Goal: Task Accomplishment & Management: Manage account settings

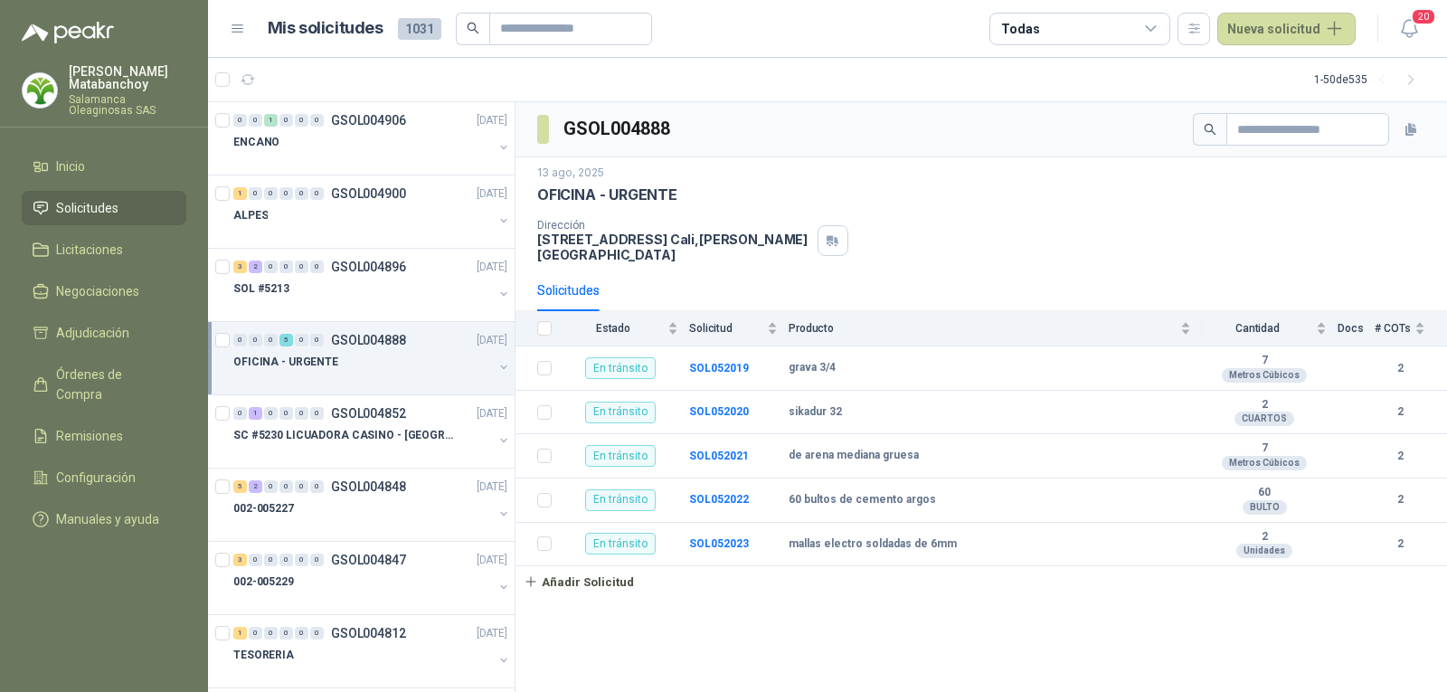
click at [54, 71] on div "Tatiana Matabanchoy Salamanca Oleaginosas SAS" at bounding box center [104, 90] width 165 height 51
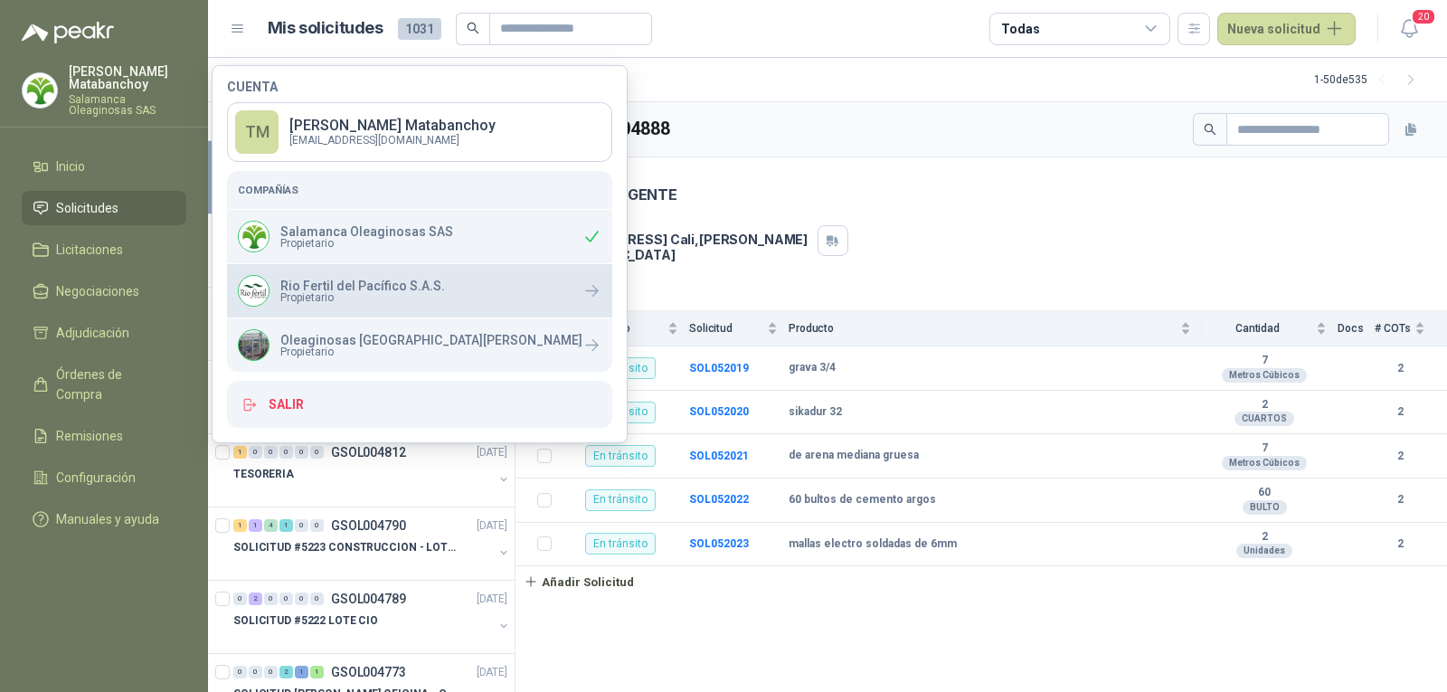
click at [316, 288] on p "Rio Fertil del Pacífico S.A.S." at bounding box center [362, 285] width 165 height 13
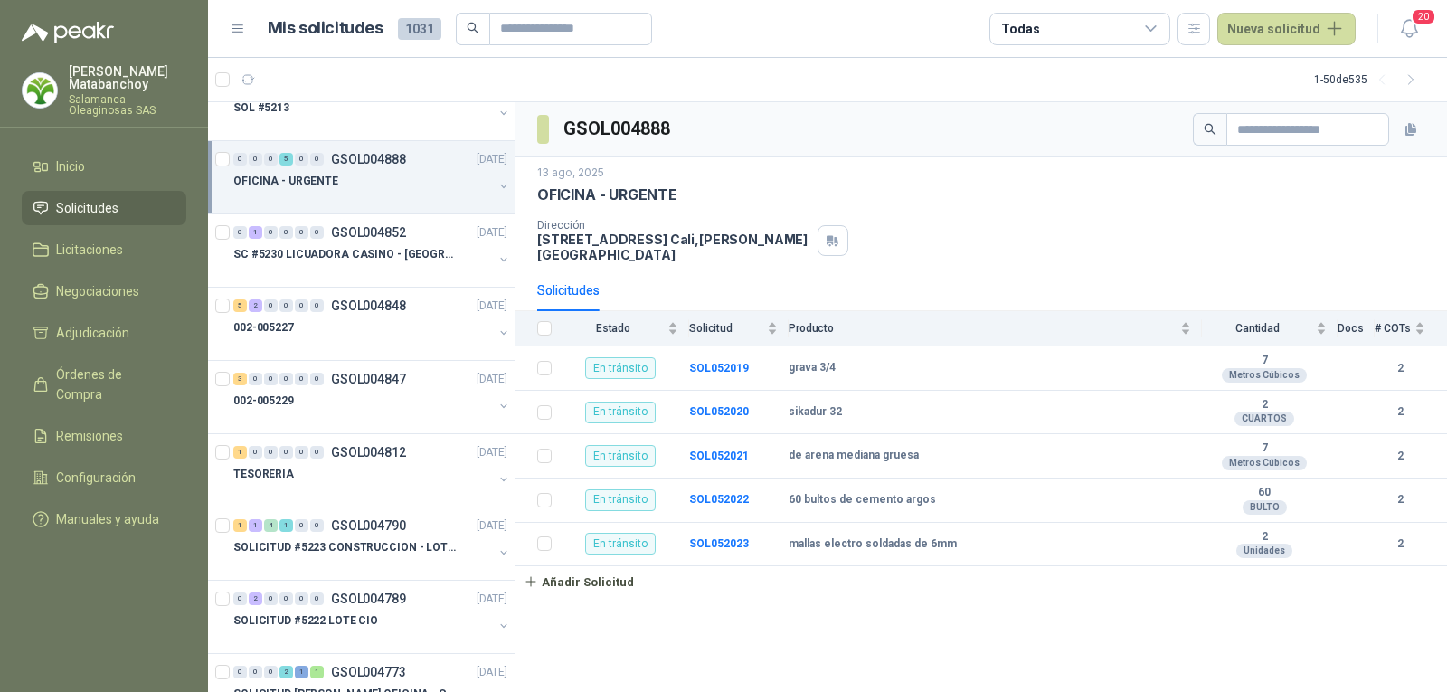
click at [839, 92] on article "1 - 50 de 535" at bounding box center [827, 79] width 1239 height 43
click at [723, 495] on td "SOL052022" at bounding box center [738, 500] width 99 height 44
click at [723, 493] on b "SOL052022" at bounding box center [719, 499] width 60 height 13
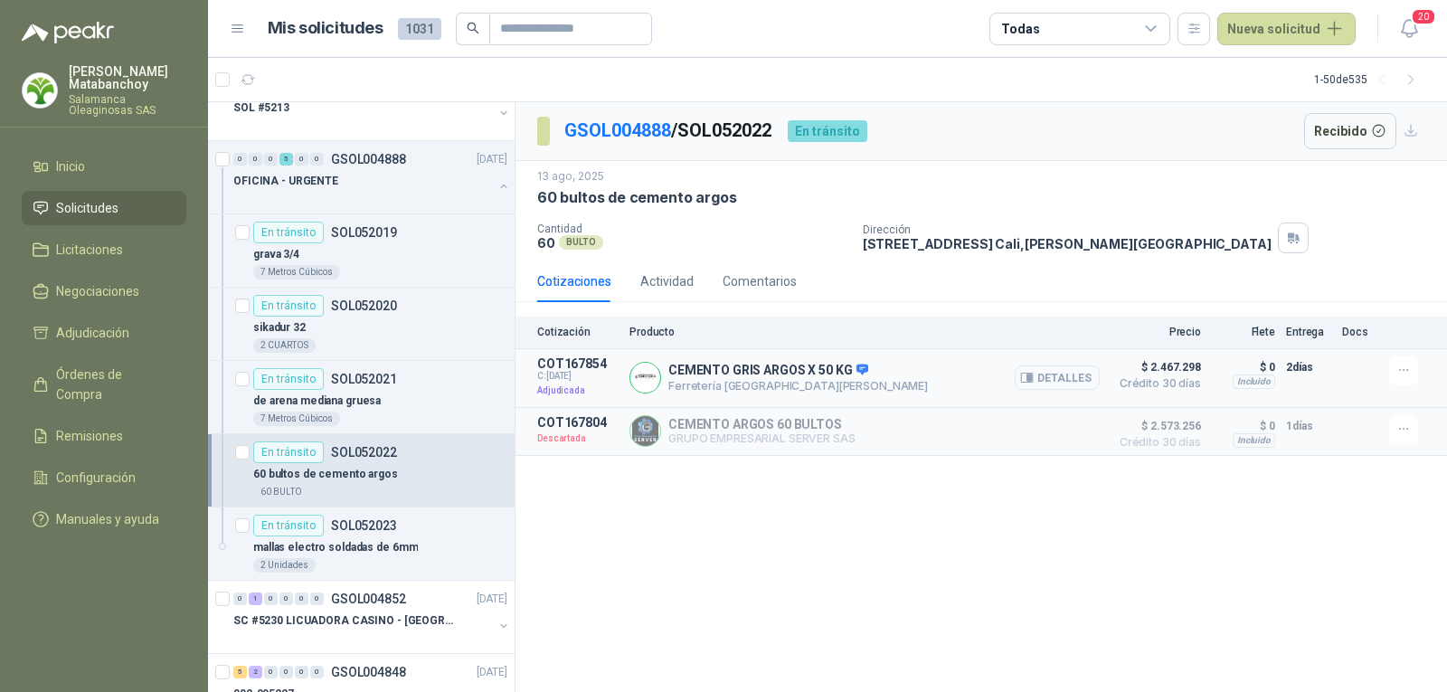
click at [1051, 377] on button "Detalles" at bounding box center [1056, 377] width 85 height 24
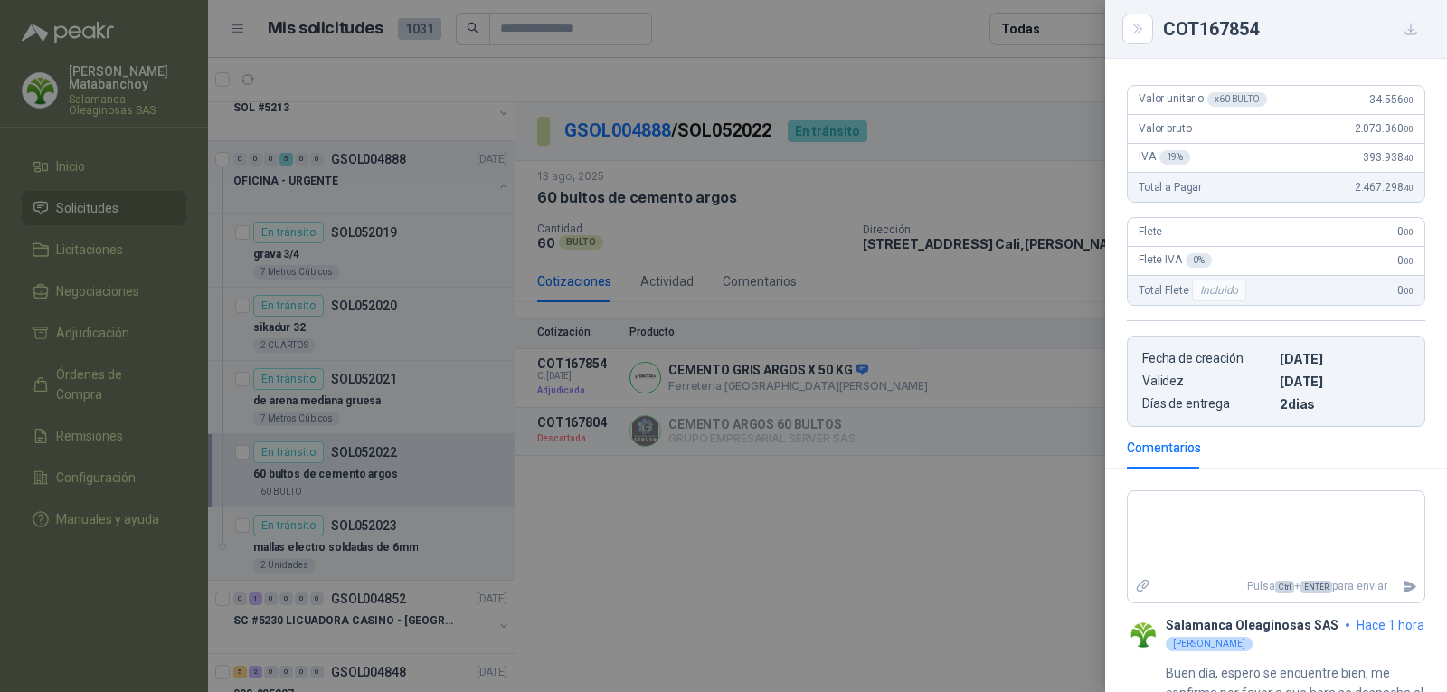
scroll to position [279, 0]
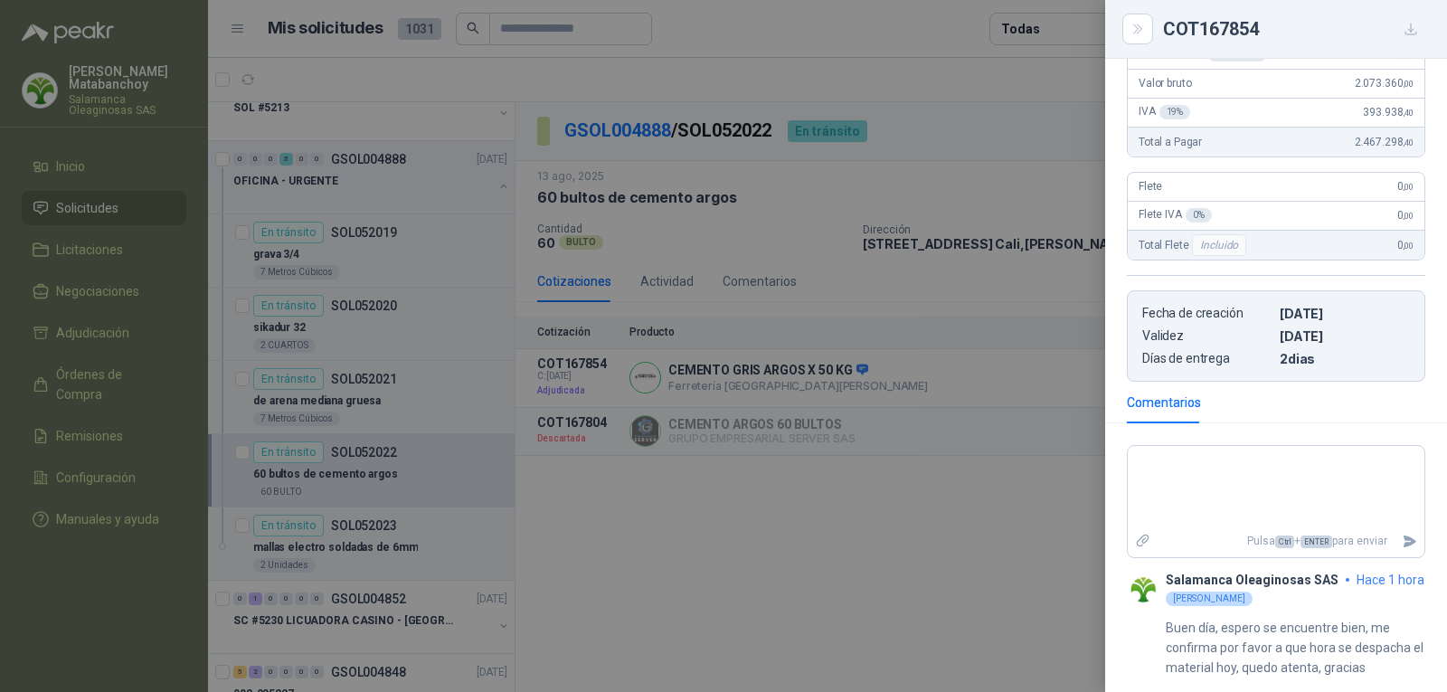
click at [882, 407] on div at bounding box center [723, 346] width 1447 height 692
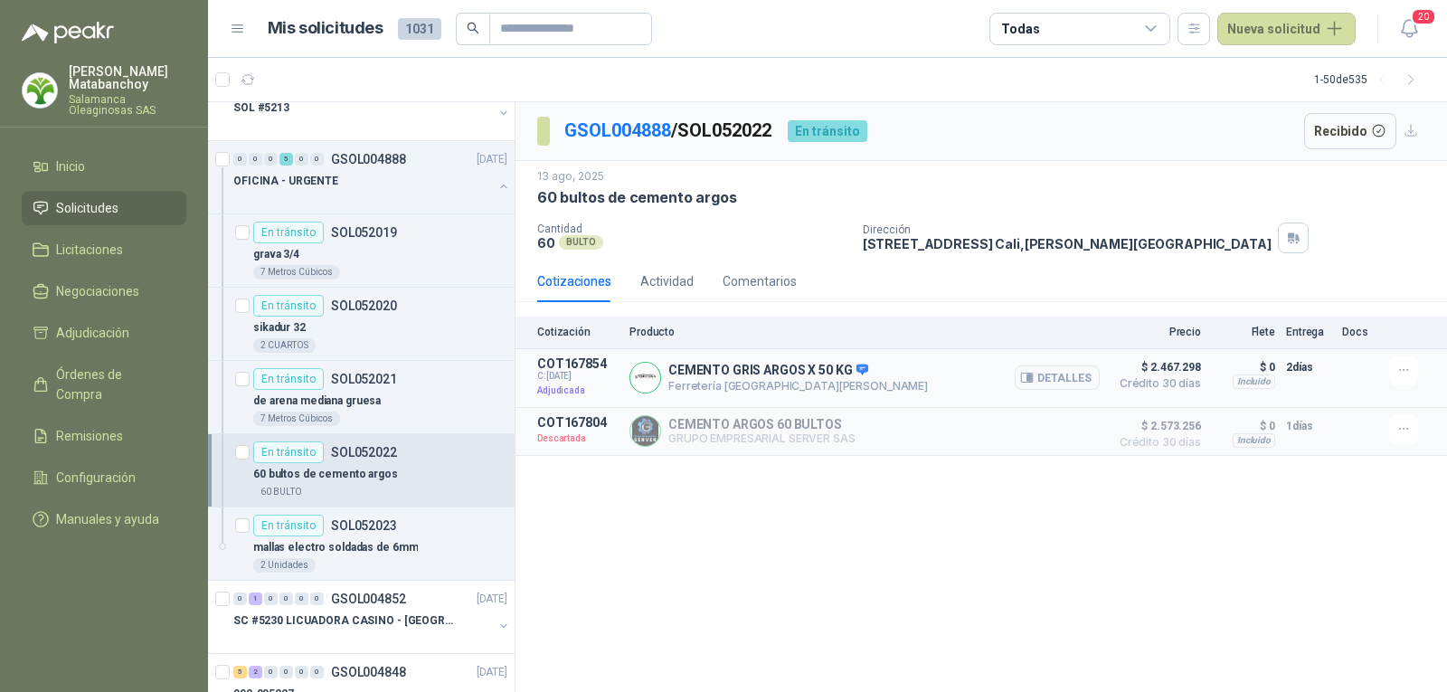
click at [1078, 387] on button "Detalles" at bounding box center [1056, 377] width 85 height 24
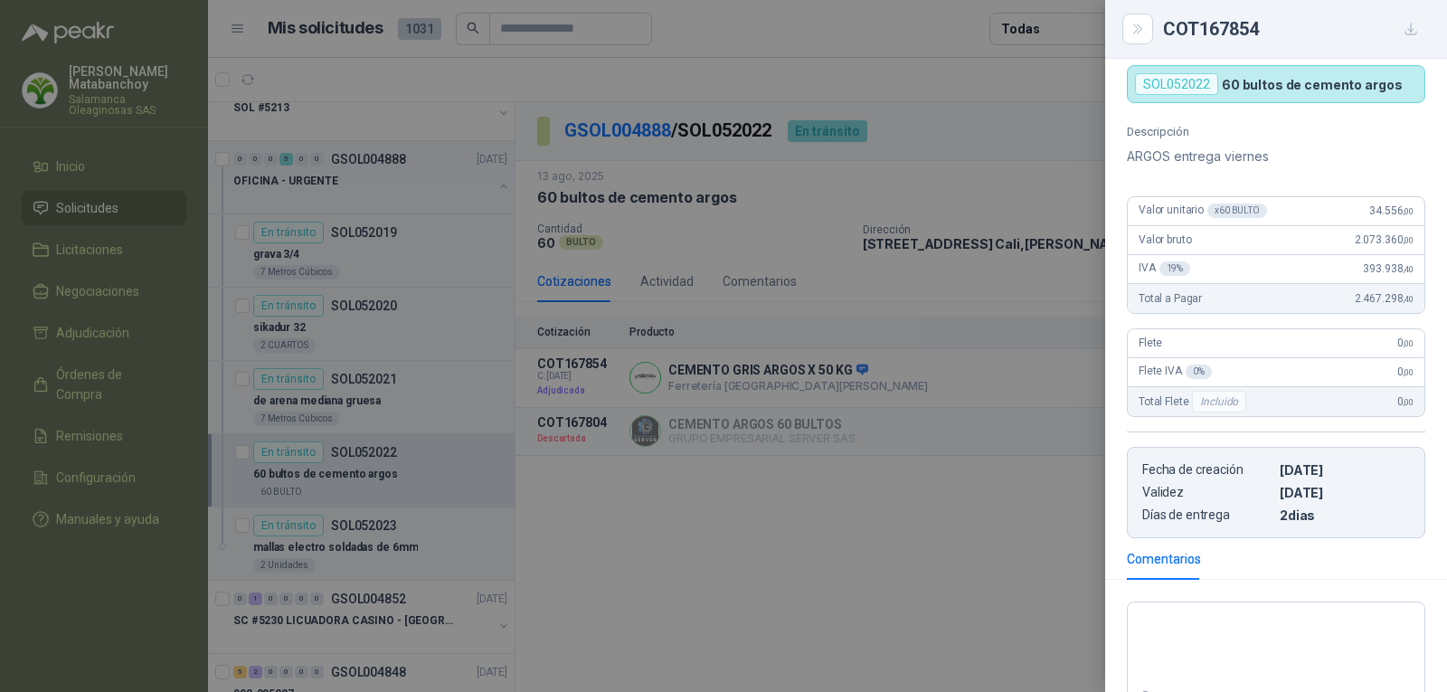
scroll to position [99, 0]
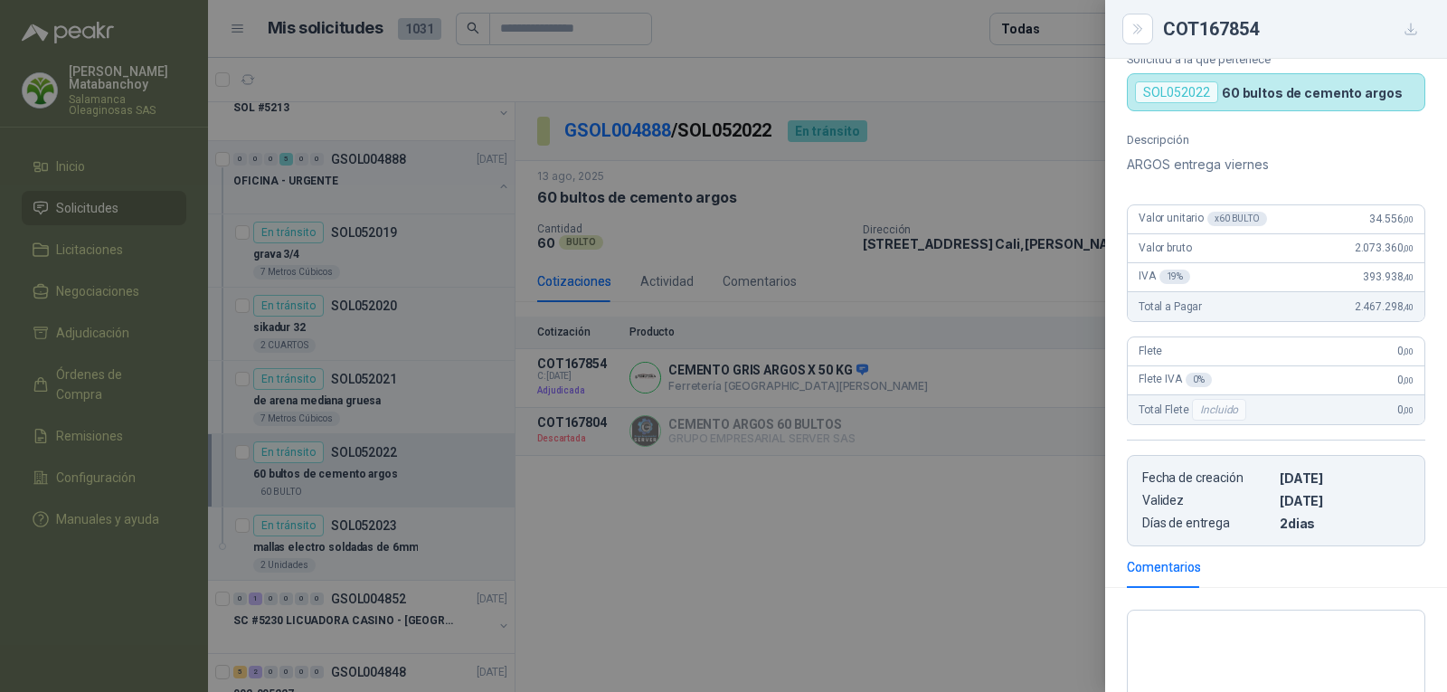
click at [962, 431] on div at bounding box center [723, 346] width 1447 height 692
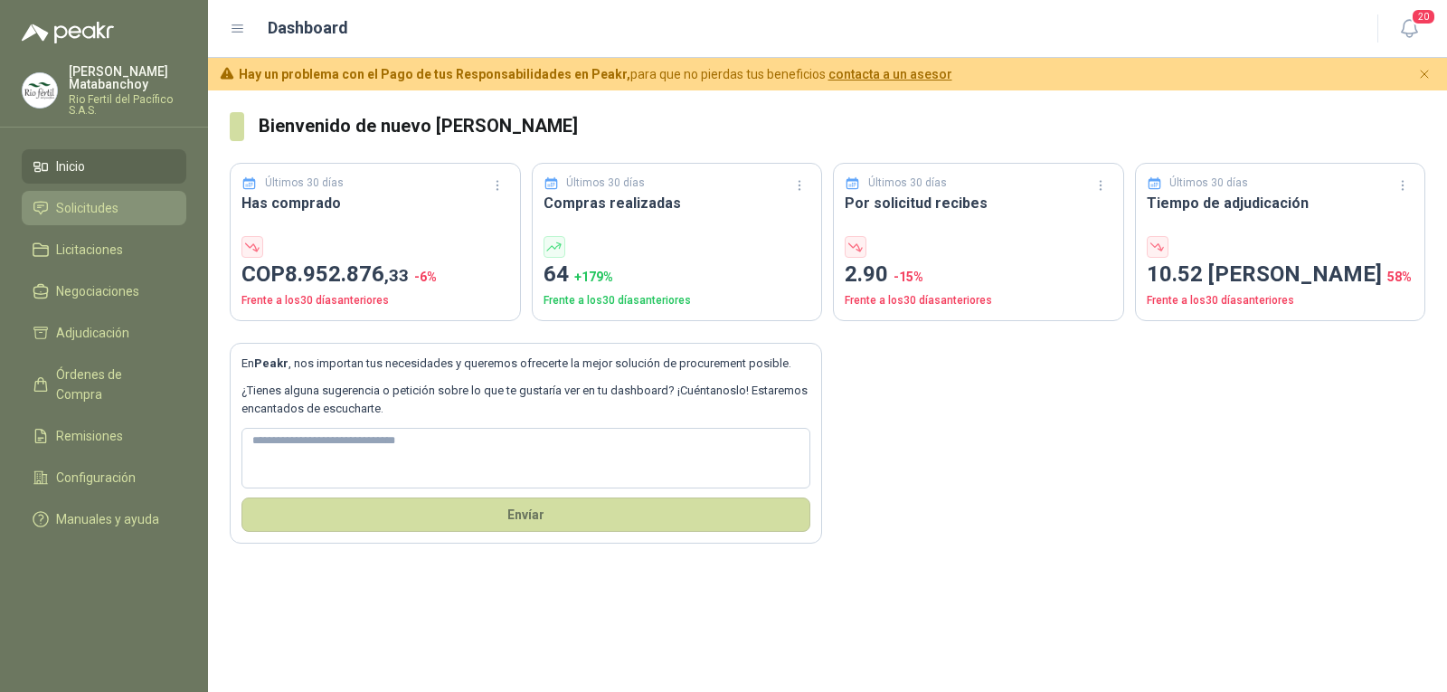
click at [102, 193] on link "Solicitudes" at bounding box center [104, 208] width 165 height 34
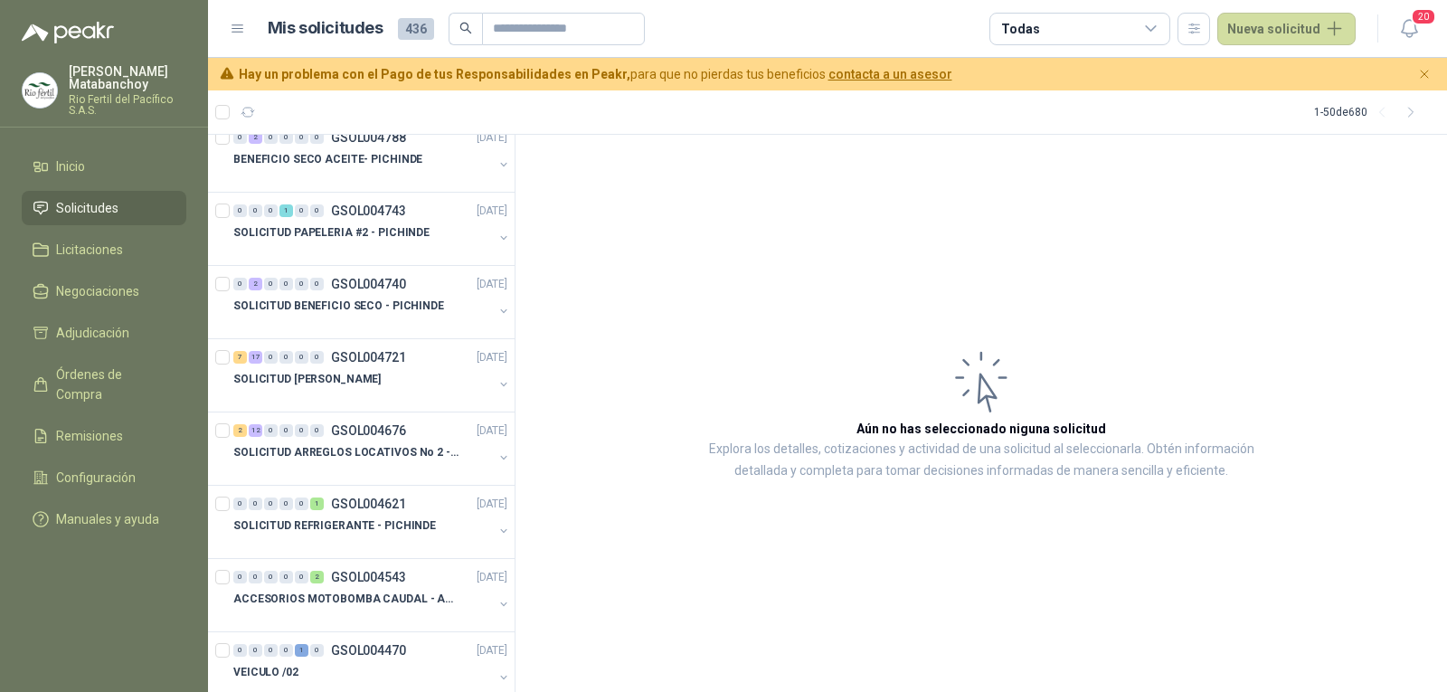
scroll to position [181, 0]
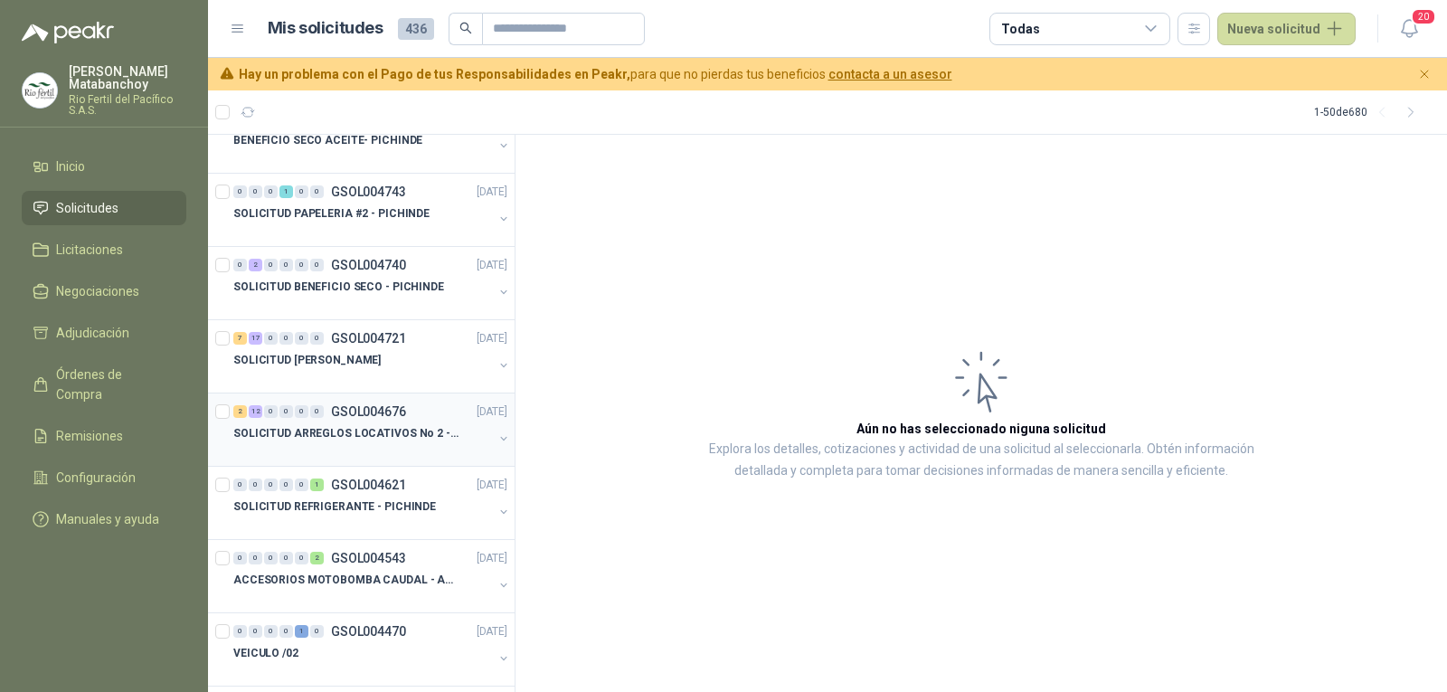
click at [388, 445] on div at bounding box center [362, 451] width 259 height 14
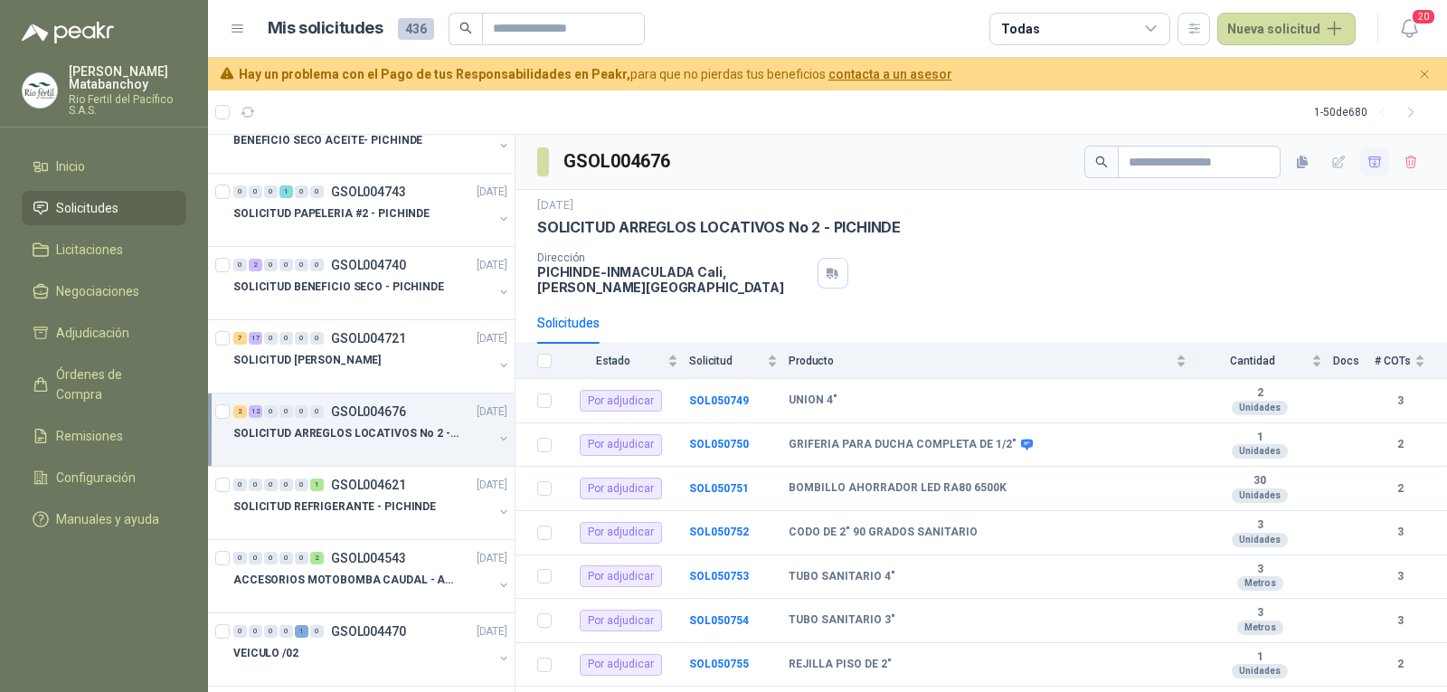
click at [1360, 163] on button "button" at bounding box center [1374, 161] width 29 height 29
click at [1368, 158] on icon "button" at bounding box center [1375, 157] width 14 height 3
click at [739, 398] on b "SOL050749" at bounding box center [719, 400] width 60 height 13
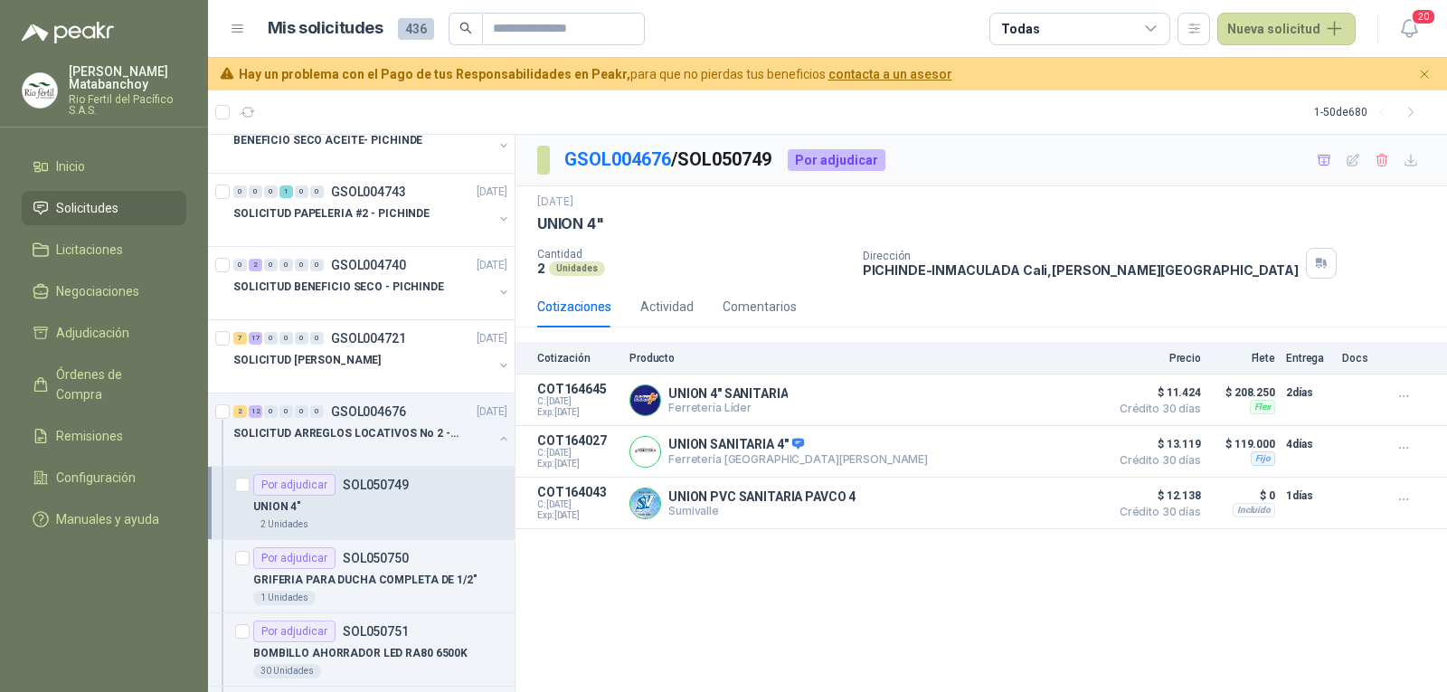
click at [127, 201] on li "Solicitudes" at bounding box center [104, 208] width 143 height 20
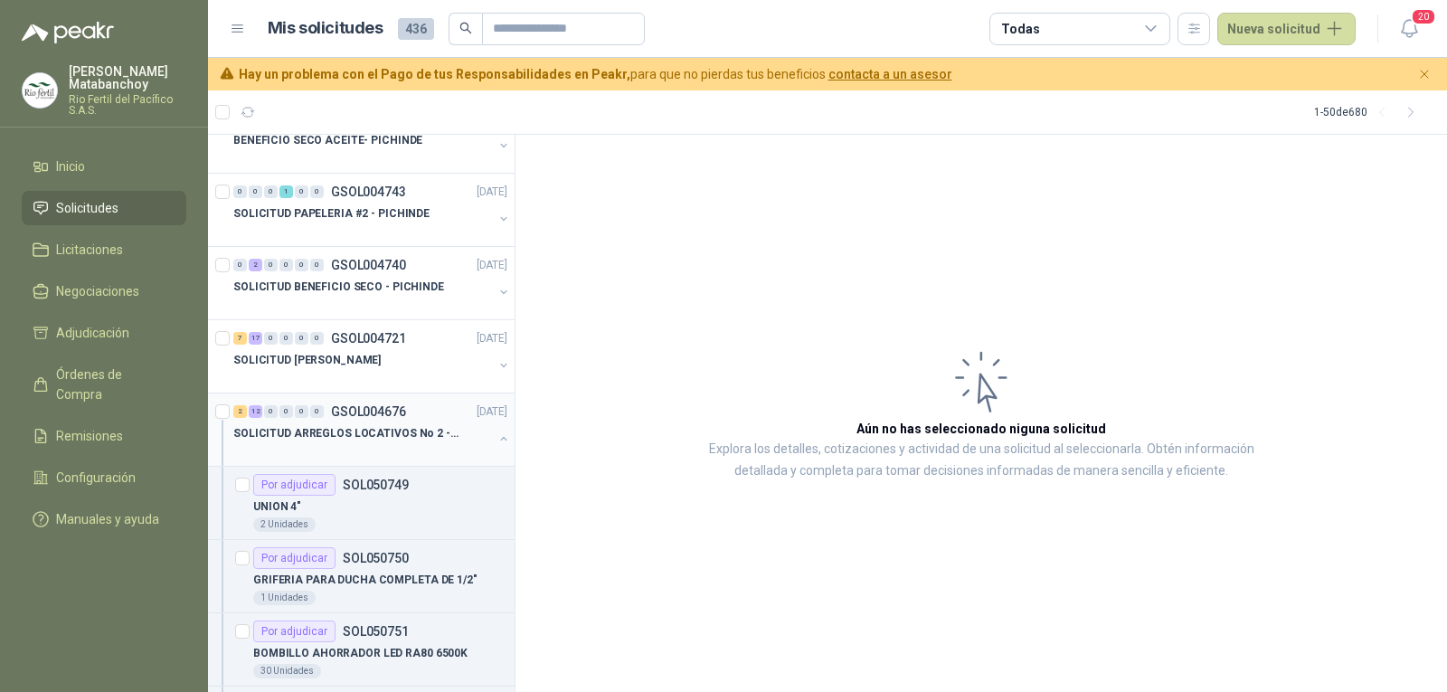
click at [396, 421] on div "2 12 0 0 0 0 GSOL004676 31/07/25" at bounding box center [372, 412] width 278 height 22
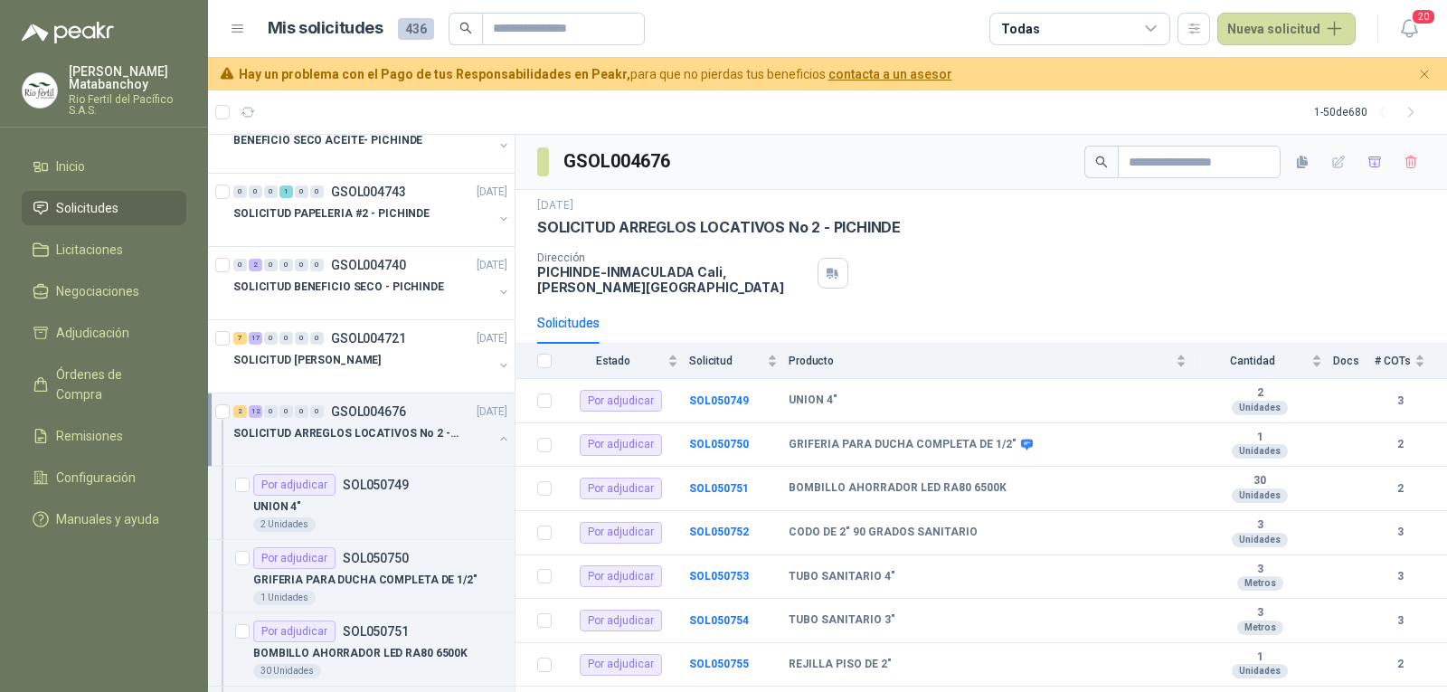
click at [108, 203] on span "Solicitudes" at bounding box center [87, 208] width 62 height 20
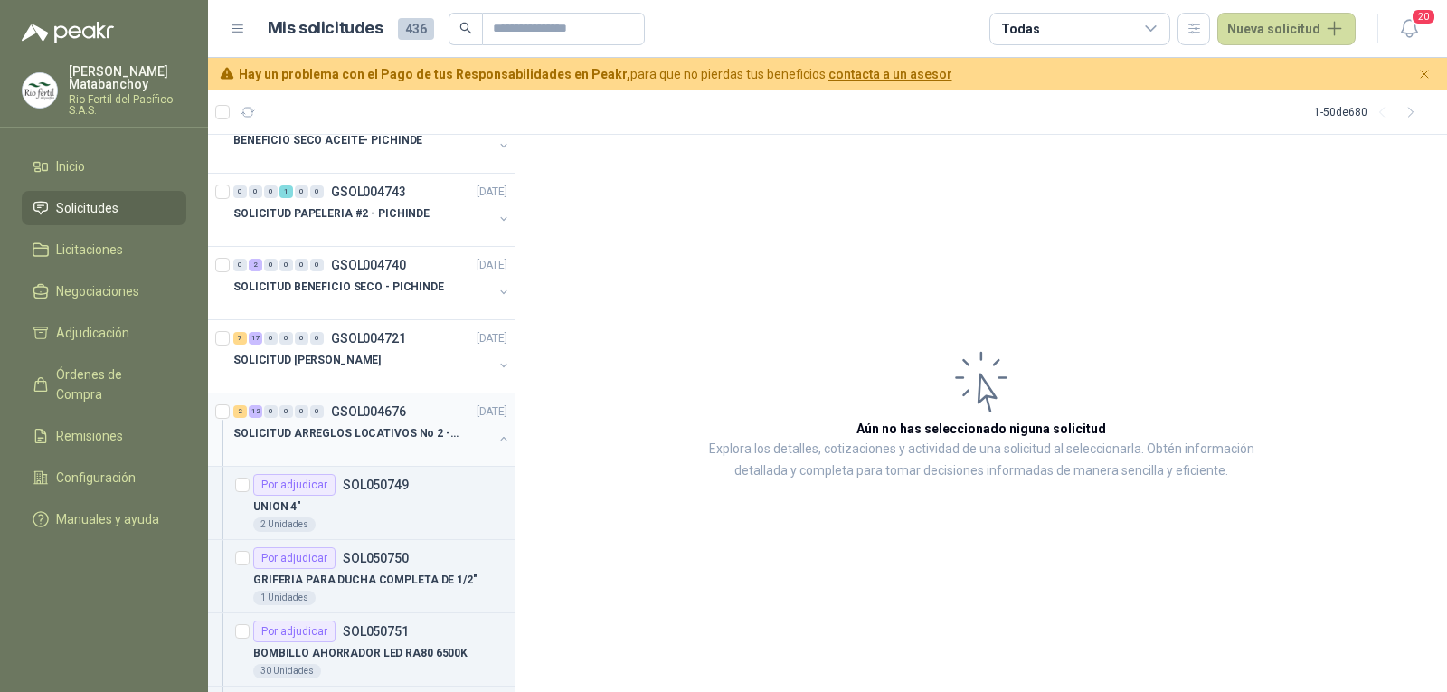
click at [367, 430] on p "SOLICITUD ARREGLOS LOCATIVOS No 2 - PICHINDE" at bounding box center [345, 433] width 225 height 17
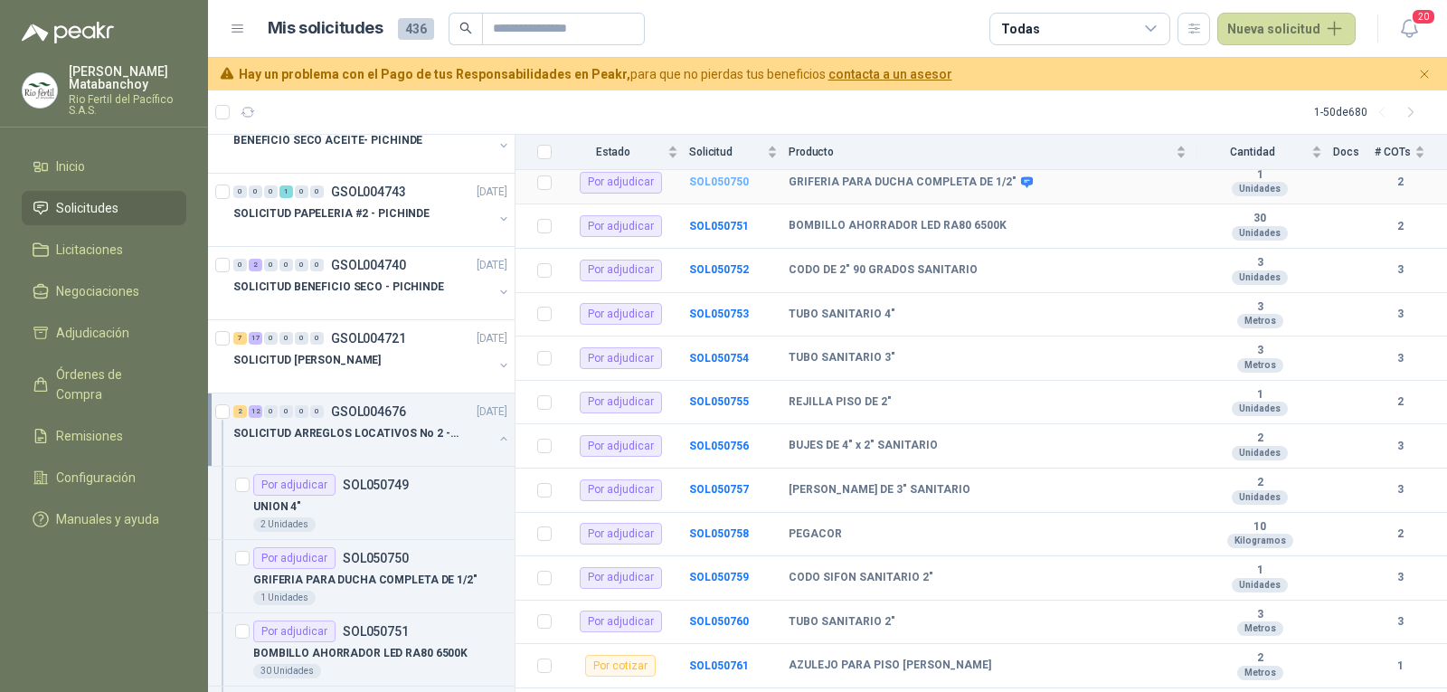
scroll to position [335, 0]
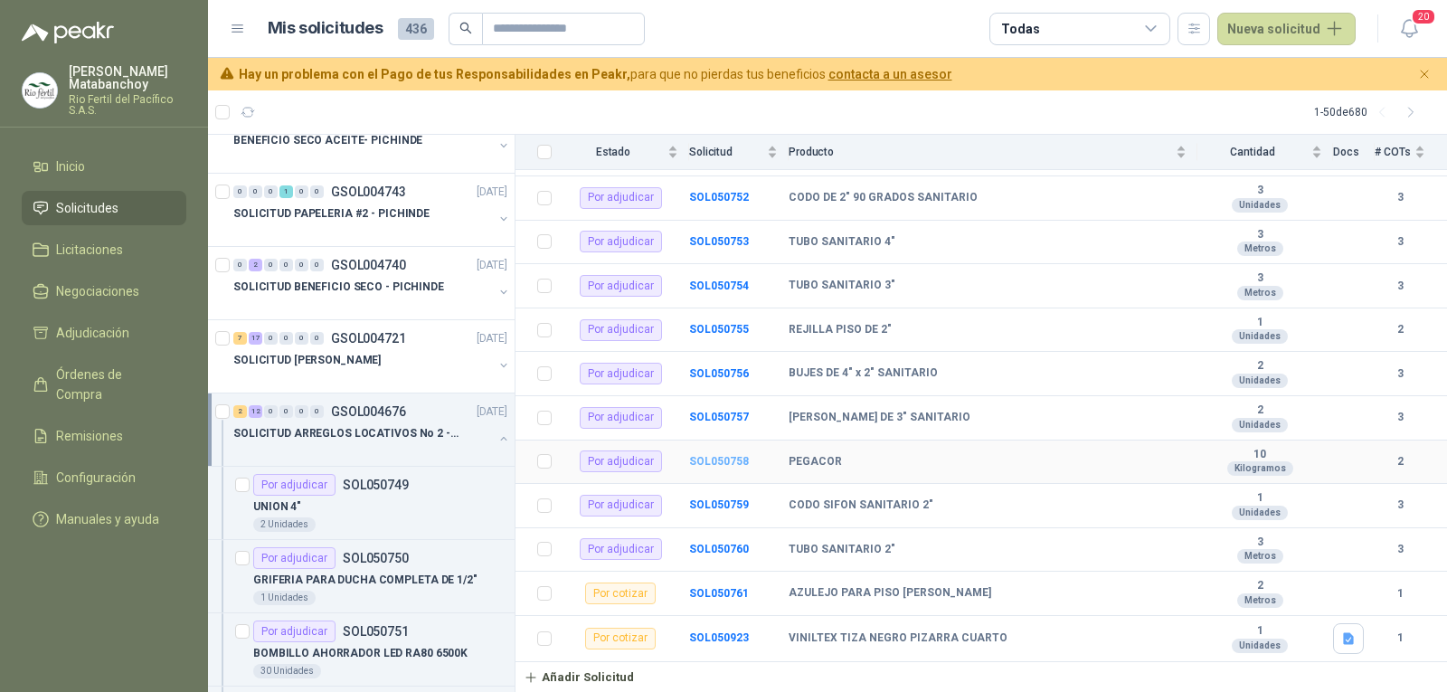
click at [720, 457] on b "SOL050758" at bounding box center [719, 461] width 60 height 13
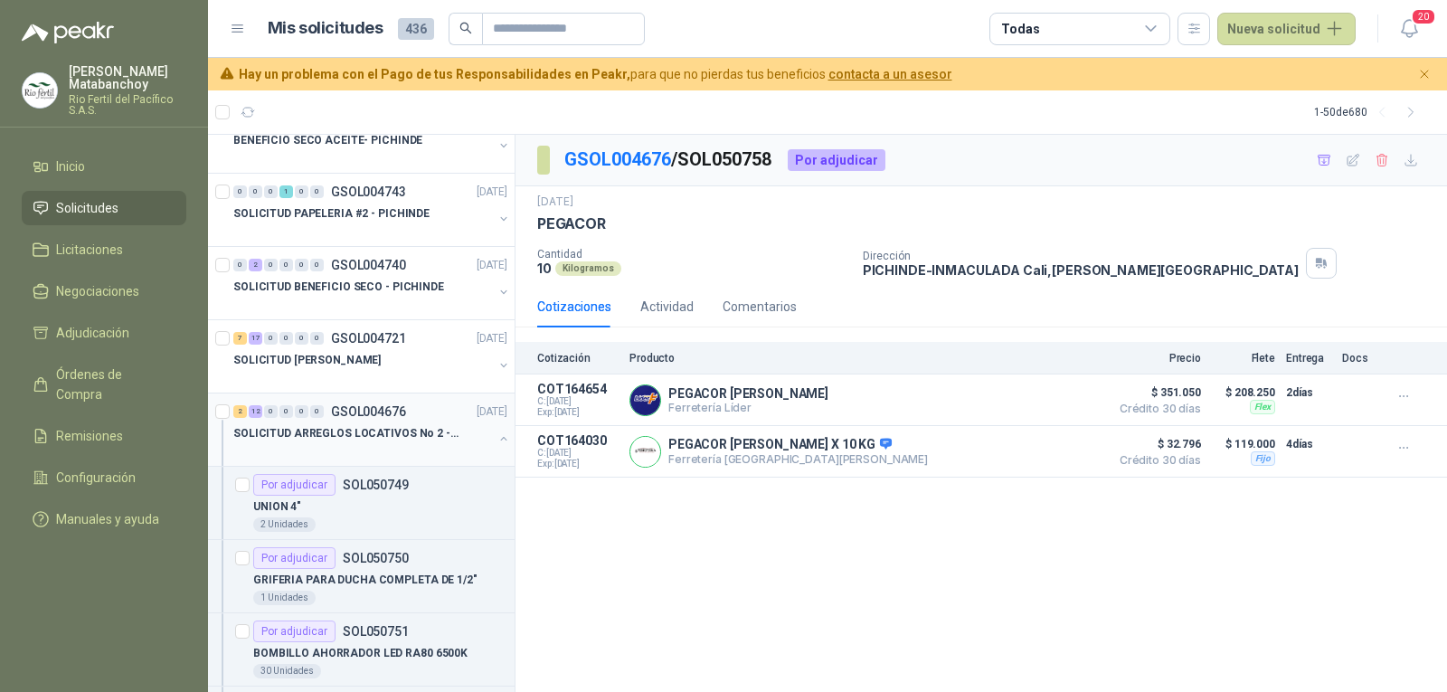
click at [376, 434] on p "SOLICITUD ARREGLOS LOCATIVOS No 2 - PICHINDE" at bounding box center [345, 433] width 225 height 17
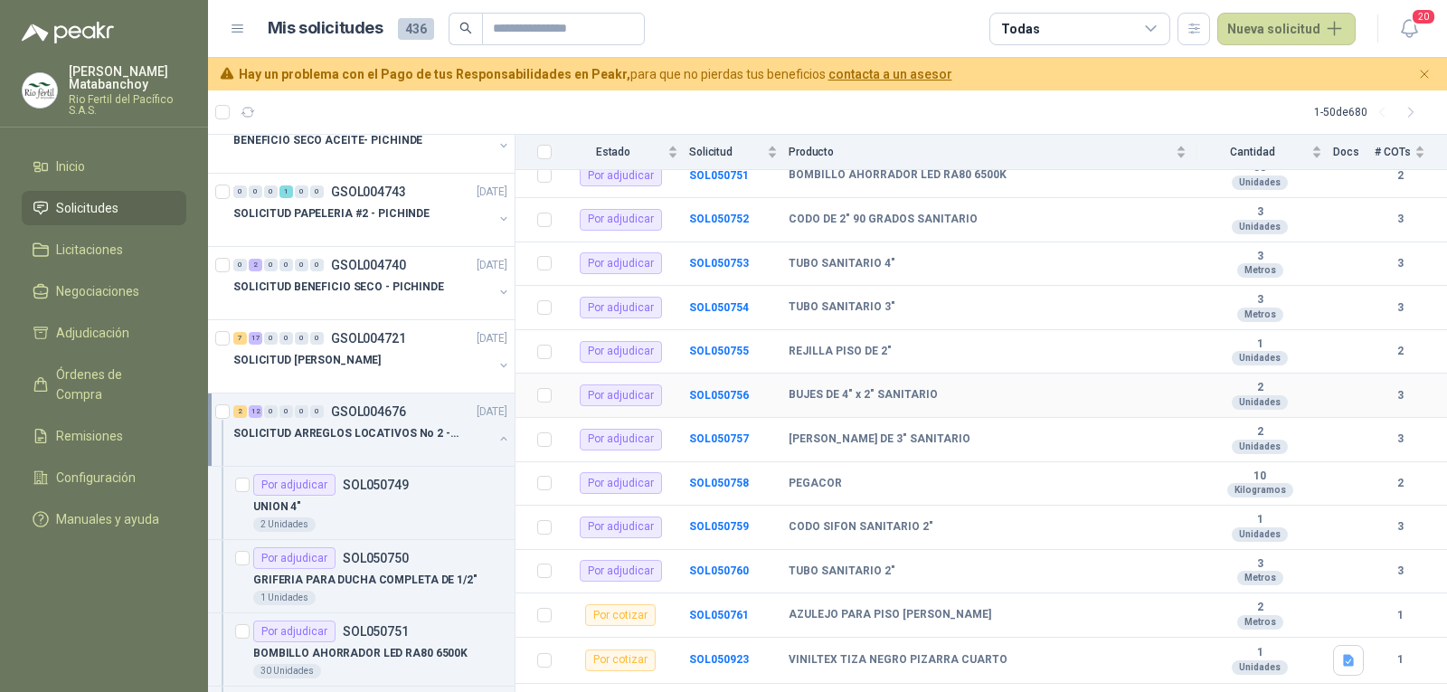
scroll to position [335, 0]
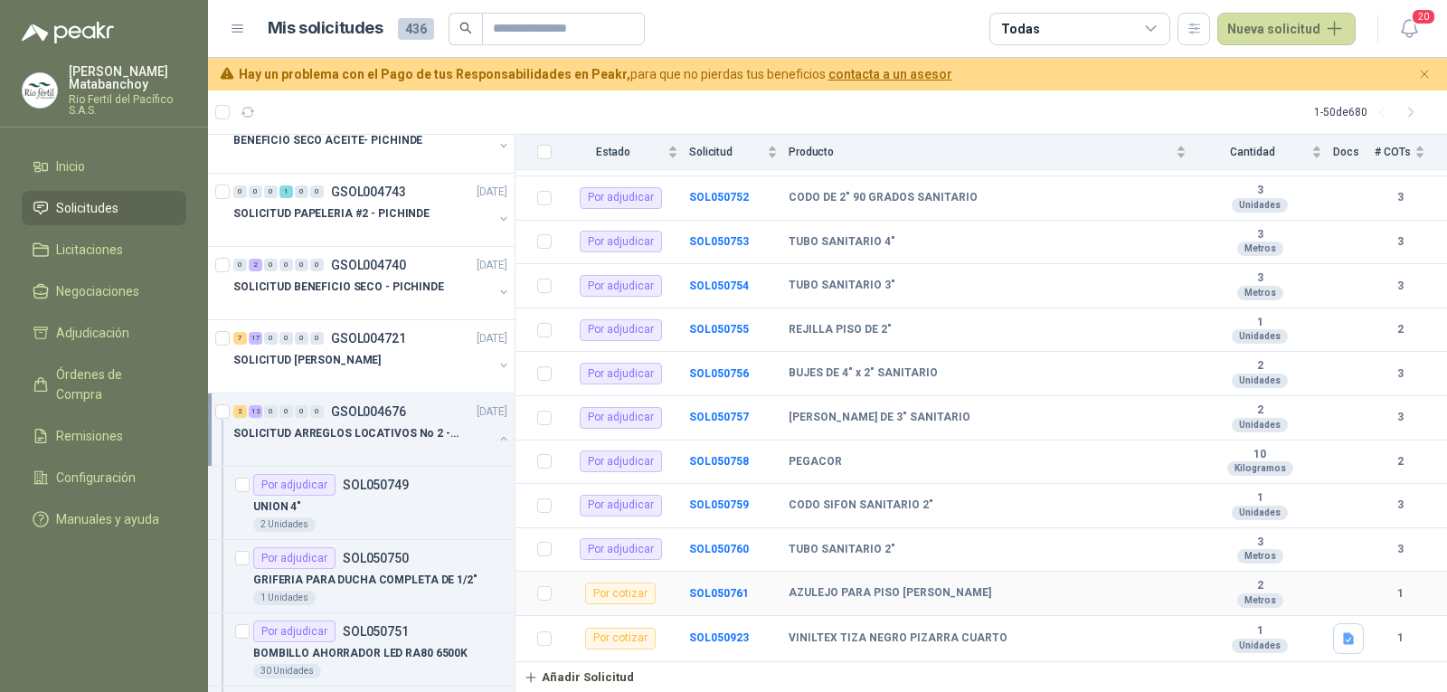
click at [733, 580] on td "SOL050761" at bounding box center [738, 593] width 99 height 44
click at [725, 587] on b "SOL050761" at bounding box center [719, 593] width 60 height 13
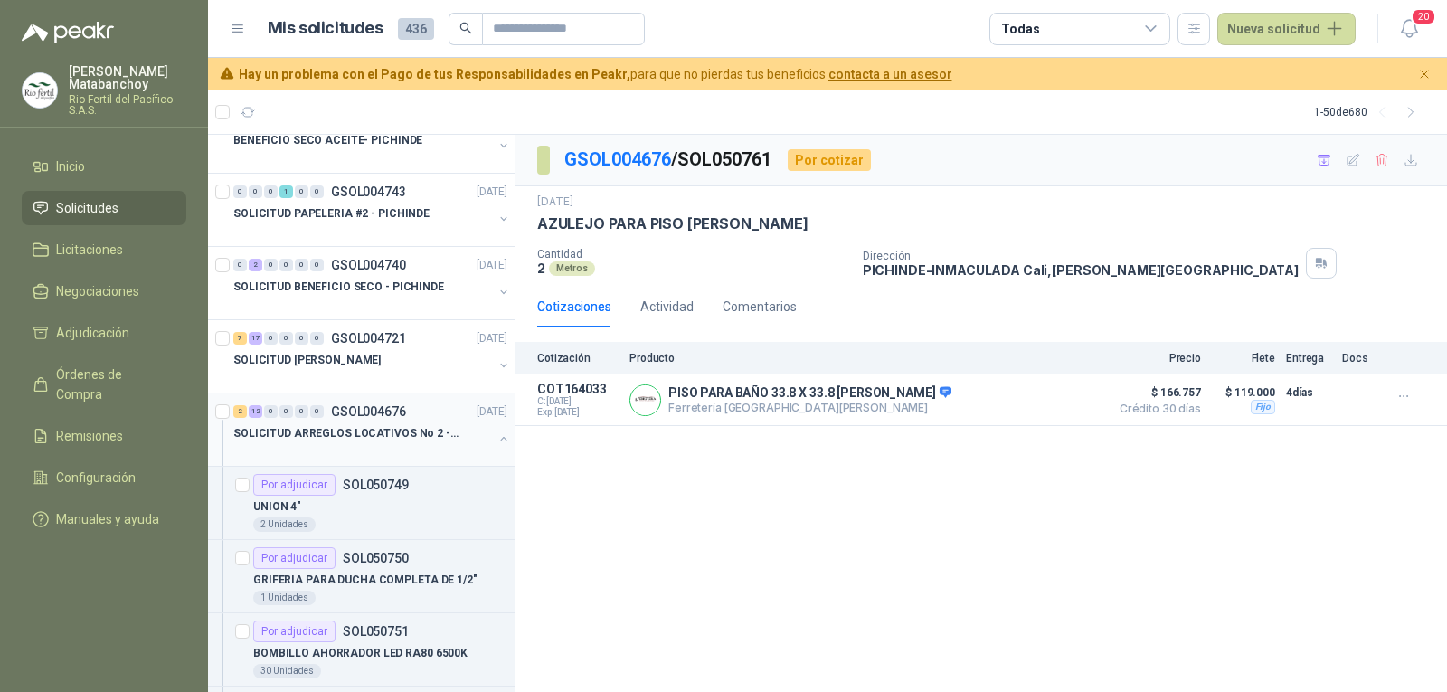
click at [391, 441] on p "SOLICITUD ARREGLOS LOCATIVOS No 2 - PICHINDE" at bounding box center [345, 433] width 225 height 17
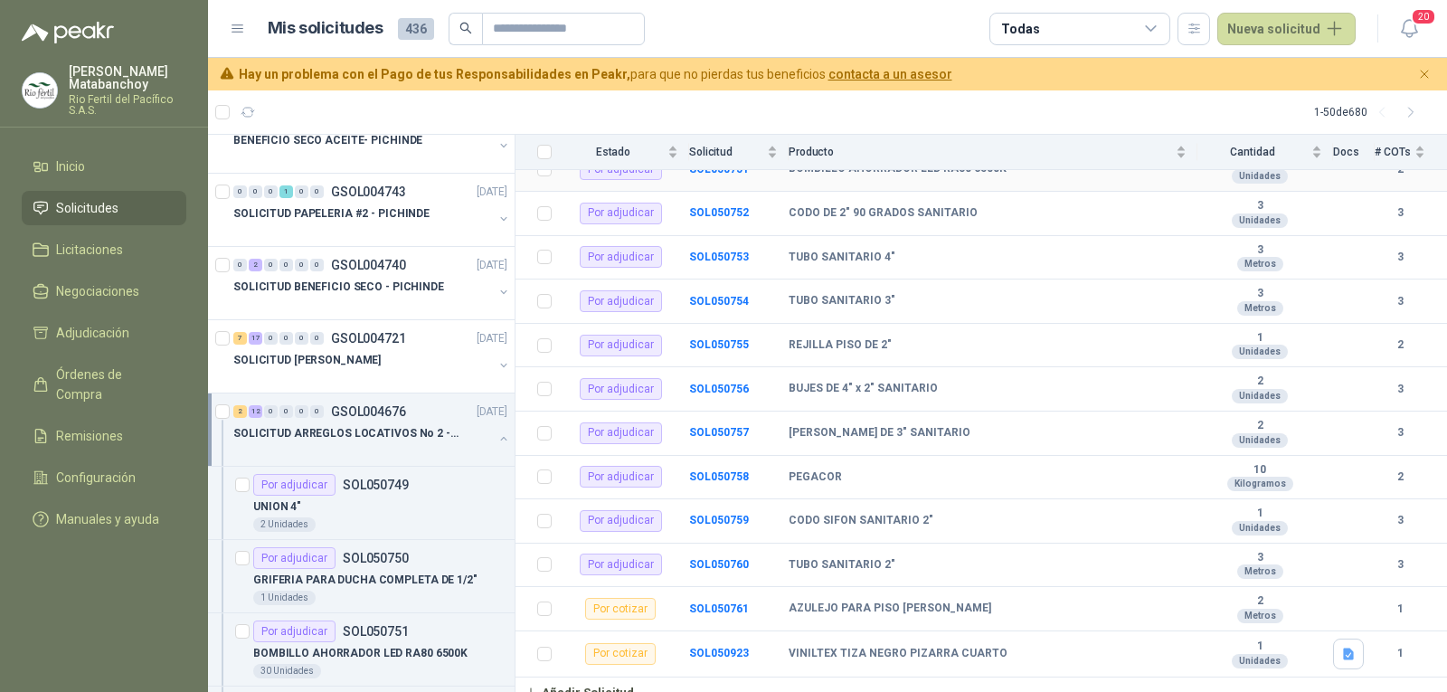
scroll to position [335, 0]
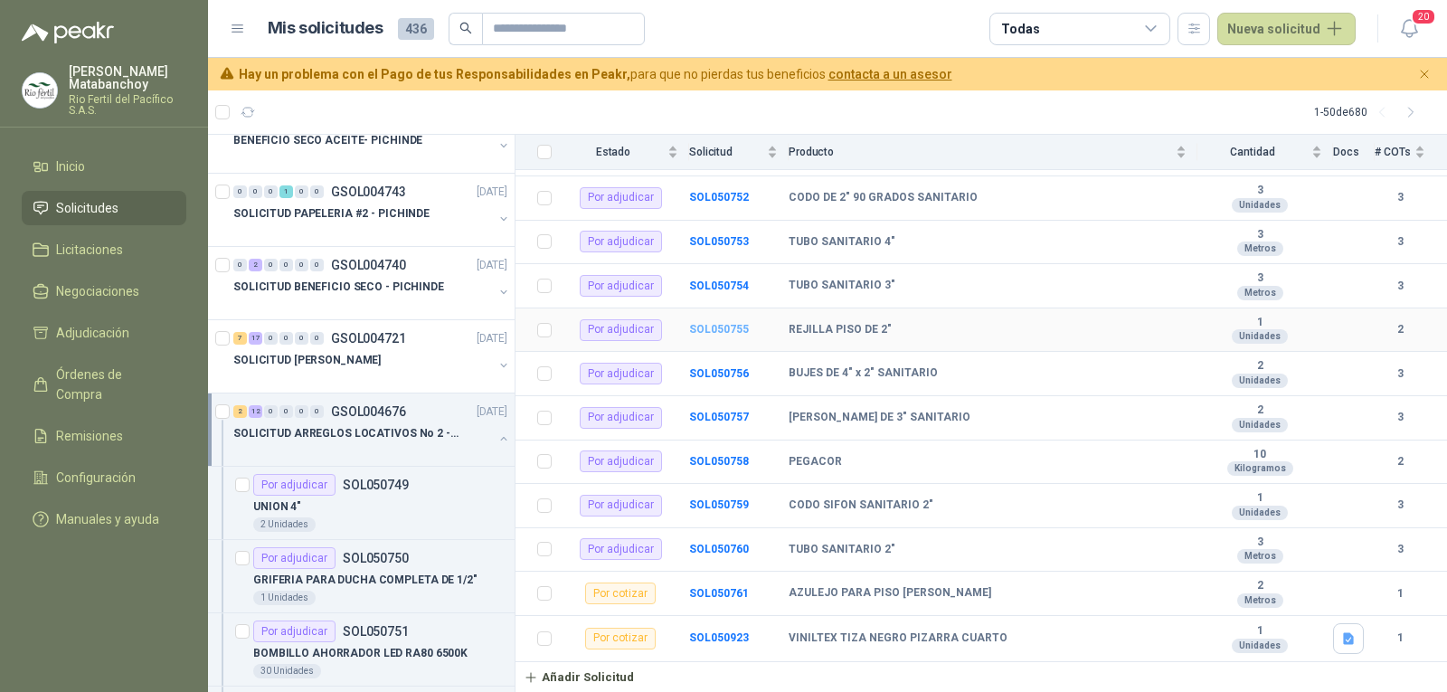
click at [718, 331] on b "SOL050755" at bounding box center [719, 329] width 60 height 13
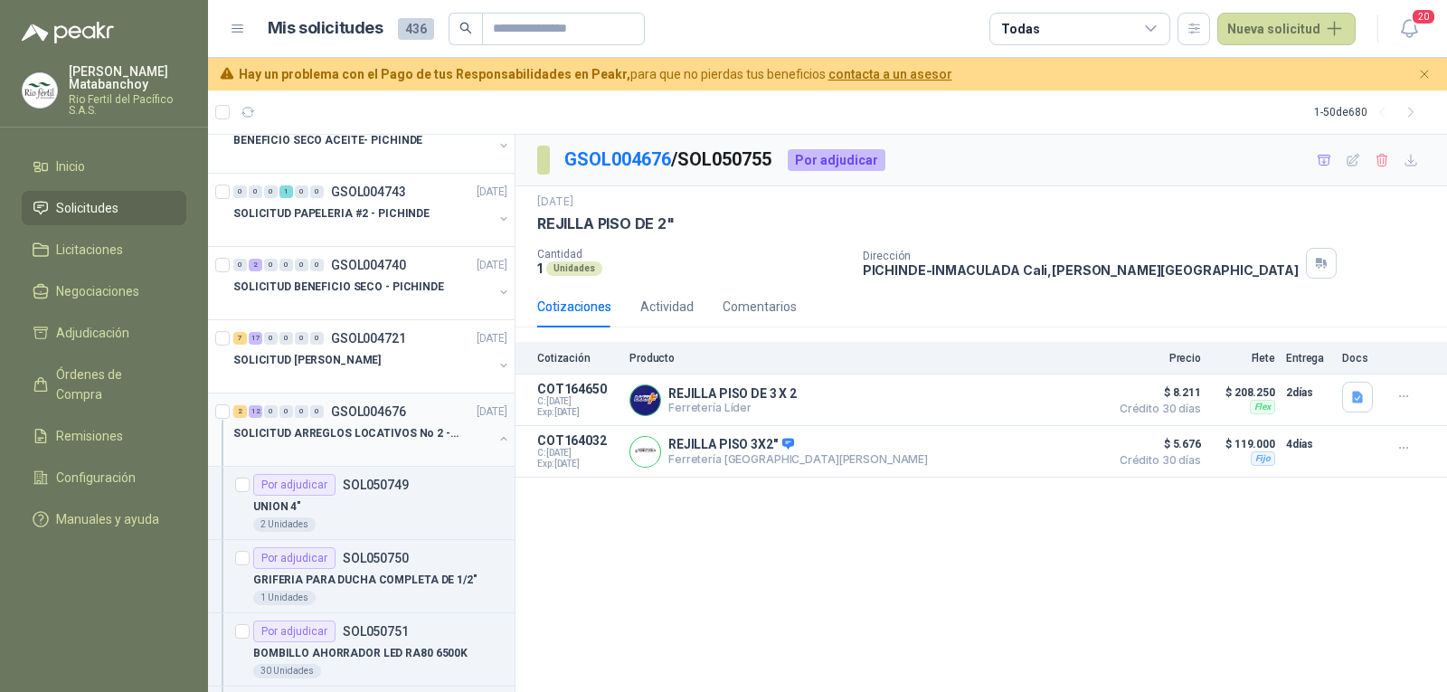
click at [426, 438] on p "SOLICITUD ARREGLOS LOCATIVOS No 2 - PICHINDE" at bounding box center [345, 433] width 225 height 17
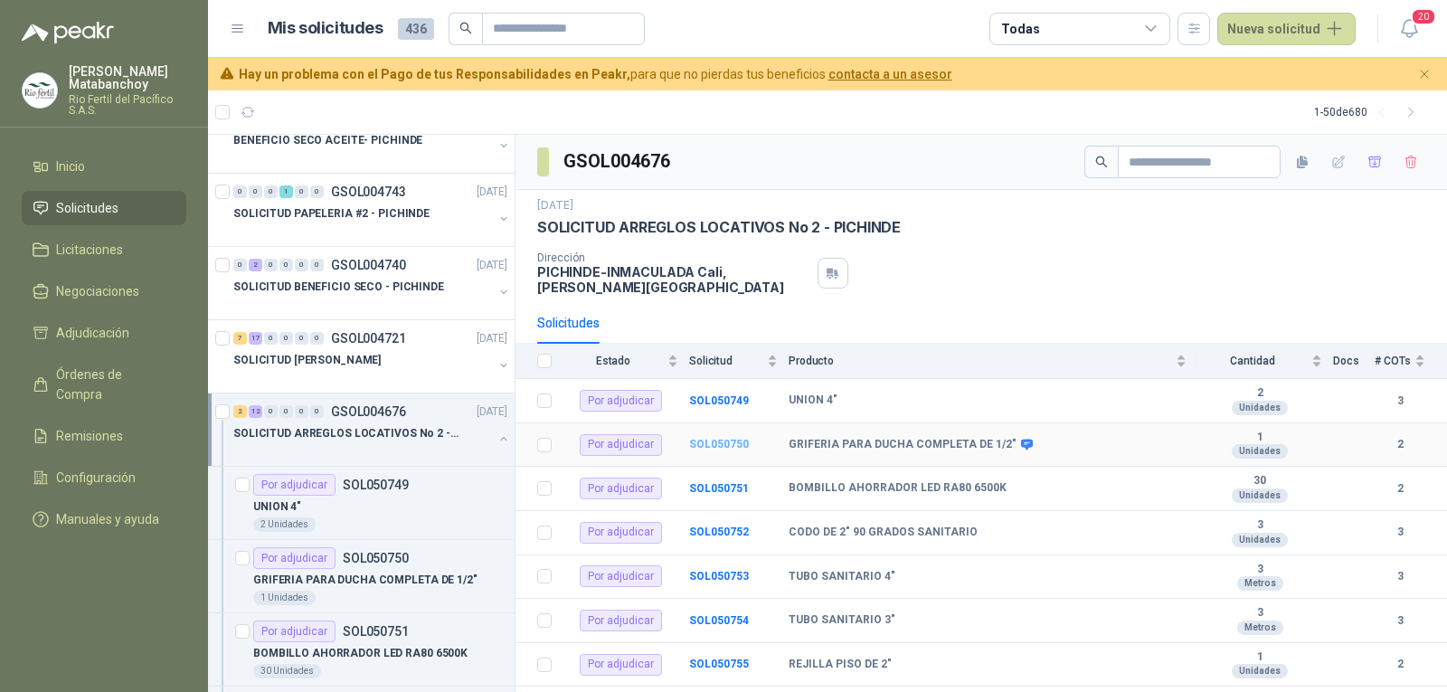
click at [727, 441] on b "SOL050750" at bounding box center [719, 444] width 60 height 13
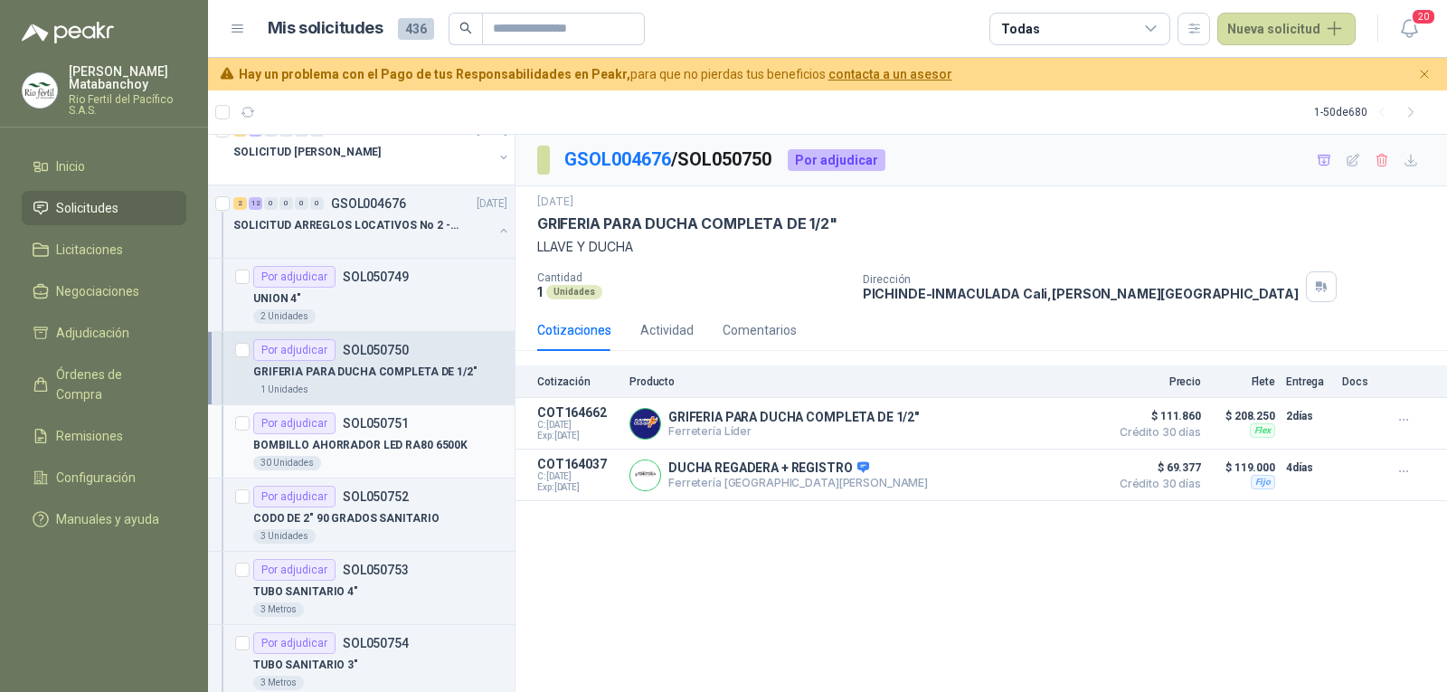
scroll to position [362, 0]
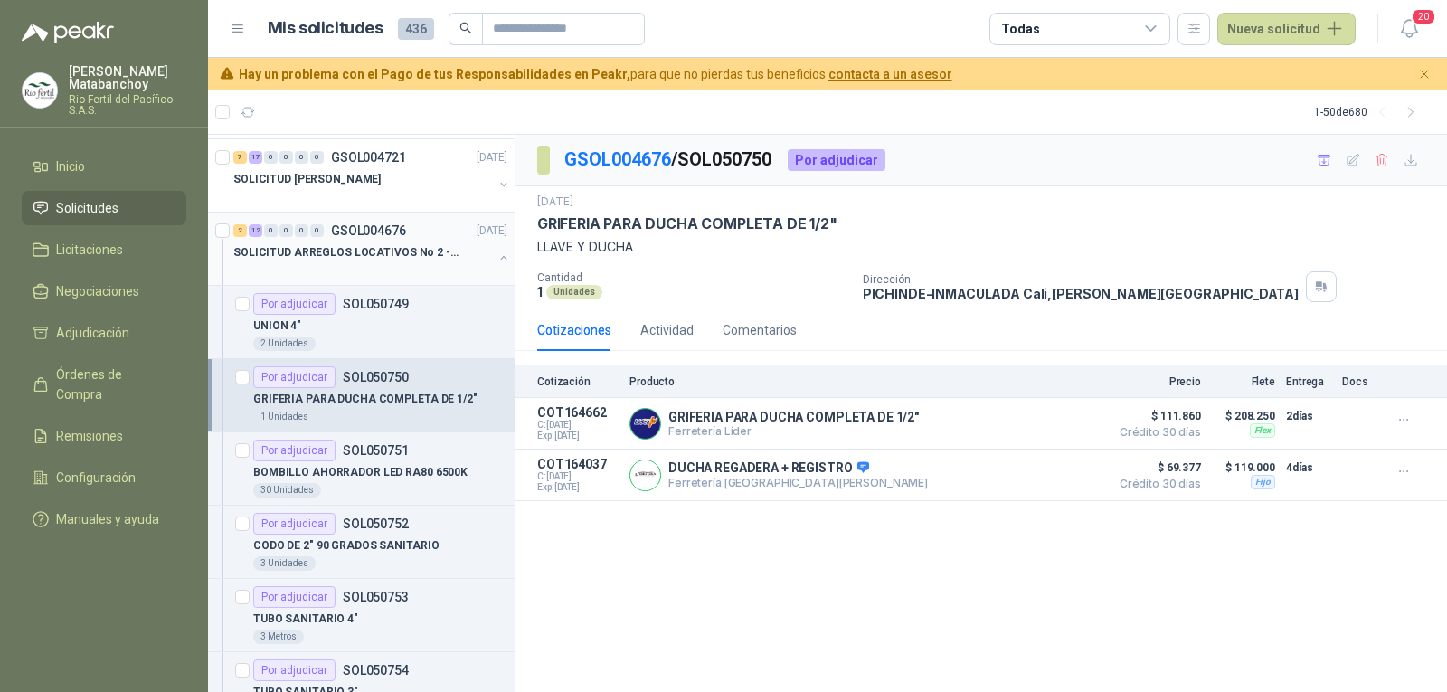
click at [364, 244] on p "SOLICITUD ARREGLOS LOCATIVOS No 2 - PICHINDE" at bounding box center [345, 252] width 225 height 17
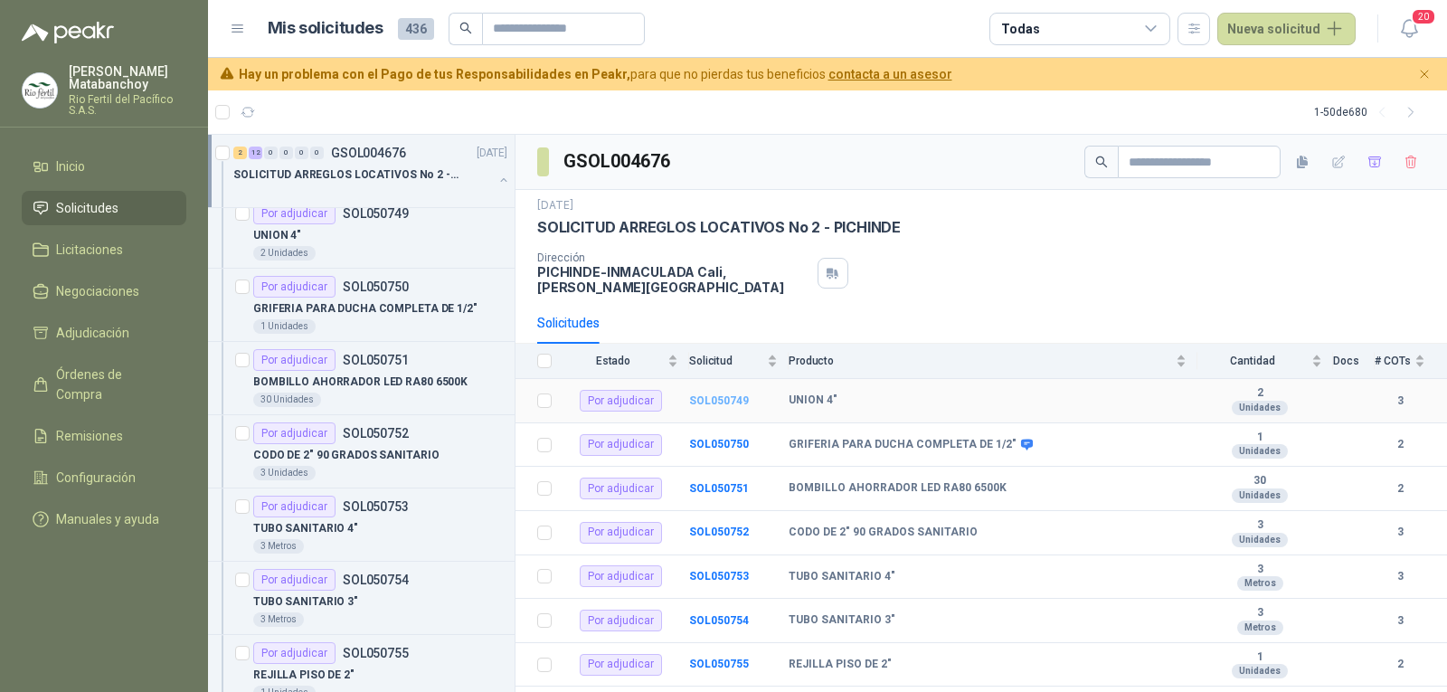
click at [712, 398] on b "SOL050749" at bounding box center [719, 400] width 60 height 13
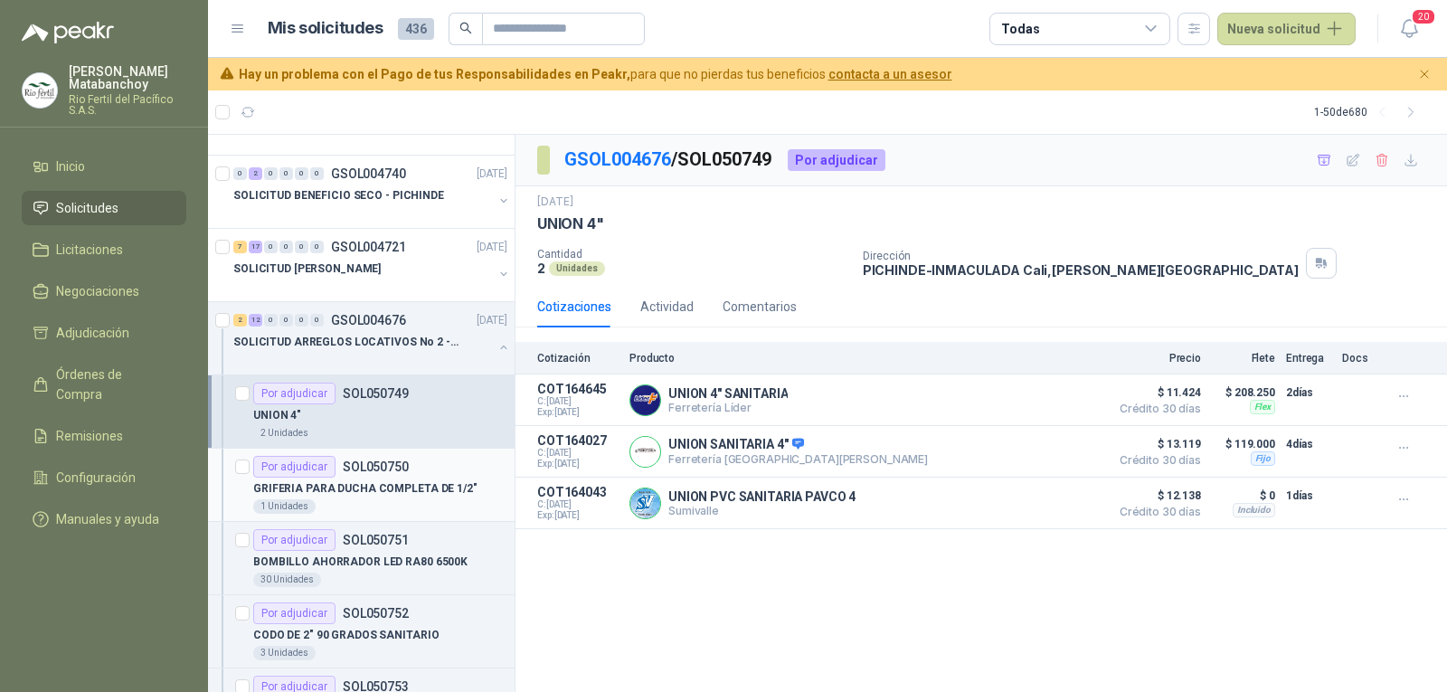
scroll to position [271, 0]
click at [410, 346] on p "SOLICITUD ARREGLOS LOCATIVOS No 2 - PICHINDE" at bounding box center [345, 343] width 225 height 17
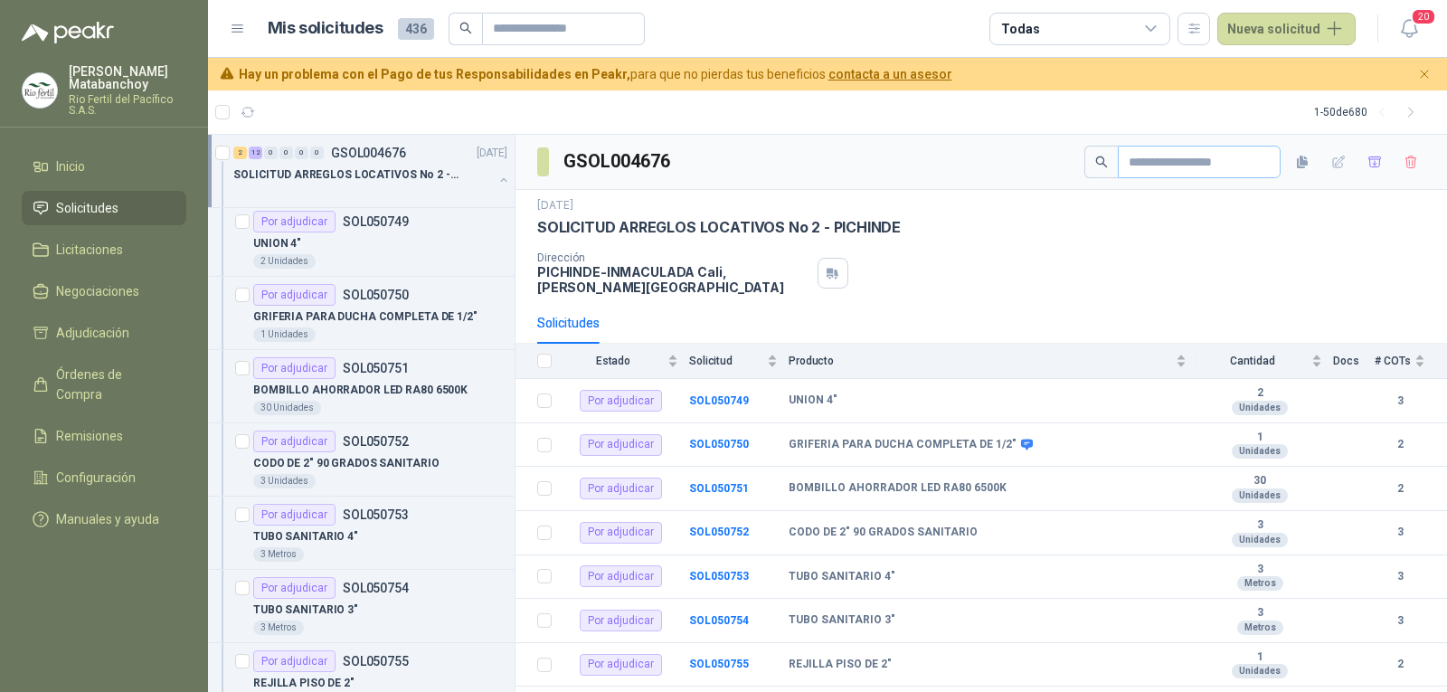
scroll to position [374, 0]
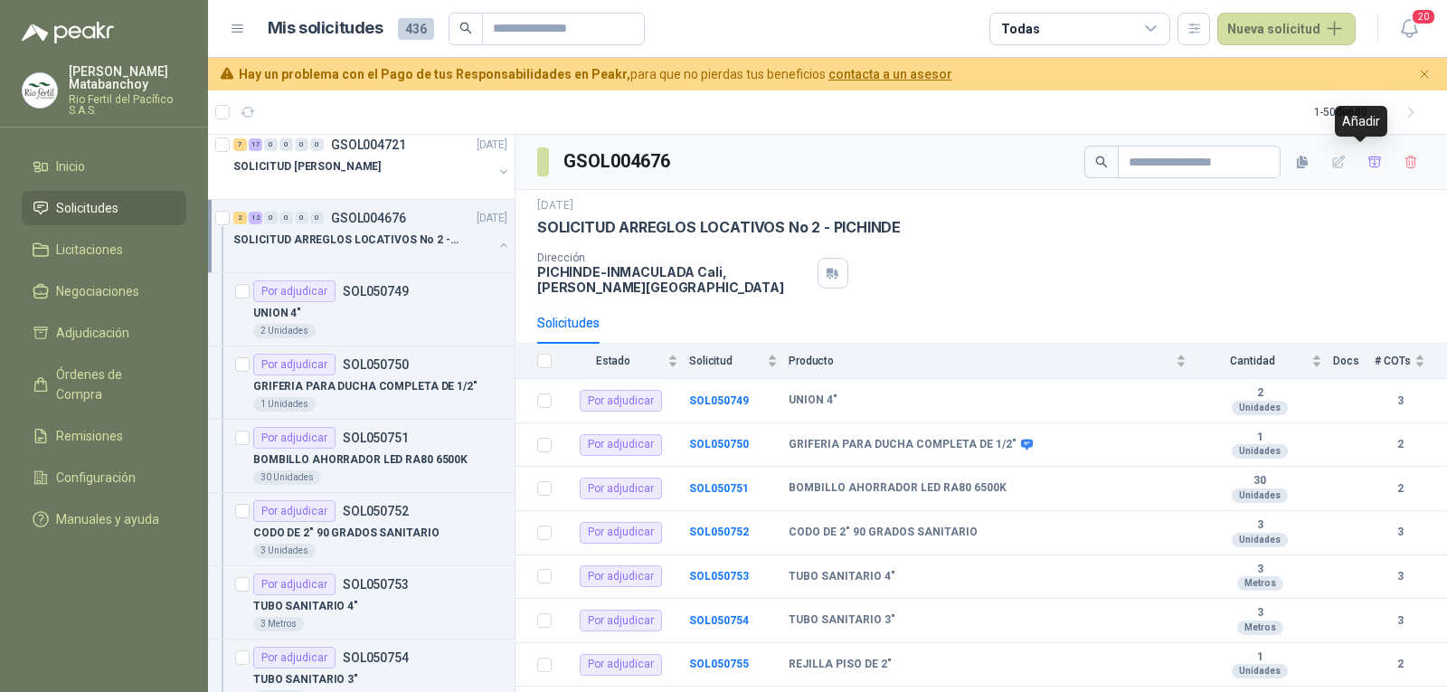
drag, startPoint x: 1354, startPoint y: 159, endPoint x: 1342, endPoint y: 166, distance: 14.6
click at [1368, 159] on icon "button" at bounding box center [1374, 161] width 13 height 10
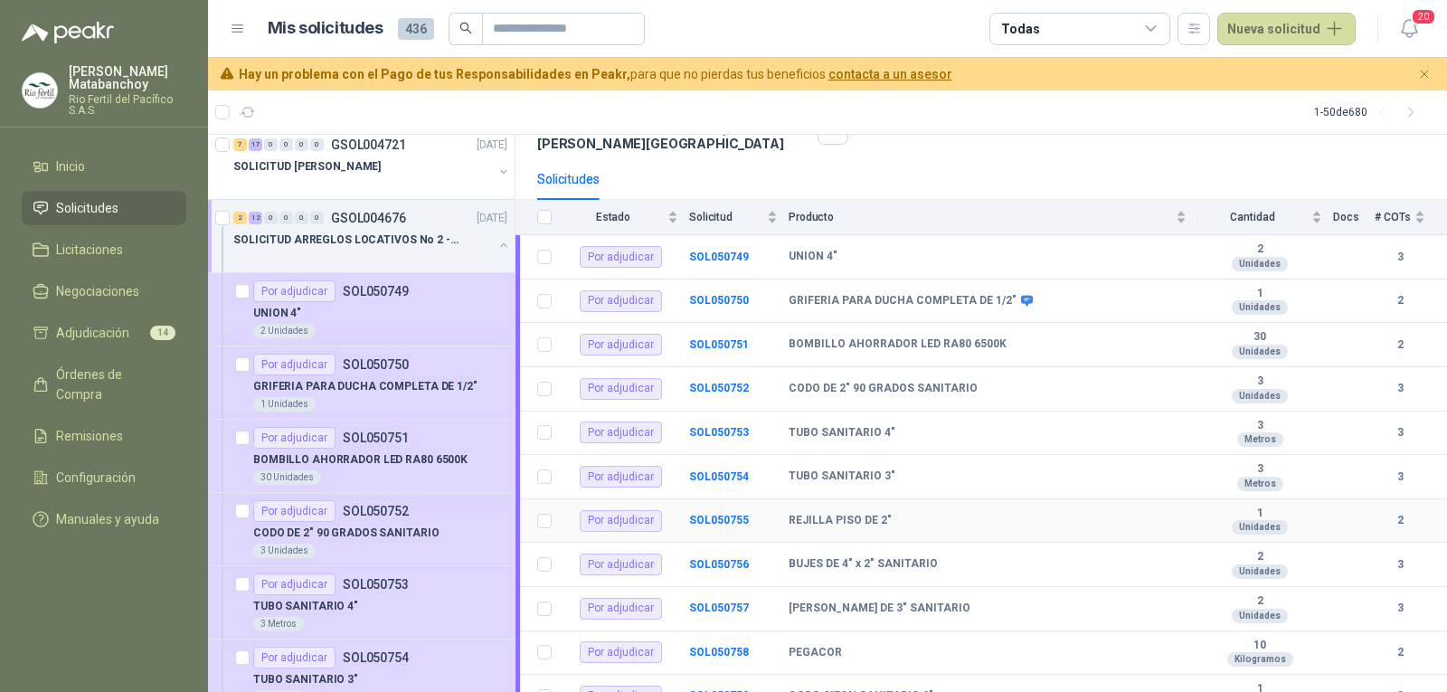
scroll to position [335, 0]
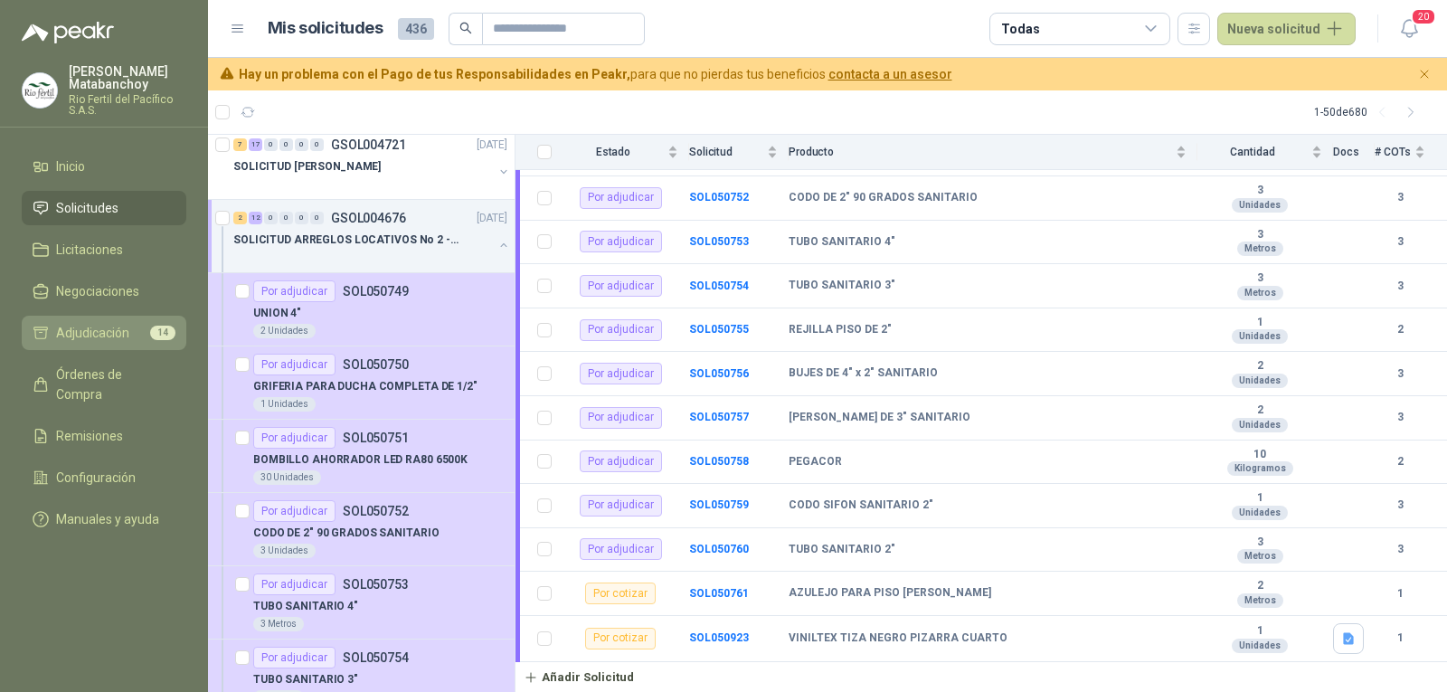
click at [107, 329] on span "Adjudicación" at bounding box center [92, 333] width 73 height 20
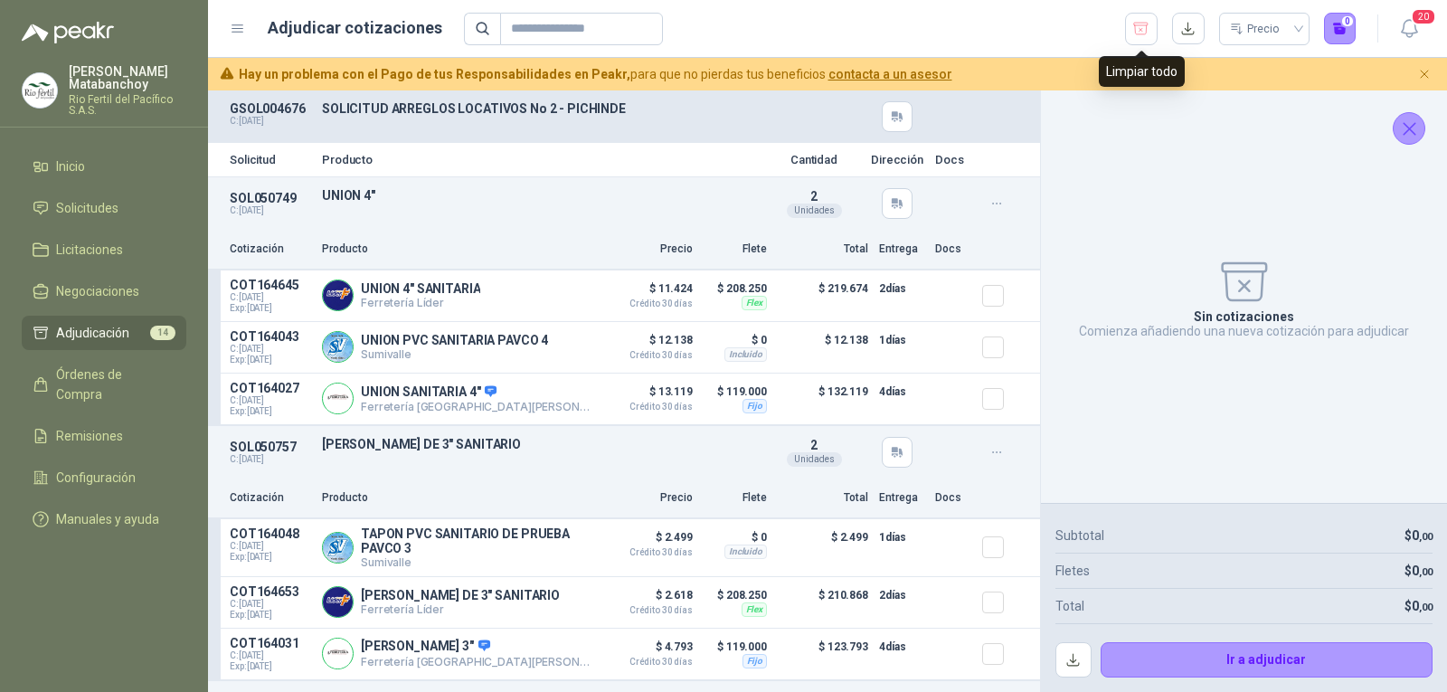
click at [1140, 29] on icon "button" at bounding box center [1140, 29] width 17 height 18
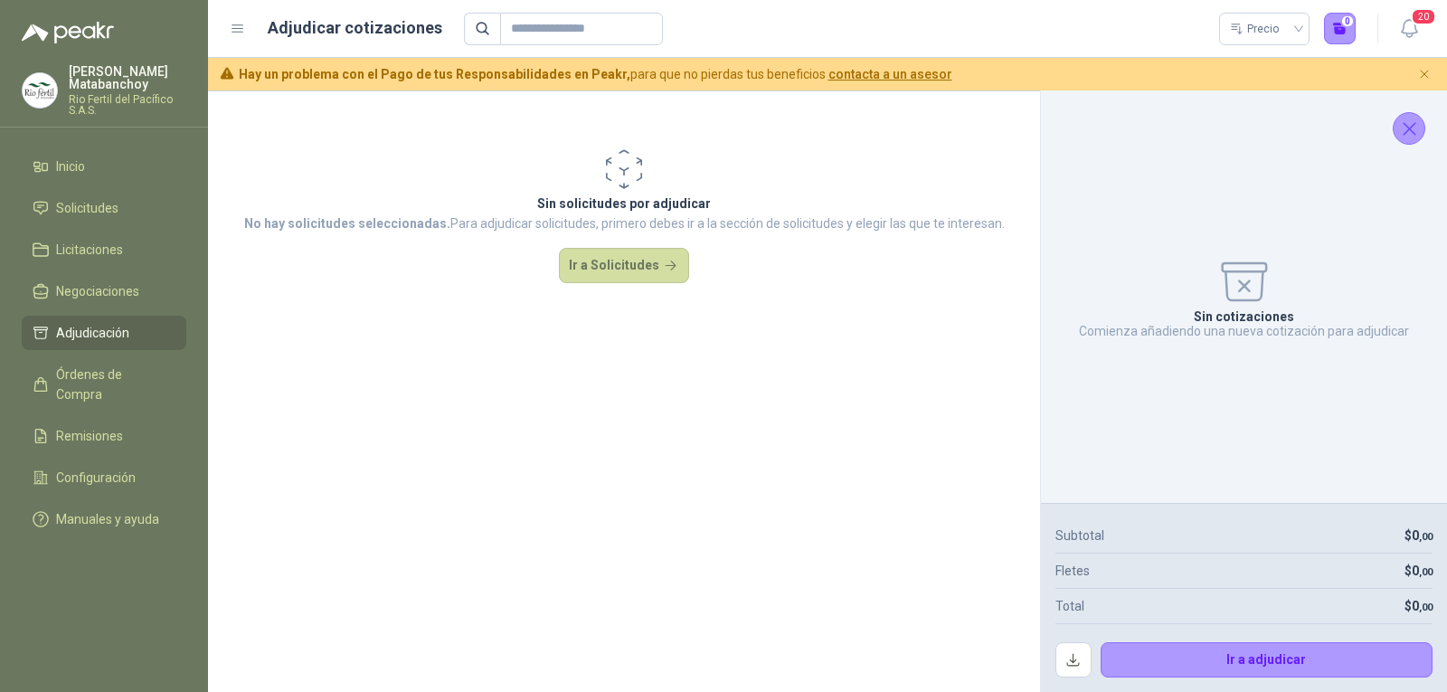
click at [1413, 118] on icon "Cerrar" at bounding box center [1409, 129] width 23 height 23
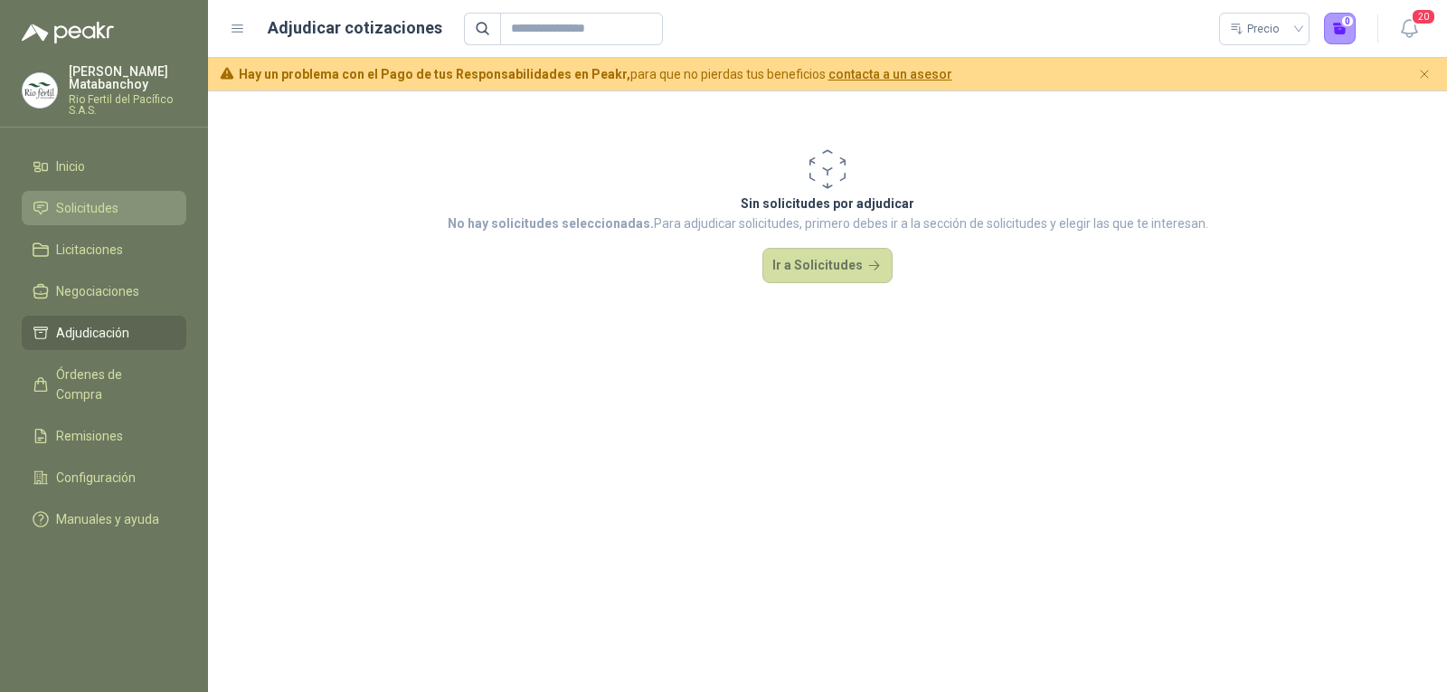
click at [52, 209] on li "Solicitudes" at bounding box center [104, 208] width 143 height 20
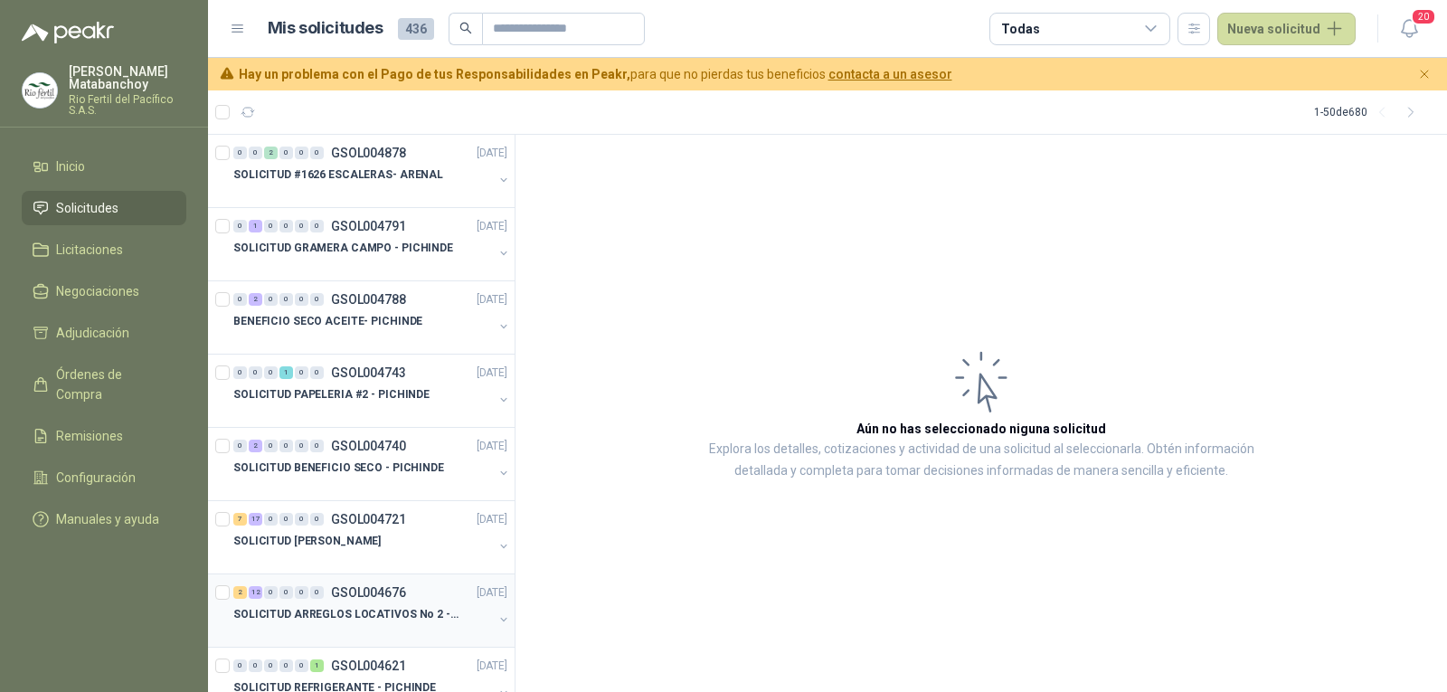
drag, startPoint x: 397, startPoint y: 608, endPoint x: 423, endPoint y: 589, distance: 32.4
click at [397, 608] on p "SOLICITUD ARREGLOS LOCATIVOS No 2 - PICHINDE" at bounding box center [345, 614] width 225 height 17
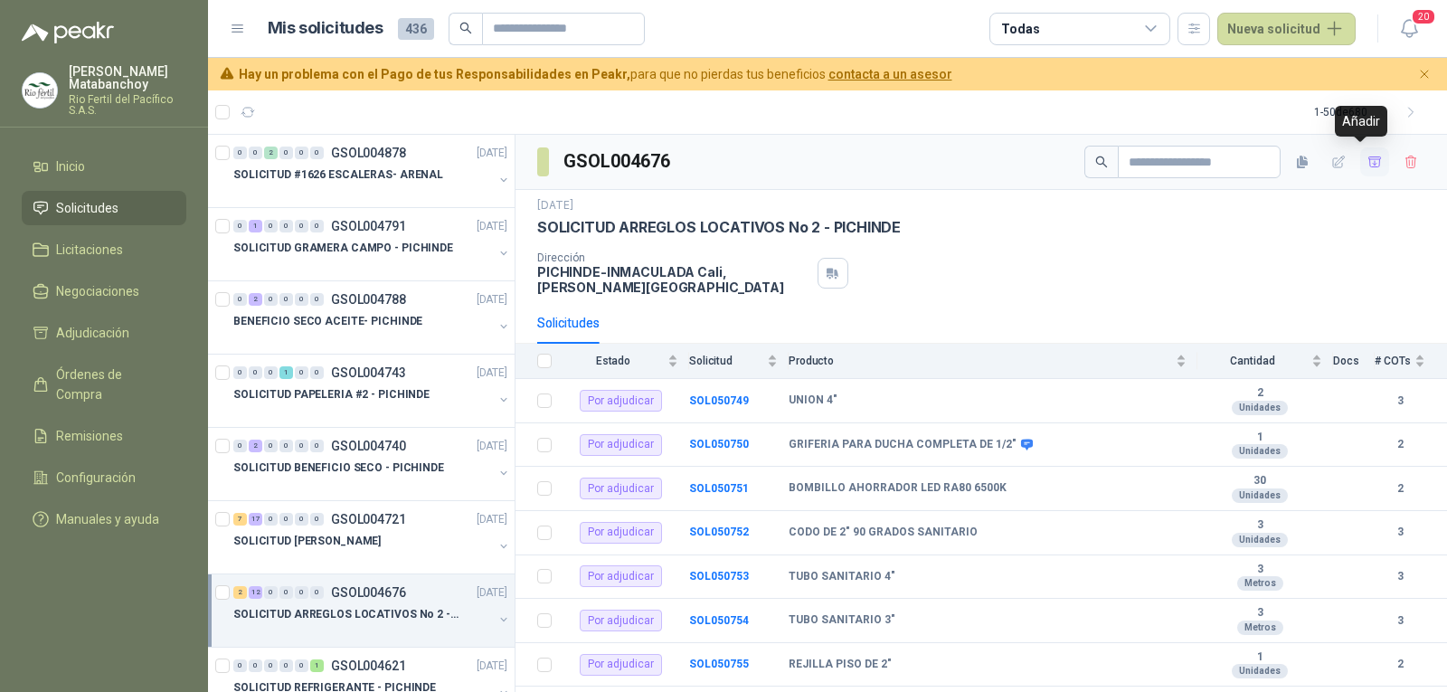
click at [1367, 157] on icon "button" at bounding box center [1374, 162] width 15 height 15
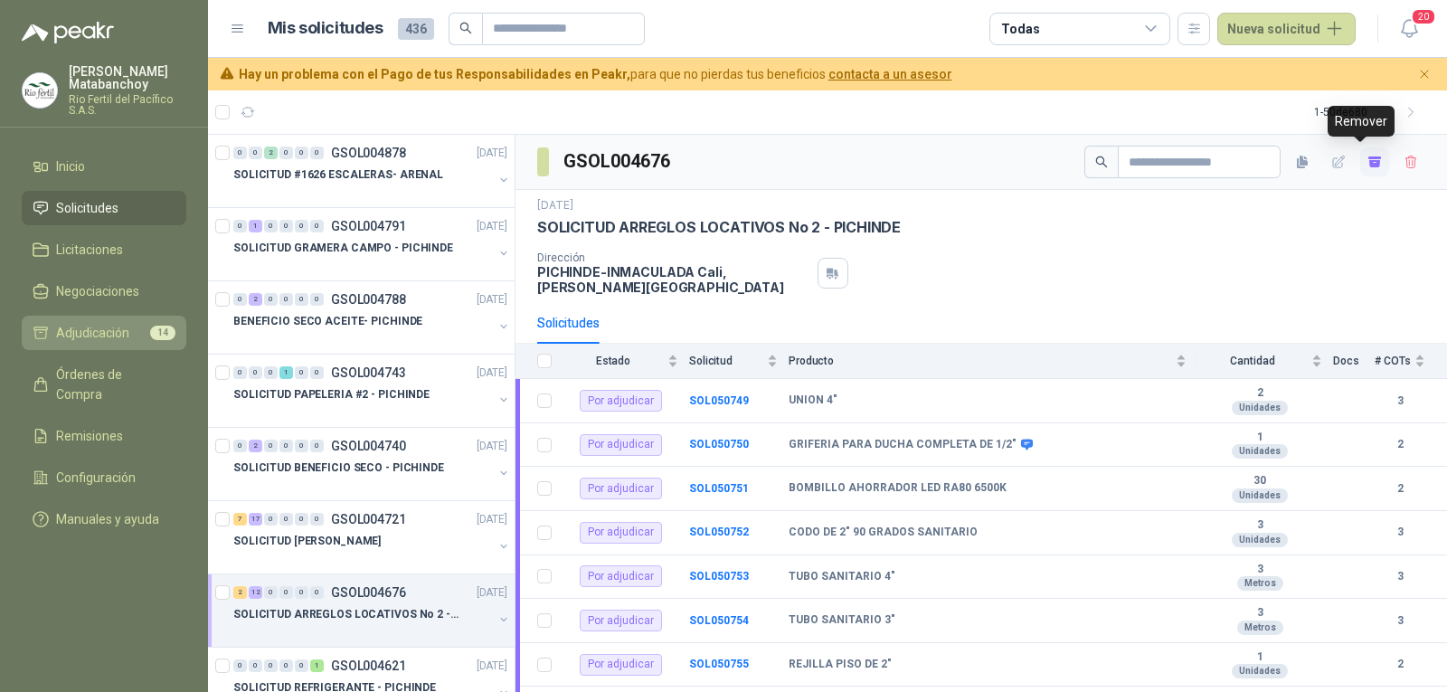
click at [107, 330] on span "Adjudicación" at bounding box center [92, 333] width 73 height 20
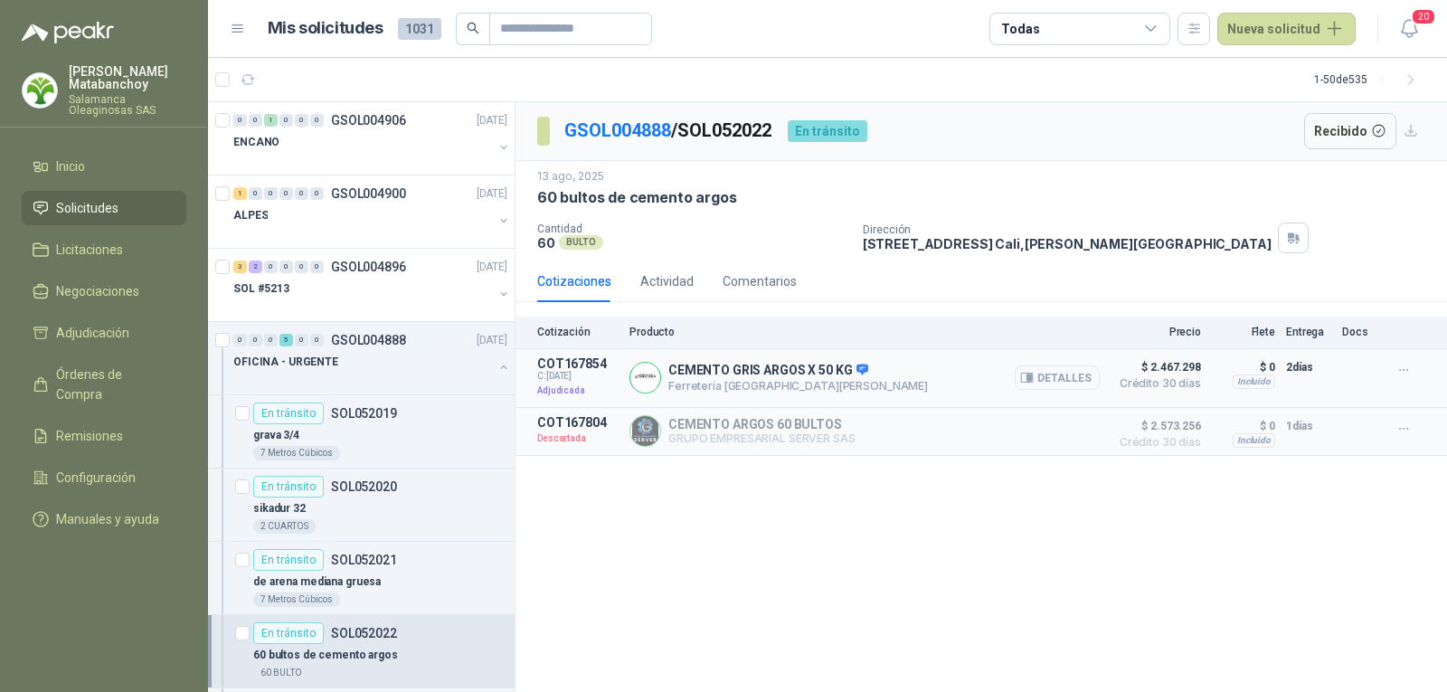
click at [1062, 382] on button "Detalles" at bounding box center [1056, 377] width 85 height 24
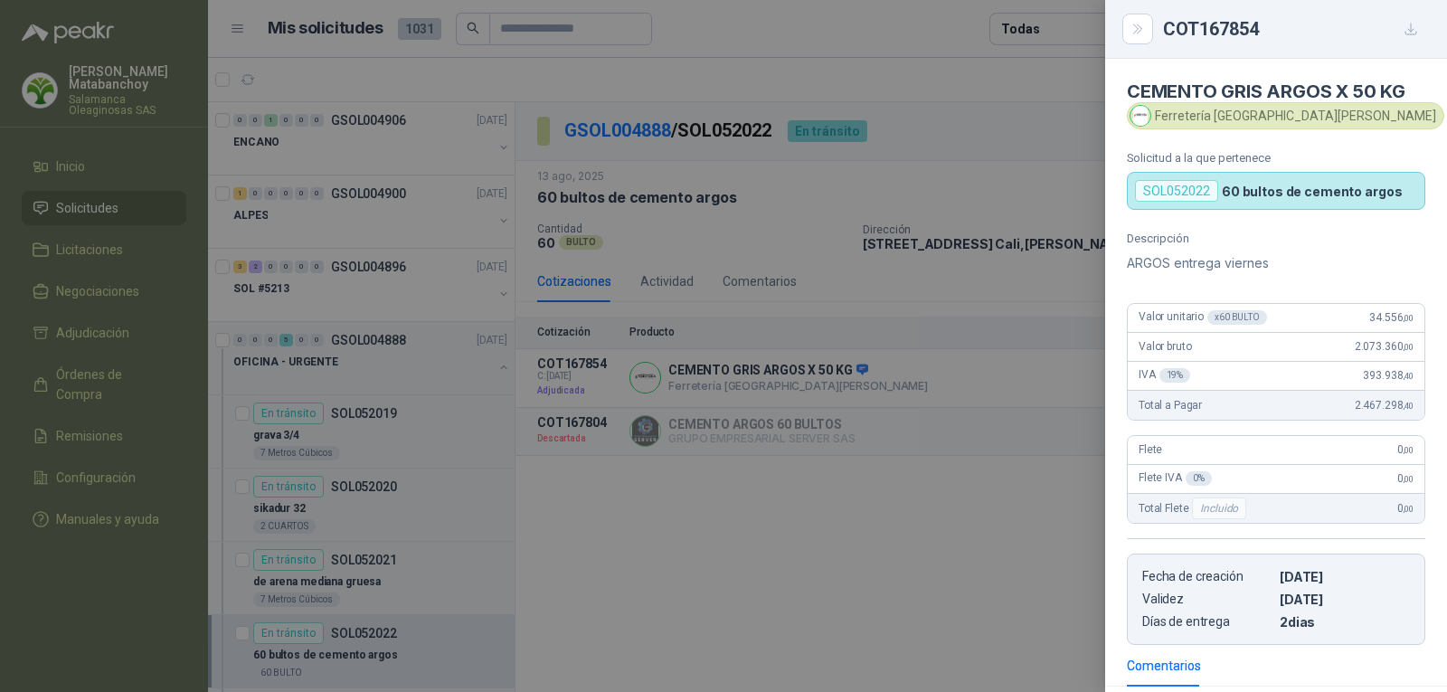
scroll to position [279, 0]
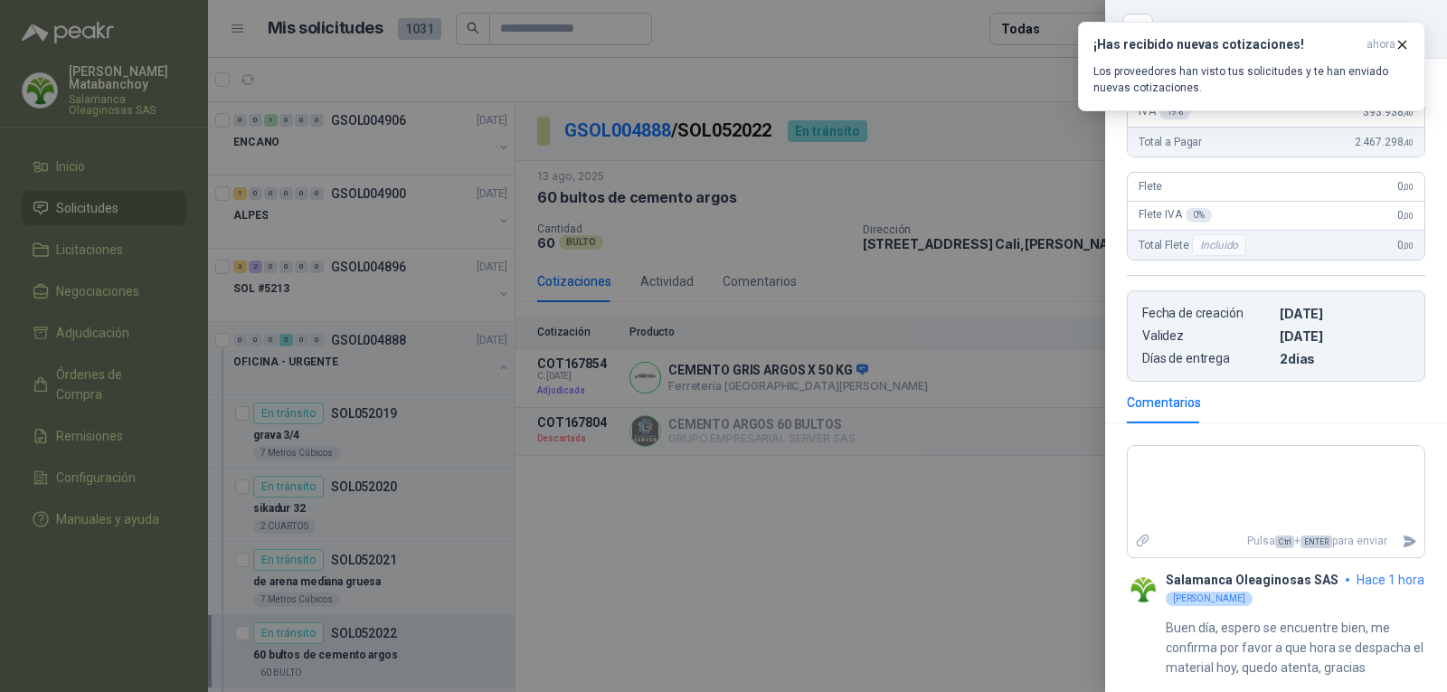
click at [900, 451] on div at bounding box center [723, 346] width 1447 height 692
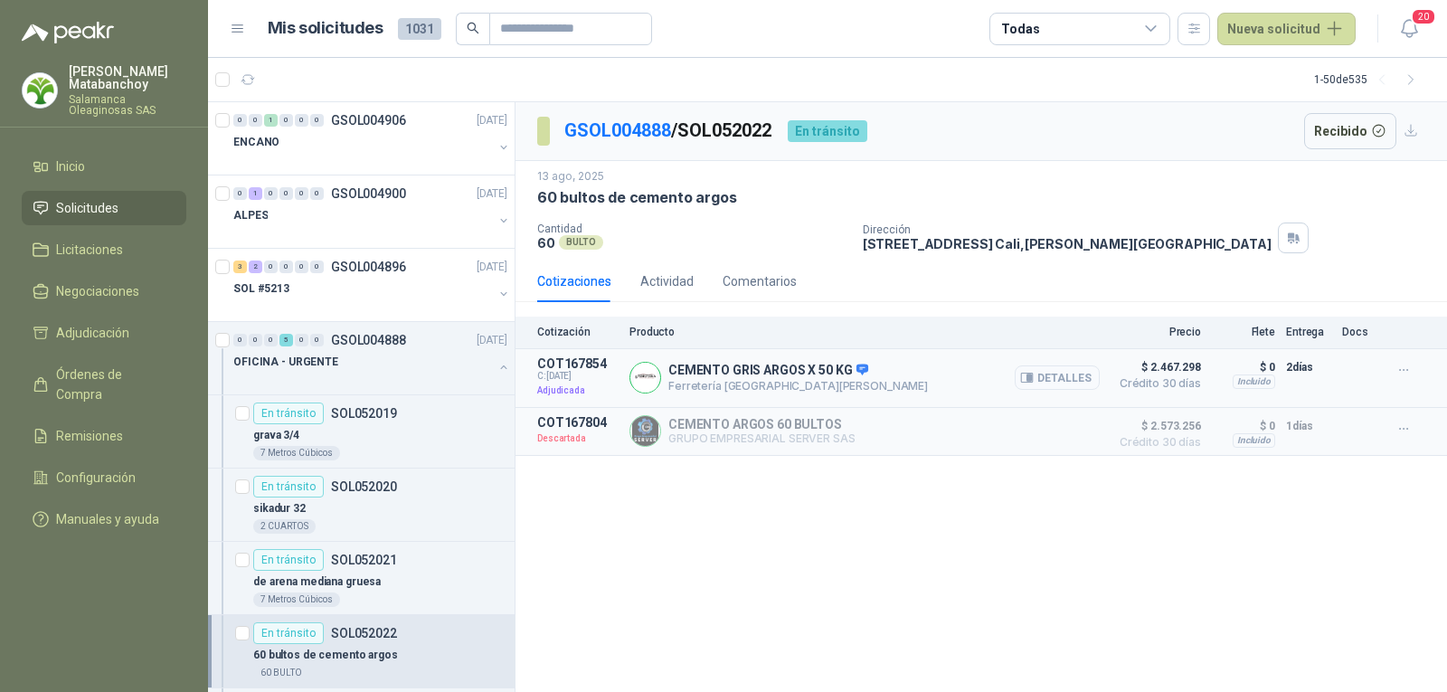
click at [1032, 376] on icon "button" at bounding box center [1029, 377] width 5 height 7
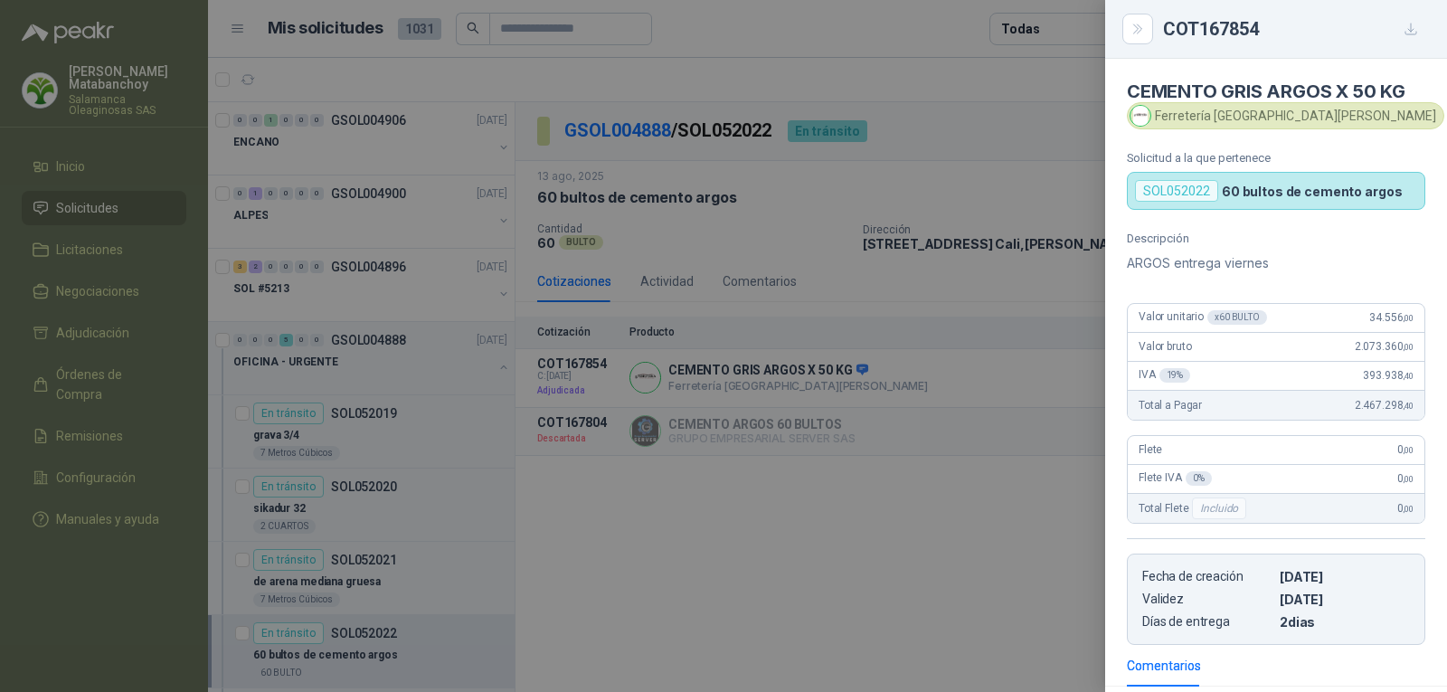
scroll to position [279, 0]
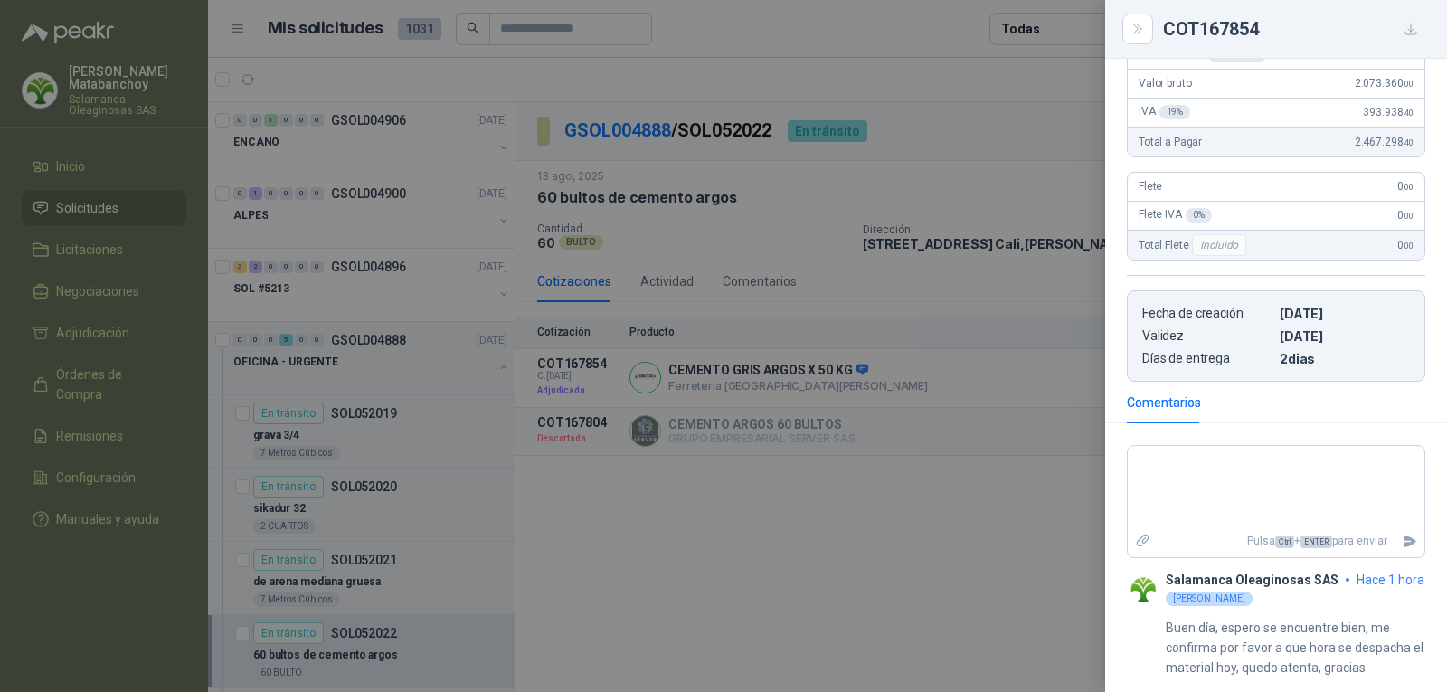
click at [886, 421] on div at bounding box center [723, 346] width 1447 height 692
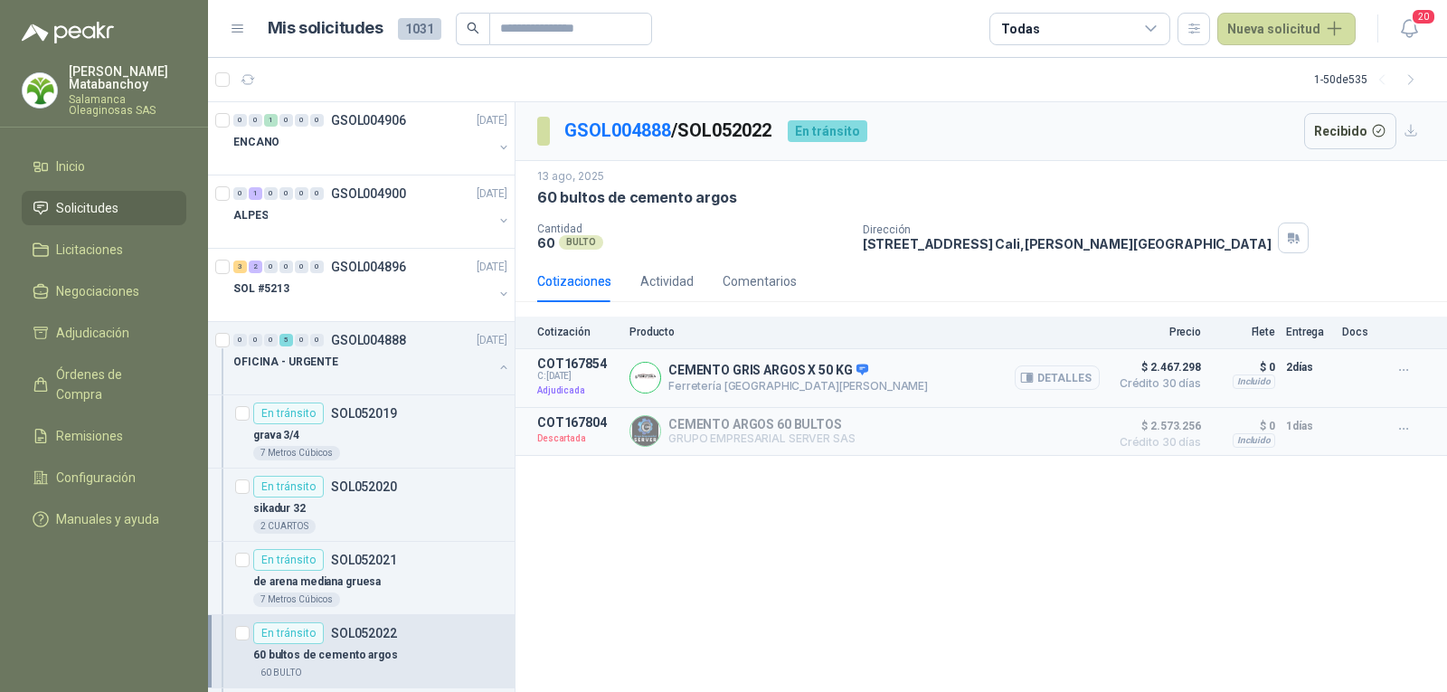
click at [1042, 382] on button "Detalles" at bounding box center [1056, 377] width 85 height 24
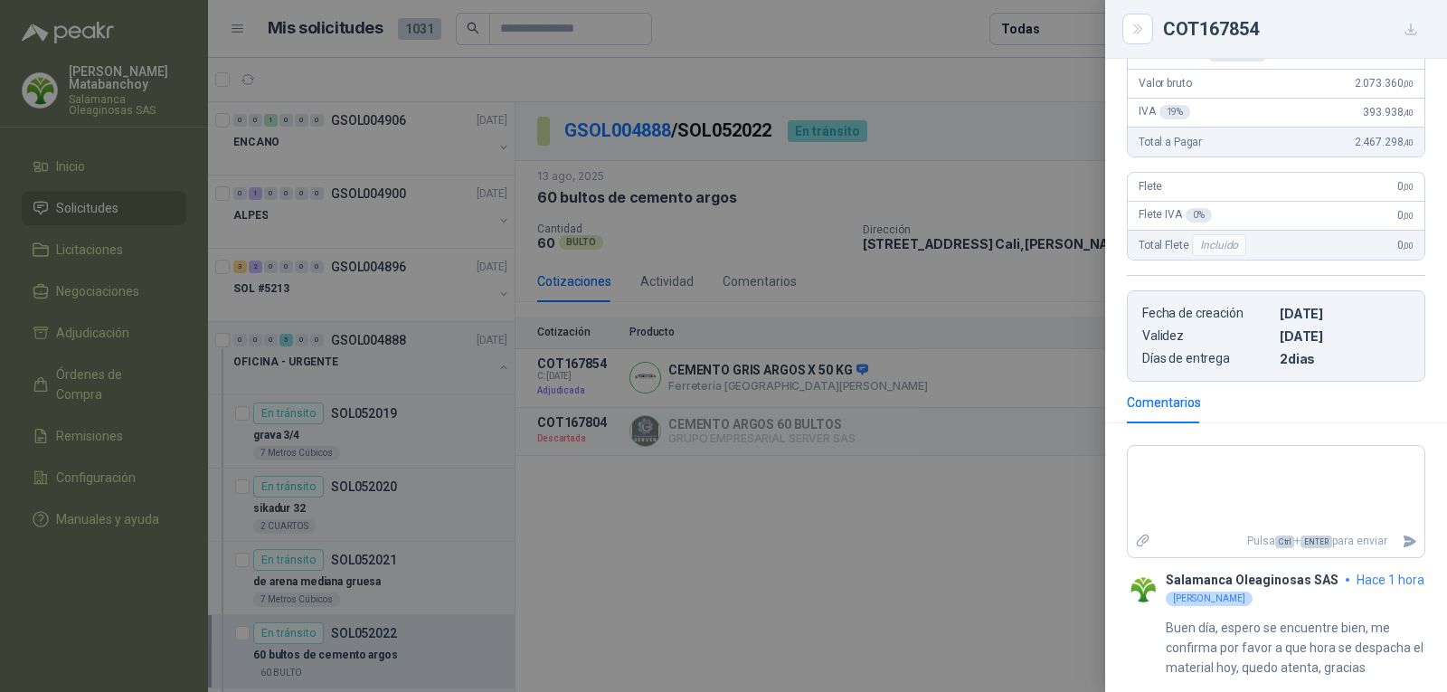
click at [268, 137] on div at bounding box center [723, 346] width 1447 height 692
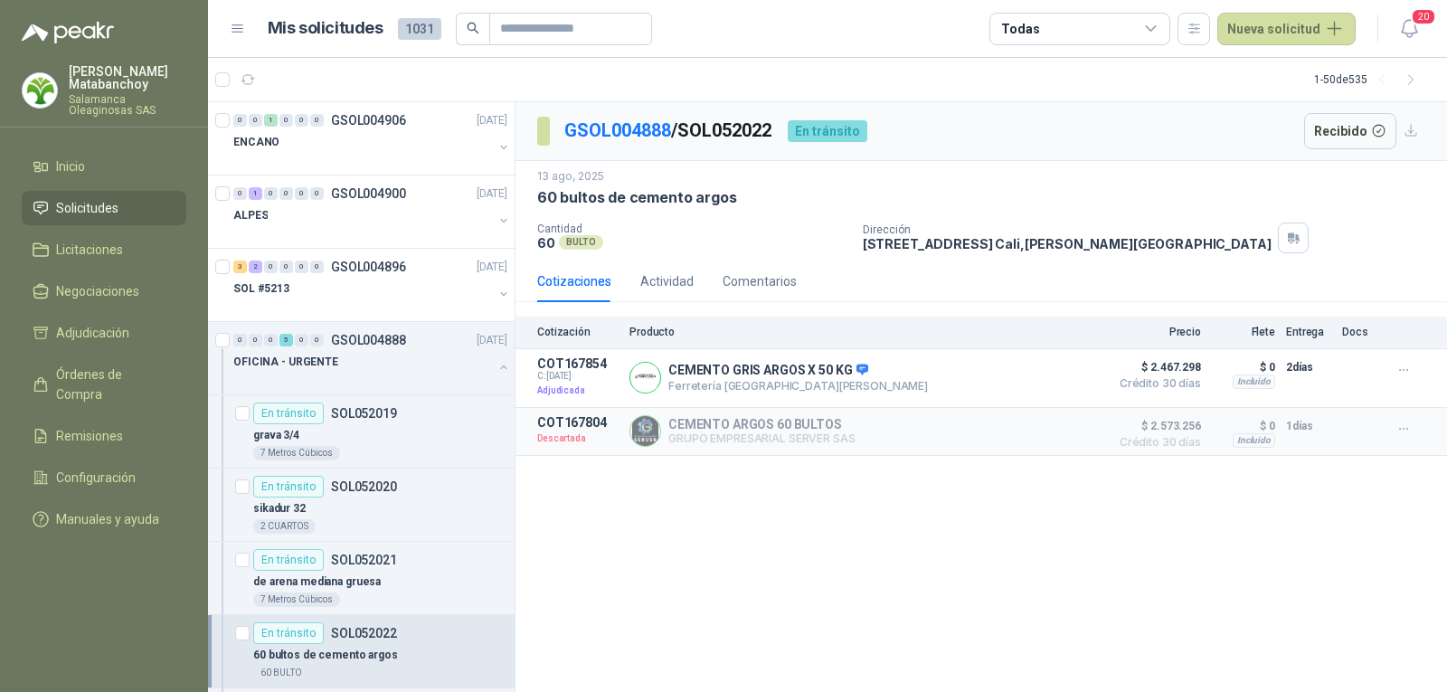
click at [113, 100] on p "Salamanca Oleaginosas SAS" at bounding box center [128, 105] width 118 height 22
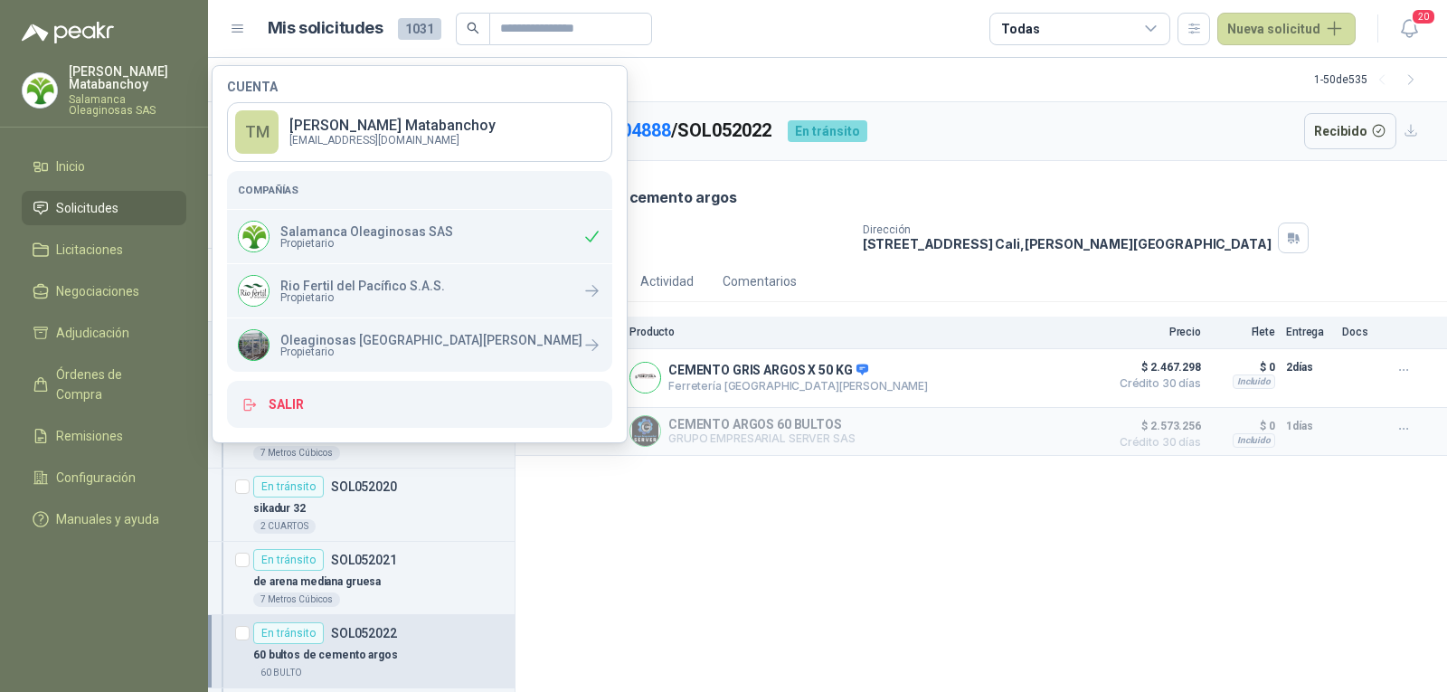
click at [761, 536] on div "GSOL004888 / SOL052022 En tránsito Recibido 13 ago, 2025 60 bultos de cemento a…" at bounding box center [980, 397] width 931 height 590
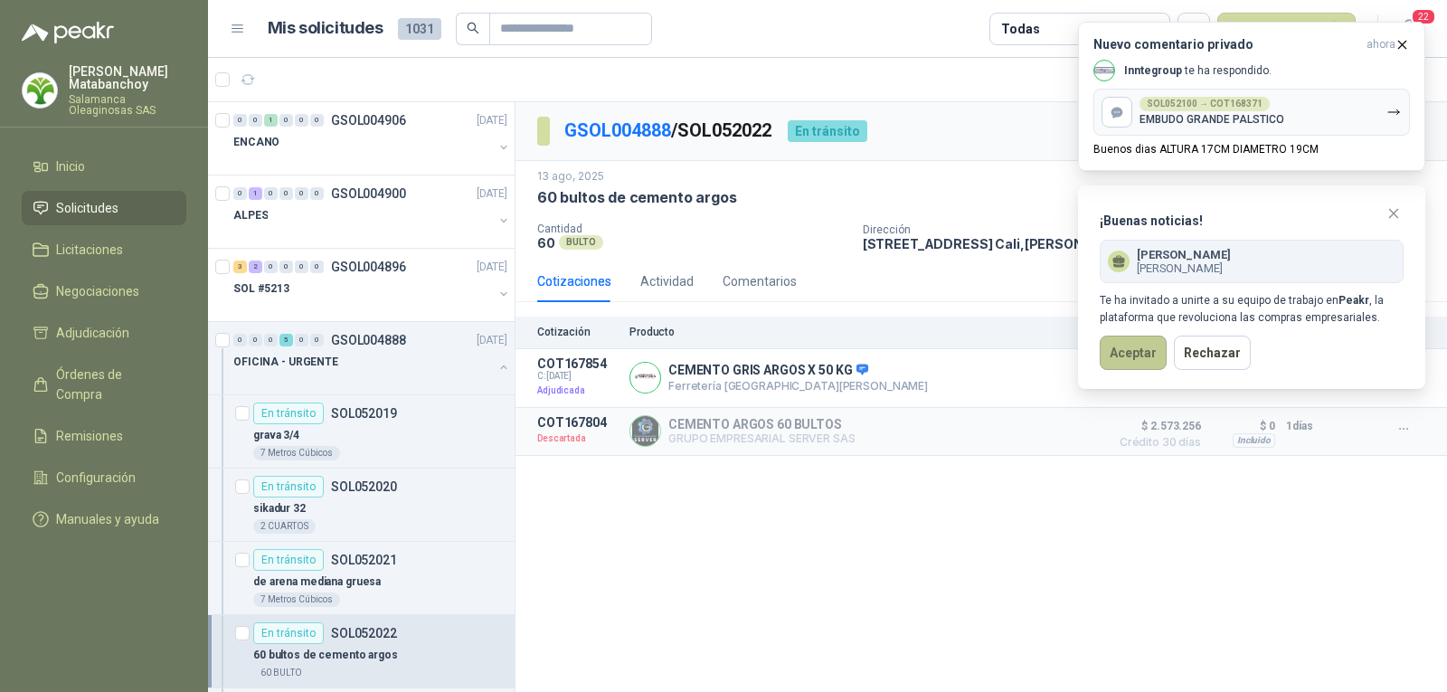
click at [1131, 352] on button "Aceptar" at bounding box center [1132, 352] width 67 height 34
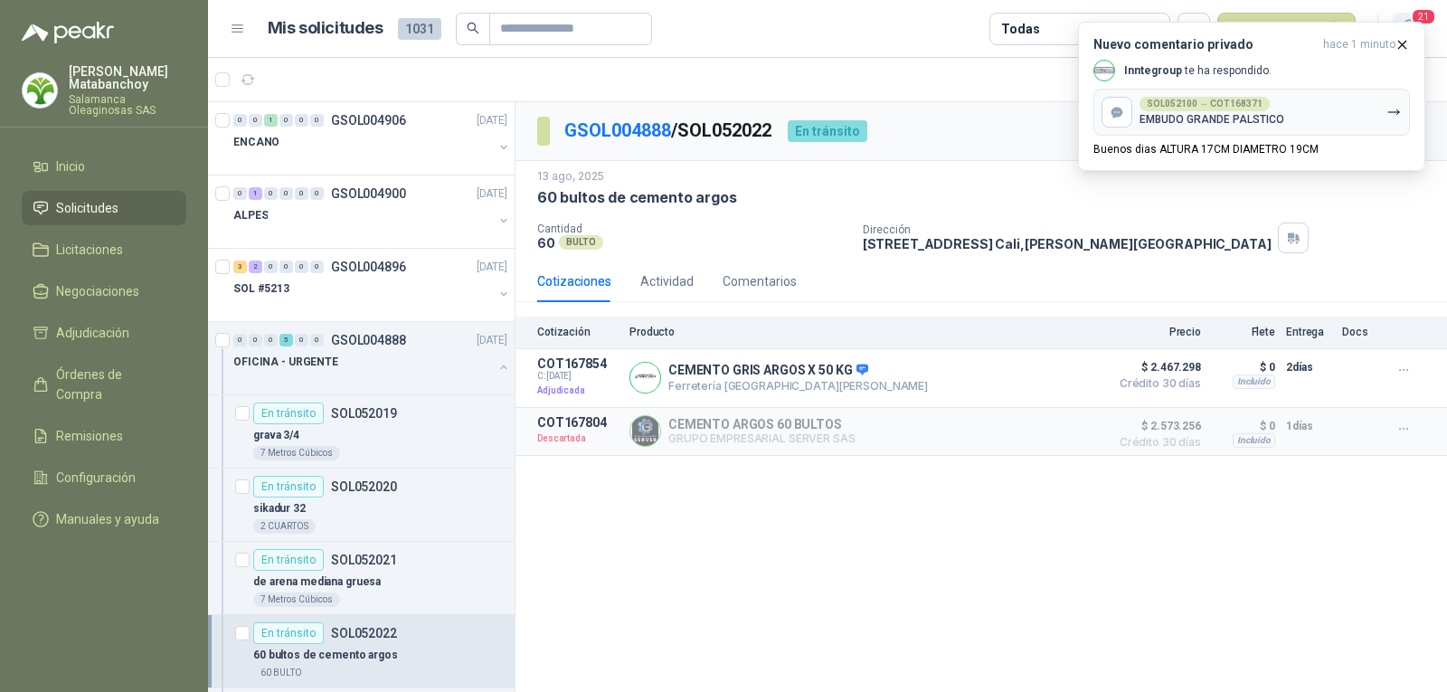
click at [1417, 18] on span "21" at bounding box center [1422, 16] width 25 height 17
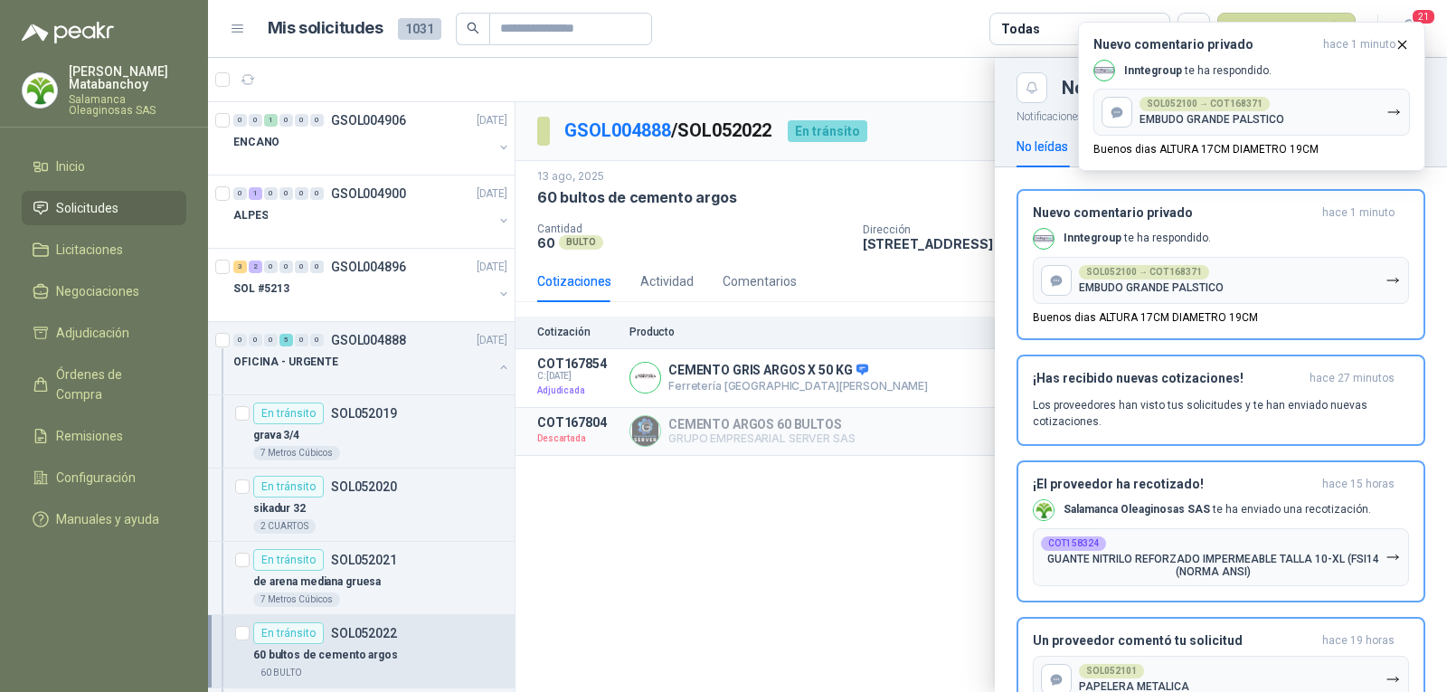
click at [76, 66] on p "Tatiana Matabanchoy" at bounding box center [128, 77] width 118 height 25
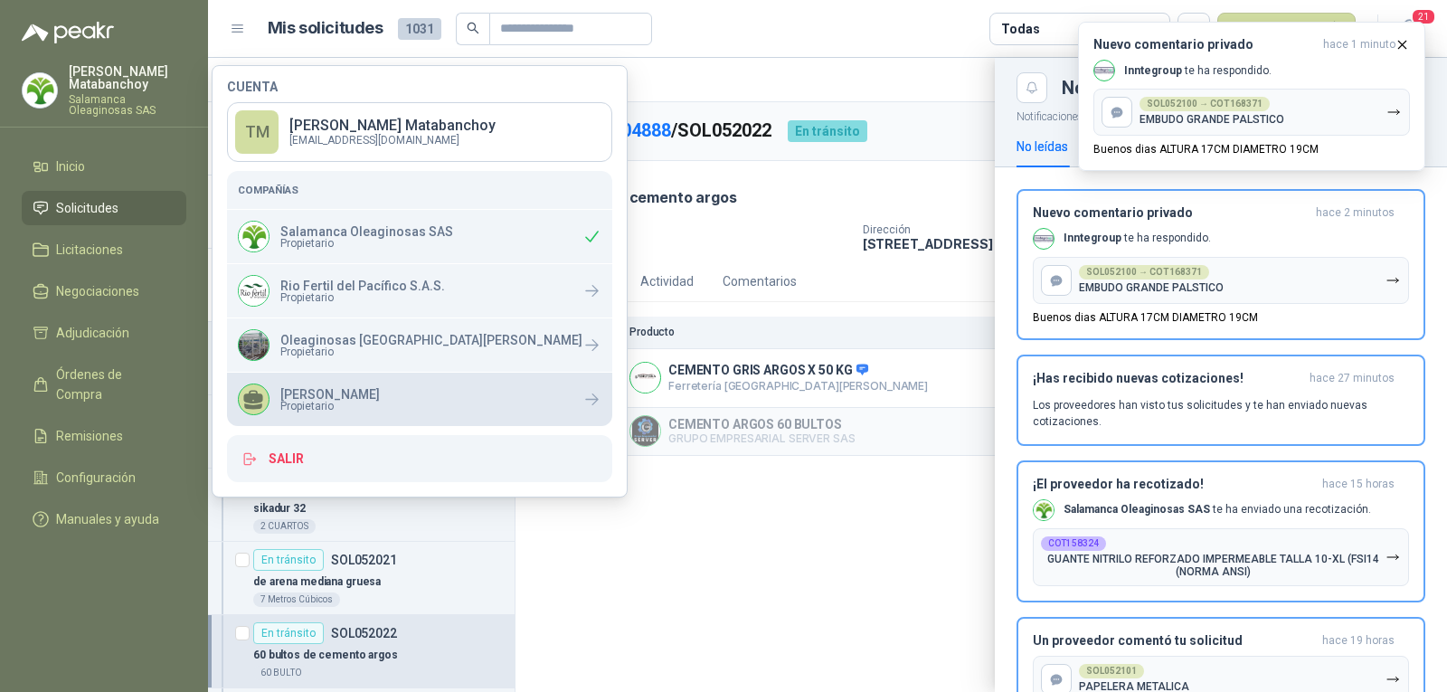
click at [380, 388] on p "[PERSON_NAME]" at bounding box center [329, 394] width 99 height 13
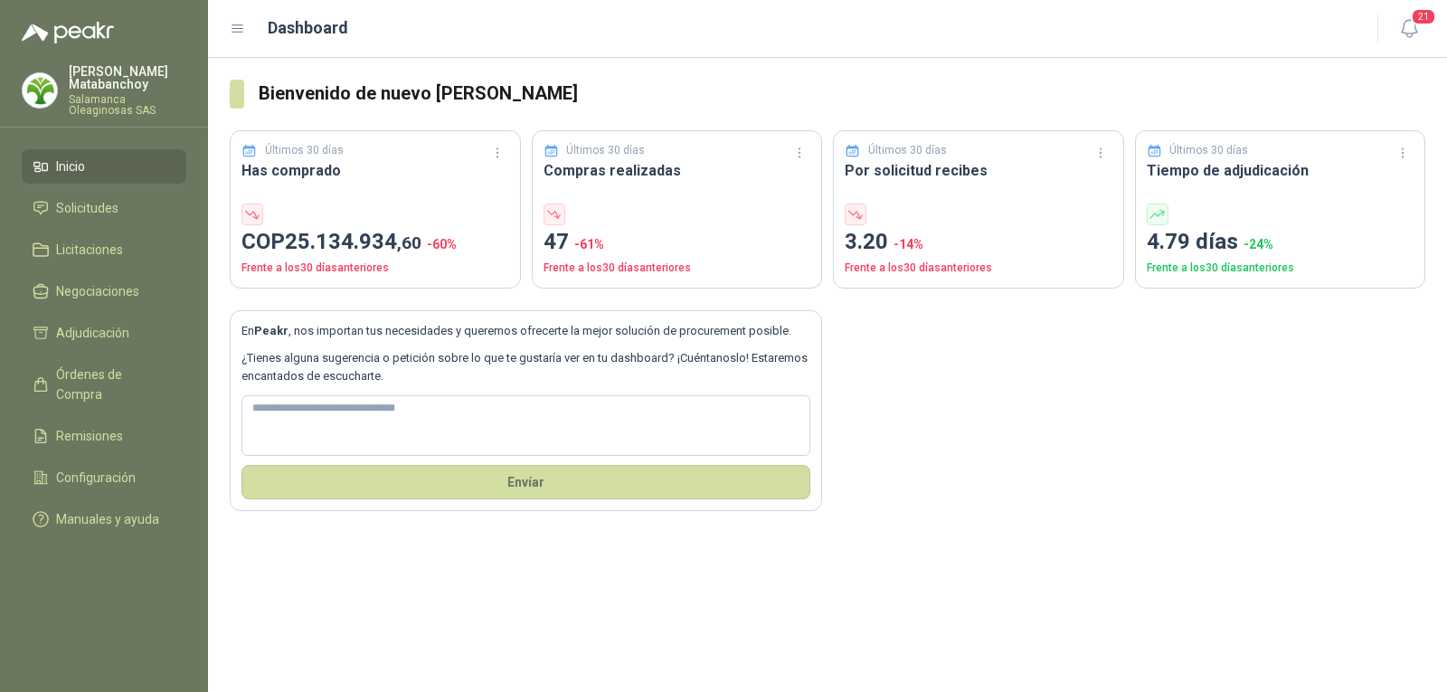
click at [146, 79] on p "Tatiana Matabanchoy" at bounding box center [128, 77] width 118 height 25
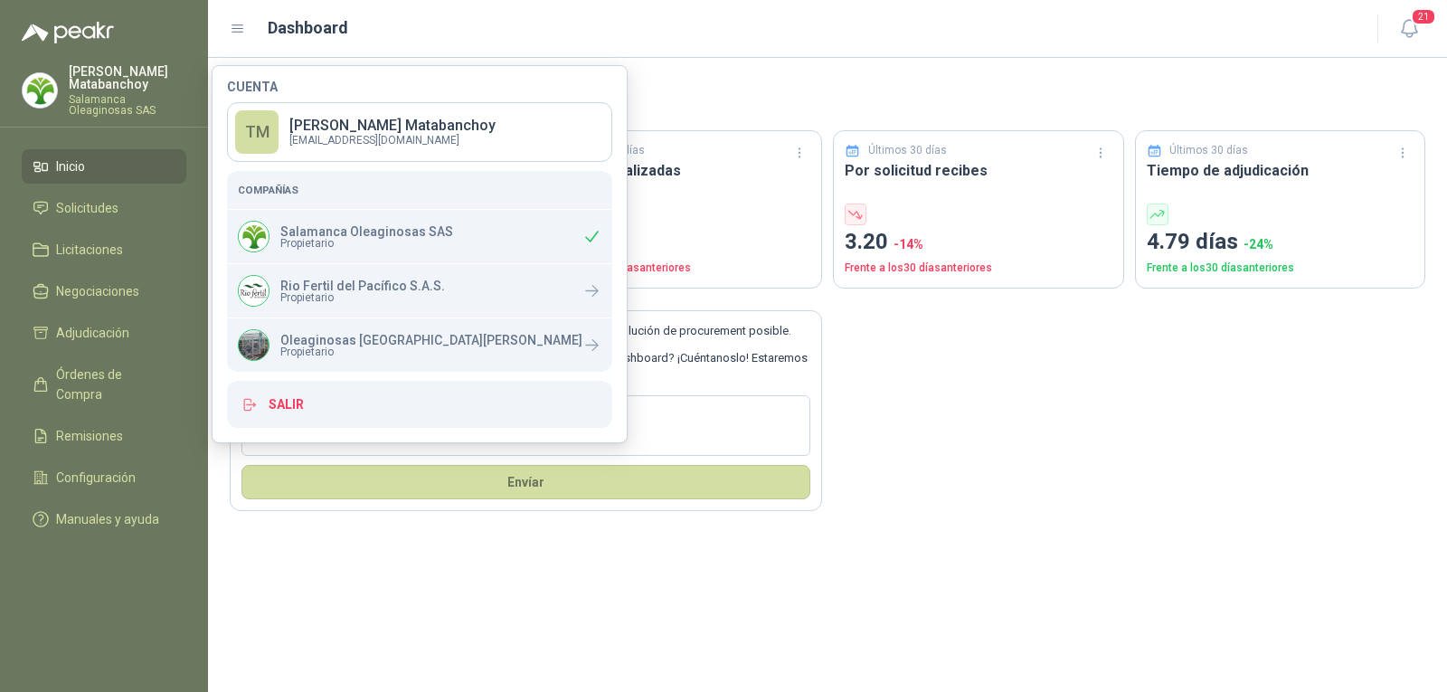
click at [595, 83] on h3 "Bienvenido de nuevo [PERSON_NAME]" at bounding box center [842, 94] width 1166 height 28
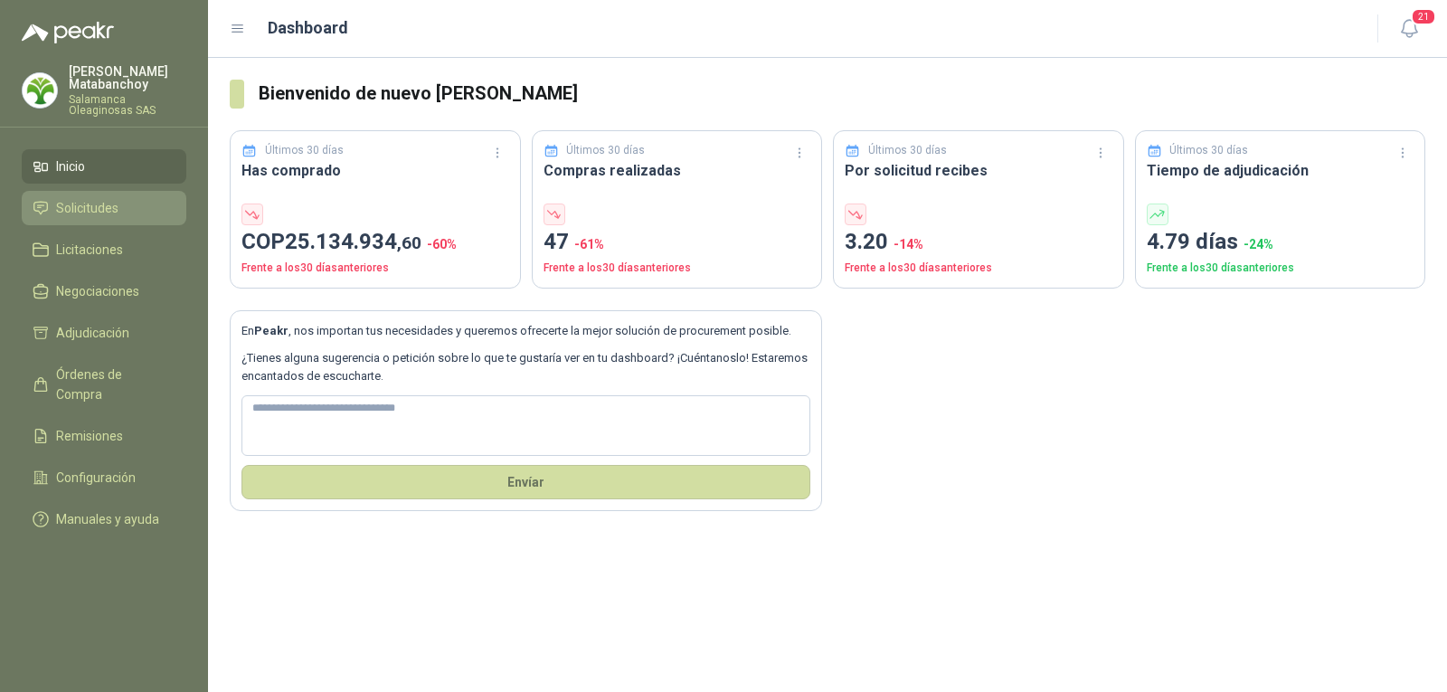
click at [112, 193] on link "Solicitudes" at bounding box center [104, 208] width 165 height 34
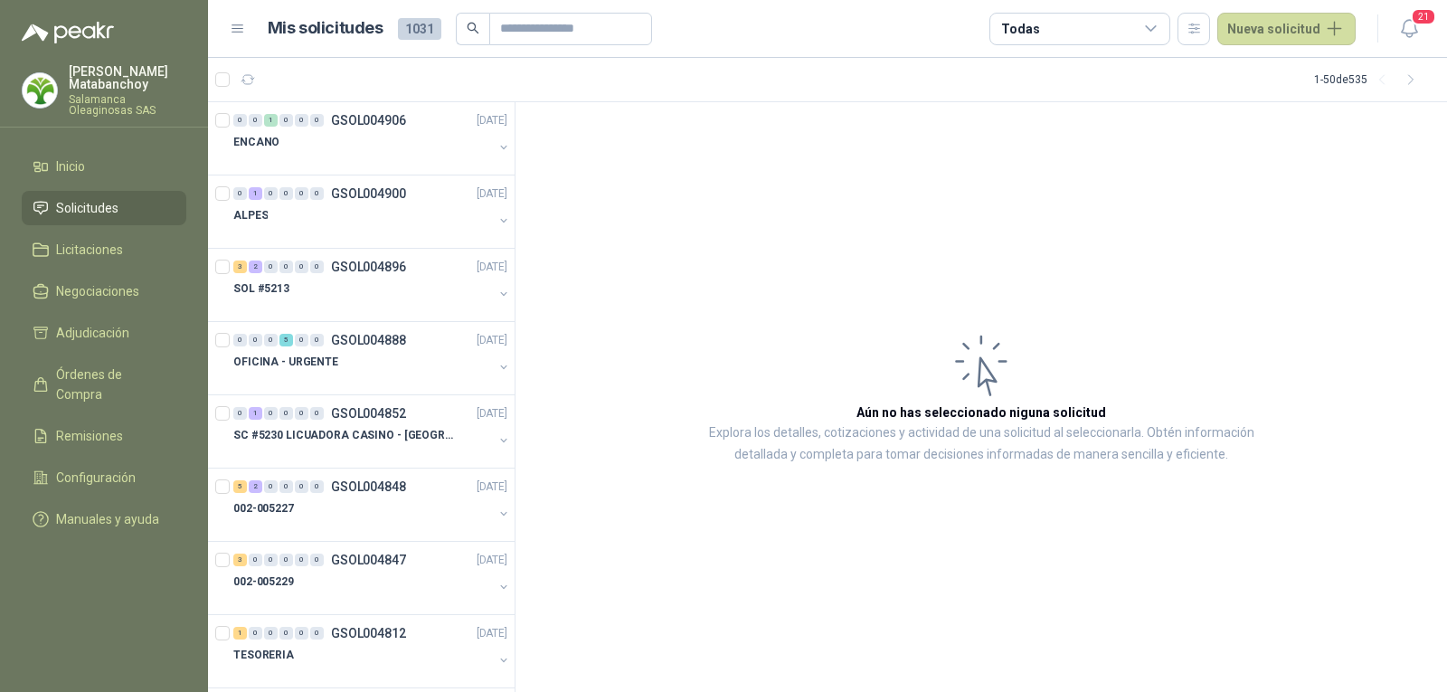
drag, startPoint x: 99, startPoint y: 79, endPoint x: 150, endPoint y: 71, distance: 51.1
click at [99, 79] on p "Tatiana Matabanchoy" at bounding box center [128, 77] width 118 height 25
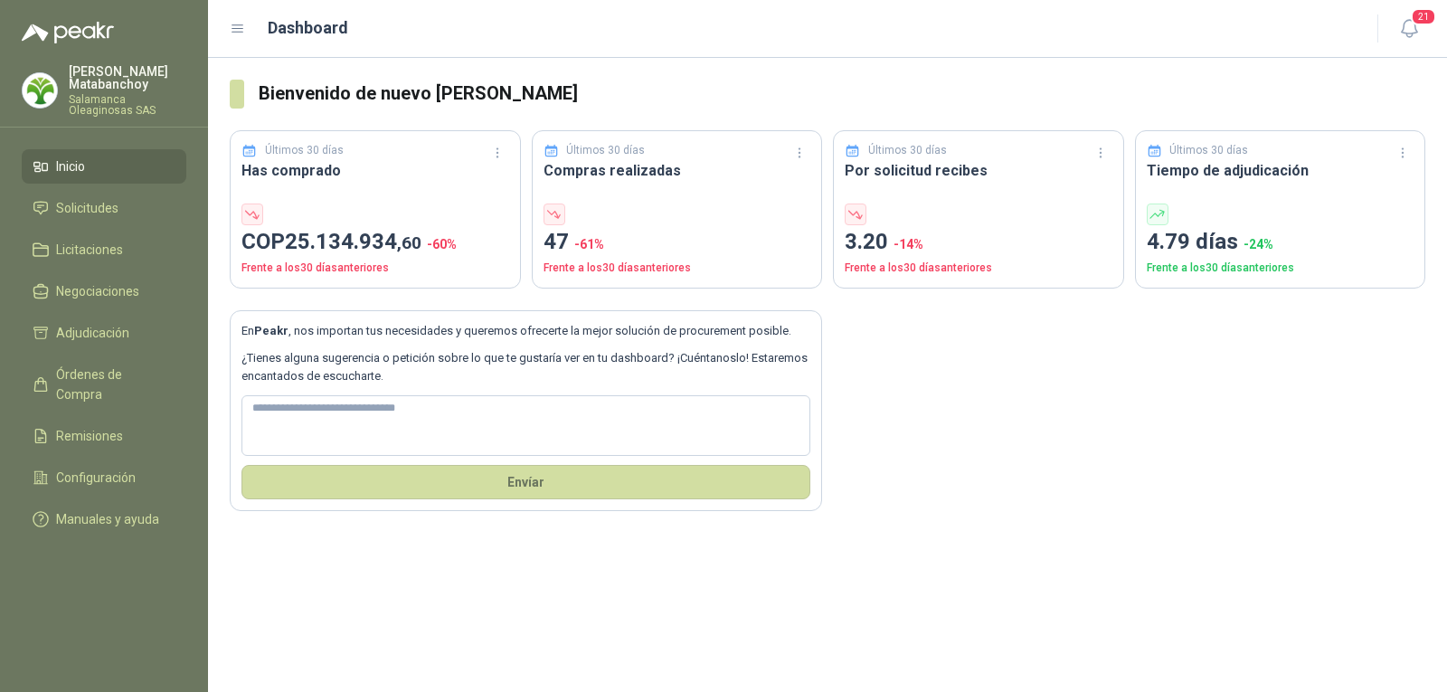
click at [107, 84] on p "[PERSON_NAME]" at bounding box center [128, 77] width 118 height 25
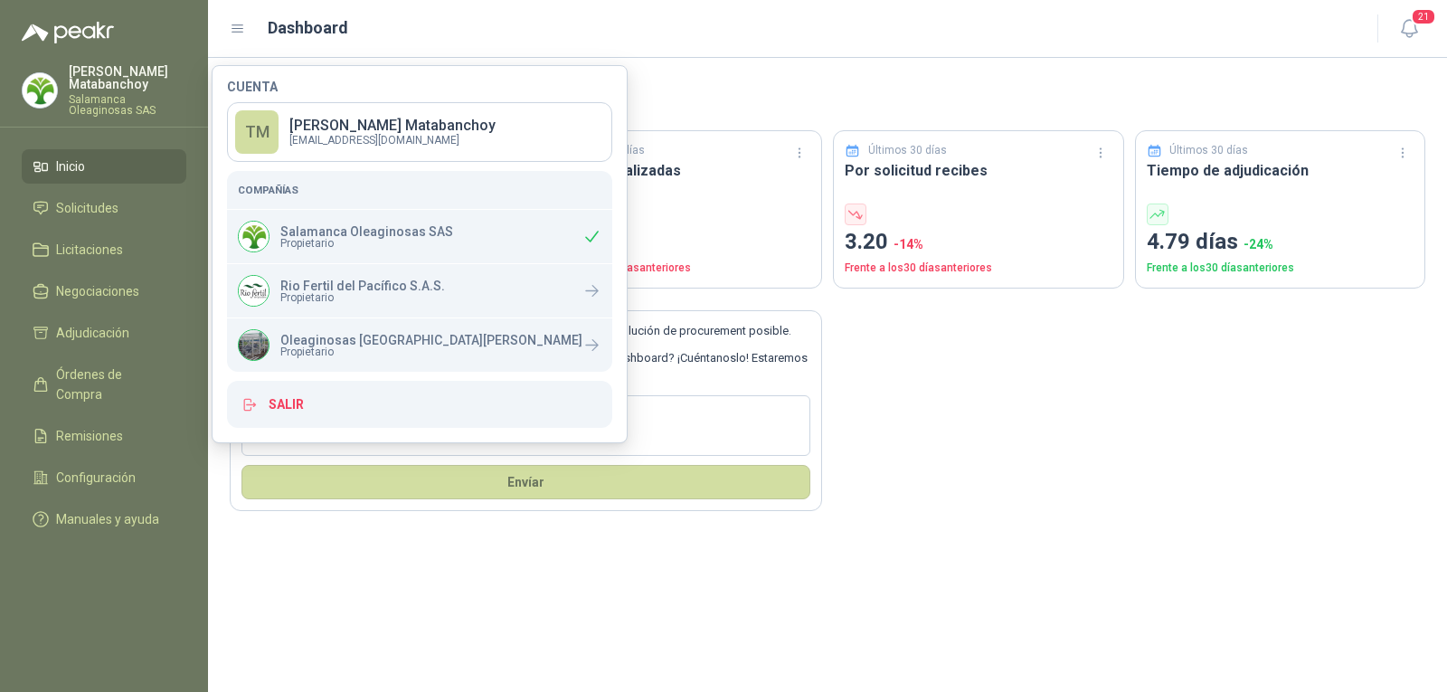
click at [954, 423] on div "En Peakr , nos importan tus necesidades y queremos ofrecerte la mejor solución …" at bounding box center [827, 399] width 1195 height 222
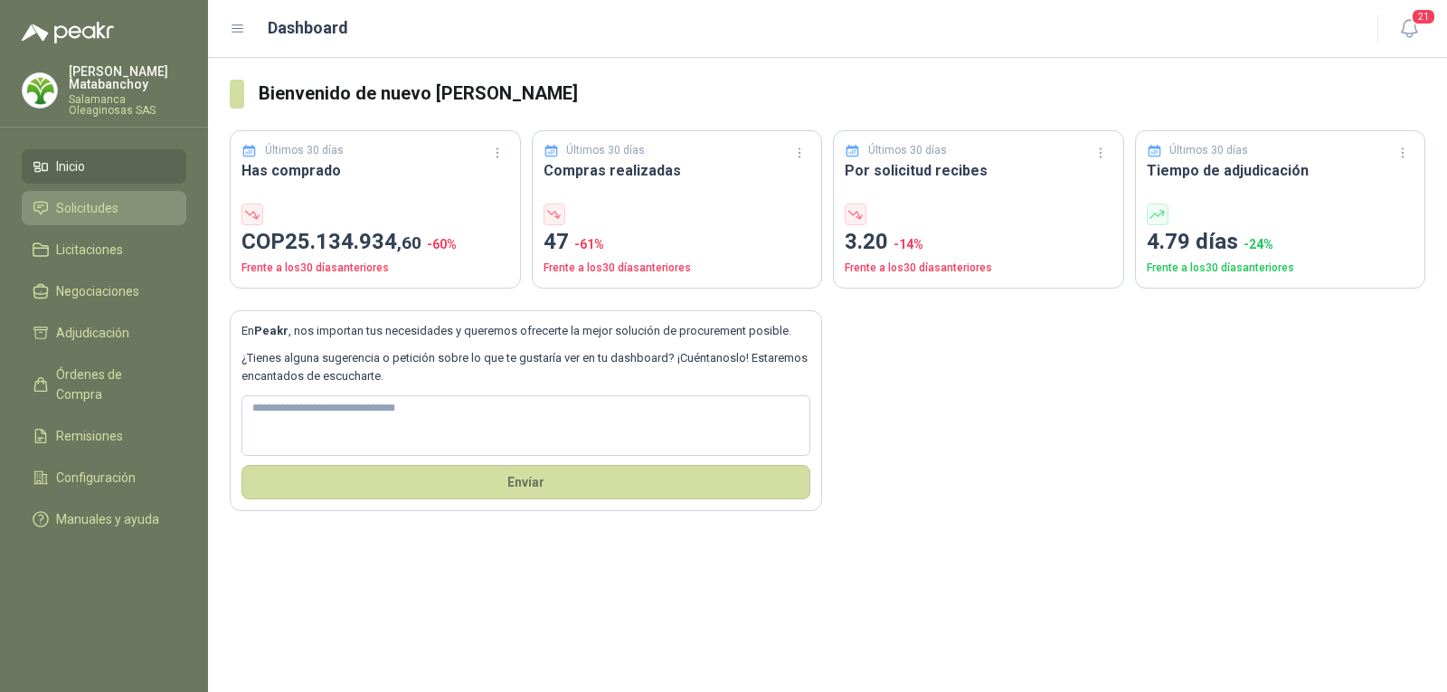
click at [102, 200] on span "Solicitudes" at bounding box center [87, 208] width 62 height 20
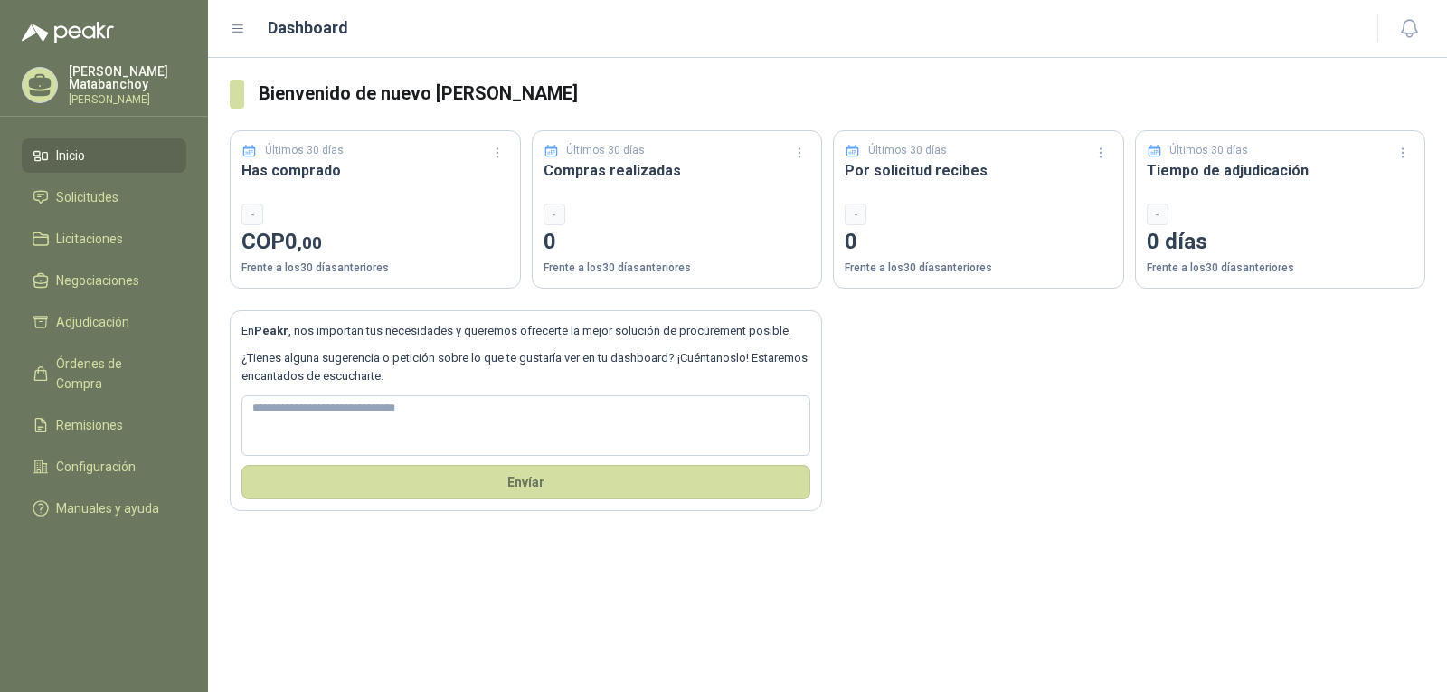
click at [80, 98] on p "[PERSON_NAME]" at bounding box center [128, 99] width 118 height 11
click at [985, 482] on div "En Peakr , nos importan tus necesidades y queremos ofrecerte la mejor solución …" at bounding box center [827, 399] width 1195 height 222
click at [113, 193] on span "Solicitudes" at bounding box center [87, 197] width 62 height 20
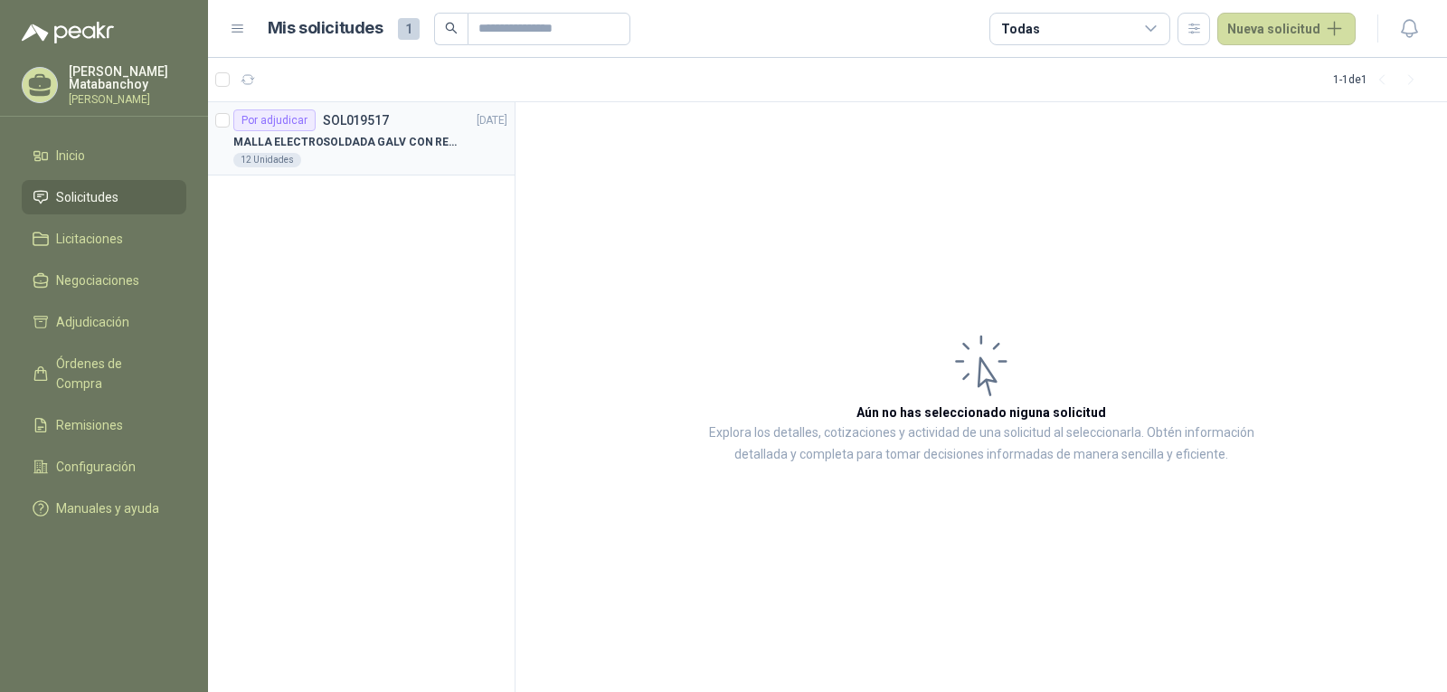
click at [371, 144] on p "MALLA ELECTROSOLDADA GALV CON RECUBRIMIENTO calibre 8” y 10 “" at bounding box center [345, 142] width 225 height 17
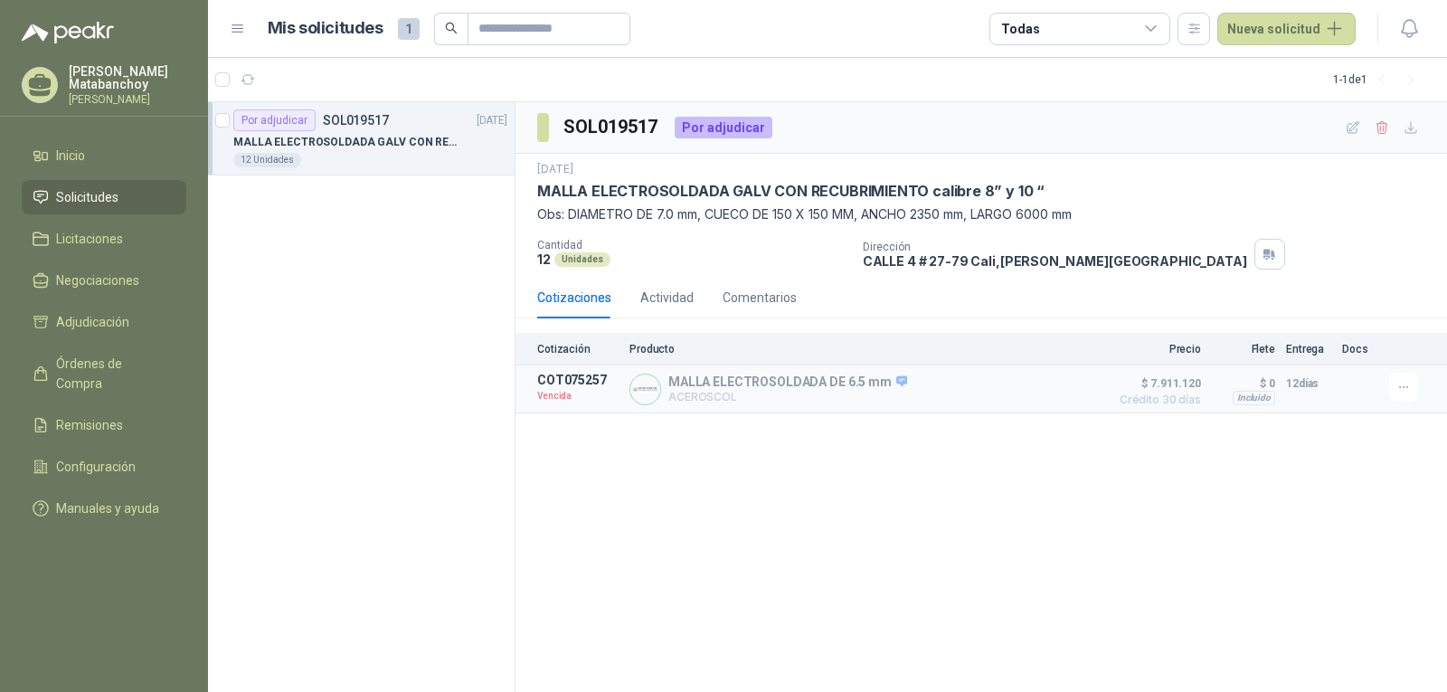
click at [120, 191] on li "Solicitudes" at bounding box center [104, 197] width 143 height 20
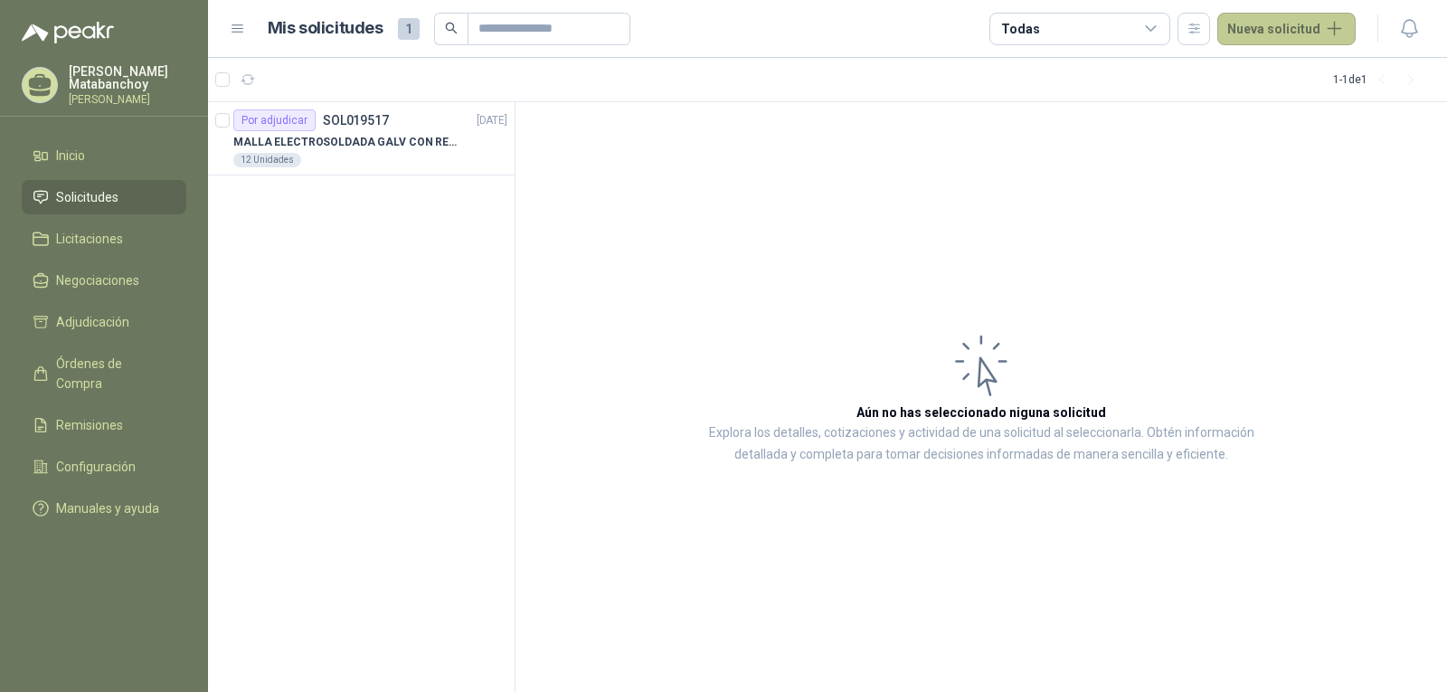
click at [1276, 16] on button "Nueva solicitud" at bounding box center [1286, 29] width 138 height 33
click at [1273, 102] on link "Solicitud grupal" at bounding box center [1307, 104] width 154 height 32
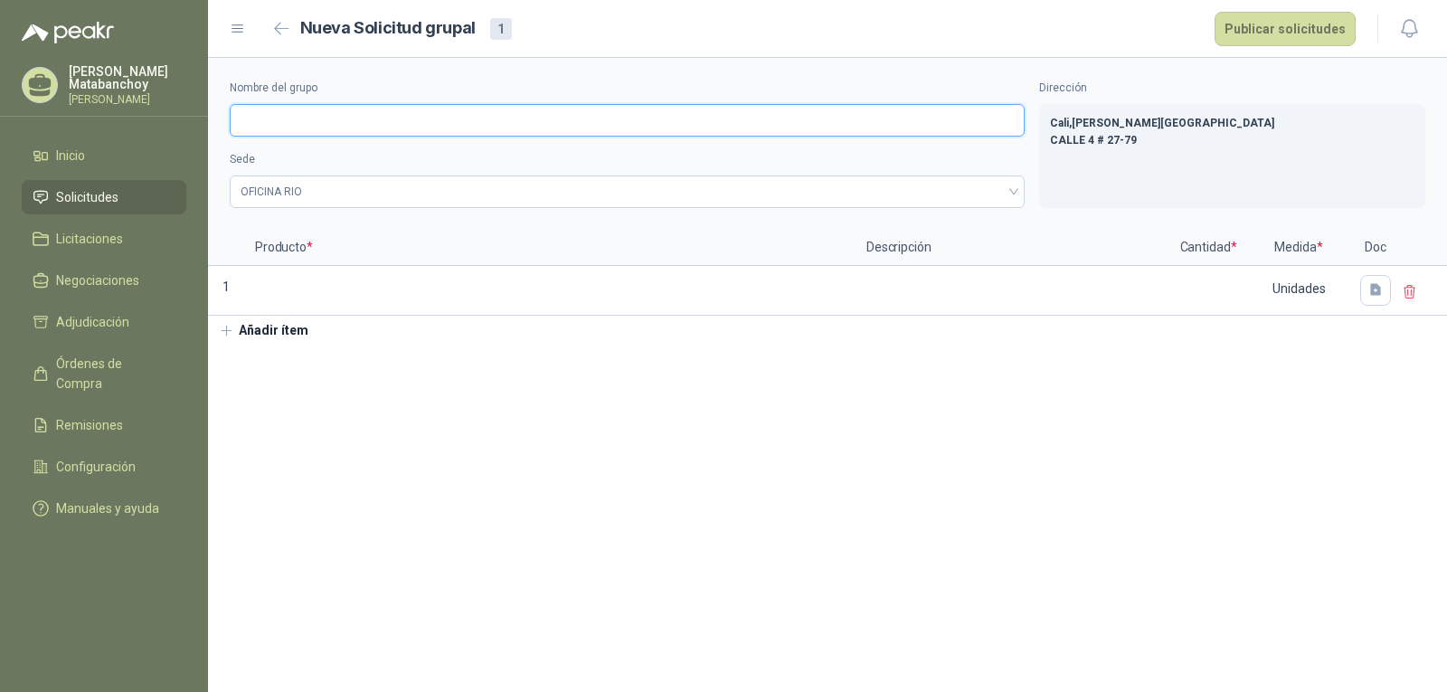
click at [479, 116] on input "Nombre del grupo" at bounding box center [627, 120] width 795 height 33
click at [270, 321] on button "Añadir ítem" at bounding box center [263, 331] width 111 height 31
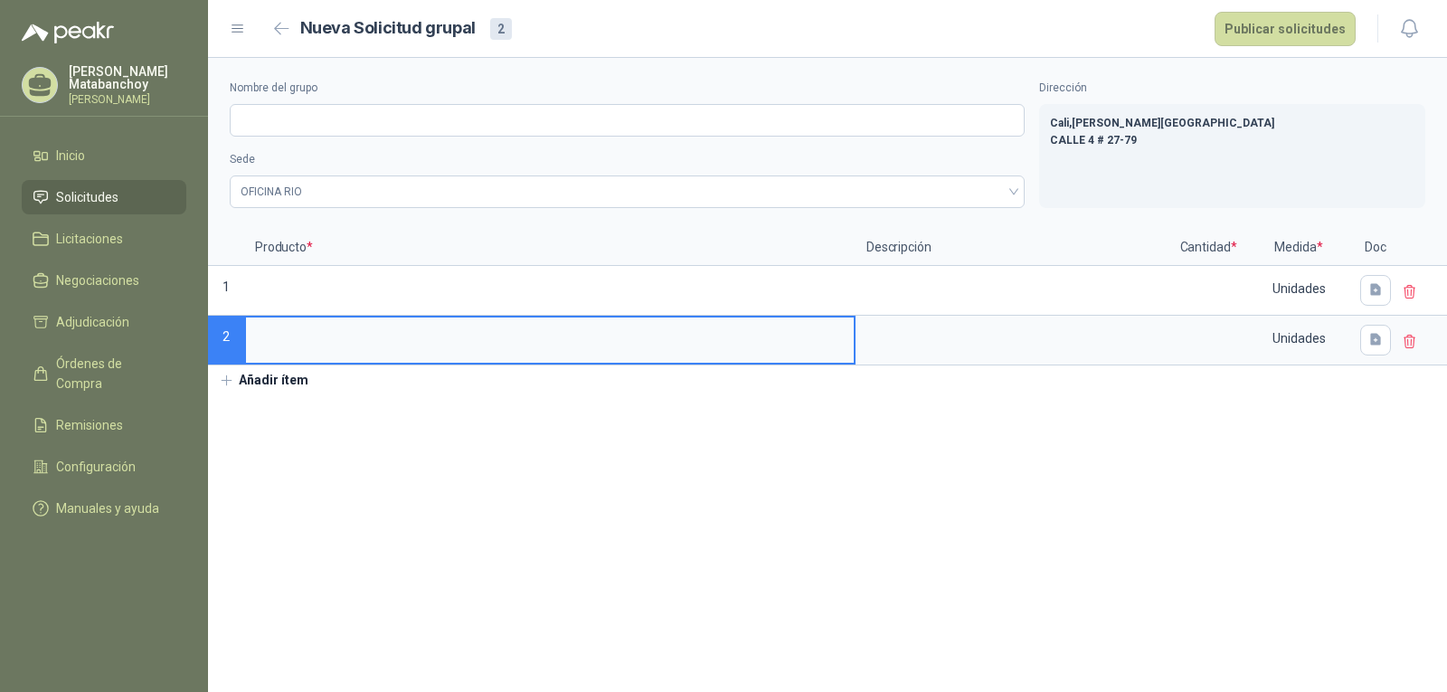
click at [261, 374] on button "Añadir ítem" at bounding box center [263, 380] width 111 height 31
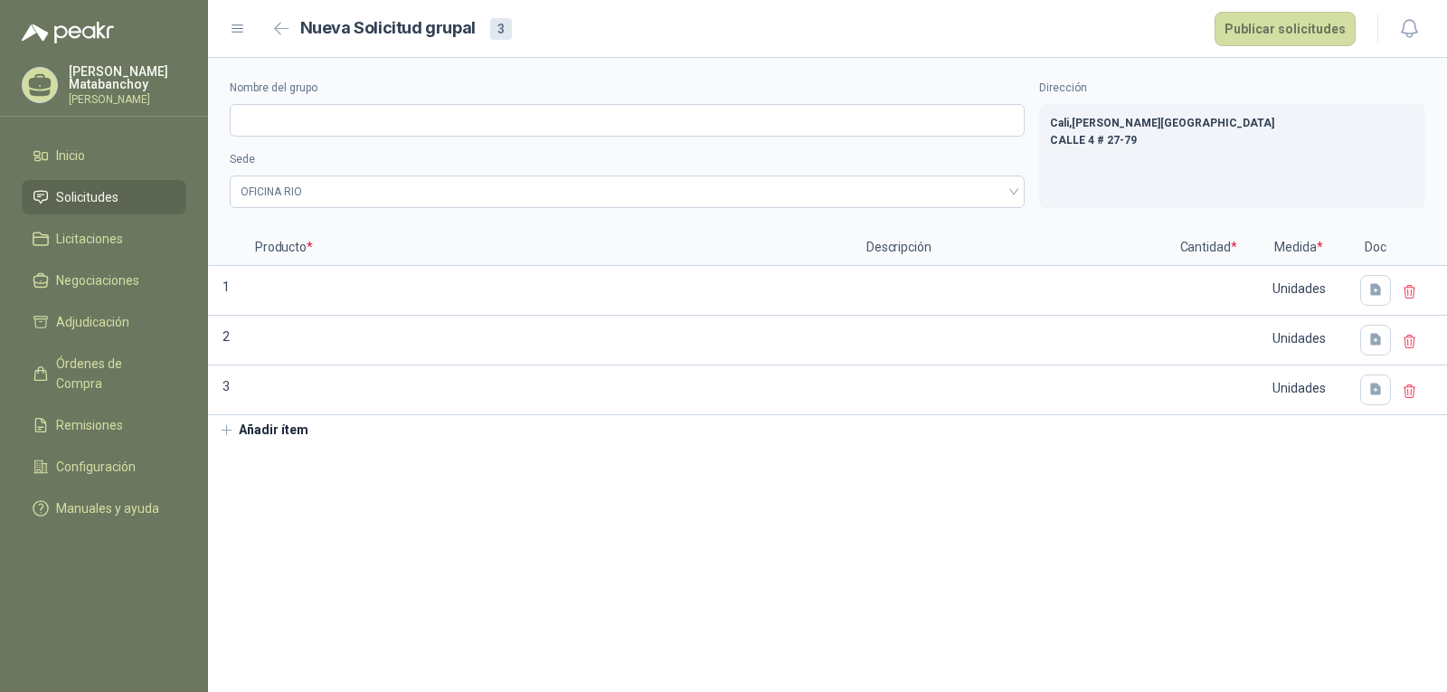
click at [276, 427] on button "Añadir ítem" at bounding box center [263, 430] width 111 height 31
click at [269, 471] on button "Añadir ítem" at bounding box center [263, 480] width 111 height 31
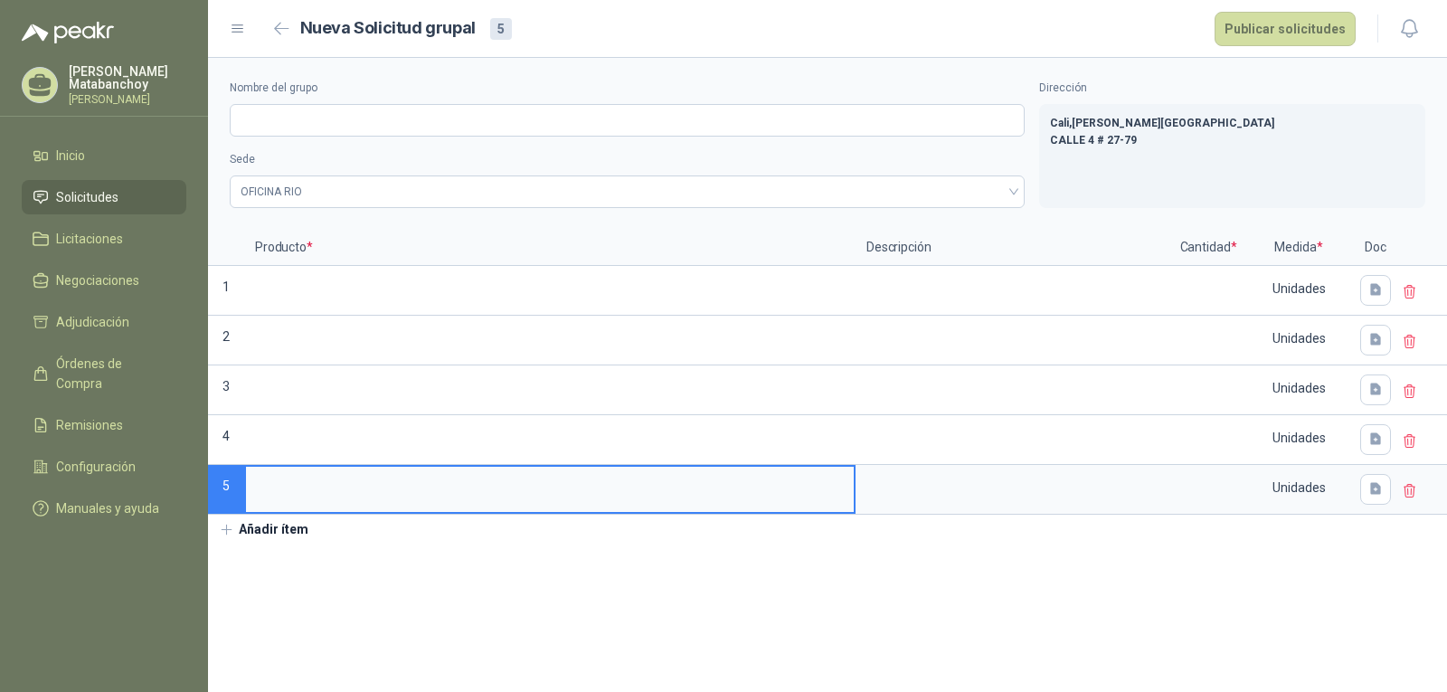
click at [304, 535] on button "Añadir ítem" at bounding box center [263, 529] width 111 height 31
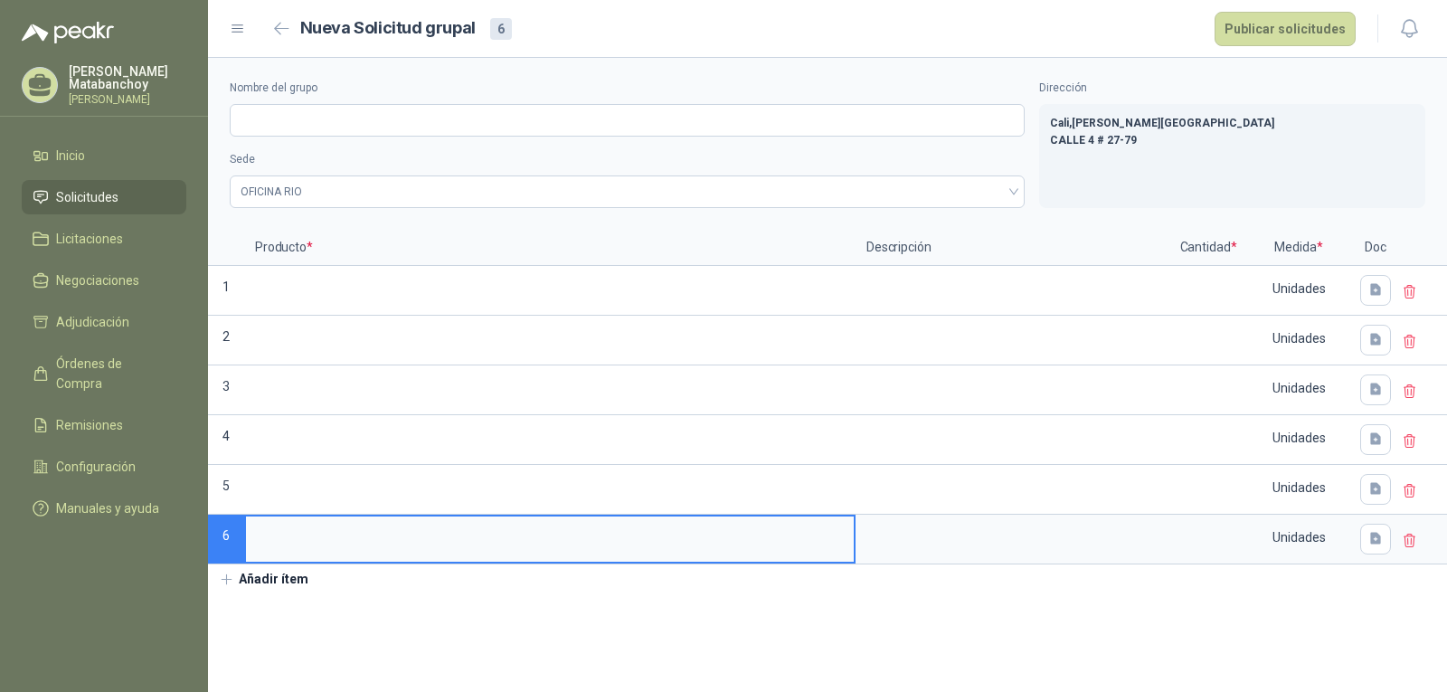
click at [279, 580] on button "Añadir ítem" at bounding box center [263, 579] width 111 height 31
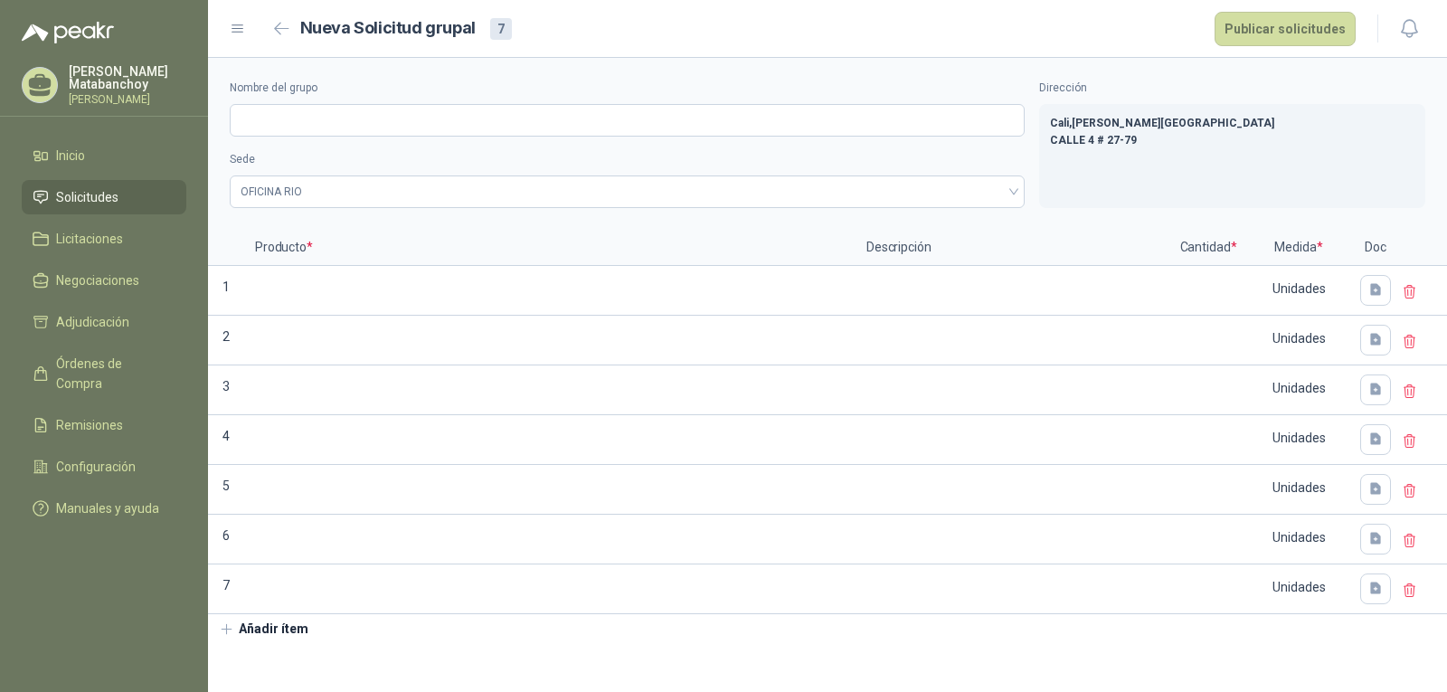
click at [267, 620] on button "Añadir ítem" at bounding box center [263, 629] width 111 height 31
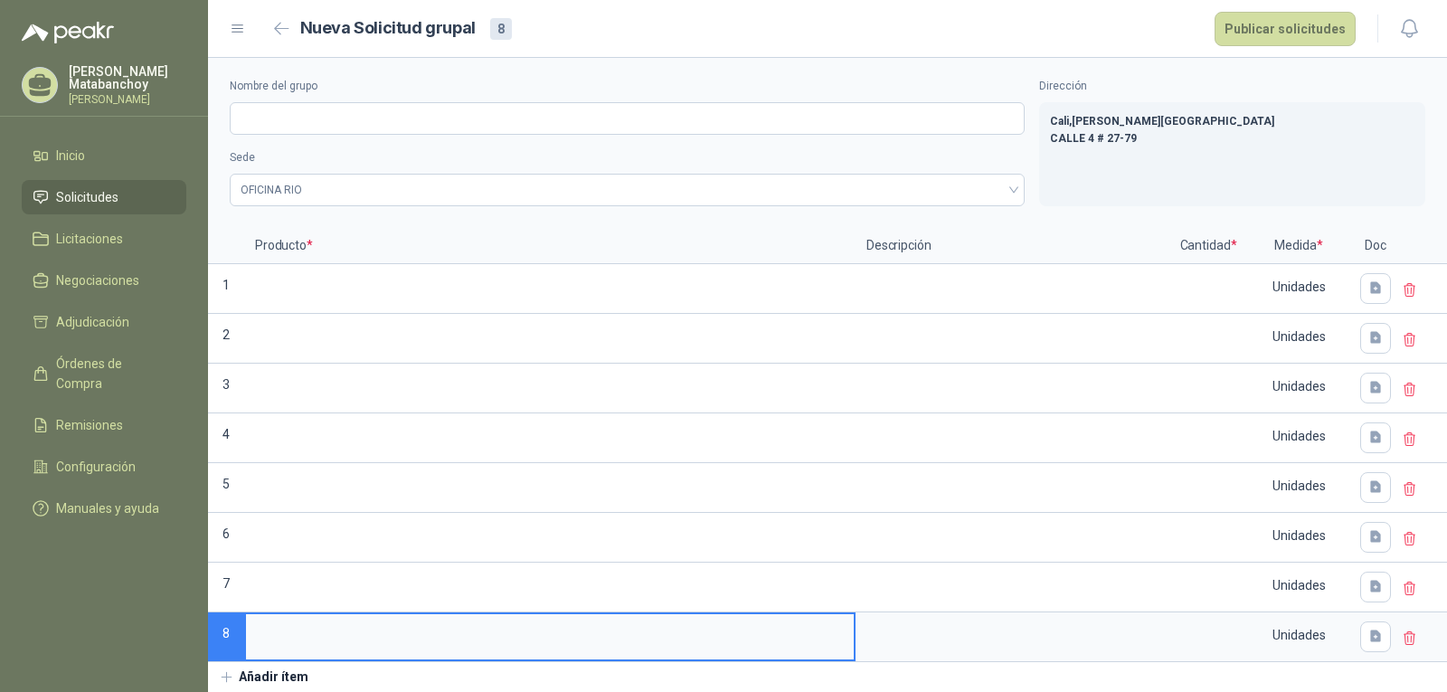
click at [263, 665] on button "Añadir ítem" at bounding box center [263, 677] width 111 height 31
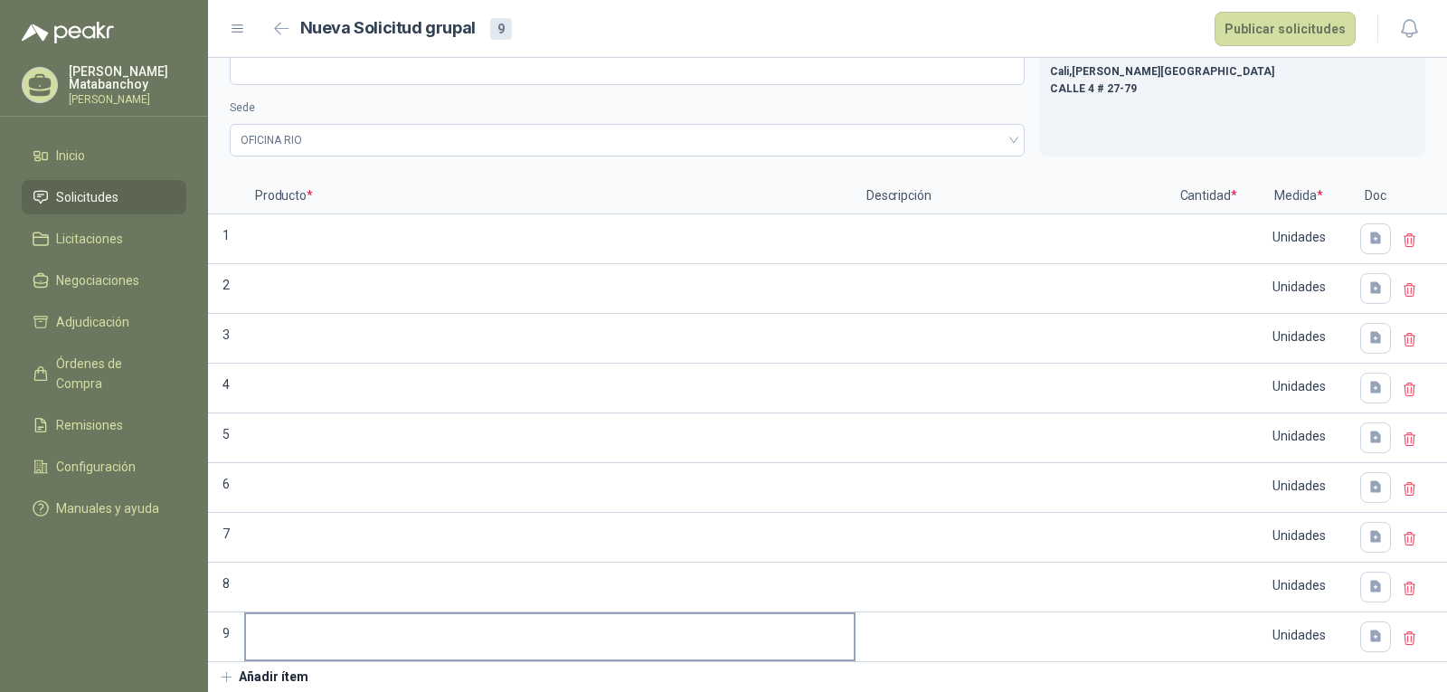
click at [270, 674] on button "Añadir ítem" at bounding box center [263, 677] width 111 height 31
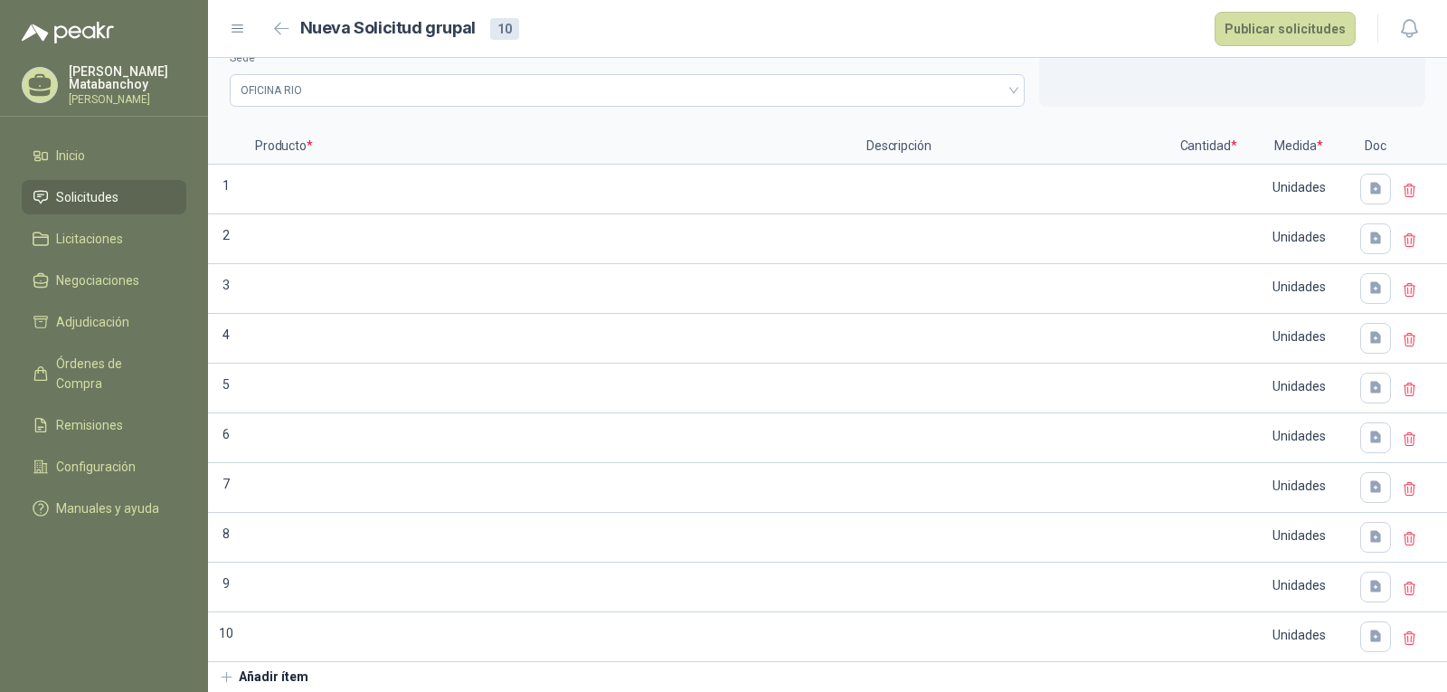
click at [270, 673] on button "Añadir ítem" at bounding box center [263, 677] width 111 height 31
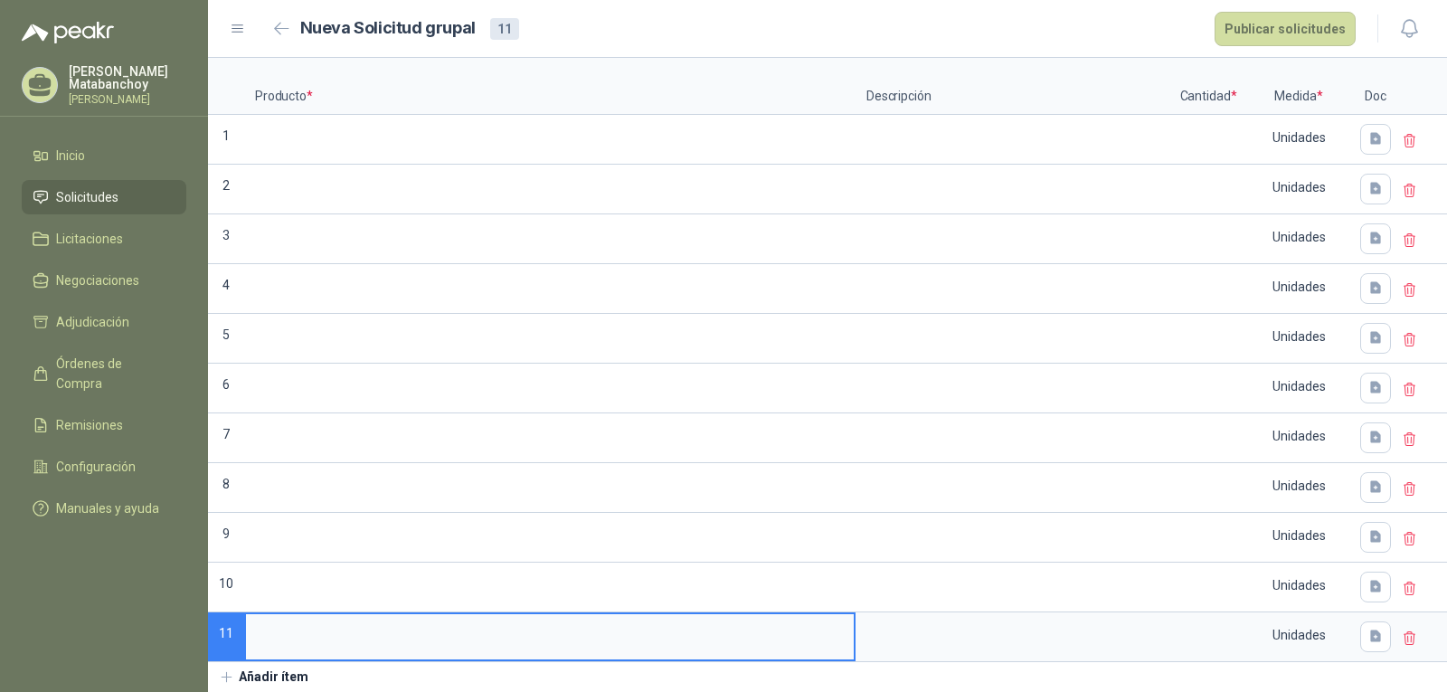
click at [270, 673] on button "Añadir ítem" at bounding box center [263, 677] width 111 height 31
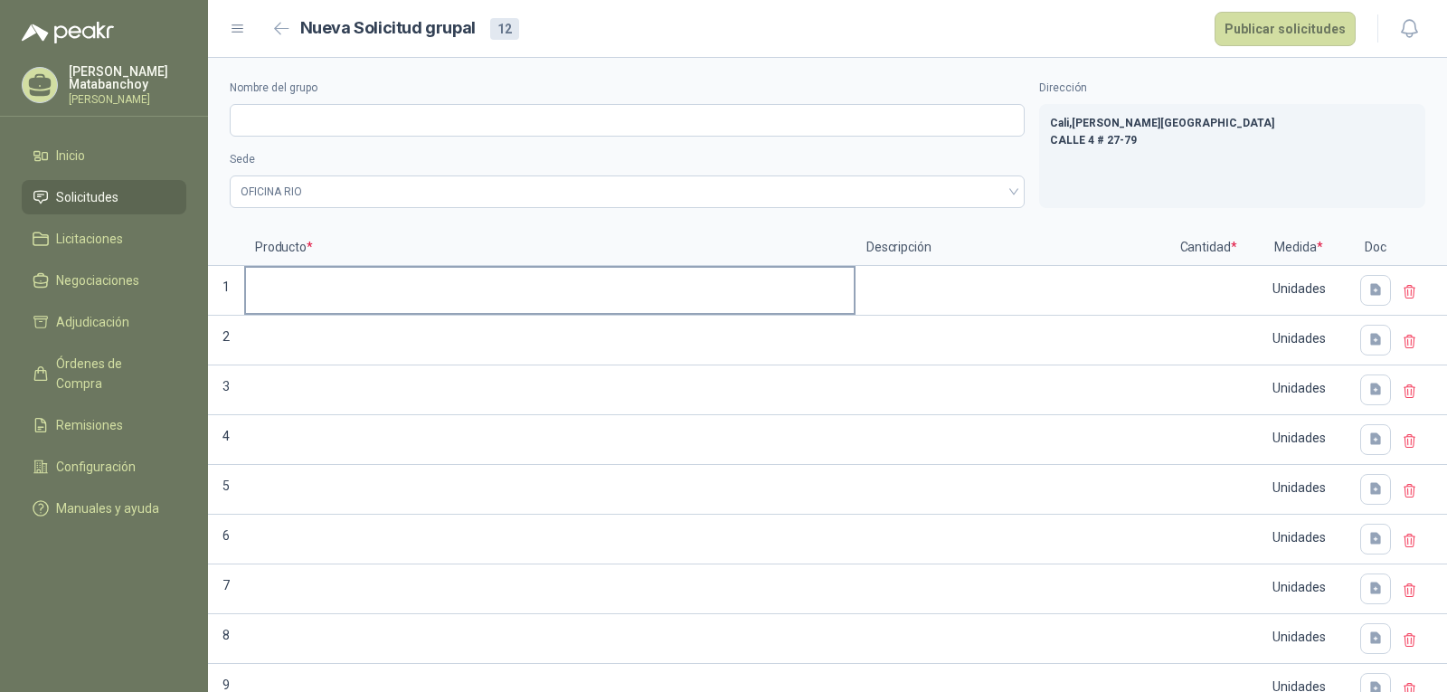
click at [292, 280] on input at bounding box center [550, 285] width 608 height 35
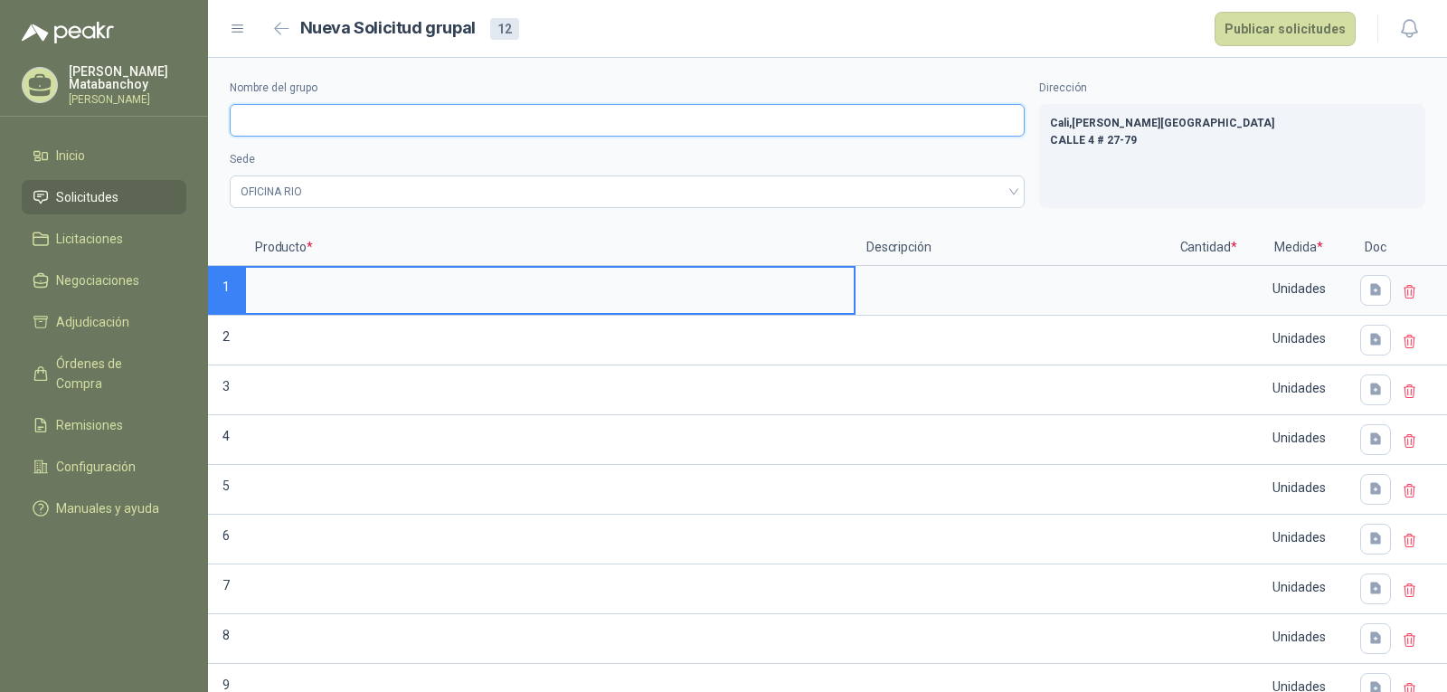
click at [297, 122] on input "Nombre del grupo" at bounding box center [627, 120] width 795 height 33
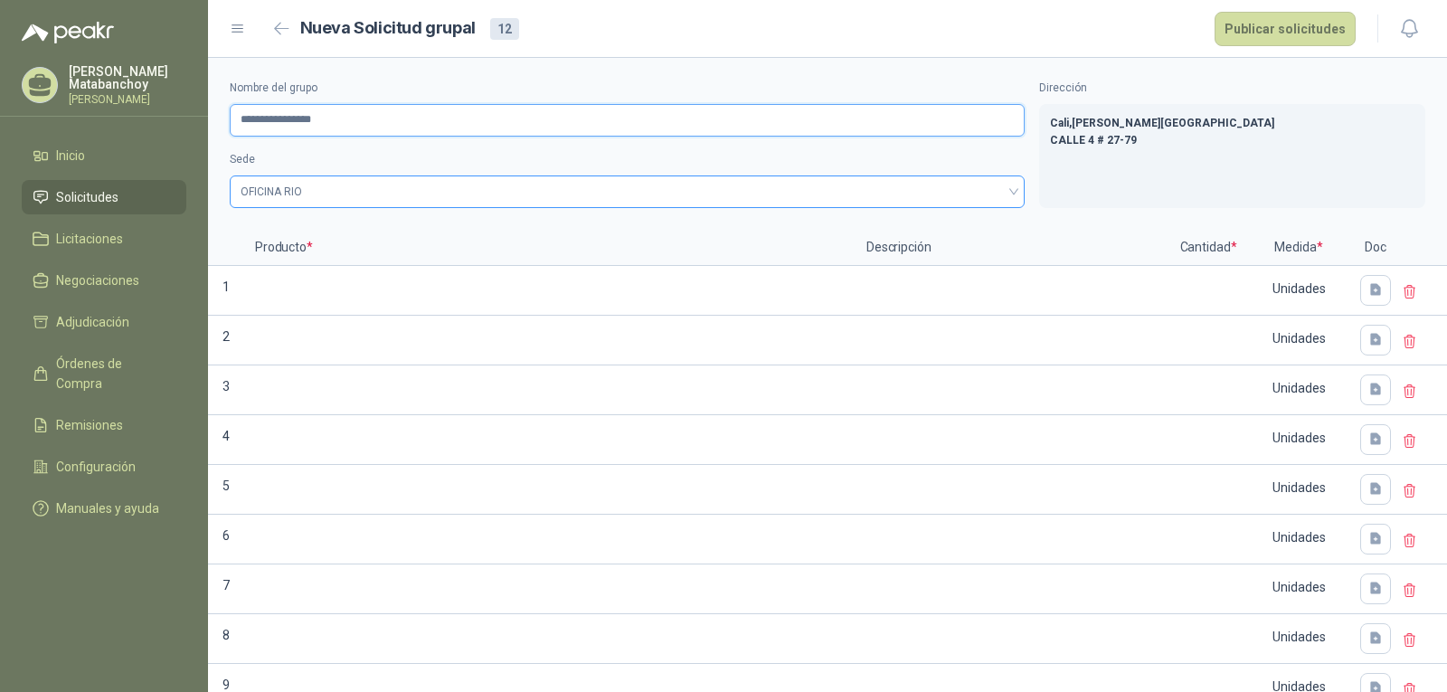
click at [357, 184] on span "OFICINA RIO" at bounding box center [626, 191] width 773 height 27
type input "**********"
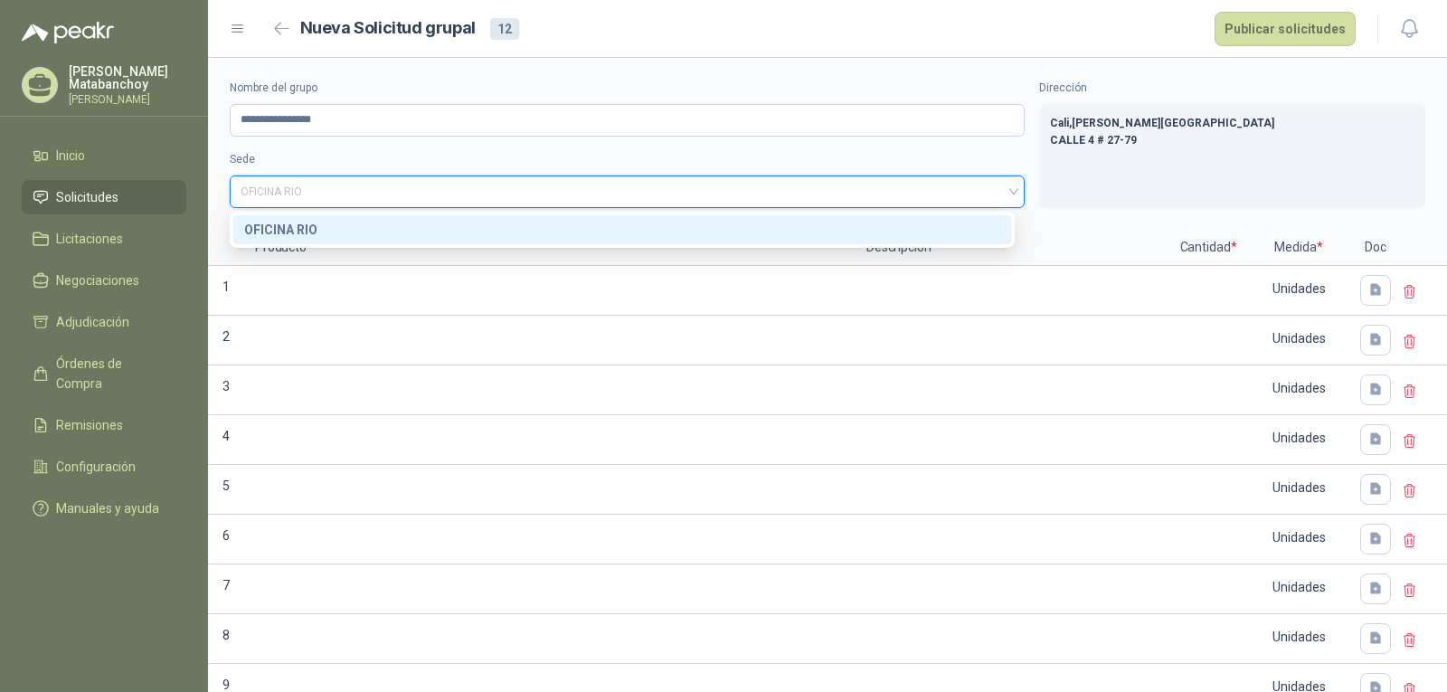
click at [335, 224] on div "OFICINA RIO" at bounding box center [622, 230] width 756 height 20
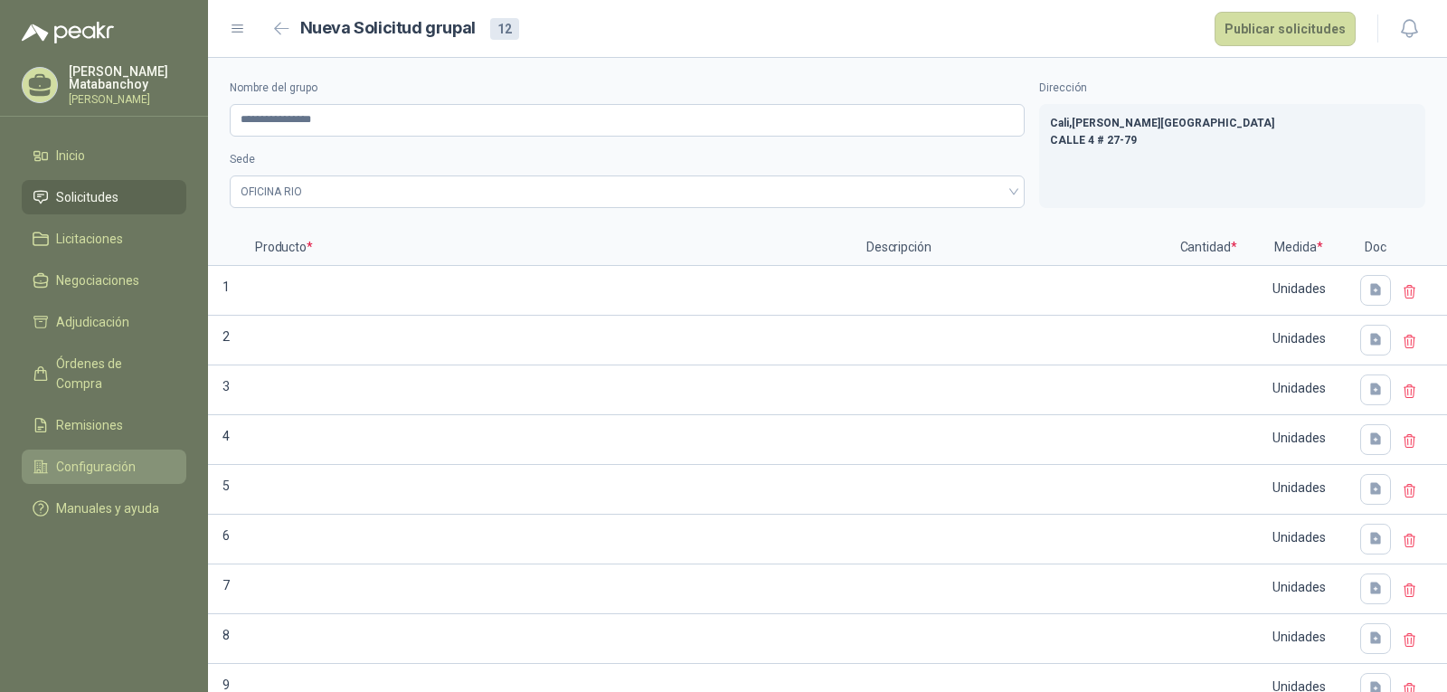
click at [115, 457] on span "Configuración" at bounding box center [96, 467] width 80 height 20
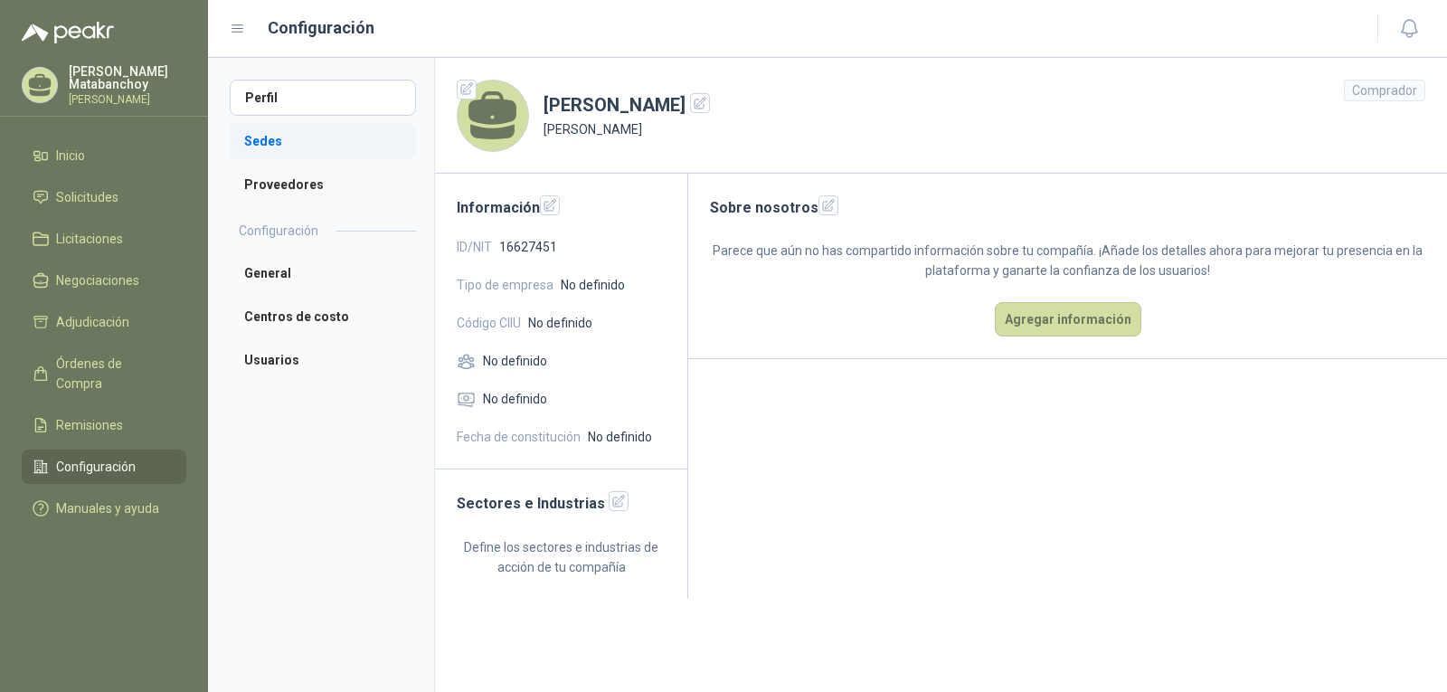
click at [325, 152] on li "Sedes" at bounding box center [323, 141] width 186 height 36
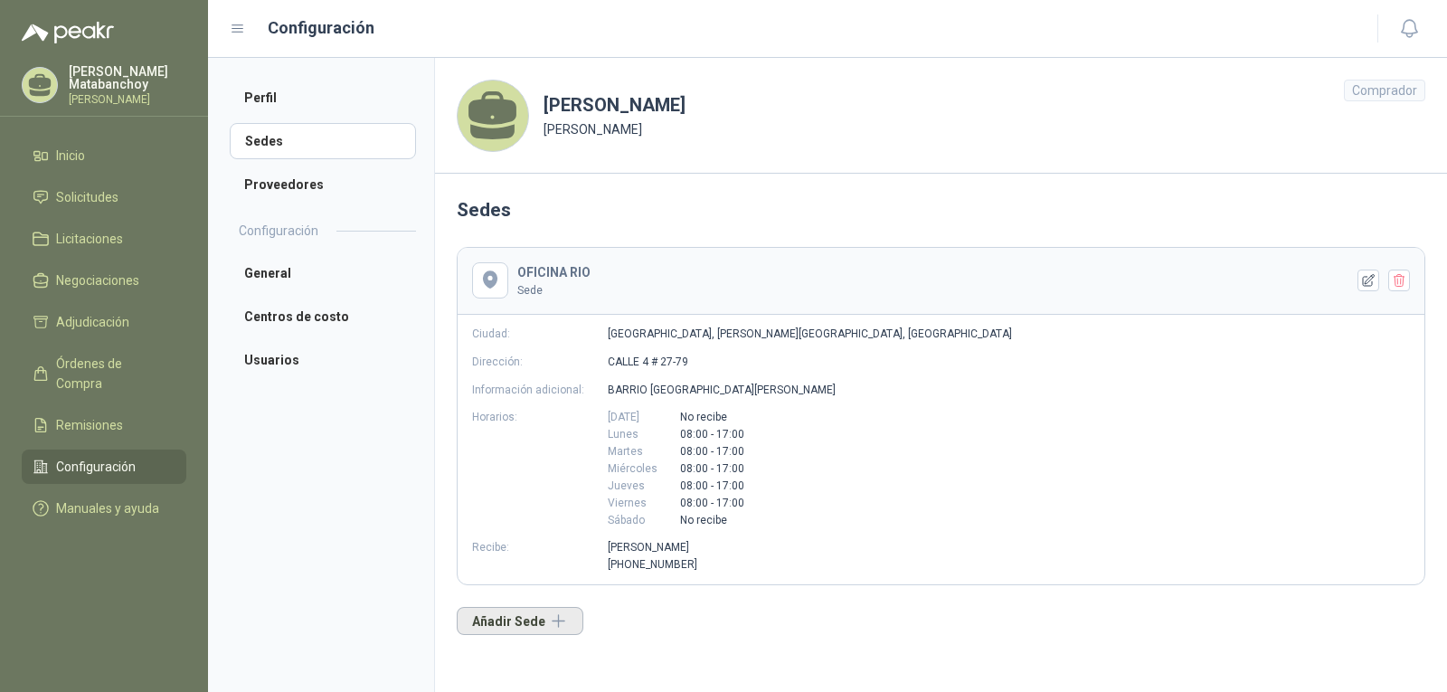
click at [542, 624] on button "Añadir Sede" at bounding box center [520, 621] width 127 height 28
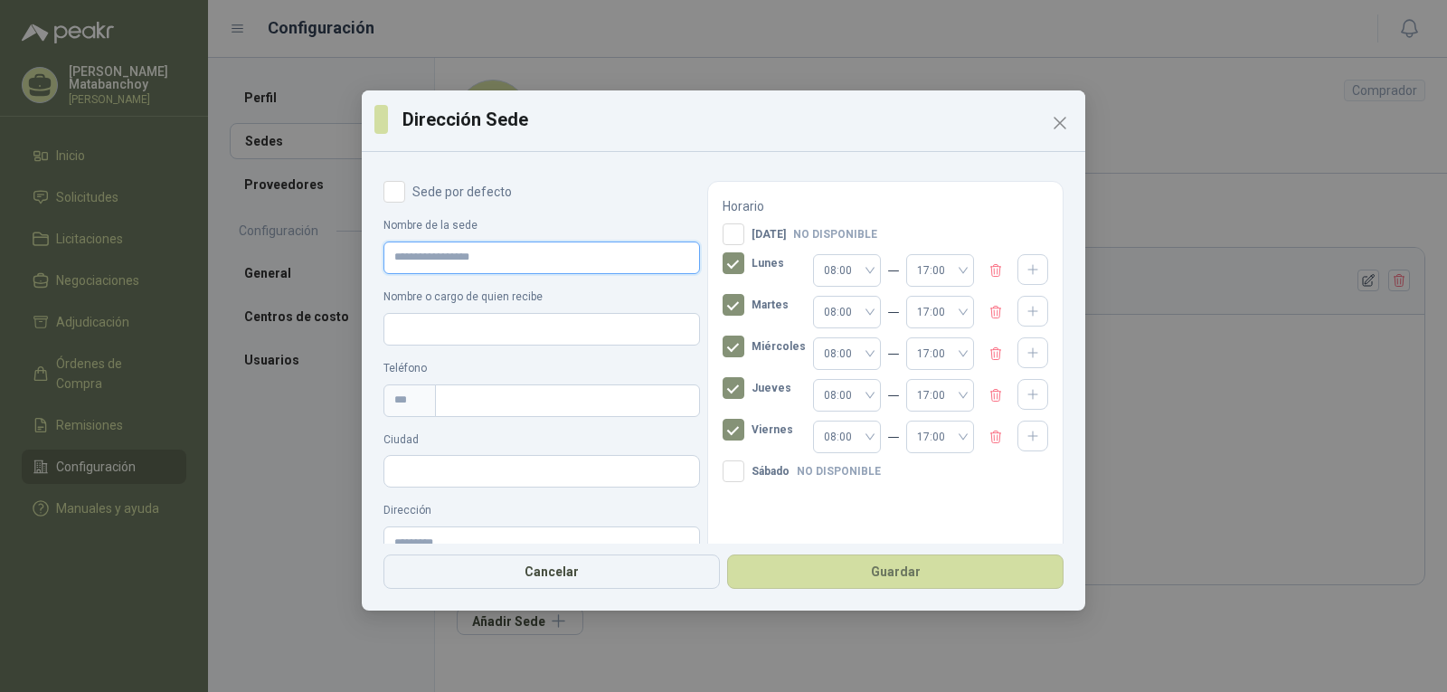
click at [504, 262] on input "Nombre de la sede" at bounding box center [541, 257] width 316 height 33
type input "**********"
click at [461, 317] on input "Nombre o cargo de quien recibe" at bounding box center [541, 329] width 316 height 33
type input "**********"
click at [495, 399] on input "text" at bounding box center [567, 400] width 265 height 33
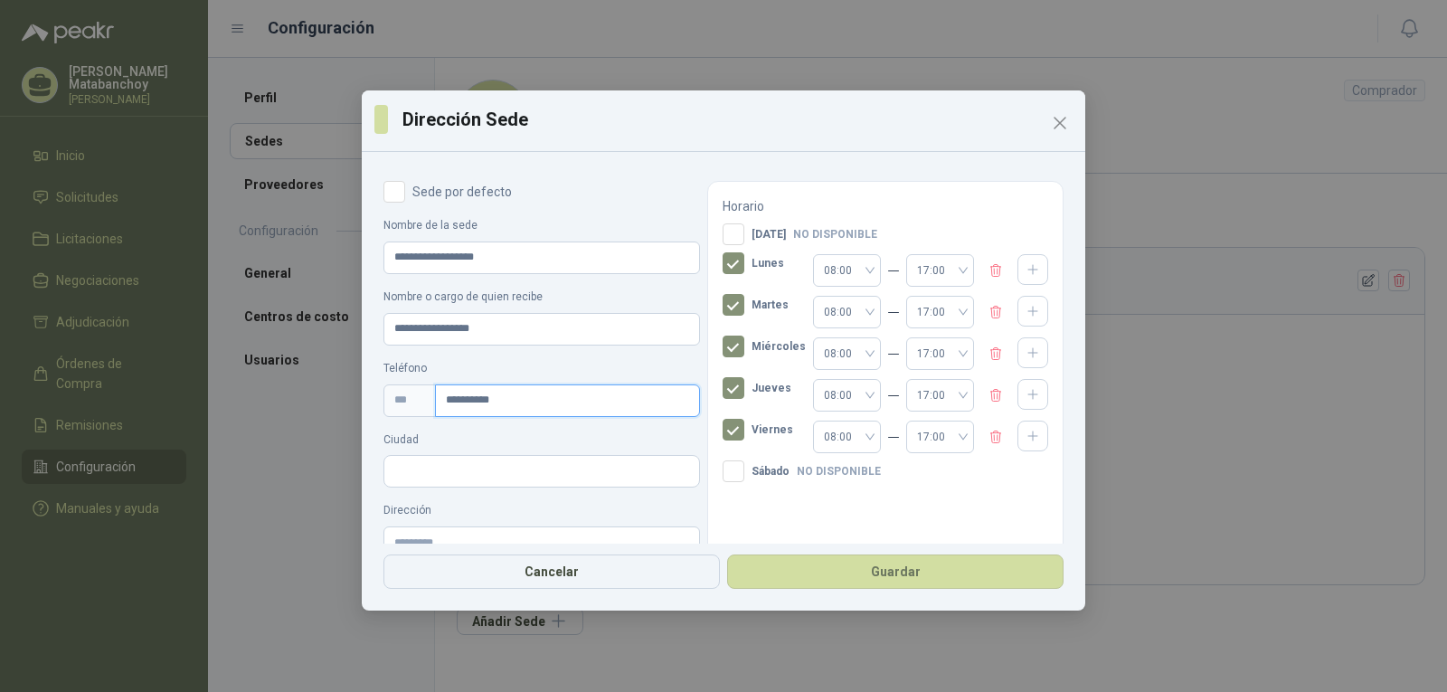
click at [464, 396] on input "**********" at bounding box center [567, 400] width 265 height 33
click at [489, 402] on input "**********" at bounding box center [567, 400] width 265 height 33
click at [529, 409] on input "**********" at bounding box center [567, 400] width 265 height 33
type input "**********"
click at [490, 468] on input "Ciudad" at bounding box center [541, 472] width 315 height 31
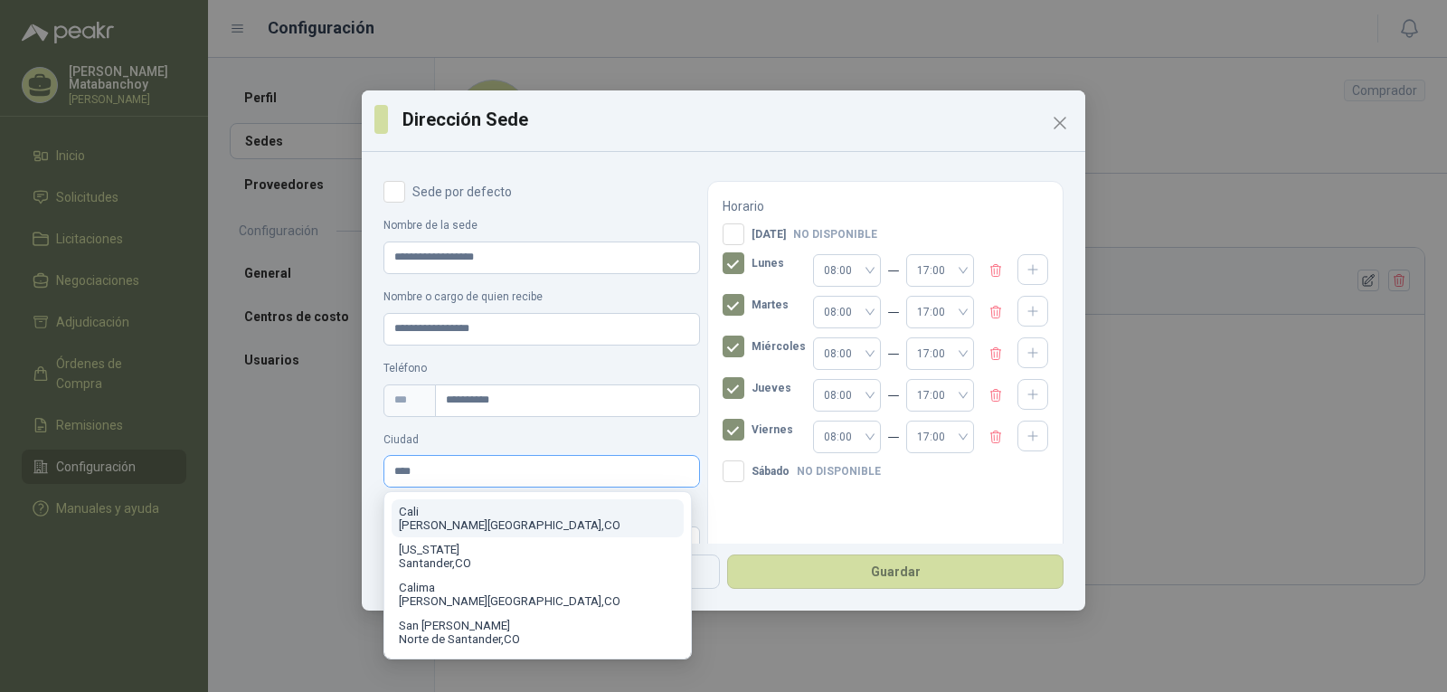
type input "****"
click at [485, 530] on p "Valle del Cauca , CO" at bounding box center [538, 525] width 278 height 14
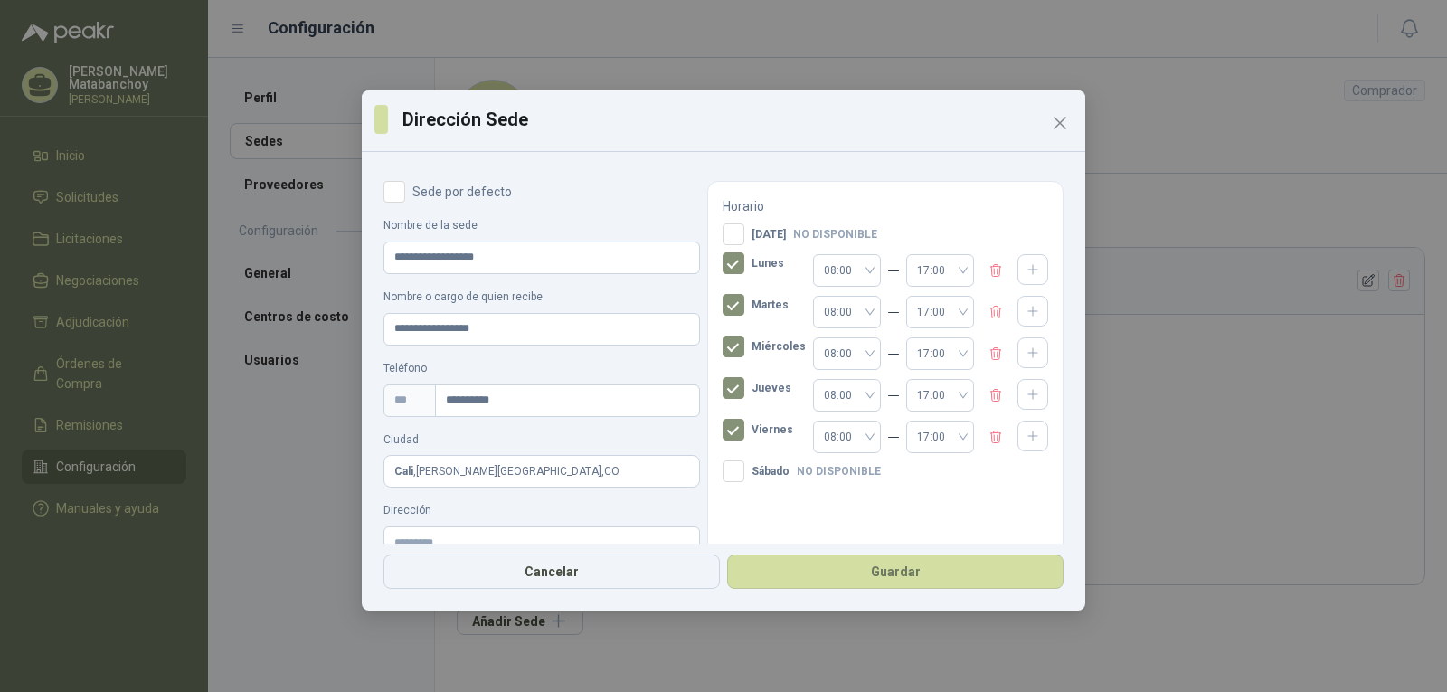
scroll to position [136, 0]
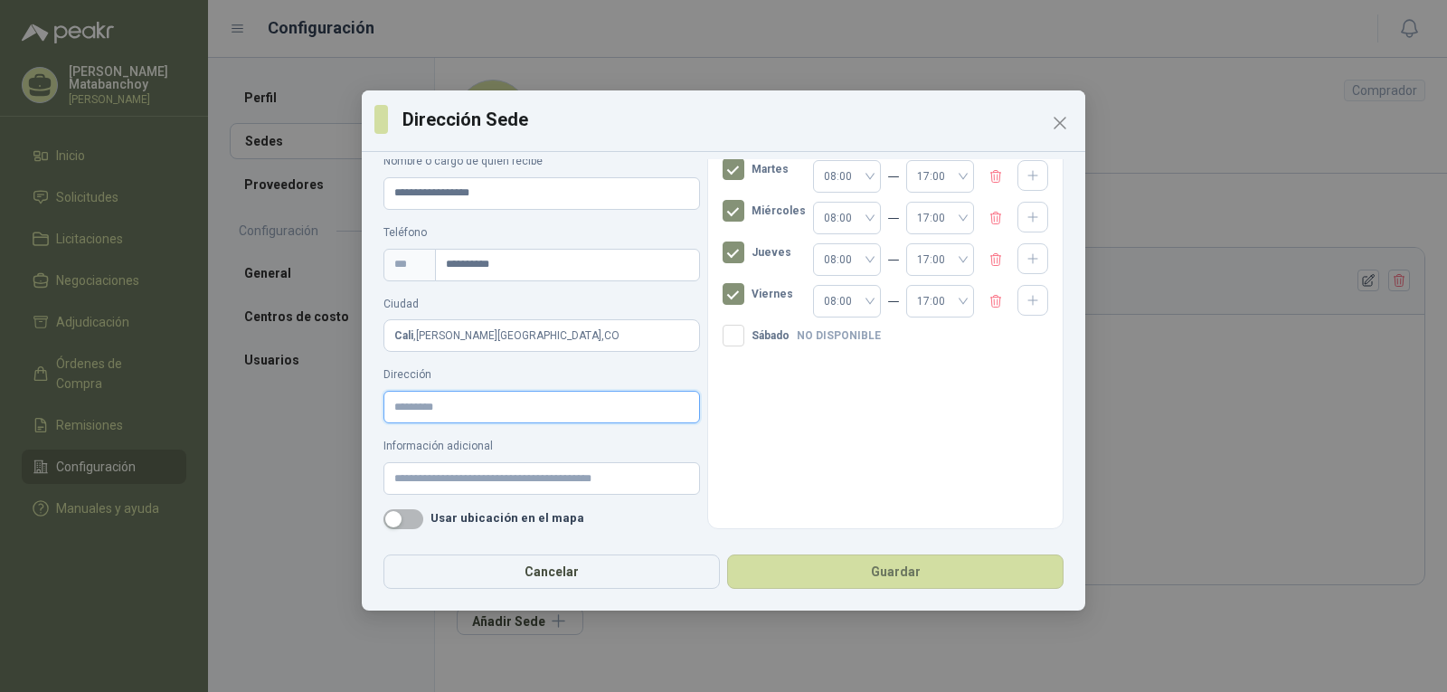
click at [495, 407] on input "Dirección" at bounding box center [541, 407] width 316 height 33
drag, startPoint x: 567, startPoint y: 401, endPoint x: 384, endPoint y: 410, distance: 182.8
click at [384, 410] on input "**********" at bounding box center [541, 407] width 316 height 33
click at [523, 406] on input "**********" at bounding box center [541, 407] width 316 height 33
click at [567, 432] on div "**********" at bounding box center [541, 287] width 316 height 484
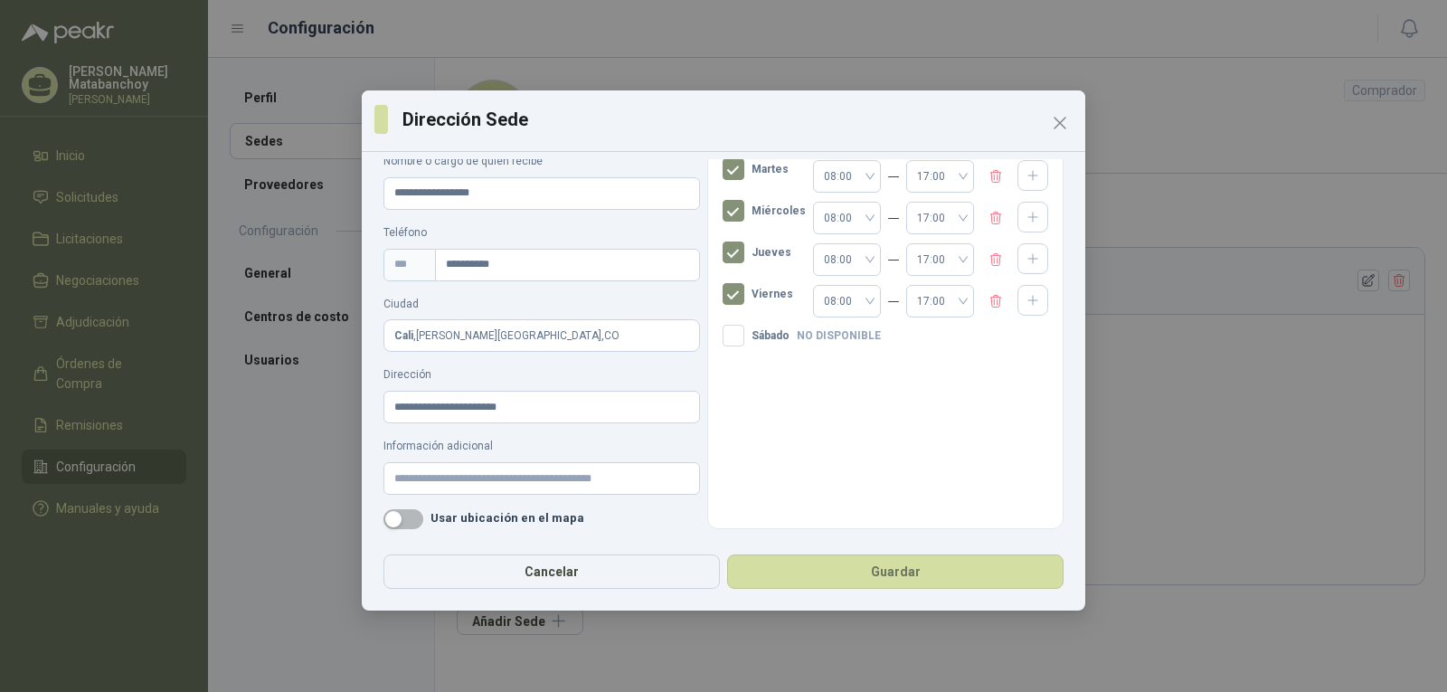
click at [555, 388] on div "**********" at bounding box center [541, 394] width 316 height 57
drag, startPoint x: 544, startPoint y: 412, endPoint x: 483, endPoint y: 419, distance: 61.8
click at [483, 419] on input "**********" at bounding box center [541, 407] width 316 height 33
click at [595, 473] on input "Información adicional" at bounding box center [541, 478] width 316 height 33
click at [483, 398] on input "**********" at bounding box center [541, 407] width 316 height 33
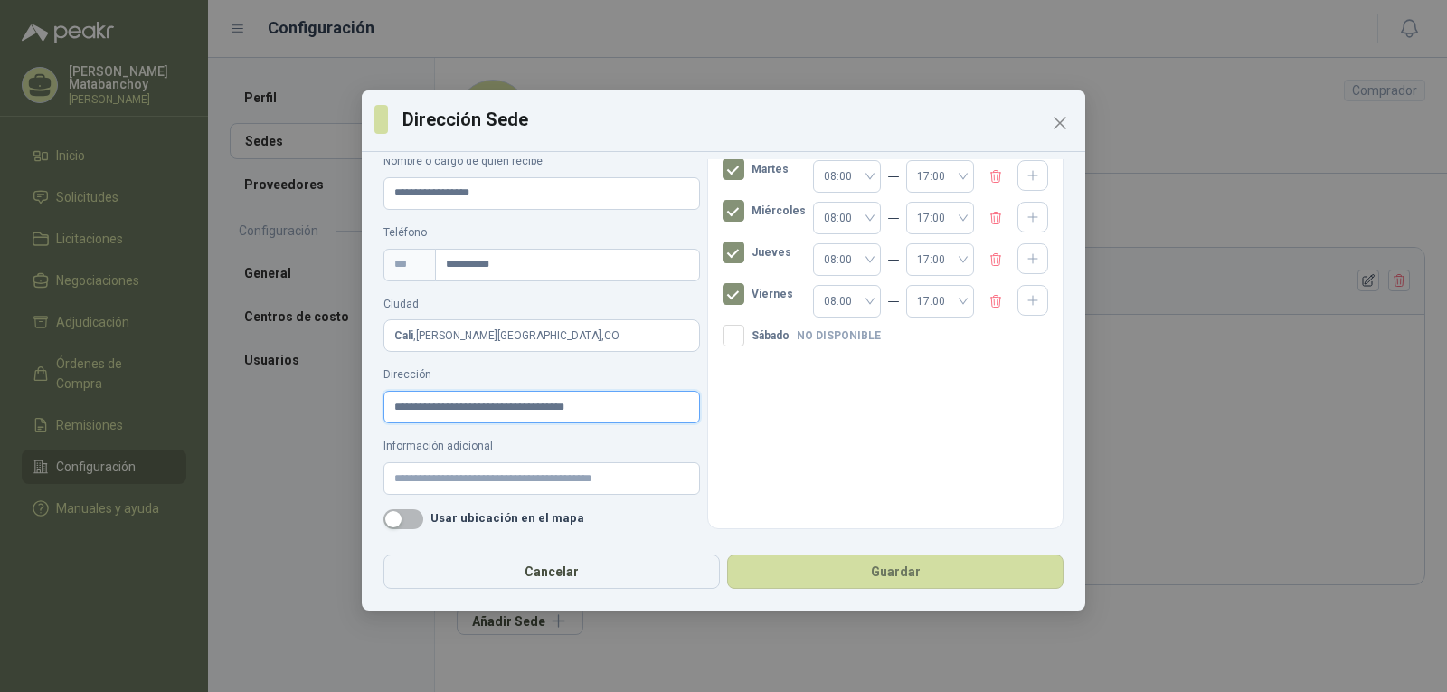
click at [645, 423] on input "**********" at bounding box center [541, 407] width 316 height 33
type input "**********"
click at [631, 474] on input "Información adicional" at bounding box center [541, 478] width 316 height 33
type input "*"
click at [601, 451] on label "Información adicional" at bounding box center [541, 446] width 316 height 17
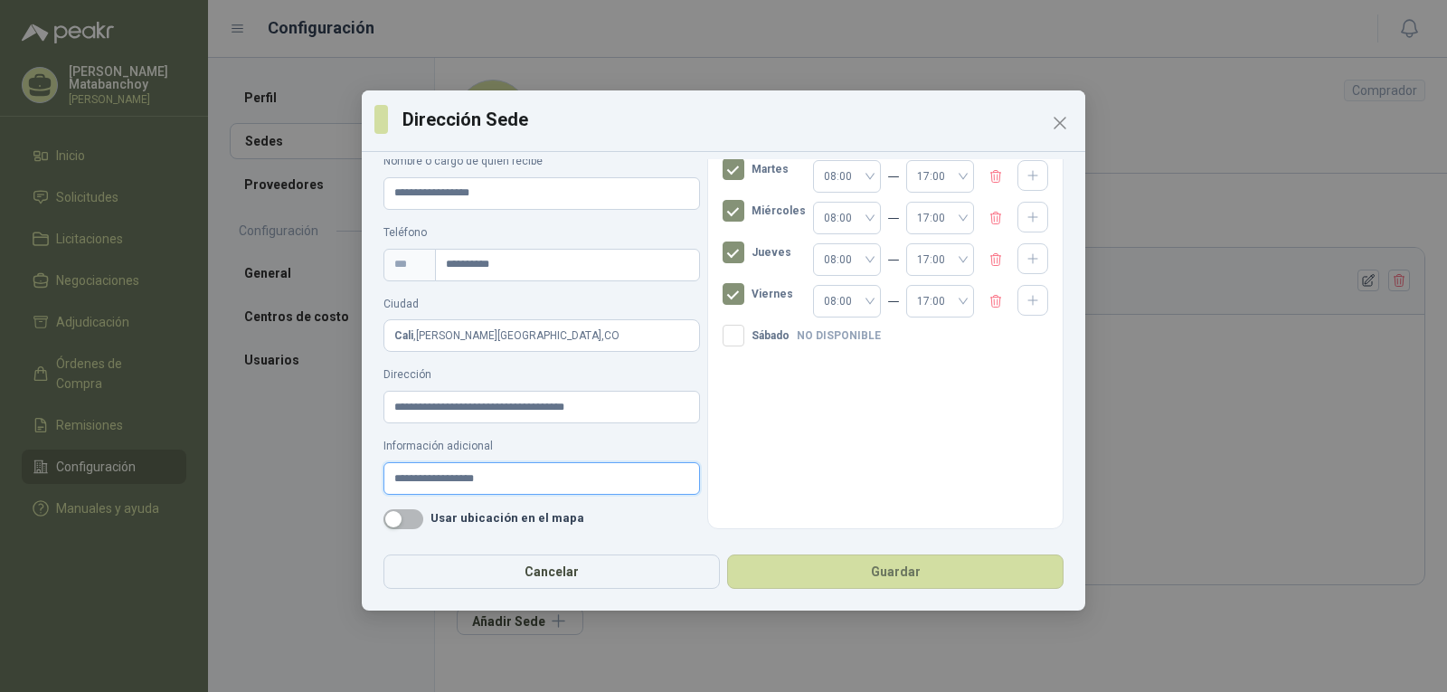
click at [601, 462] on input "**********" at bounding box center [541, 478] width 316 height 33
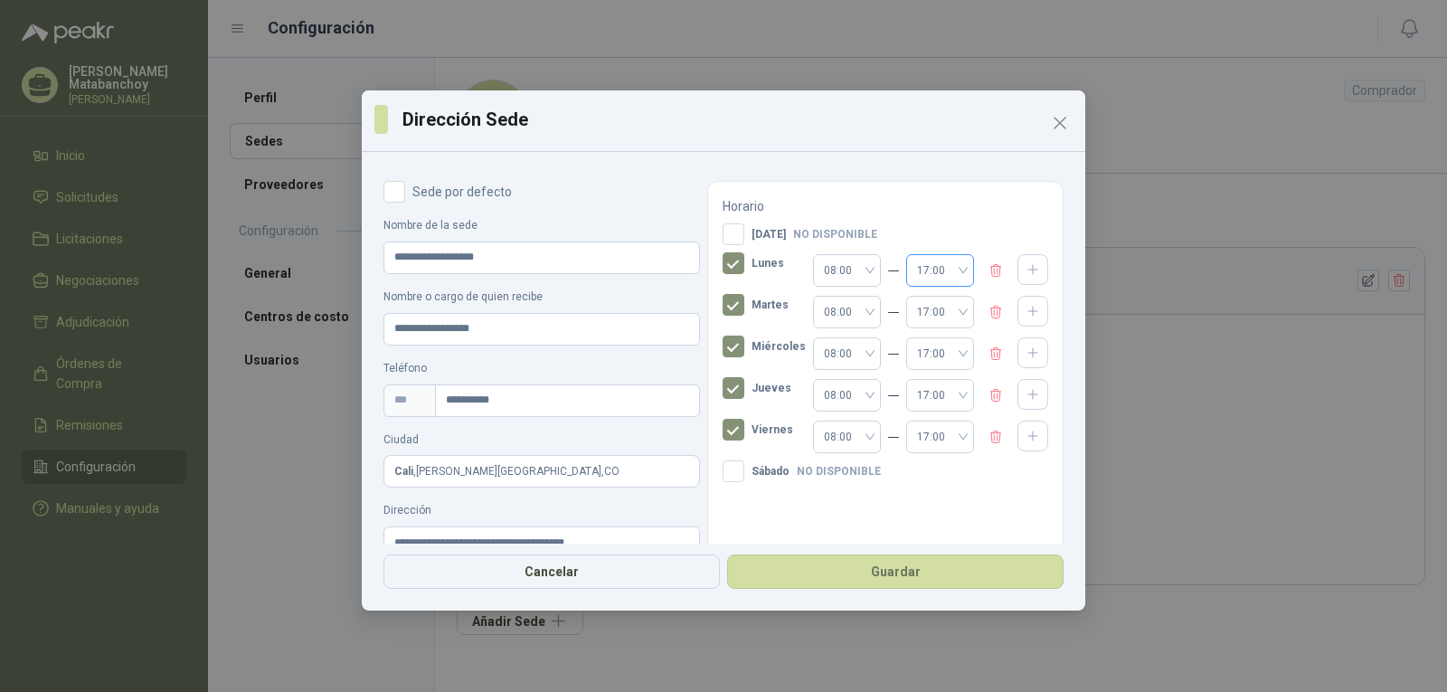
click at [944, 266] on span "17:00" at bounding box center [940, 270] width 46 height 27
click at [929, 457] on div "16:00" at bounding box center [925, 453] width 39 height 20
click at [919, 314] on span "17:00" at bounding box center [940, 311] width 46 height 27
click at [924, 495] on div "16:00" at bounding box center [925, 495] width 39 height 20
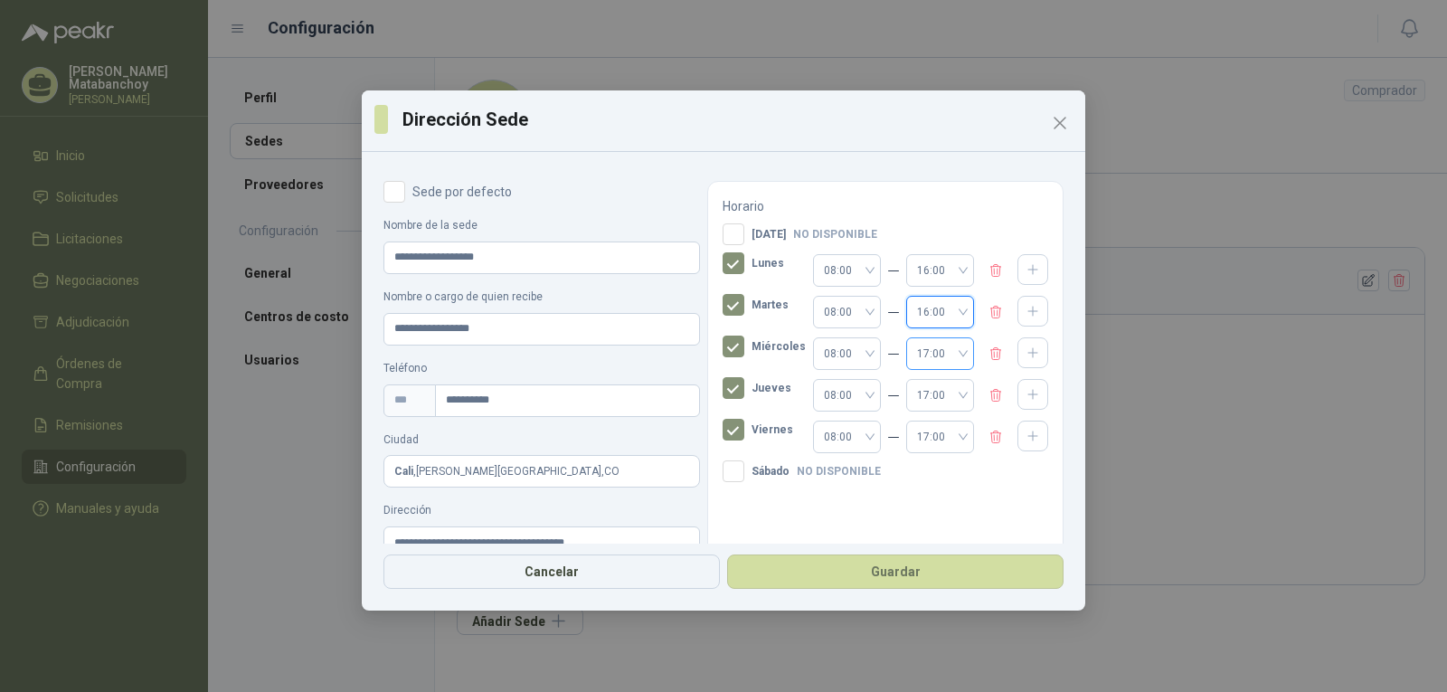
click at [930, 350] on span "17:00" at bounding box center [940, 353] width 46 height 27
click at [919, 540] on div "16:00" at bounding box center [925, 536] width 39 height 20
click at [938, 394] on span "17:00" at bounding box center [940, 395] width 46 height 27
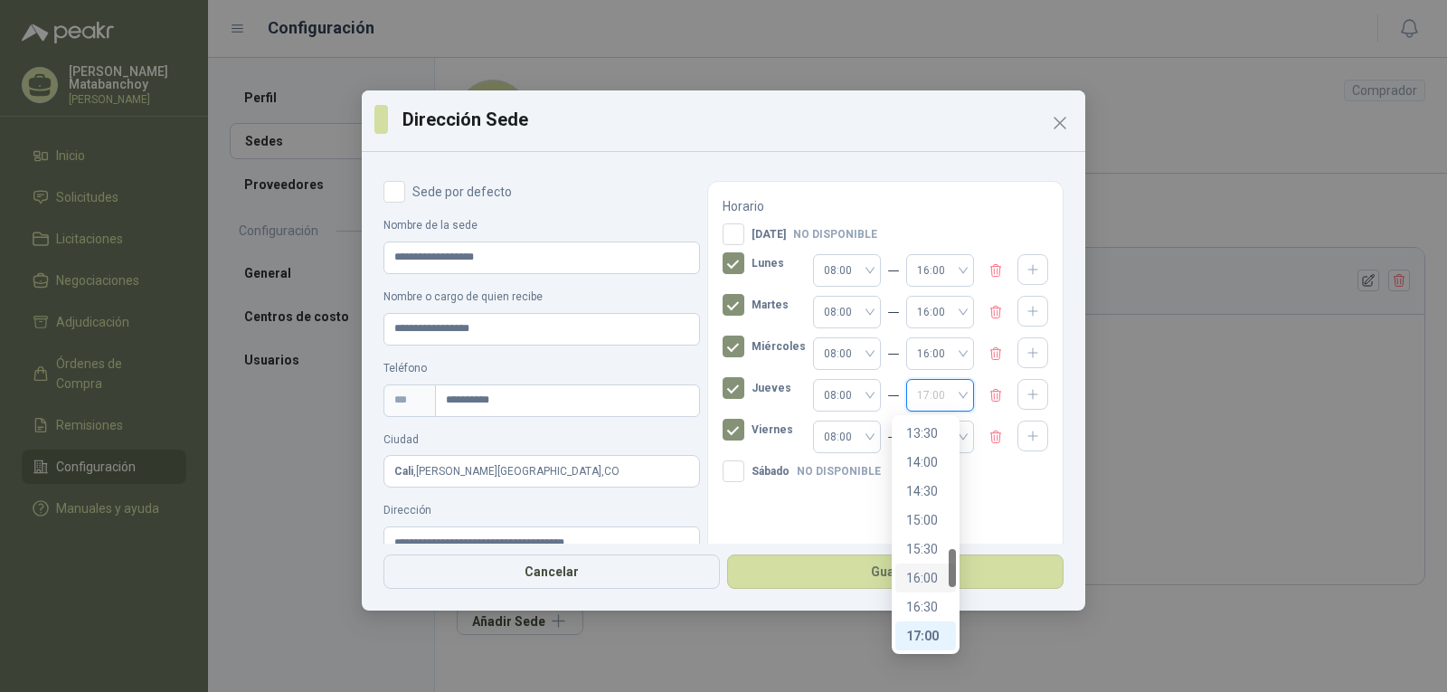
click at [921, 566] on div "16:00" at bounding box center [925, 577] width 61 height 29
click at [939, 433] on span "17:00" at bounding box center [940, 436] width 46 height 27
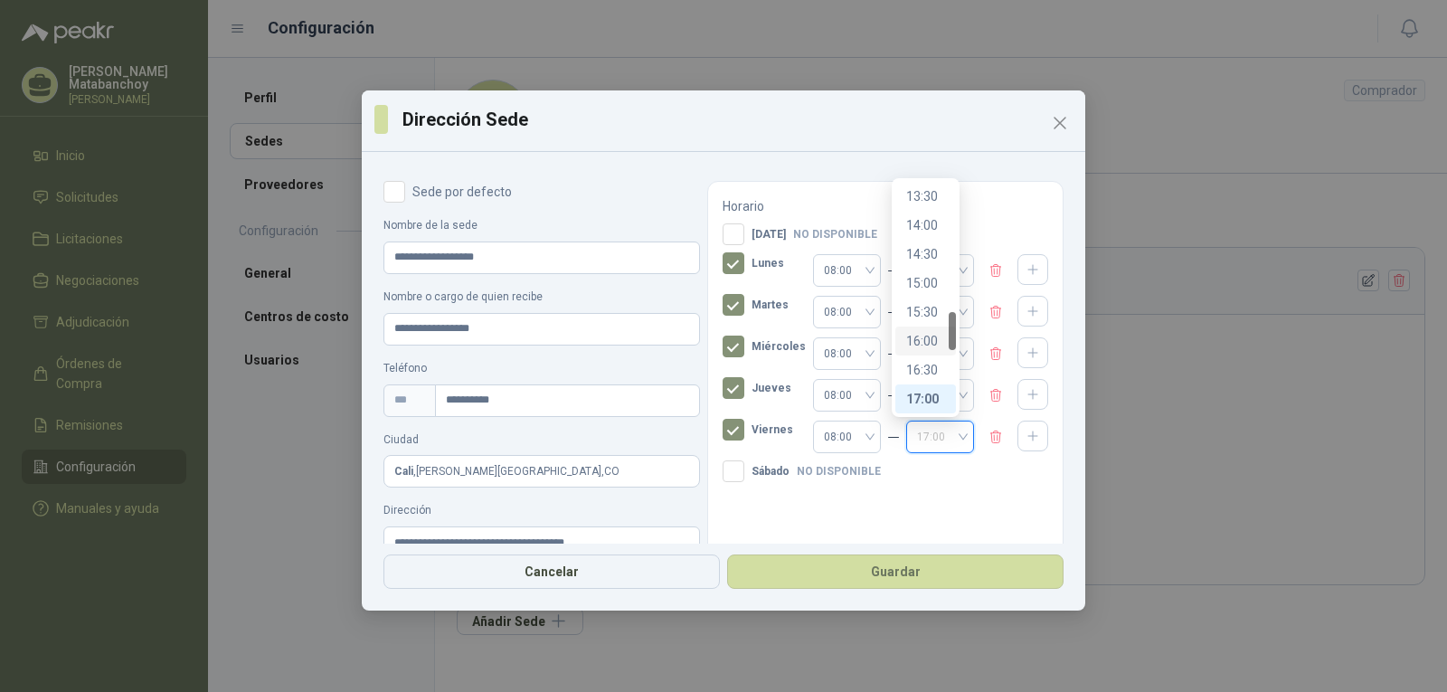
click at [930, 346] on div "16:00" at bounding box center [925, 341] width 39 height 20
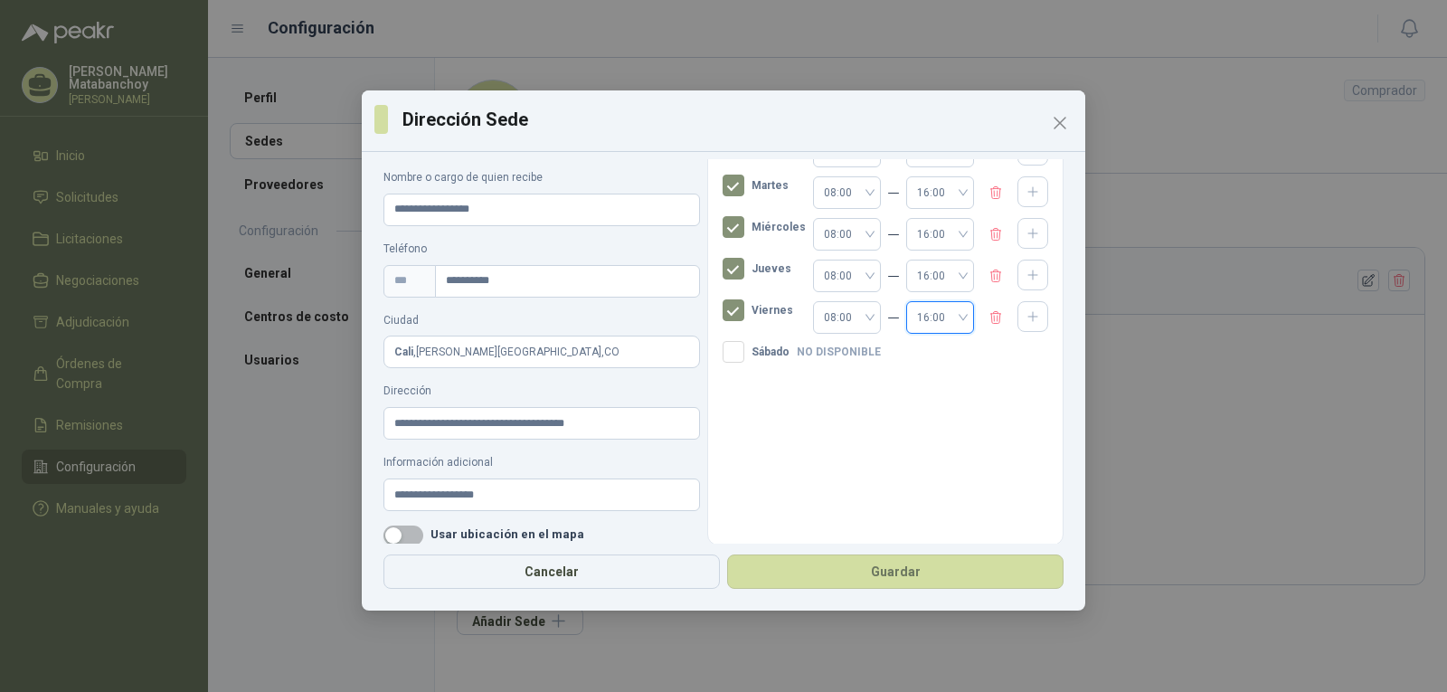
scroll to position [136, 0]
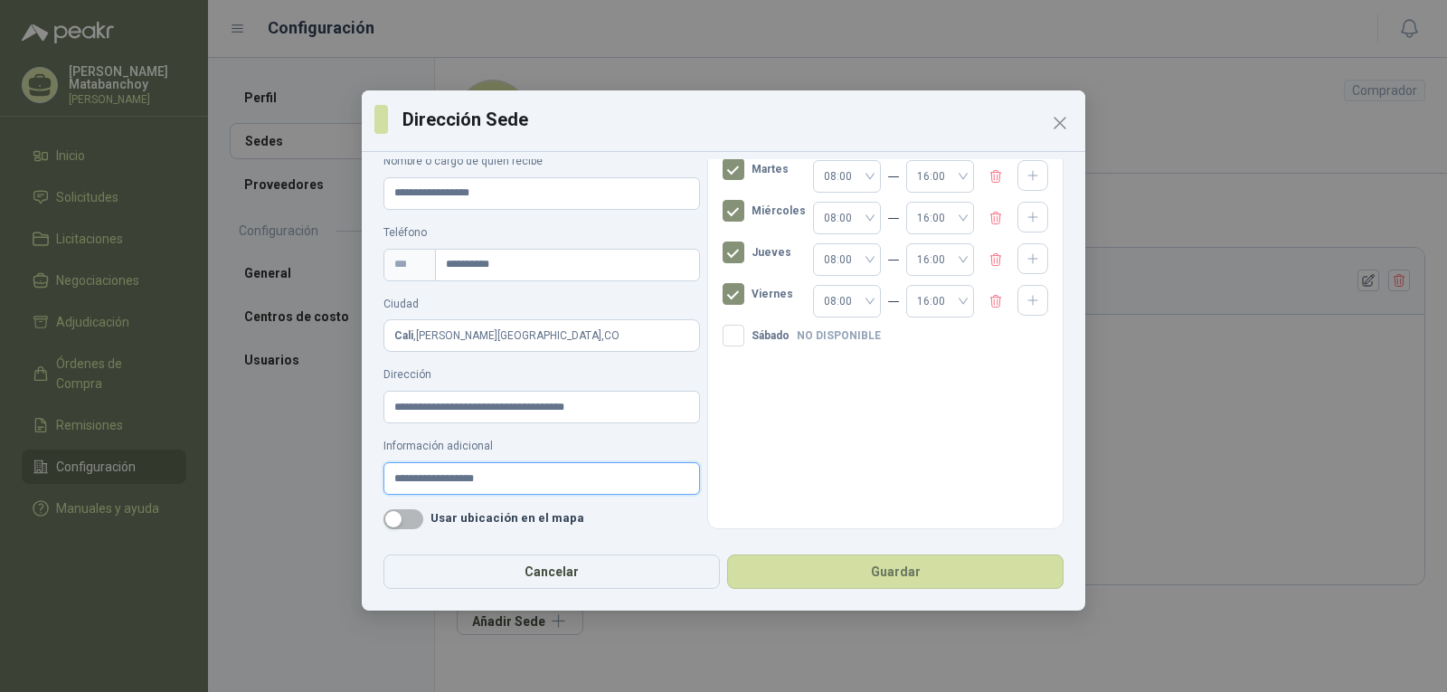
click at [567, 477] on input "**********" at bounding box center [541, 478] width 316 height 33
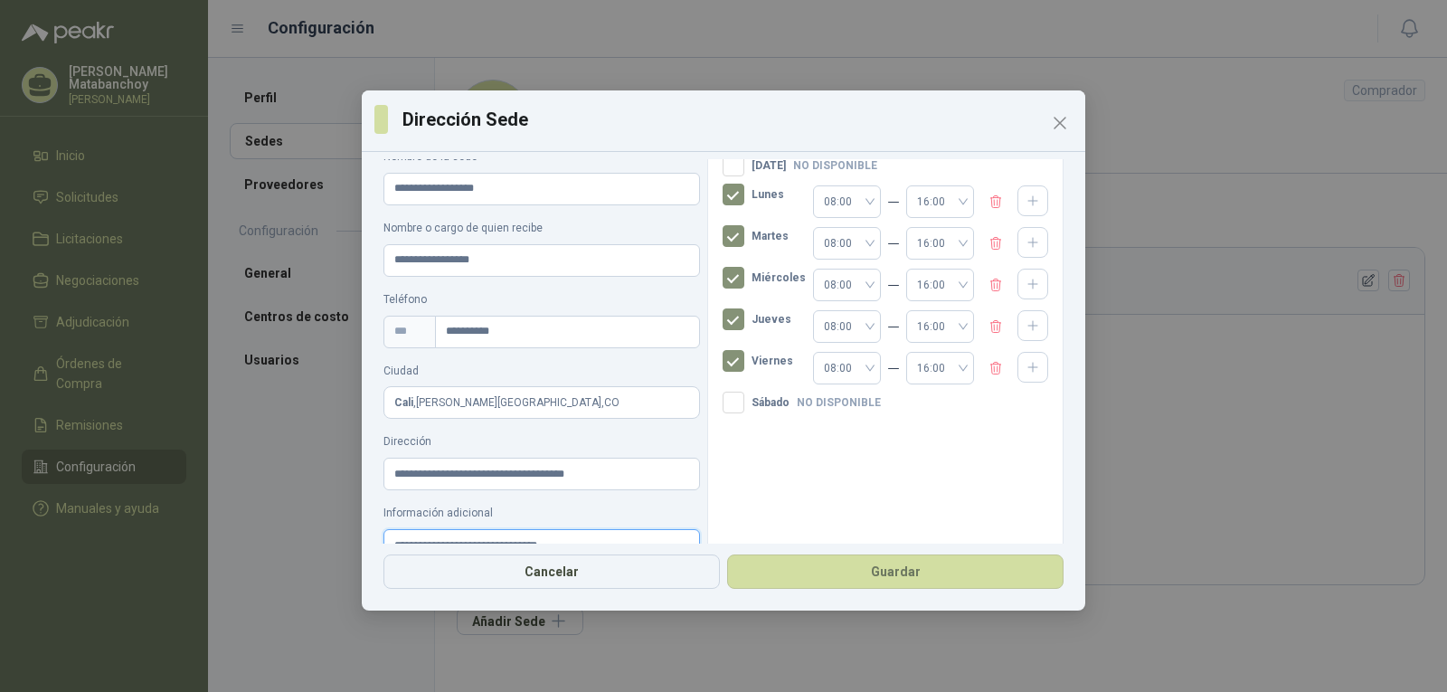
scroll to position [0, 0]
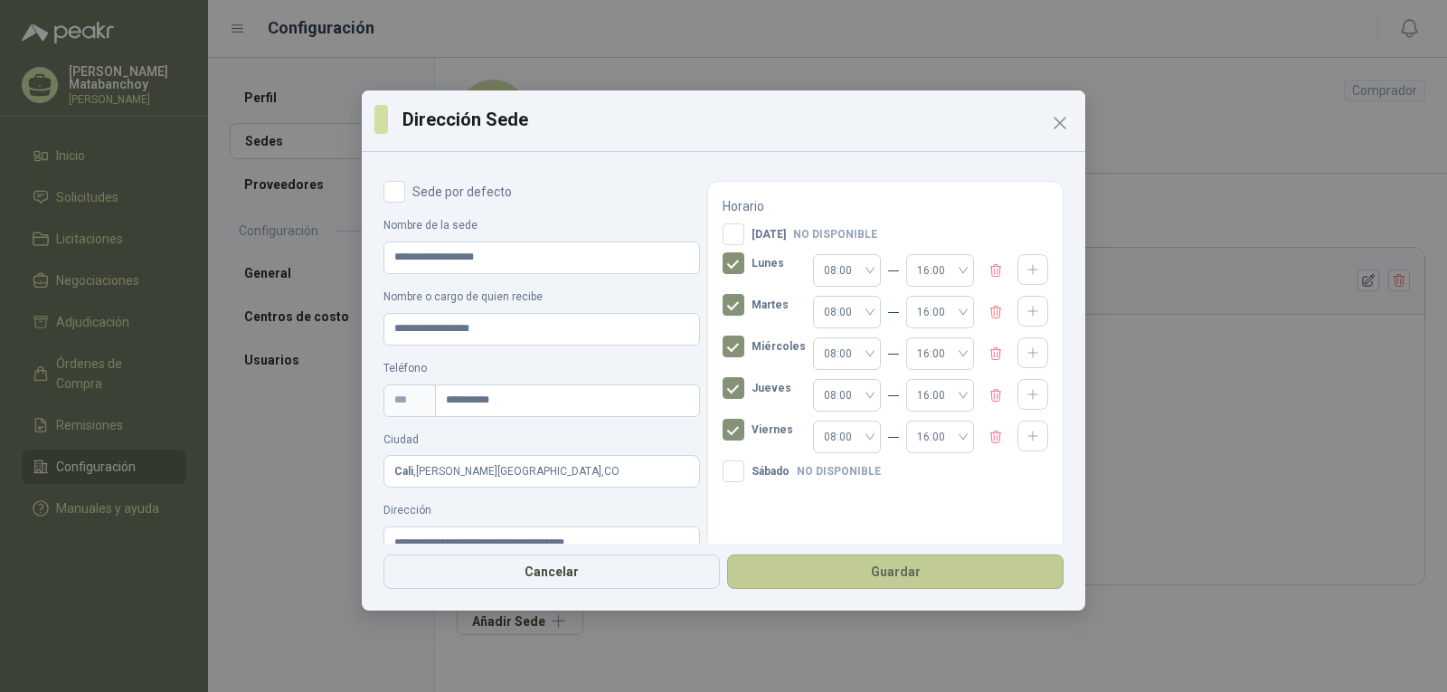
type input "**********"
click at [882, 575] on button "Guardar" at bounding box center [895, 571] width 336 height 34
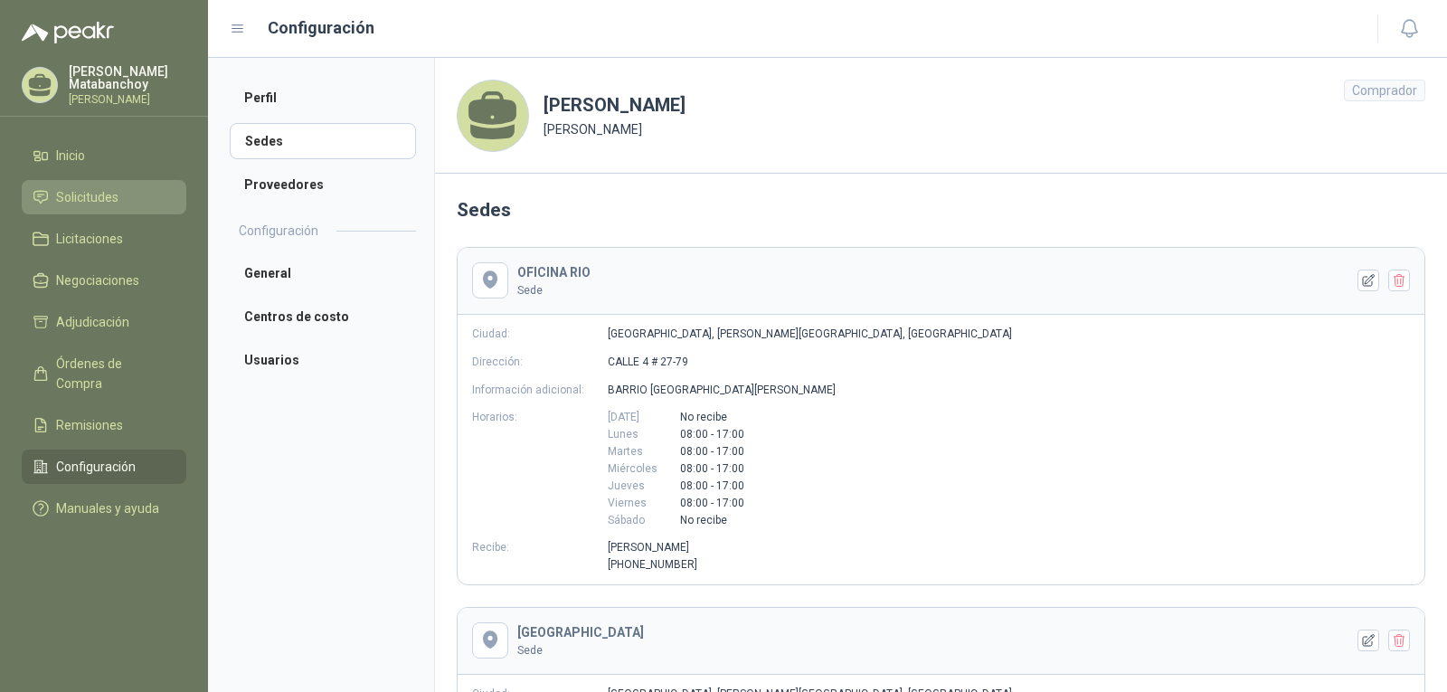
click at [77, 184] on link "Solicitudes" at bounding box center [104, 197] width 165 height 34
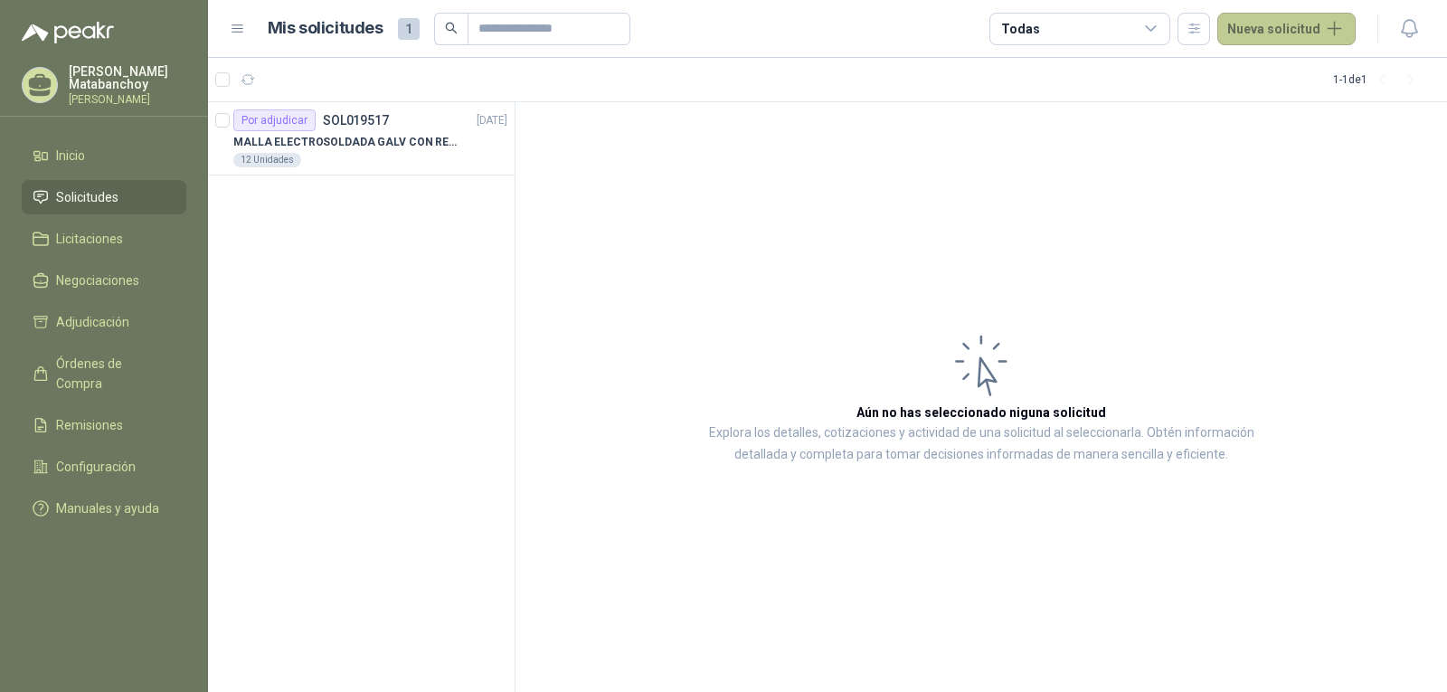
click at [1259, 34] on button "Nueva solicitud" at bounding box center [1286, 29] width 138 height 33
click at [1240, 97] on icon at bounding box center [1245, 104] width 14 height 14
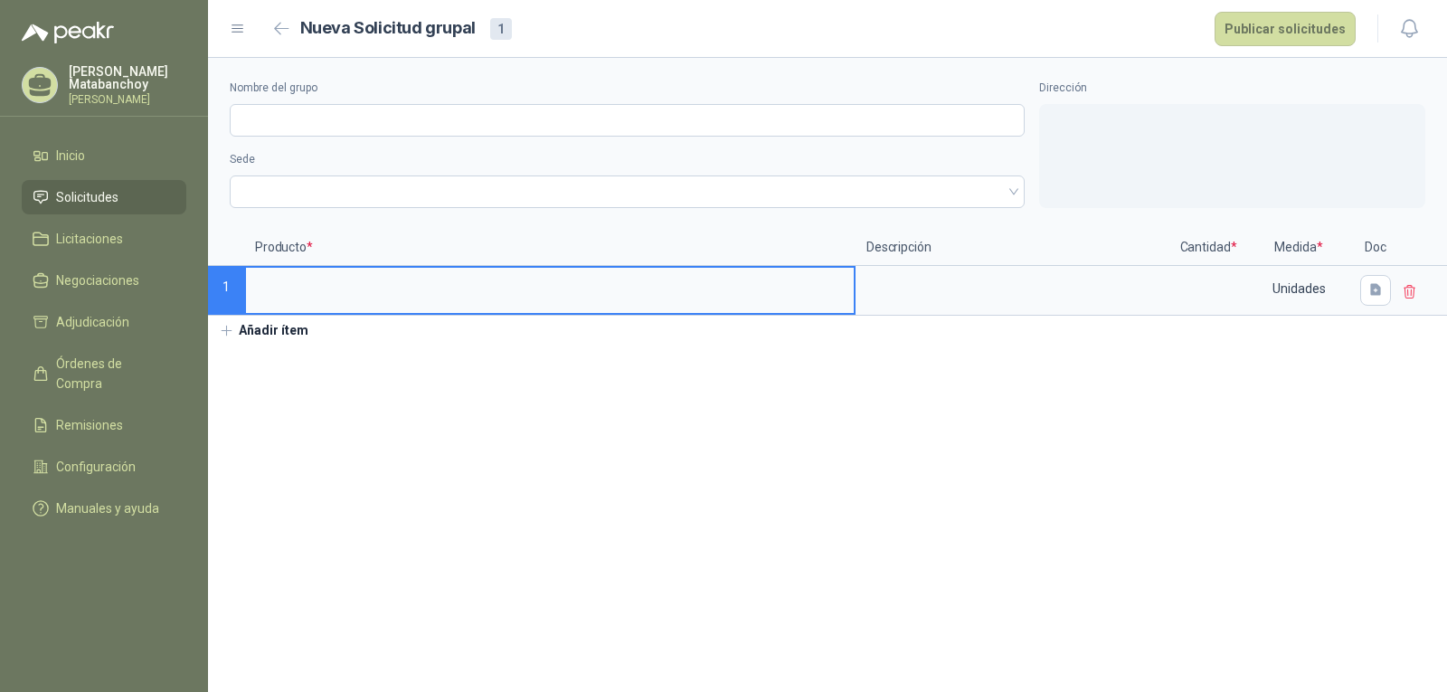
click at [288, 332] on button "Añadir ítem" at bounding box center [263, 331] width 111 height 31
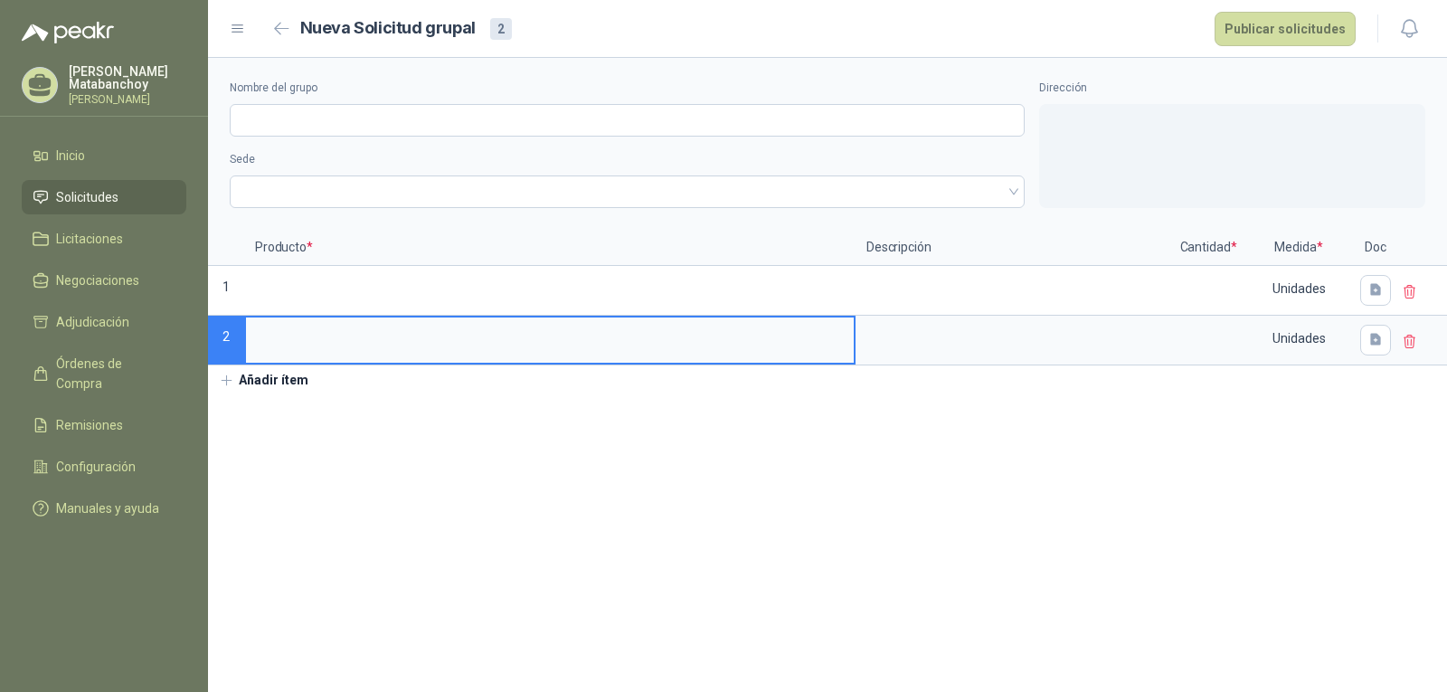
click at [288, 380] on button "Añadir ítem" at bounding box center [263, 380] width 111 height 31
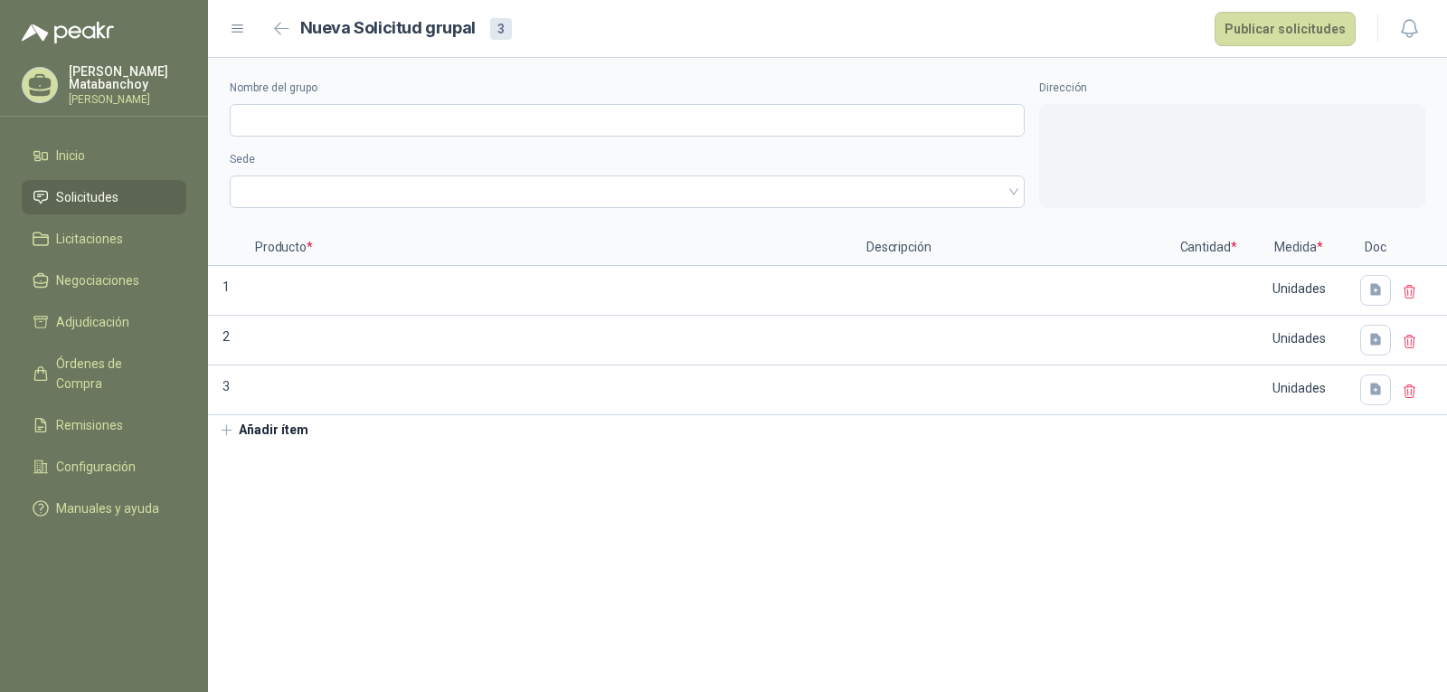
click at [273, 431] on button "Añadir ítem" at bounding box center [263, 430] width 111 height 31
click at [278, 483] on button "Añadir ítem" at bounding box center [263, 480] width 111 height 31
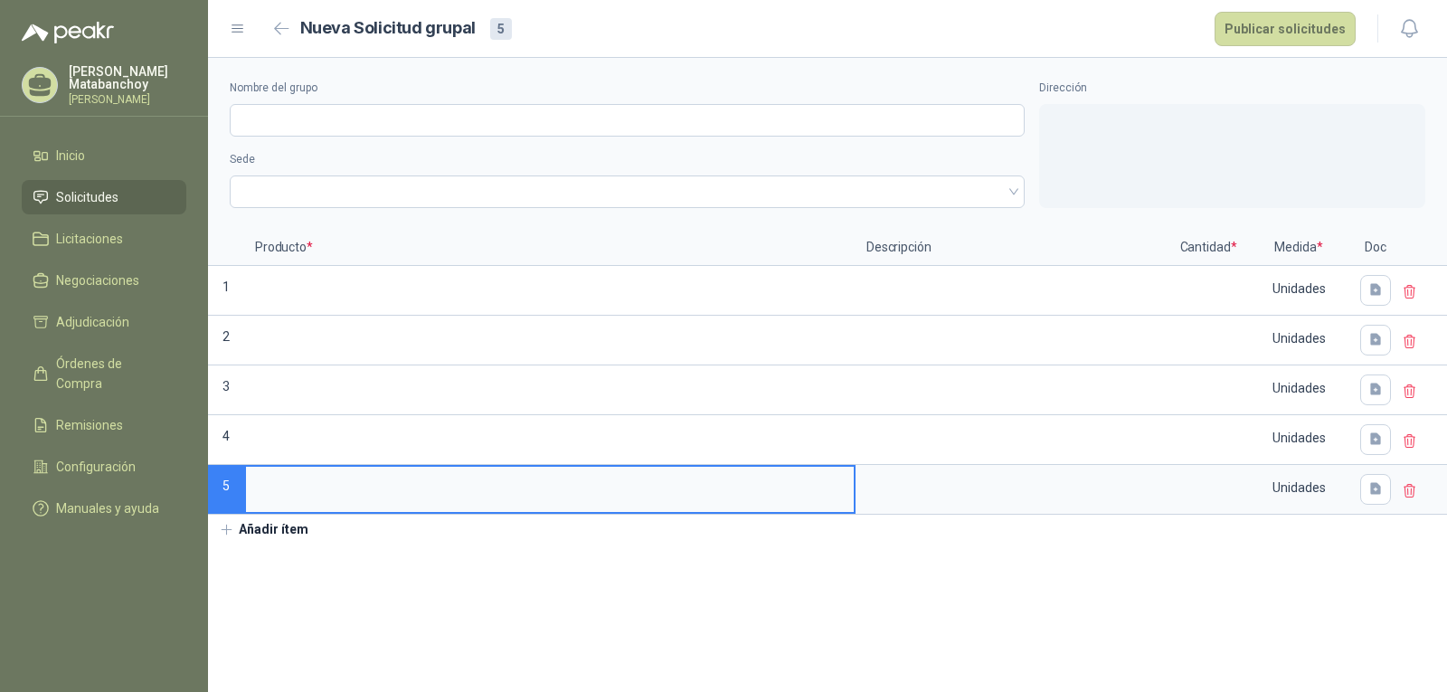
click at [275, 526] on button "Añadir ítem" at bounding box center [263, 529] width 111 height 31
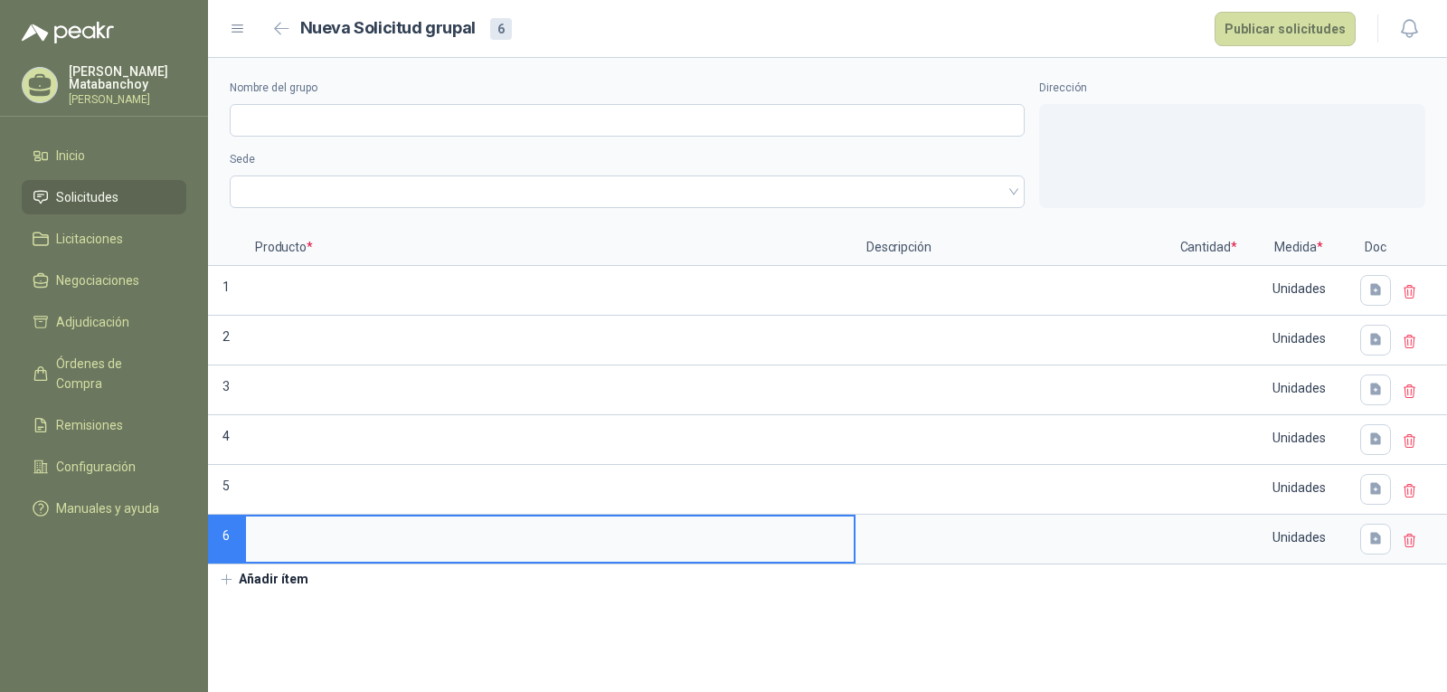
click at [289, 576] on button "Añadir ítem" at bounding box center [263, 579] width 111 height 31
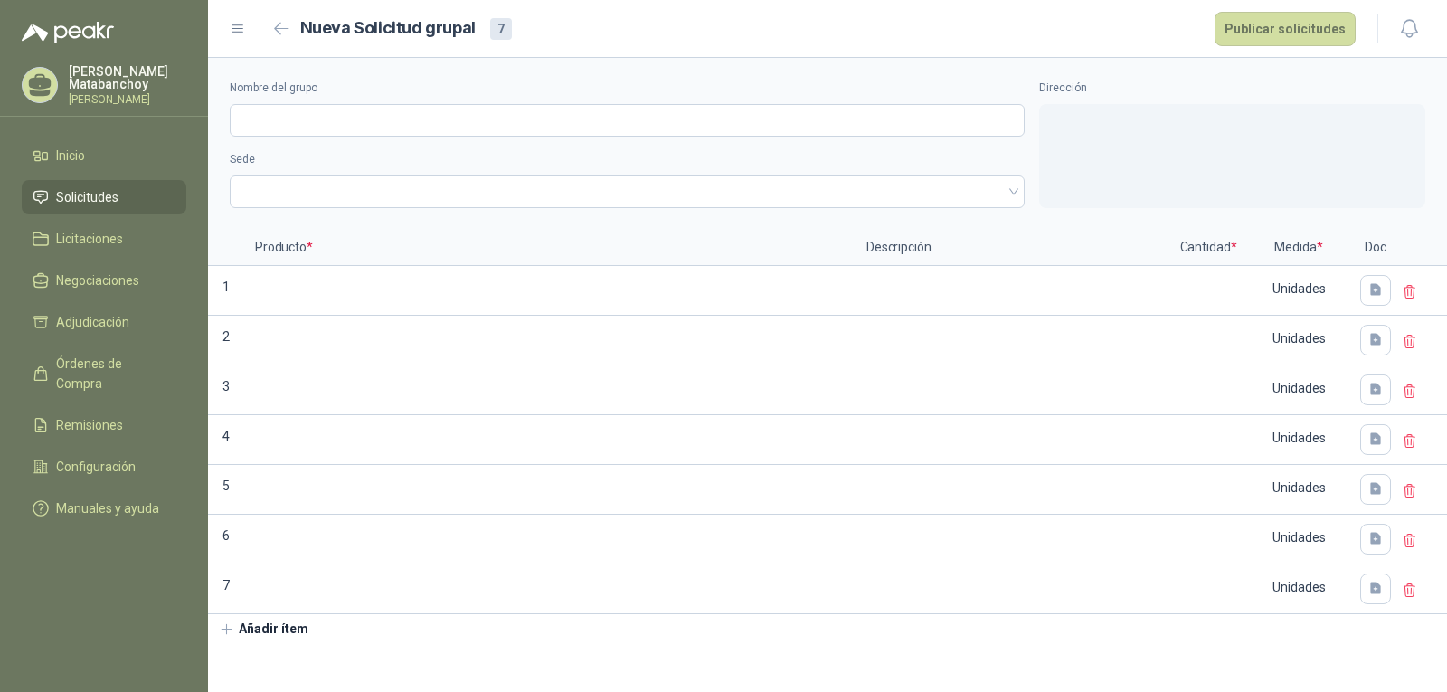
click at [293, 626] on button "Añadir ítem" at bounding box center [263, 629] width 111 height 31
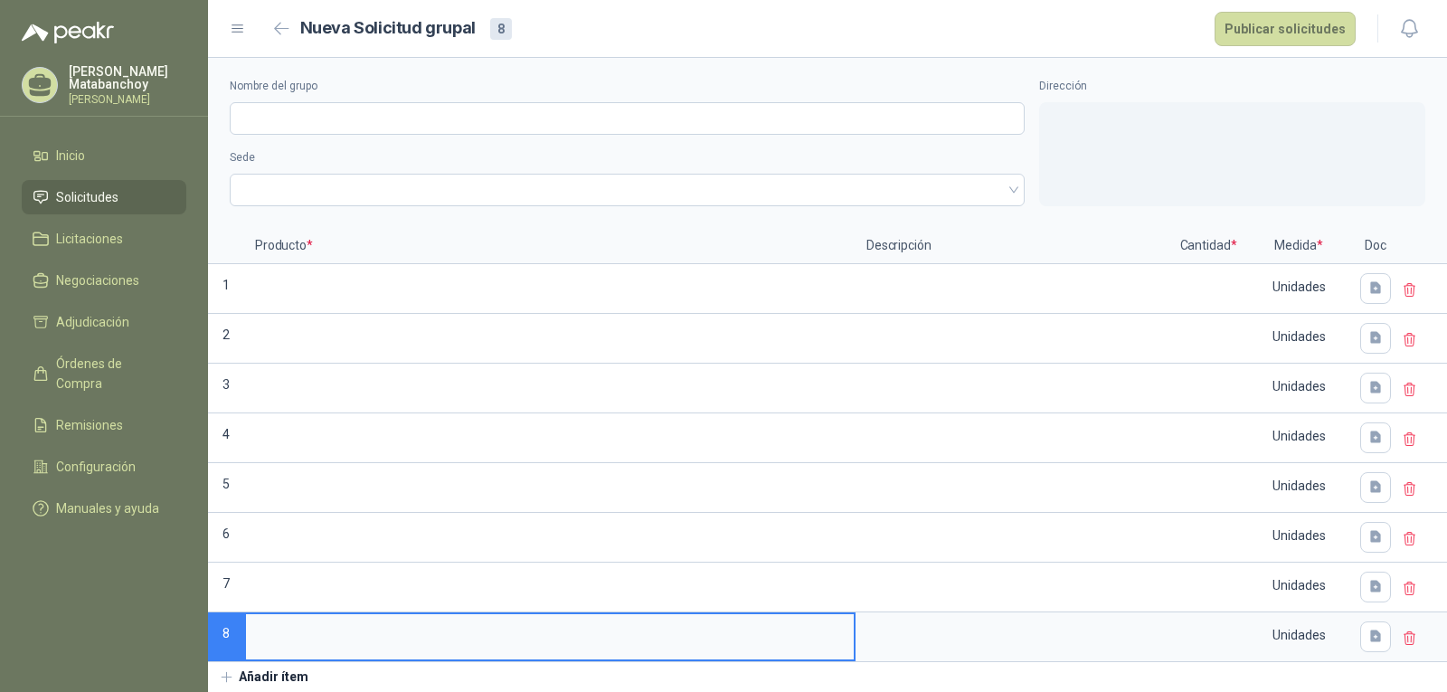
click at [265, 683] on button "Añadir ítem" at bounding box center [263, 677] width 111 height 31
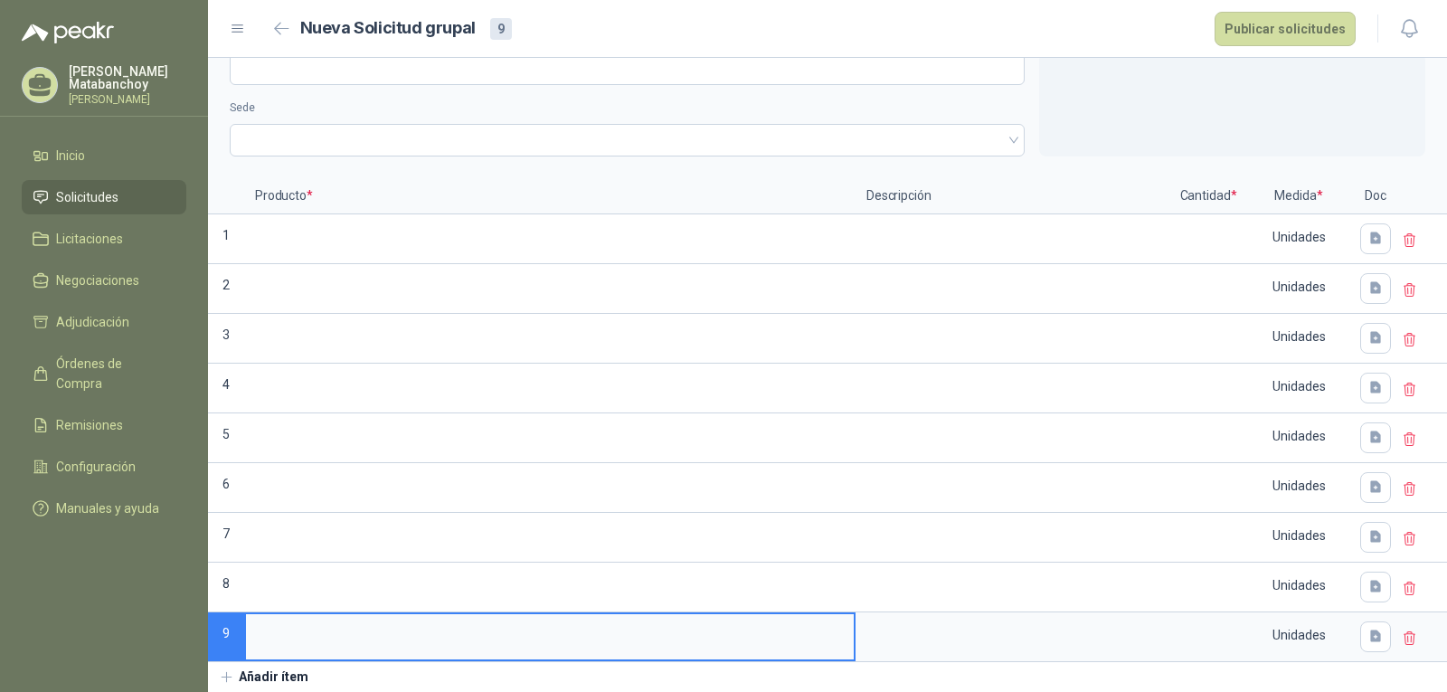
click at [267, 681] on button "Añadir ítem" at bounding box center [263, 677] width 111 height 31
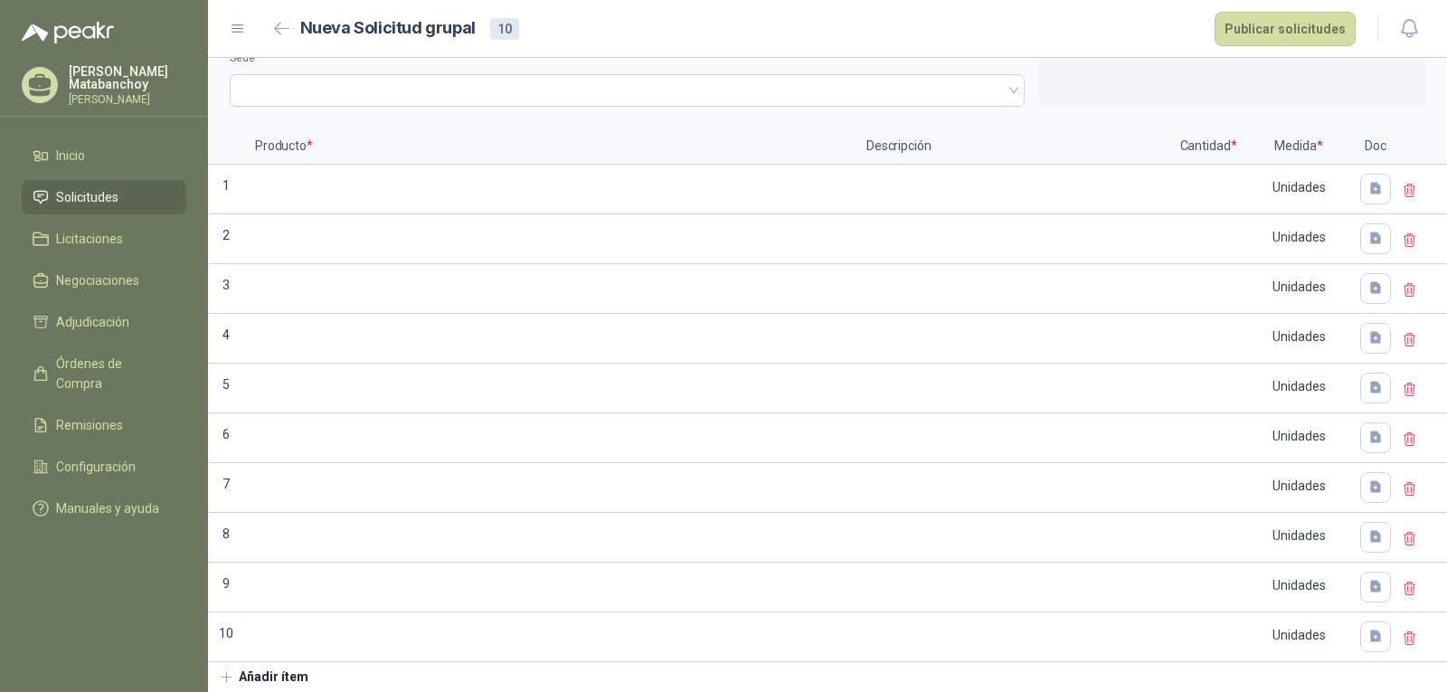
click at [267, 681] on button "Añadir ítem" at bounding box center [263, 677] width 111 height 31
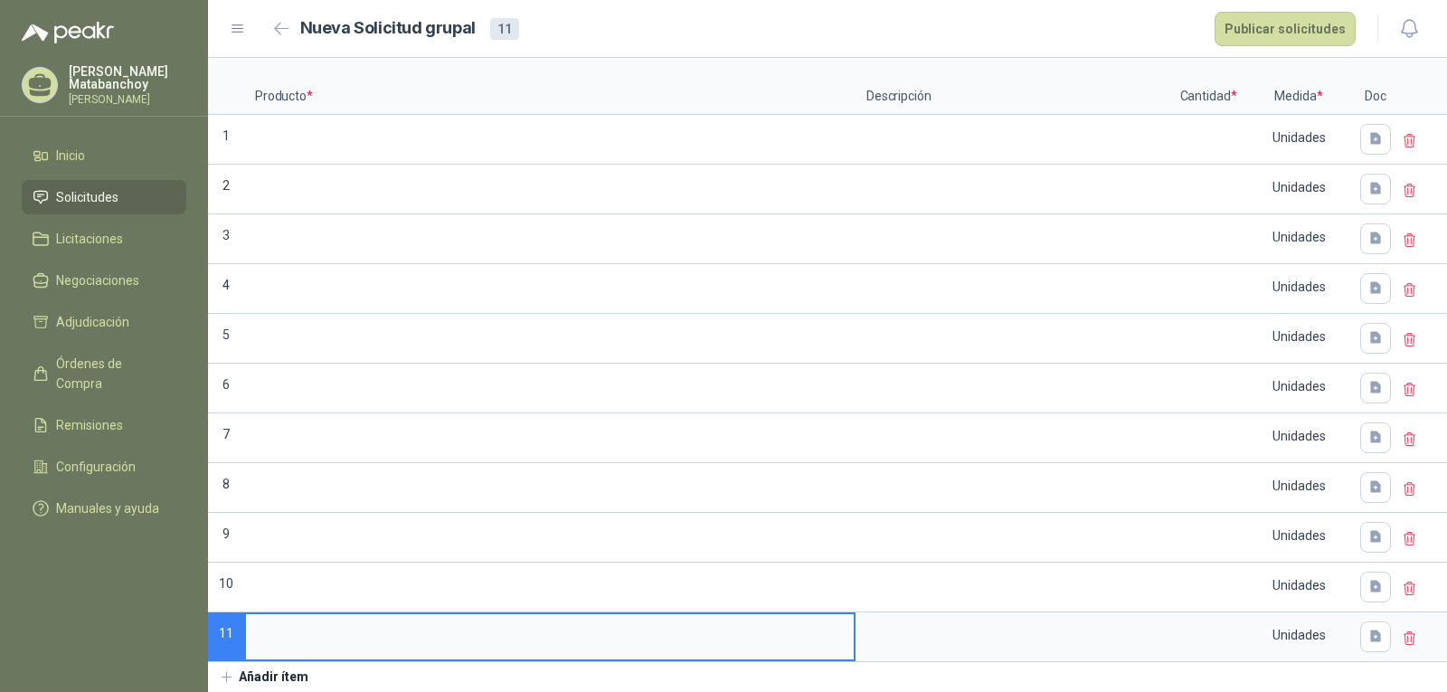
click at [269, 678] on button "Añadir ítem" at bounding box center [263, 677] width 111 height 31
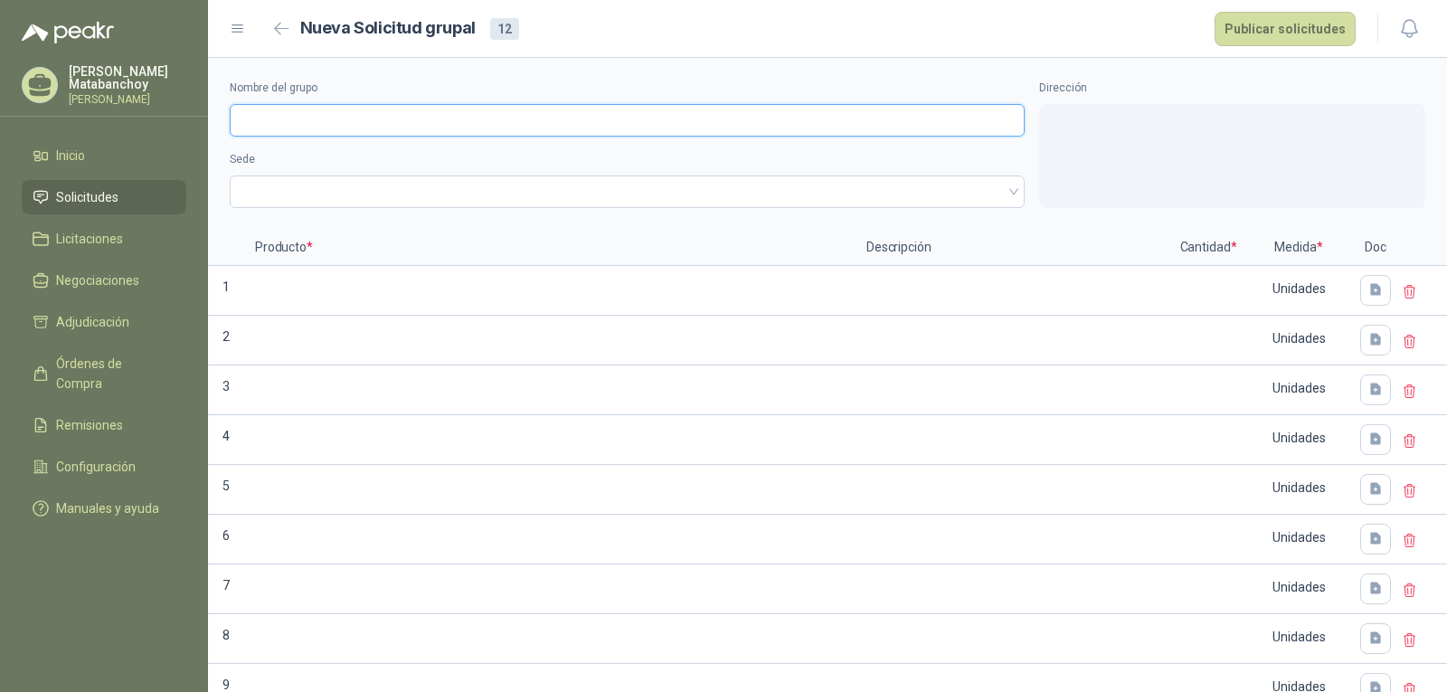
click at [350, 104] on input "Nombre del grupo" at bounding box center [627, 120] width 795 height 33
click at [421, 194] on span at bounding box center [626, 191] width 773 height 27
type input "**********"
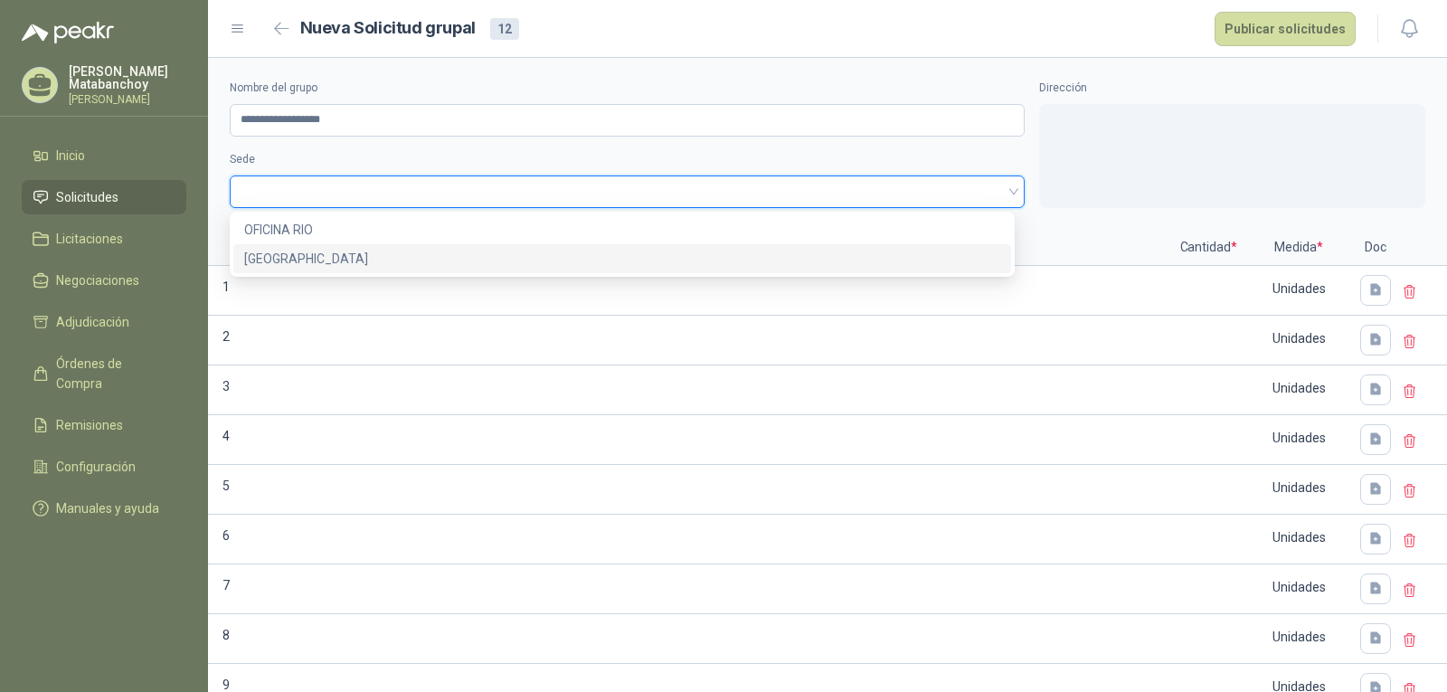
click at [369, 253] on div "CASA CIUDAD JARDIN" at bounding box center [622, 259] width 756 height 20
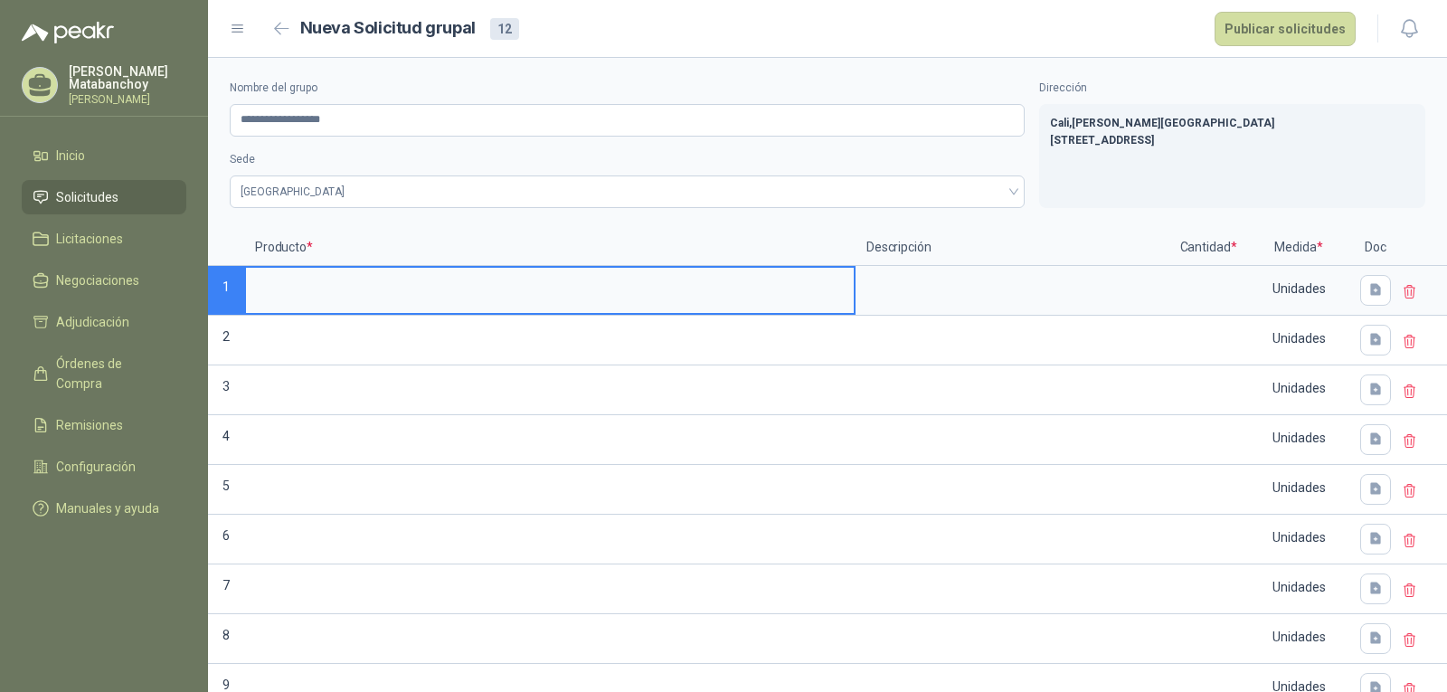
click at [524, 290] on input at bounding box center [550, 285] width 608 height 35
type input "**********"
drag, startPoint x: 448, startPoint y: 293, endPoint x: 139, endPoint y: 290, distance: 309.2
click at [139, 290] on div "**********" at bounding box center [723, 346] width 1447 height 692
click at [376, 326] on input at bounding box center [550, 334] width 608 height 35
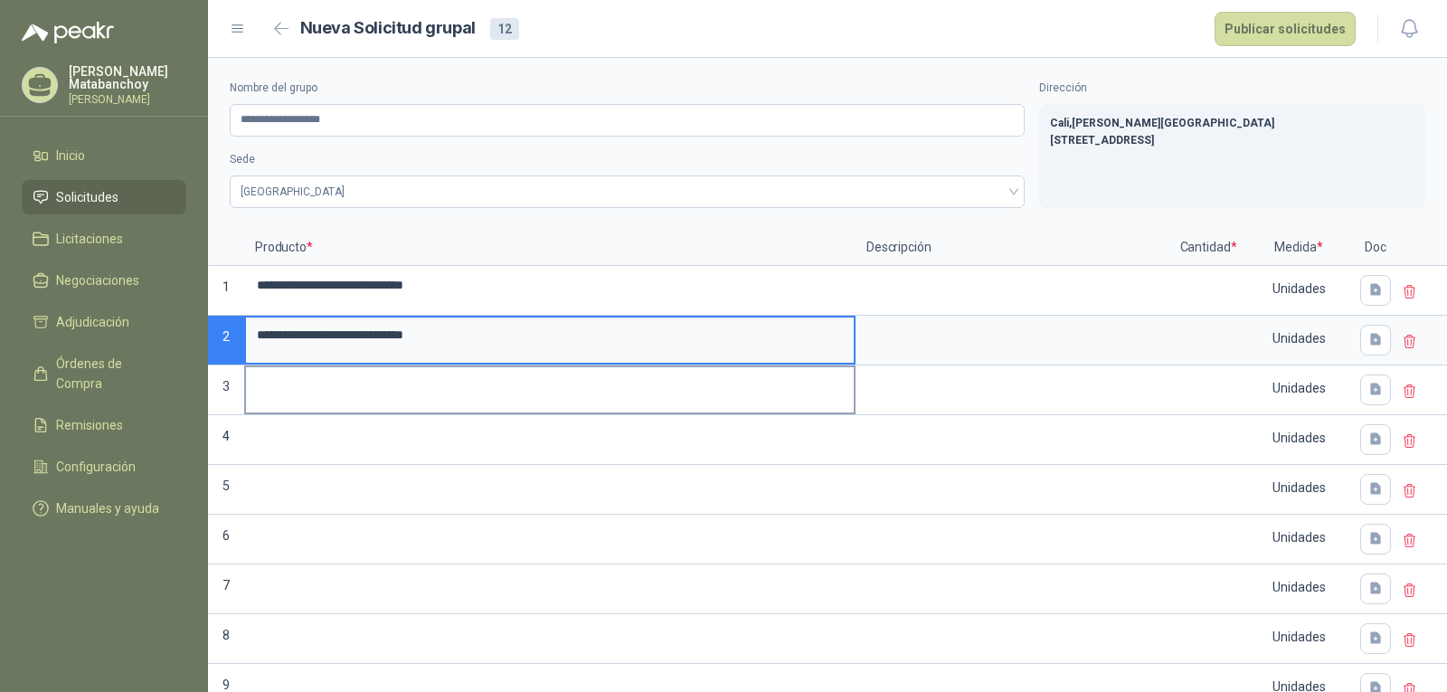
click at [320, 400] on input at bounding box center [550, 384] width 608 height 35
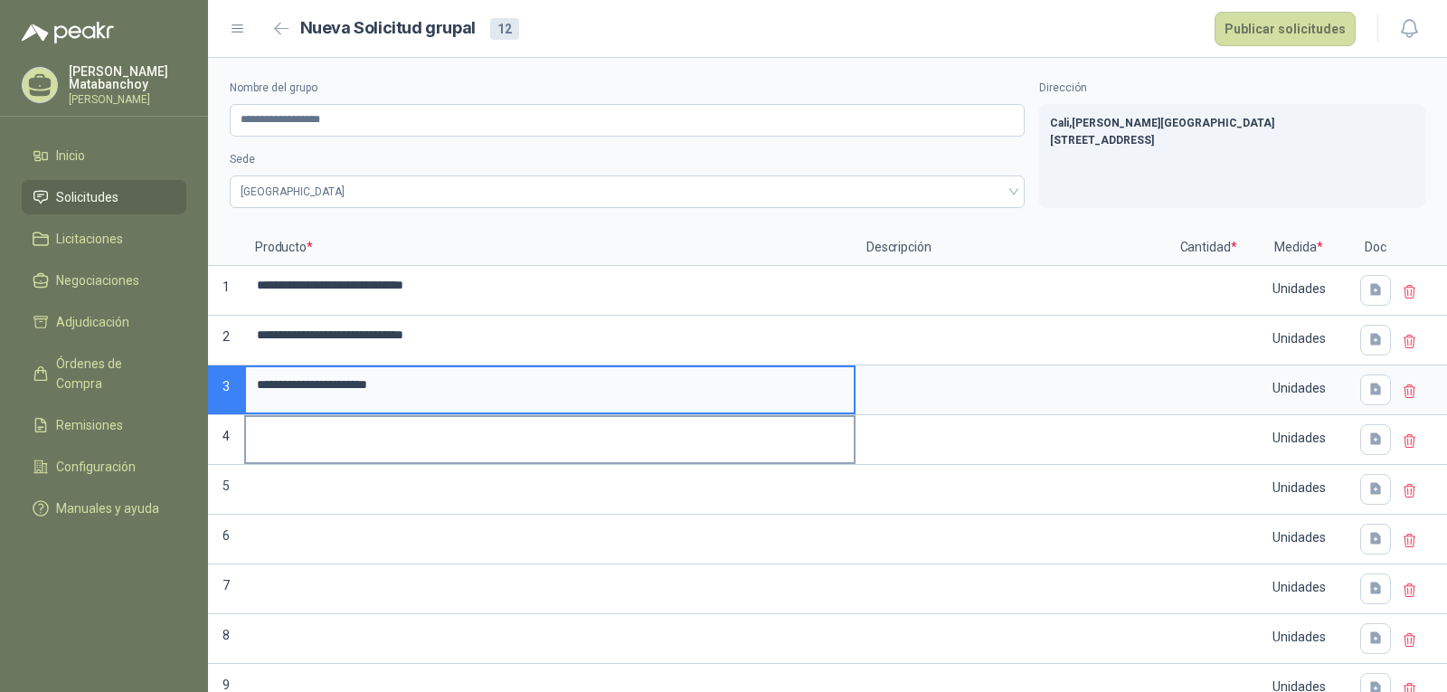
click at [323, 448] on input at bounding box center [550, 434] width 608 height 35
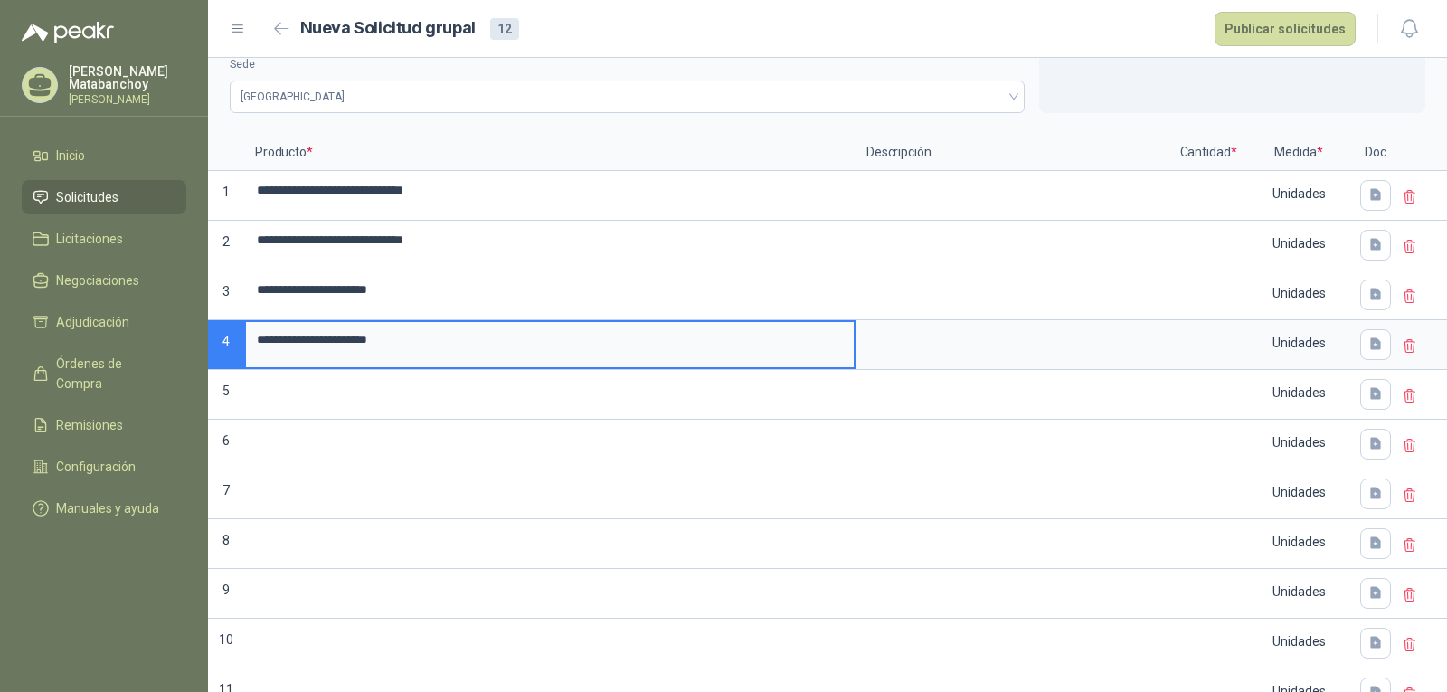
scroll to position [201, 0]
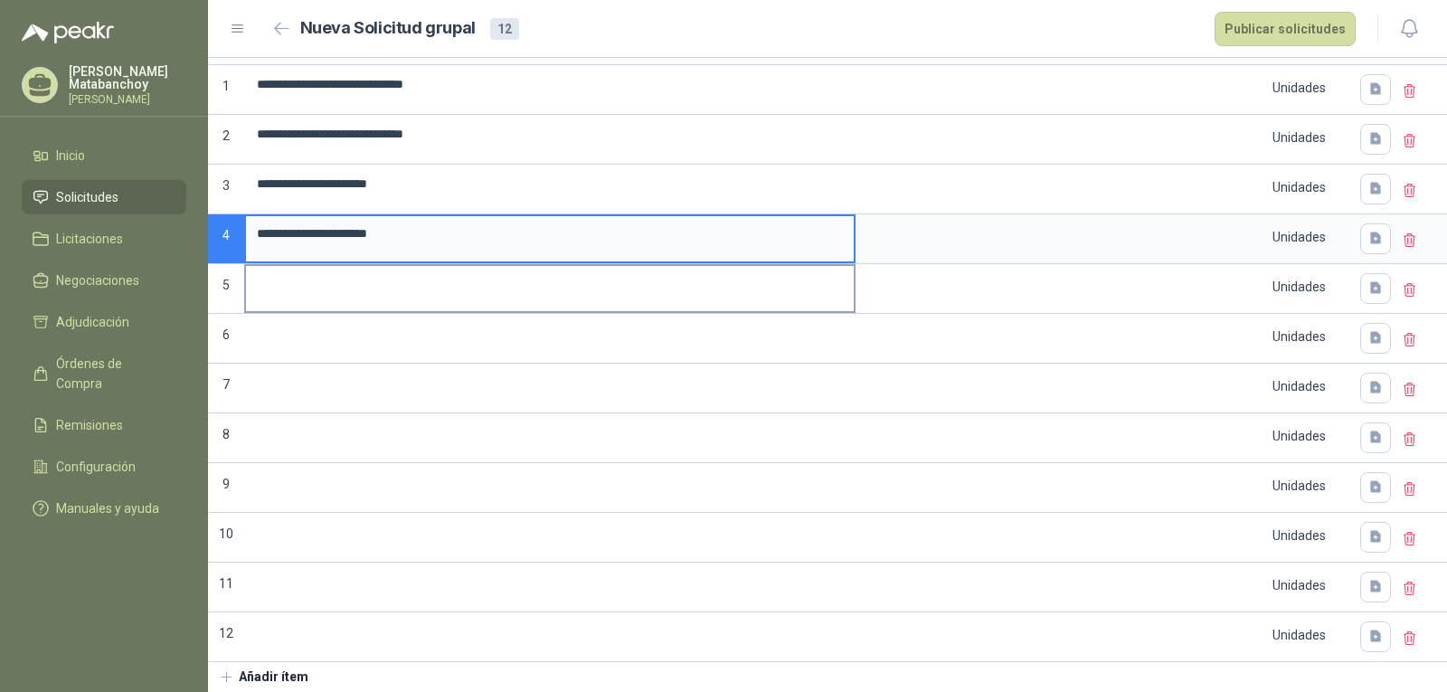
click at [440, 296] on input at bounding box center [550, 283] width 608 height 35
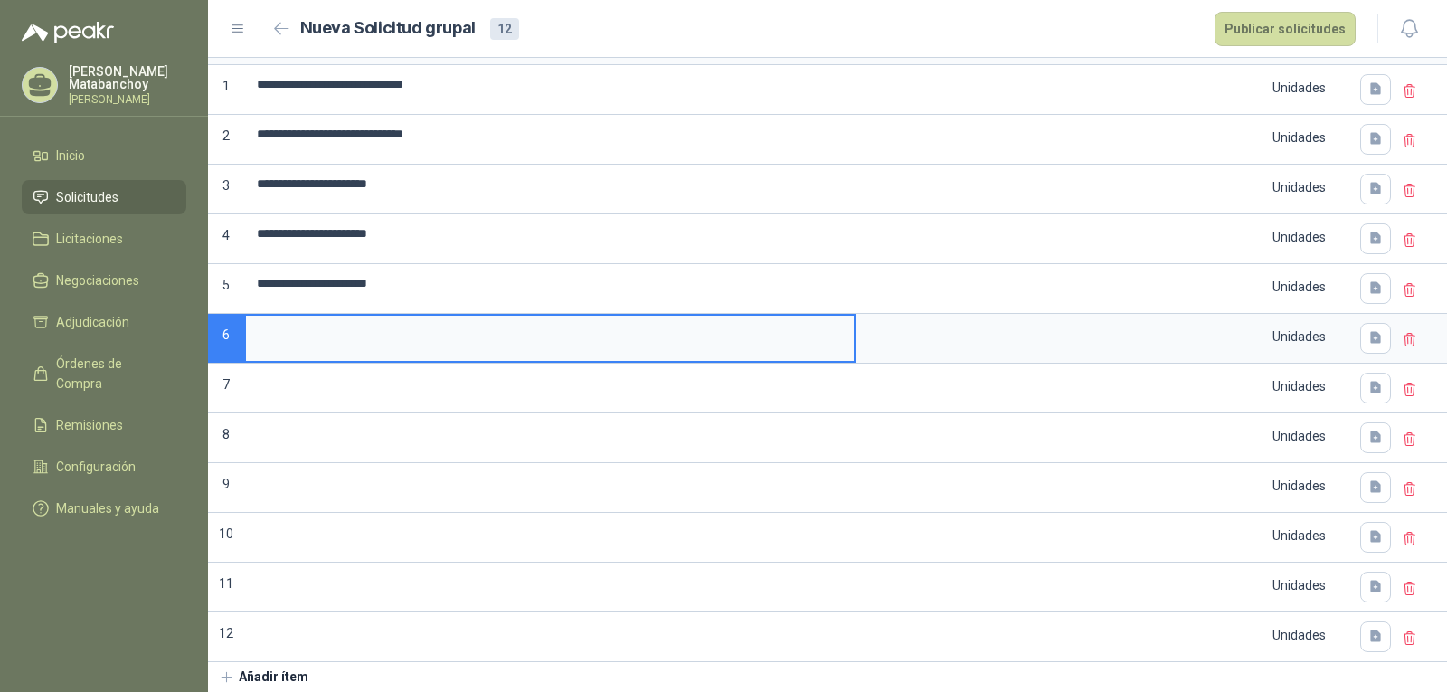
click at [424, 348] on input at bounding box center [550, 333] width 608 height 35
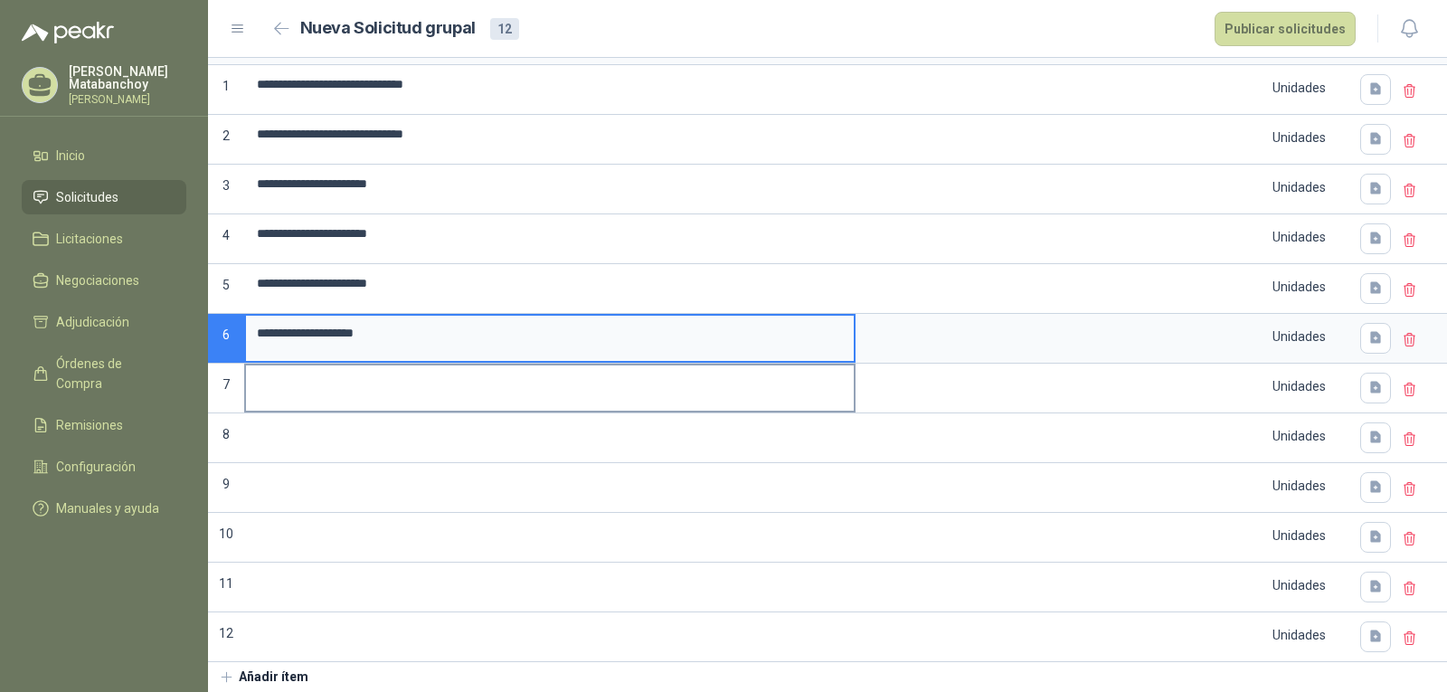
click at [352, 391] on input at bounding box center [550, 382] width 608 height 35
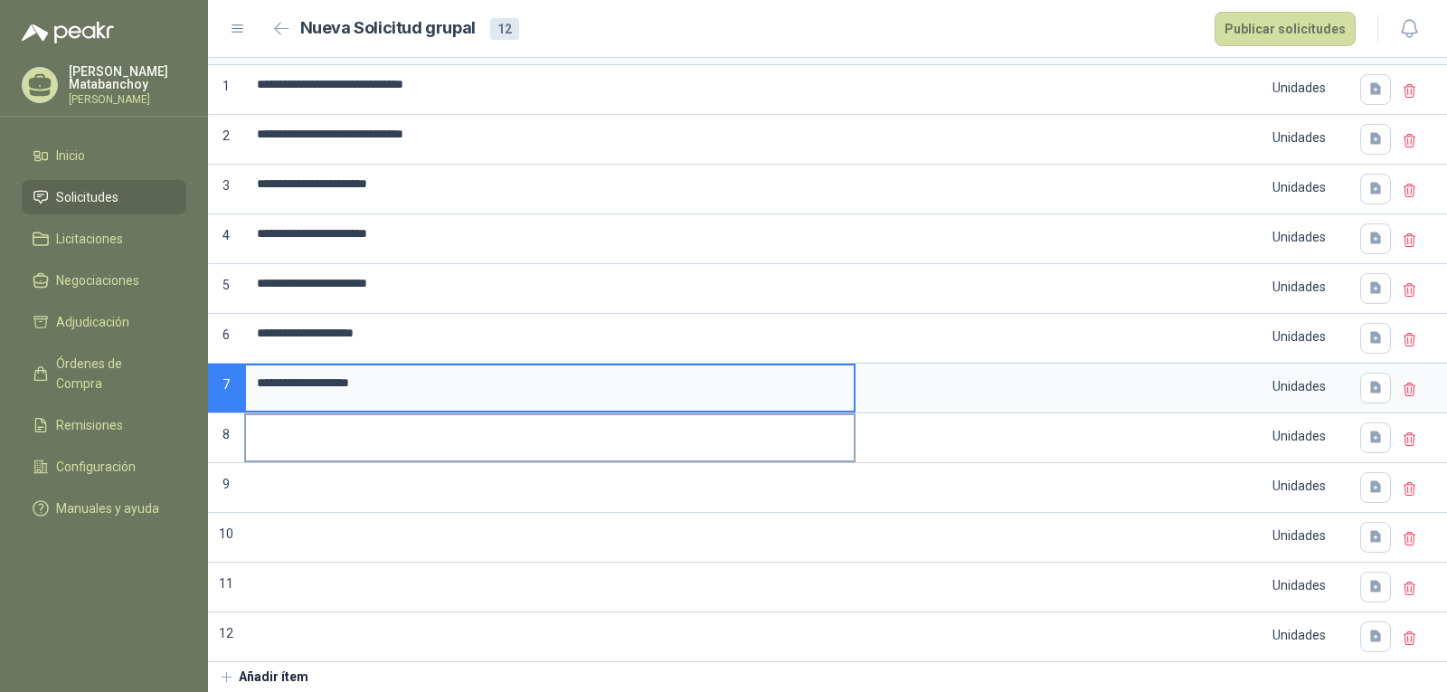
click at [300, 440] on input at bounding box center [550, 432] width 608 height 35
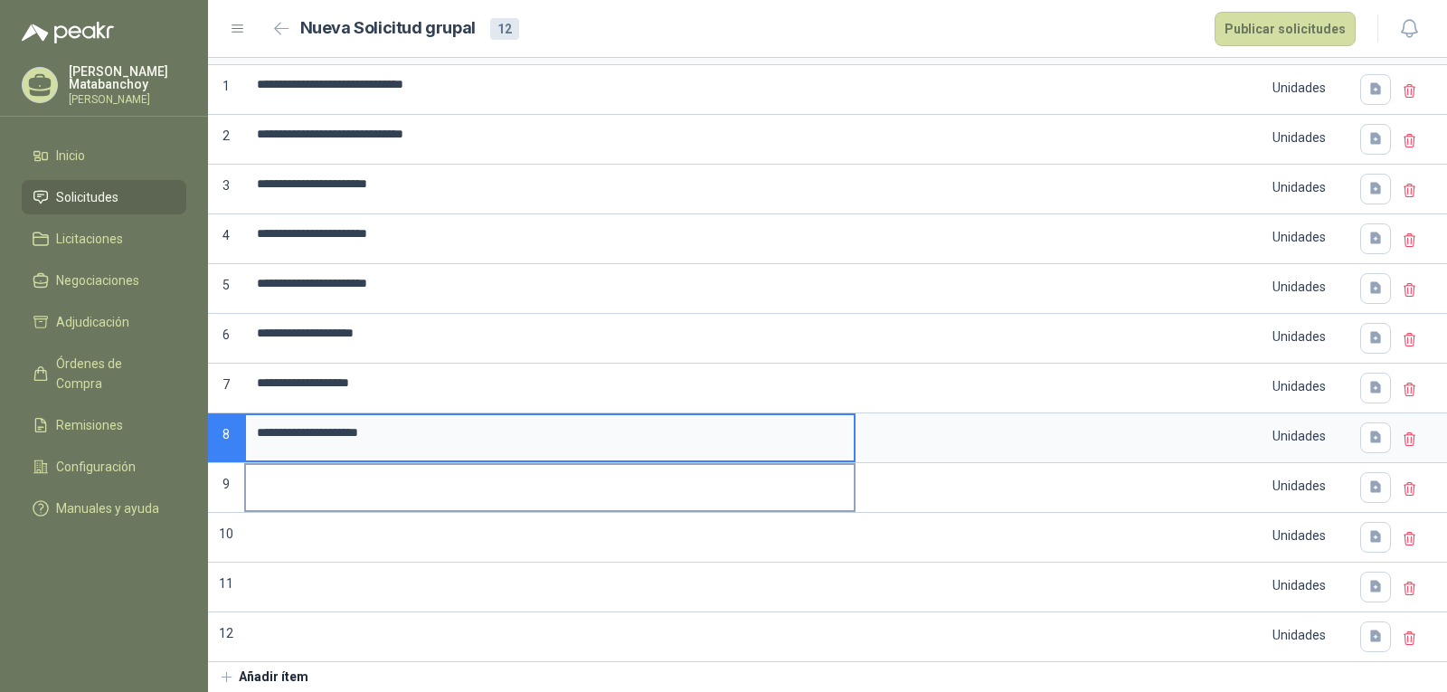
click at [347, 496] on input at bounding box center [550, 482] width 608 height 35
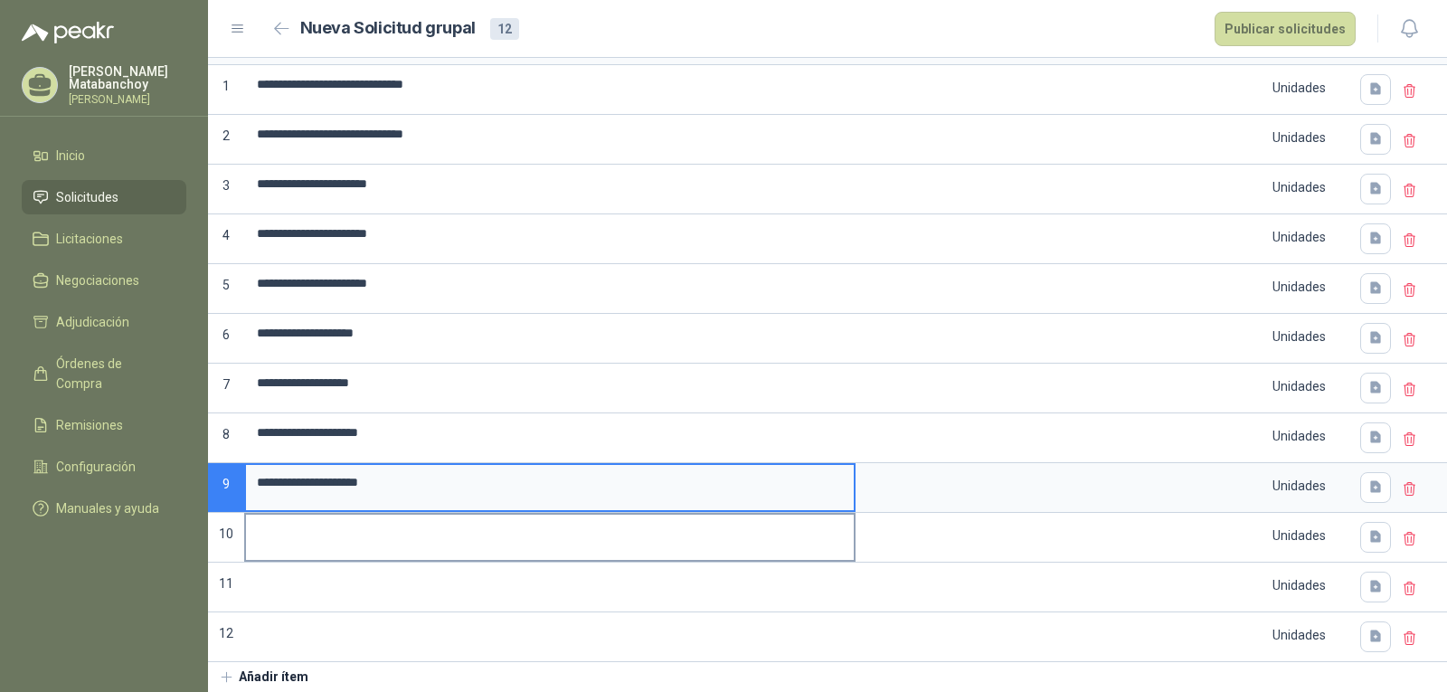
click at [335, 544] on input at bounding box center [550, 531] width 608 height 35
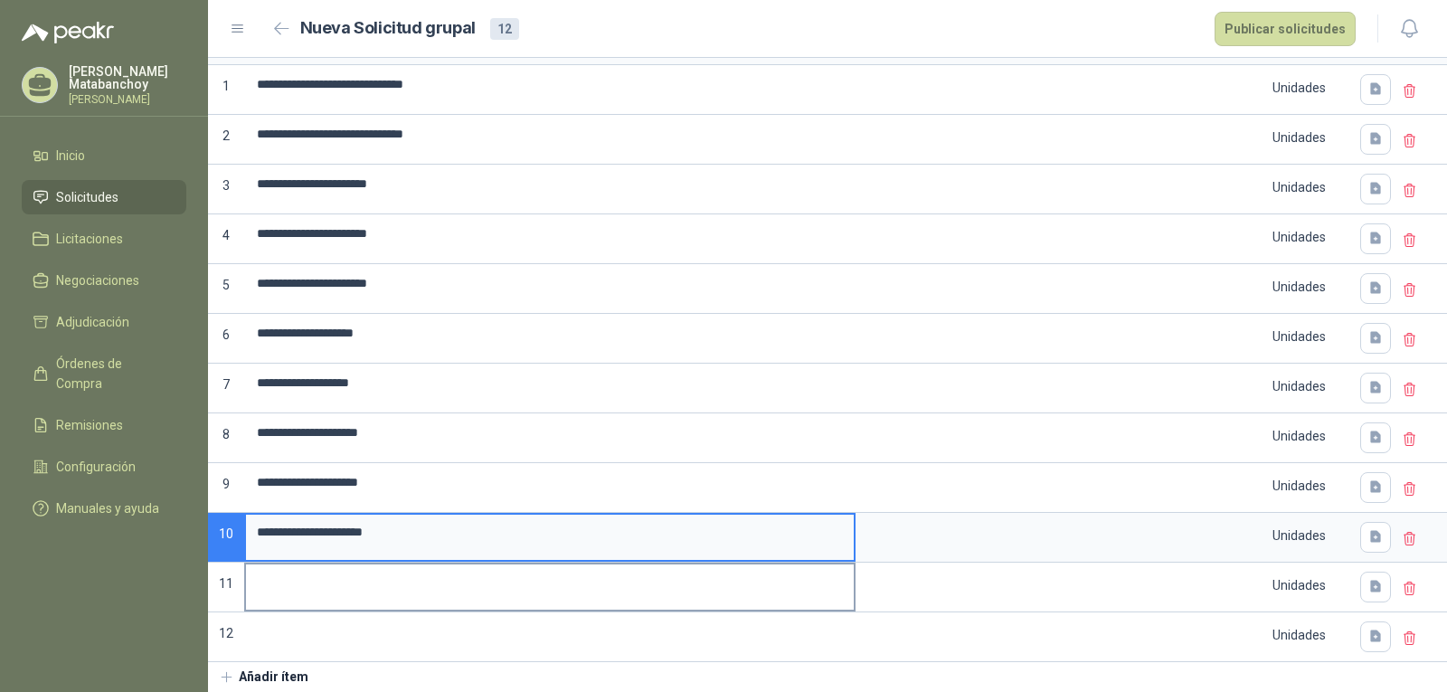
click at [379, 604] on label at bounding box center [550, 586] width 608 height 45
click at [379, 599] on input at bounding box center [550, 581] width 608 height 35
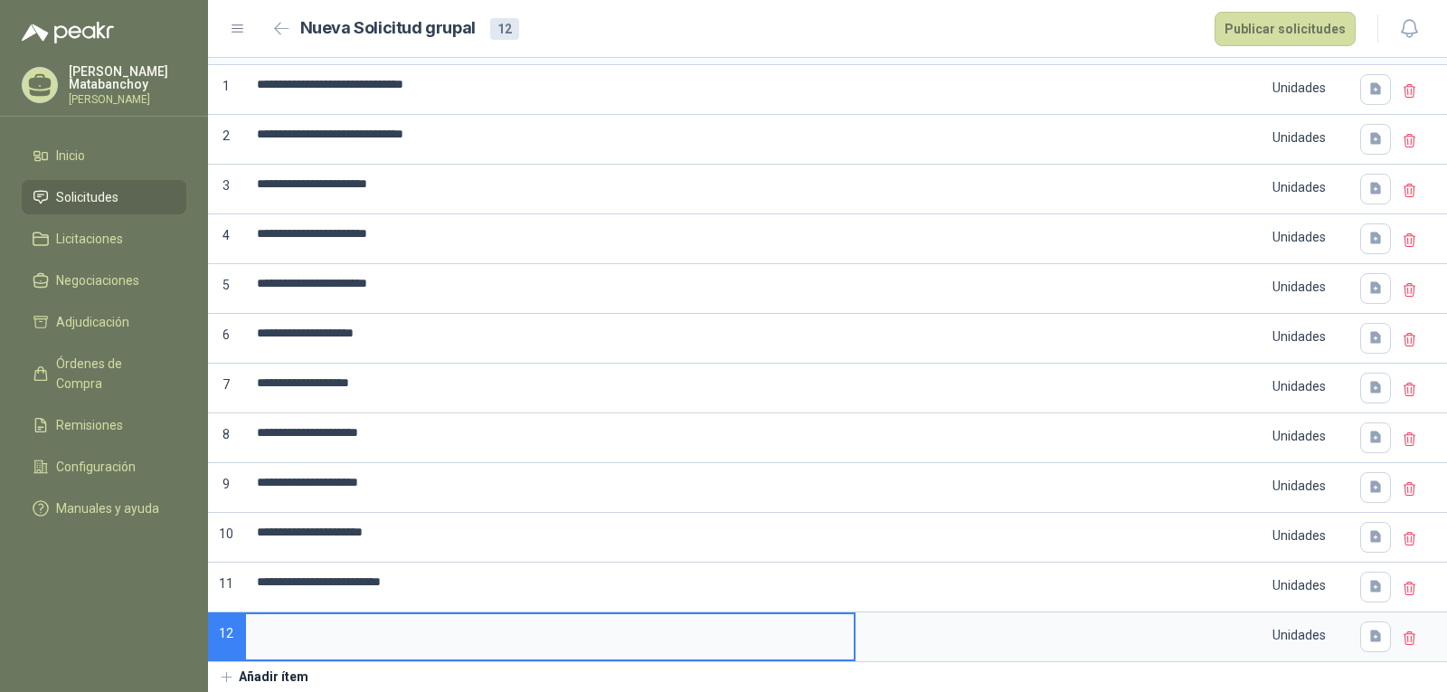
click at [382, 644] on input at bounding box center [550, 631] width 608 height 35
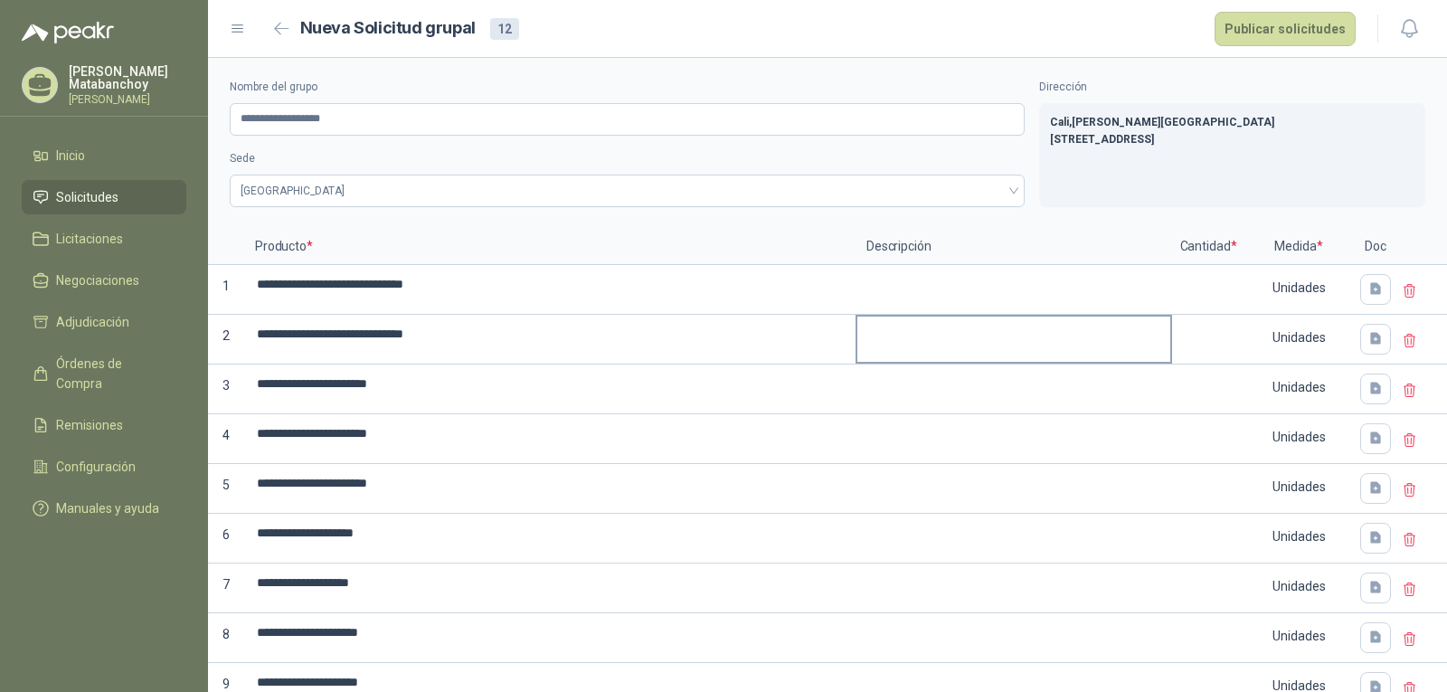
scroll to position [0, 0]
click at [1174, 281] on input at bounding box center [1208, 285] width 69 height 35
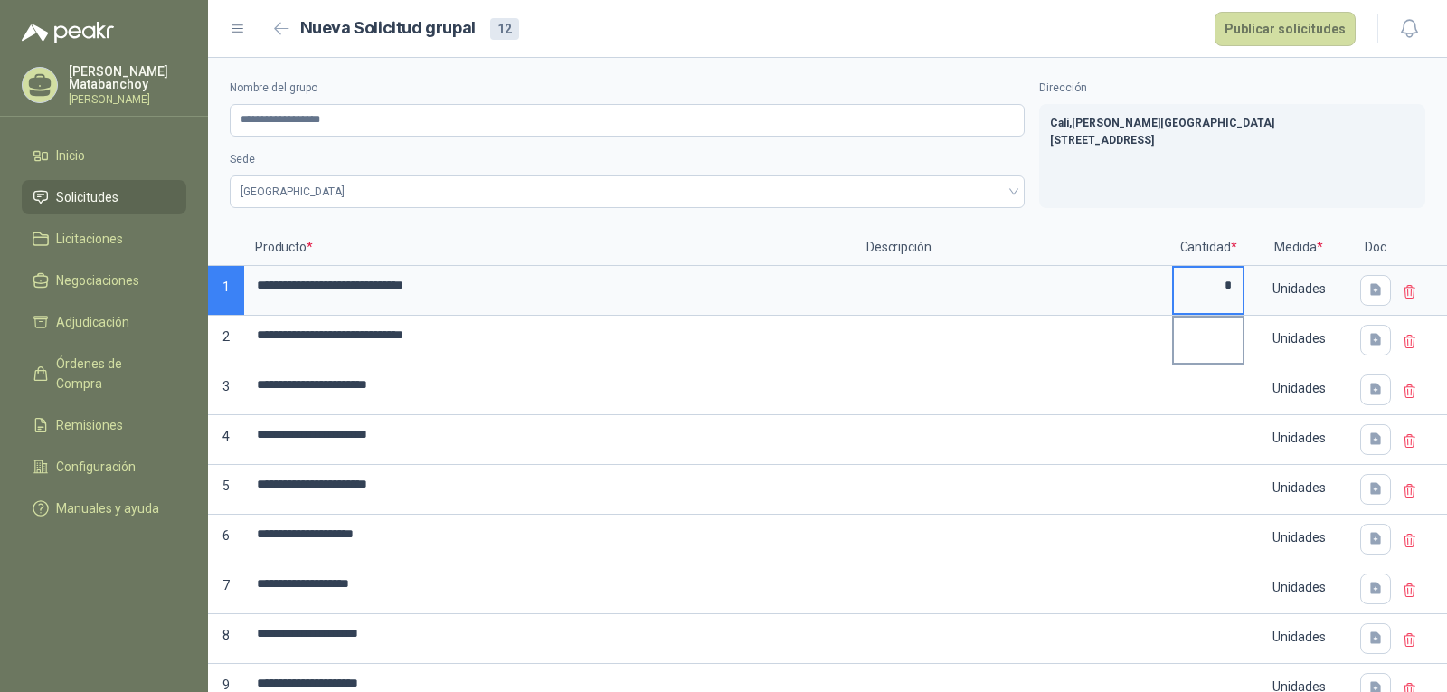
type input "*"
click at [1225, 335] on input at bounding box center [1208, 334] width 69 height 35
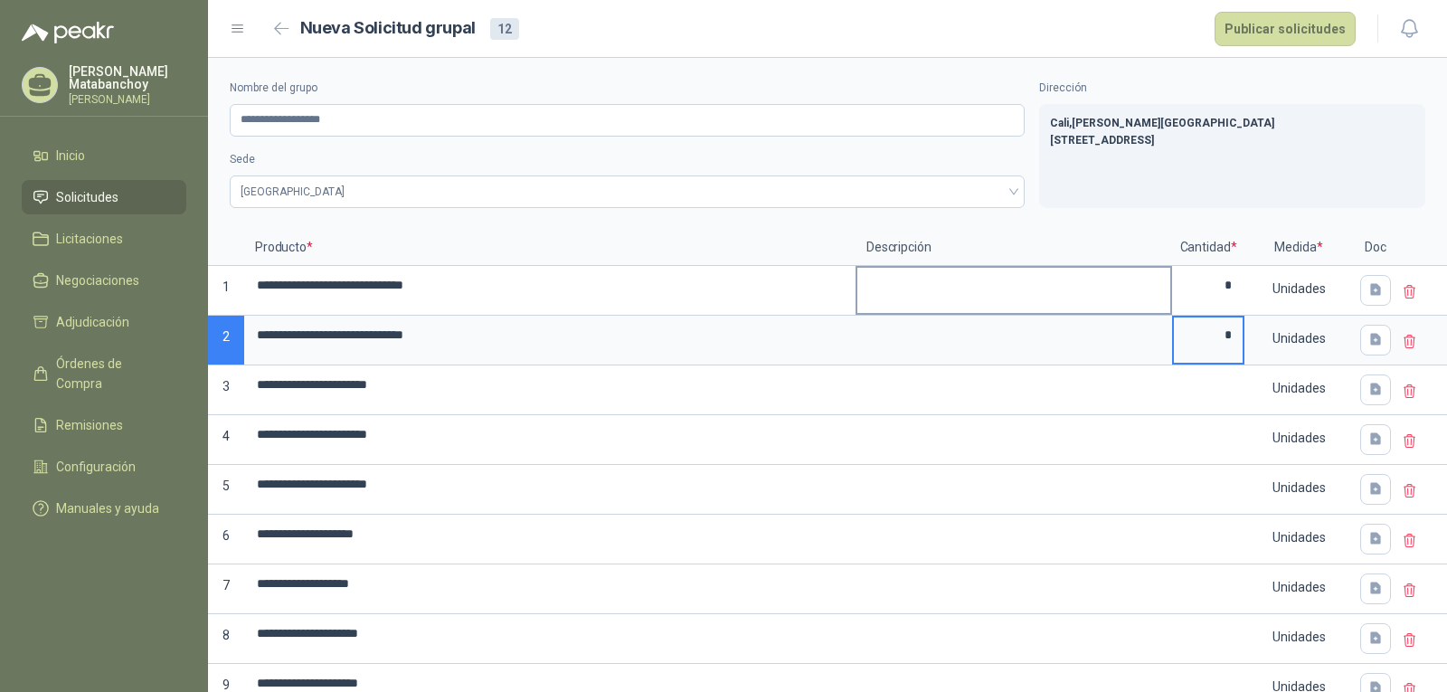
type input "*"
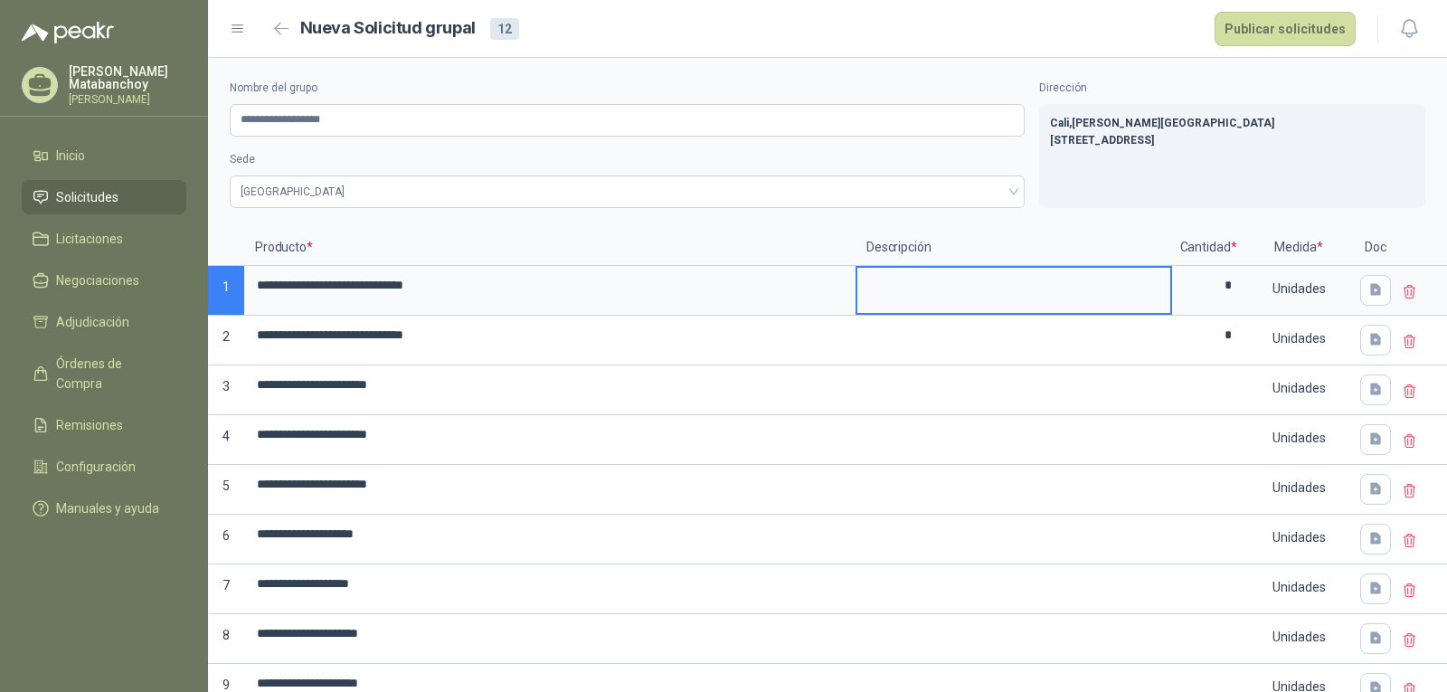
click at [1070, 296] on textarea at bounding box center [1013, 289] width 313 height 42
click at [98, 112] on div "Tatiana Matabanchoy Julian Vicente Holguin" at bounding box center [104, 91] width 208 height 52
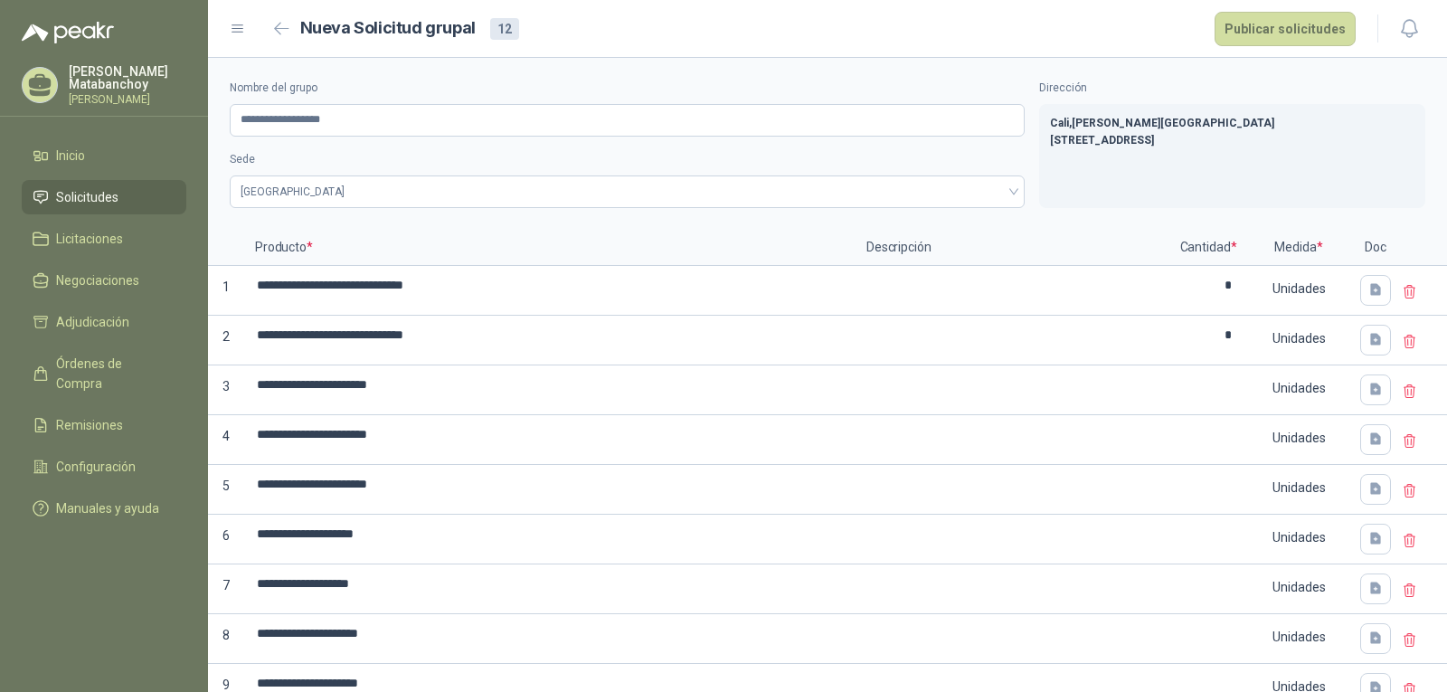
click at [103, 97] on p "Julian Vicente Holguin" at bounding box center [128, 99] width 118 height 11
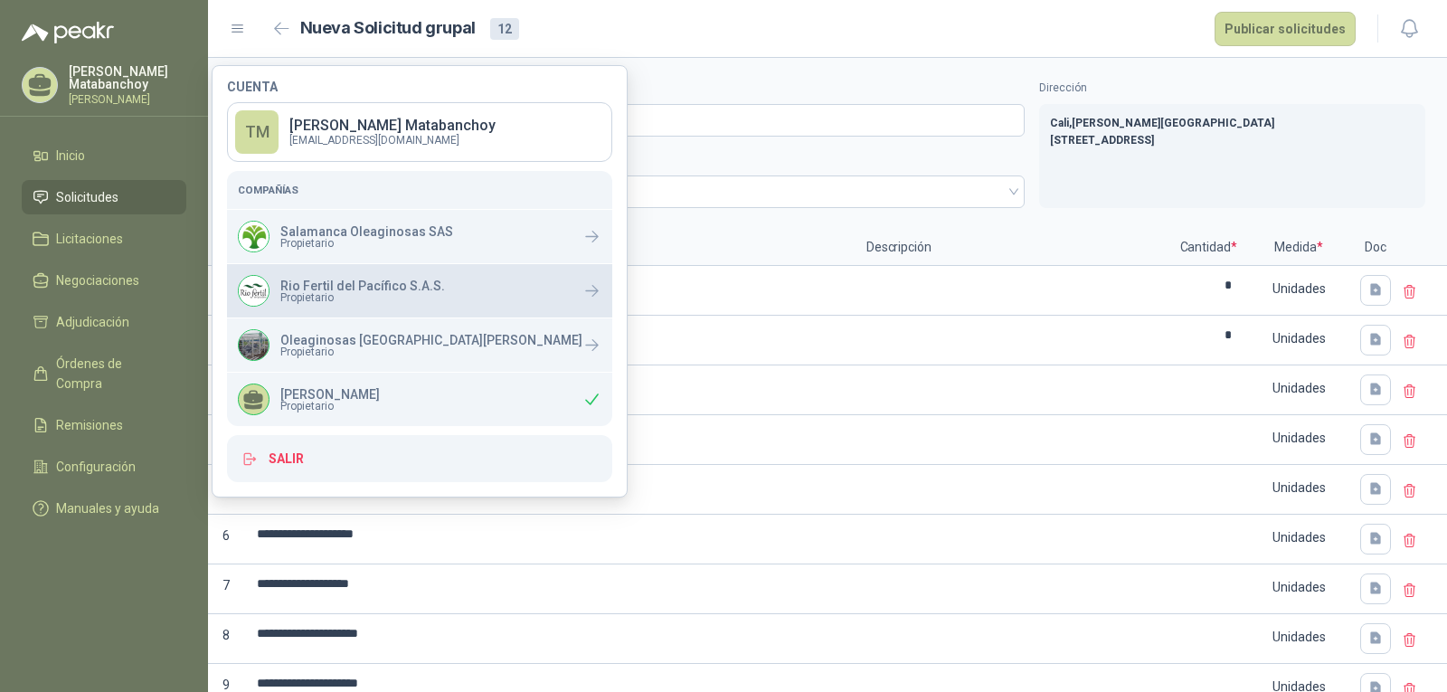
click at [338, 297] on span "Propietario" at bounding box center [362, 297] width 165 height 11
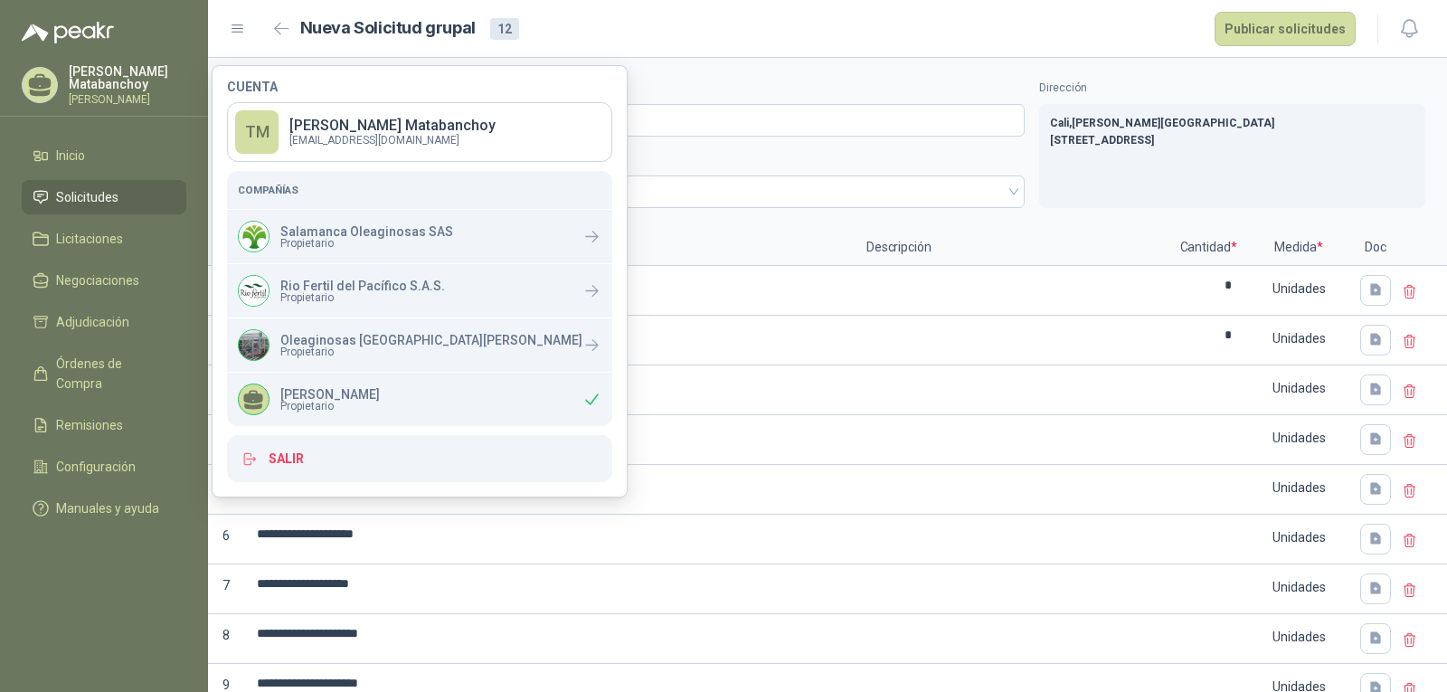
click at [662, 226] on div "**********" at bounding box center [827, 144] width 1239 height 172
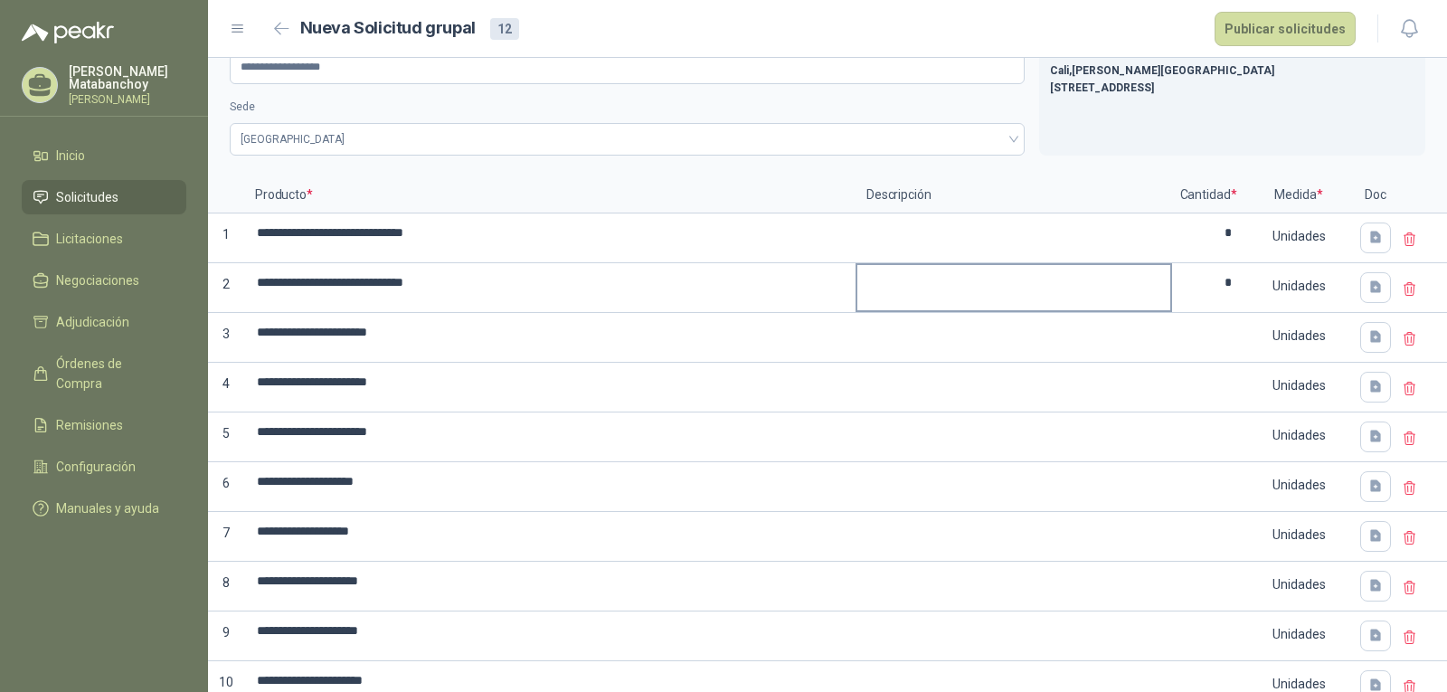
scroll to position [110, 0]
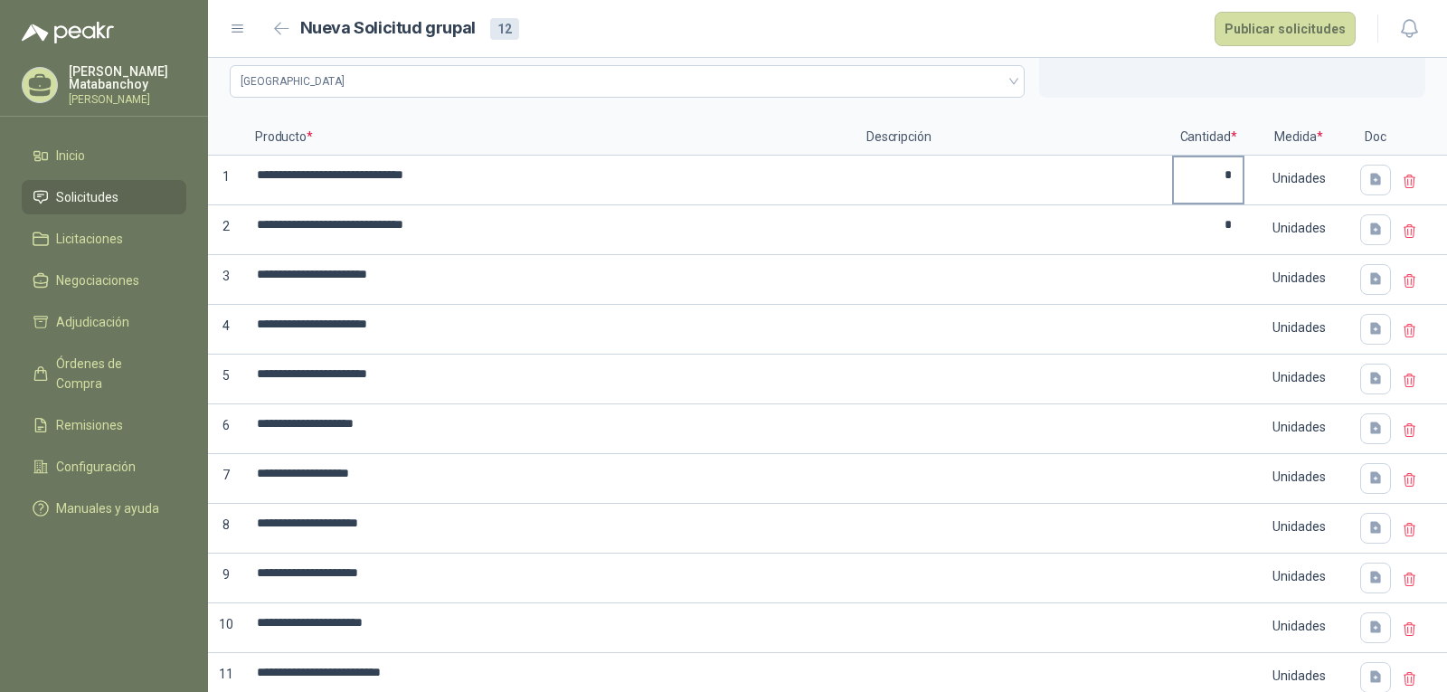
click at [1195, 176] on input "*" at bounding box center [1208, 174] width 69 height 35
click at [1220, 230] on input "*" at bounding box center [1208, 224] width 69 height 35
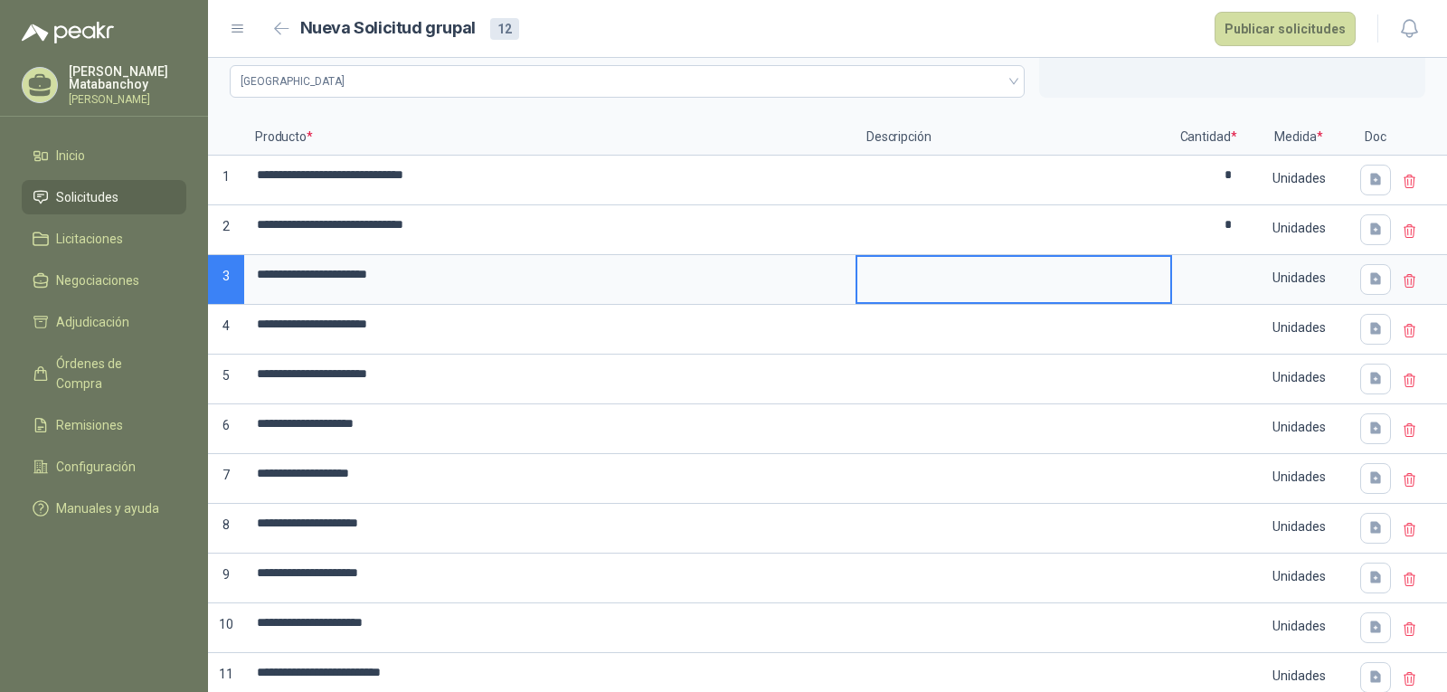
click at [932, 273] on textarea at bounding box center [1013, 278] width 313 height 42
click at [1198, 277] on input at bounding box center [1208, 274] width 69 height 35
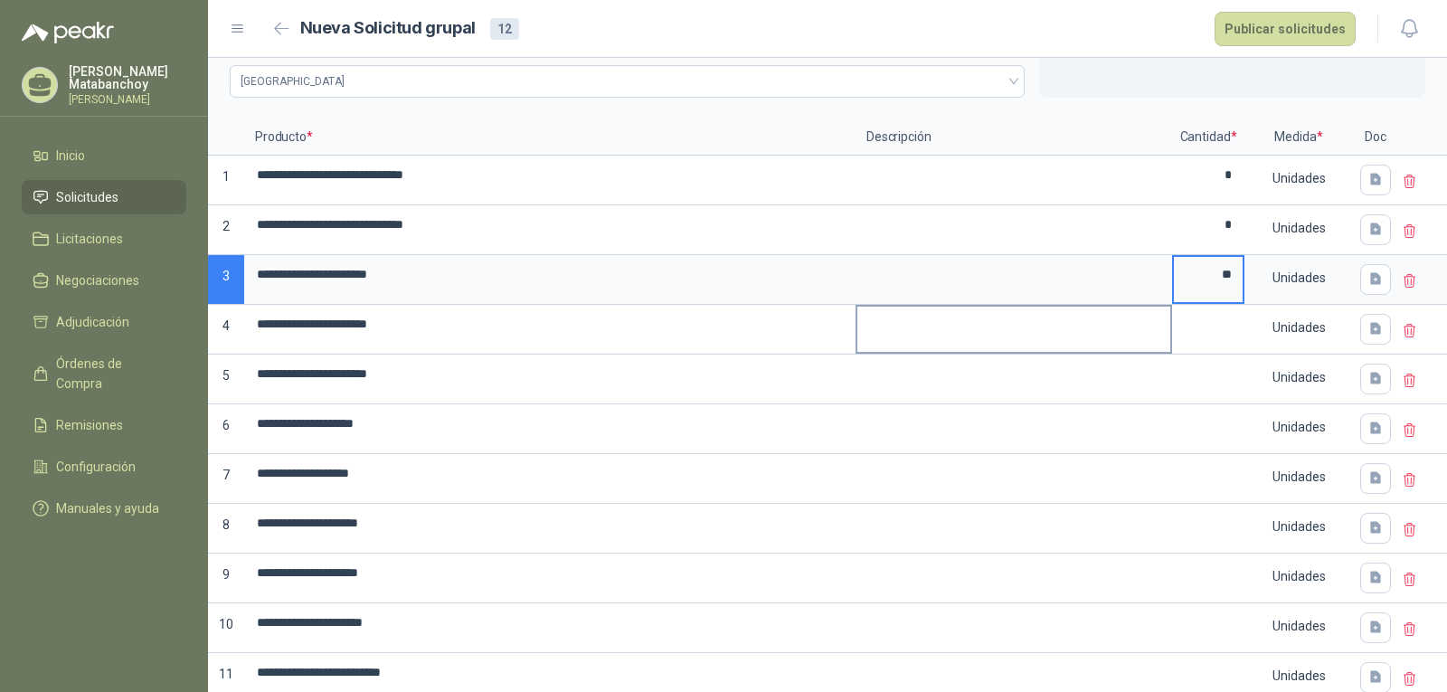
type input "**"
drag, startPoint x: 851, startPoint y: 330, endPoint x: 948, endPoint y: 333, distance: 97.7
click at [857, 330] on textarea at bounding box center [1013, 327] width 313 height 42
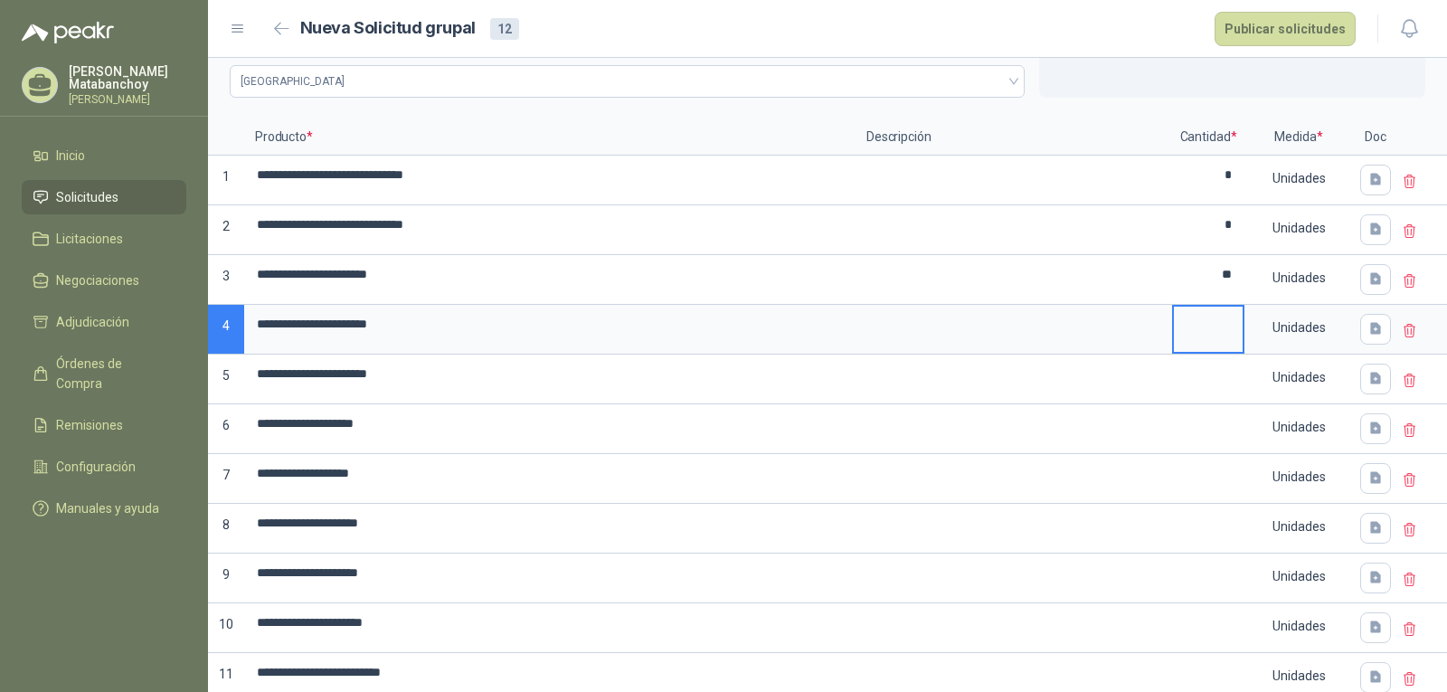
click at [1192, 330] on input at bounding box center [1208, 323] width 69 height 35
type input "*"
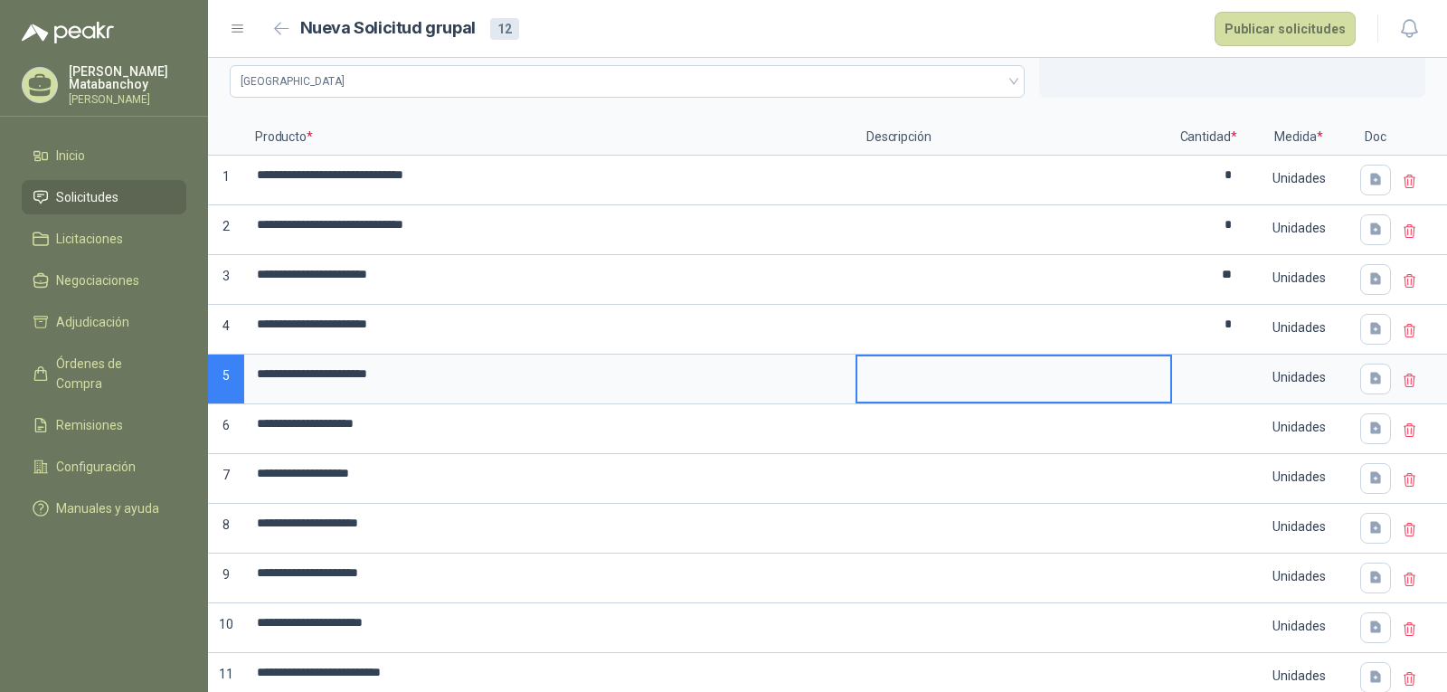
drag, startPoint x: 997, startPoint y: 373, endPoint x: 1063, endPoint y: 387, distance: 67.4
click at [999, 373] on textarea at bounding box center [1013, 377] width 313 height 42
click at [1210, 386] on input at bounding box center [1208, 373] width 69 height 35
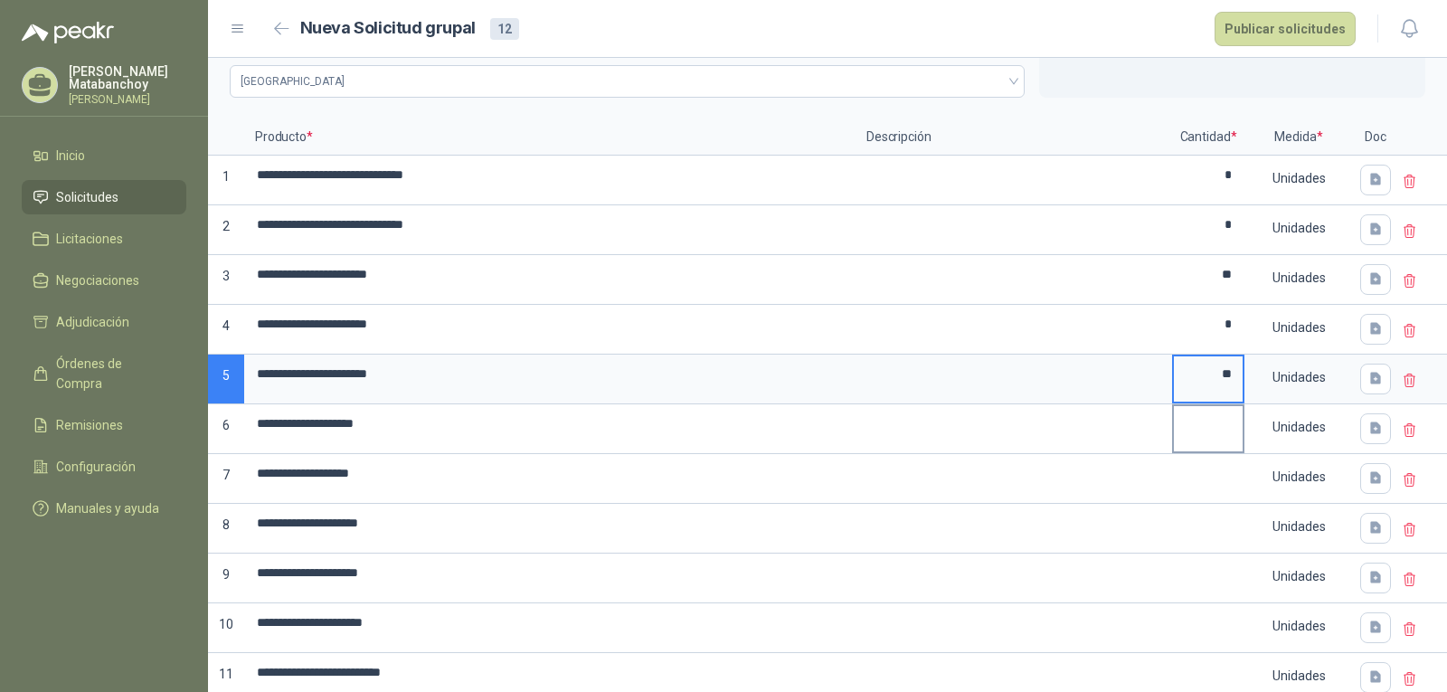
type input "**"
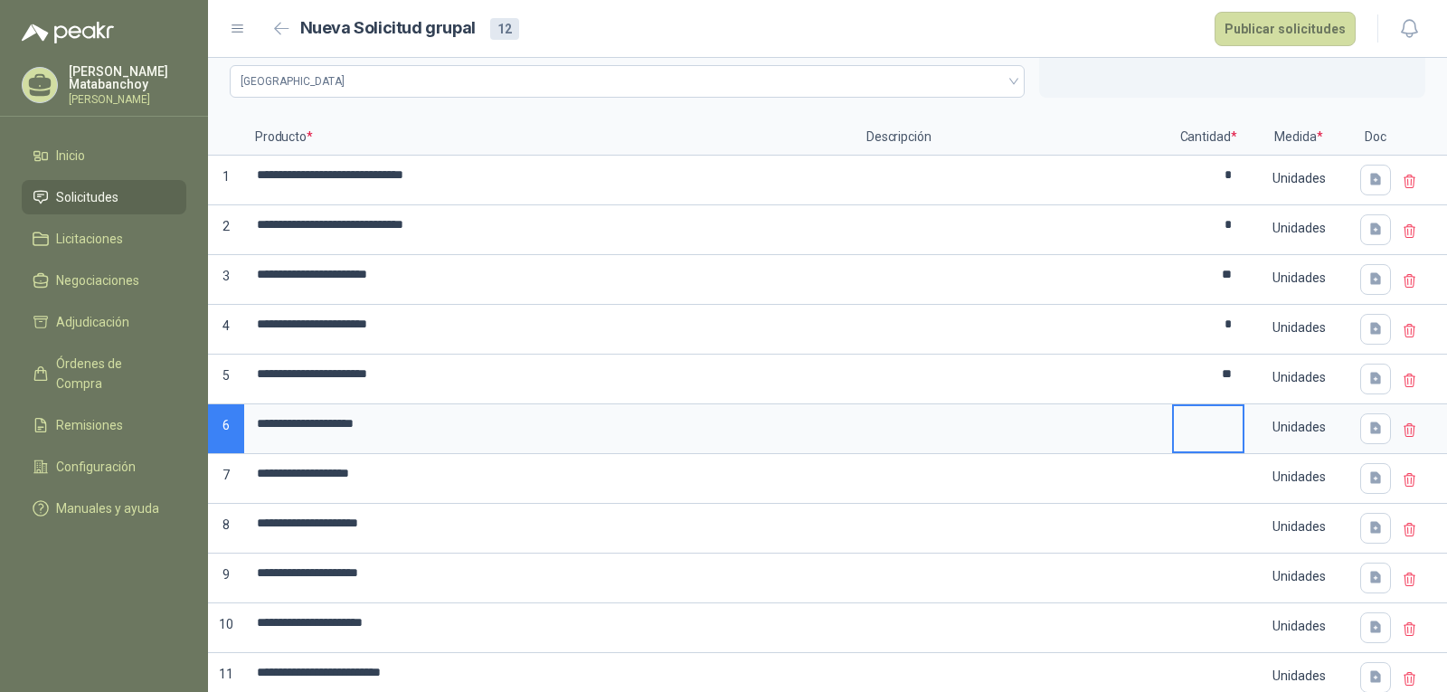
click at [1200, 414] on input at bounding box center [1208, 423] width 69 height 35
type input "**"
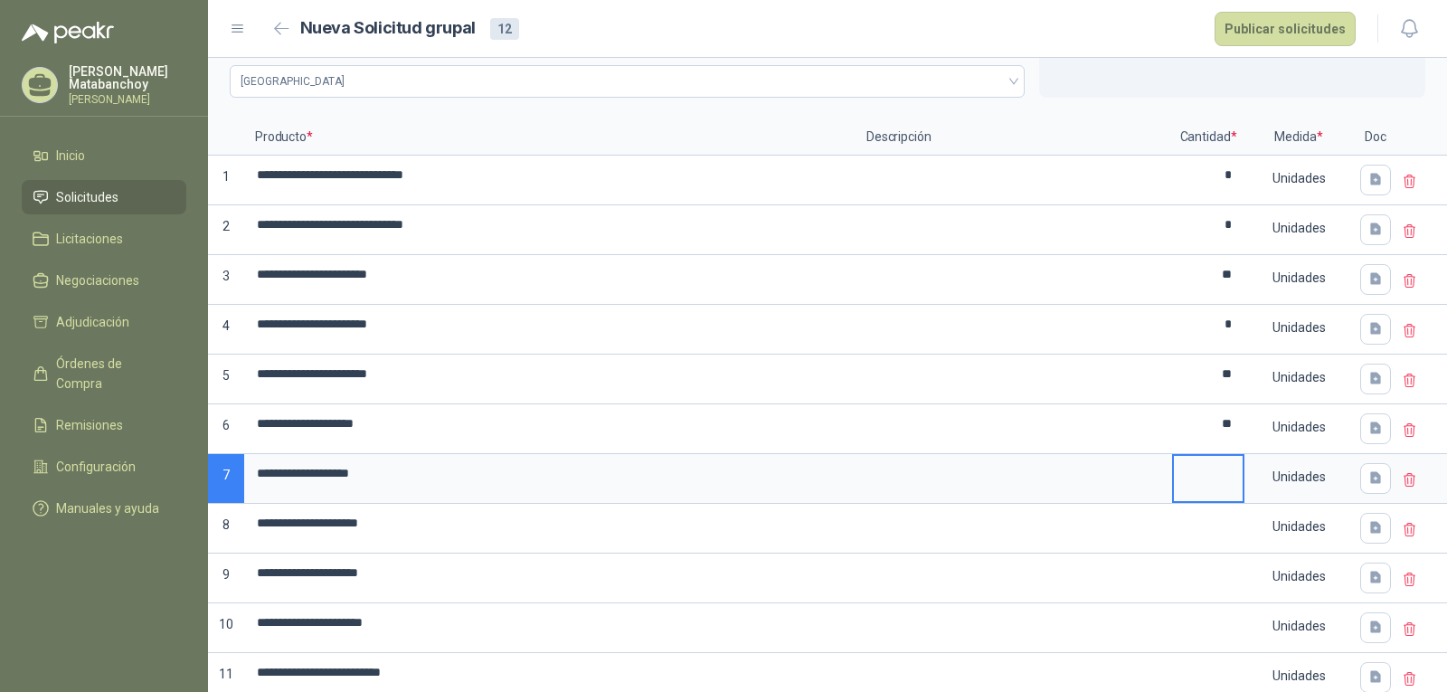
click at [1202, 472] on input at bounding box center [1208, 473] width 69 height 35
type input "**"
click at [1270, 472] on div "Unidades" at bounding box center [1298, 477] width 105 height 42
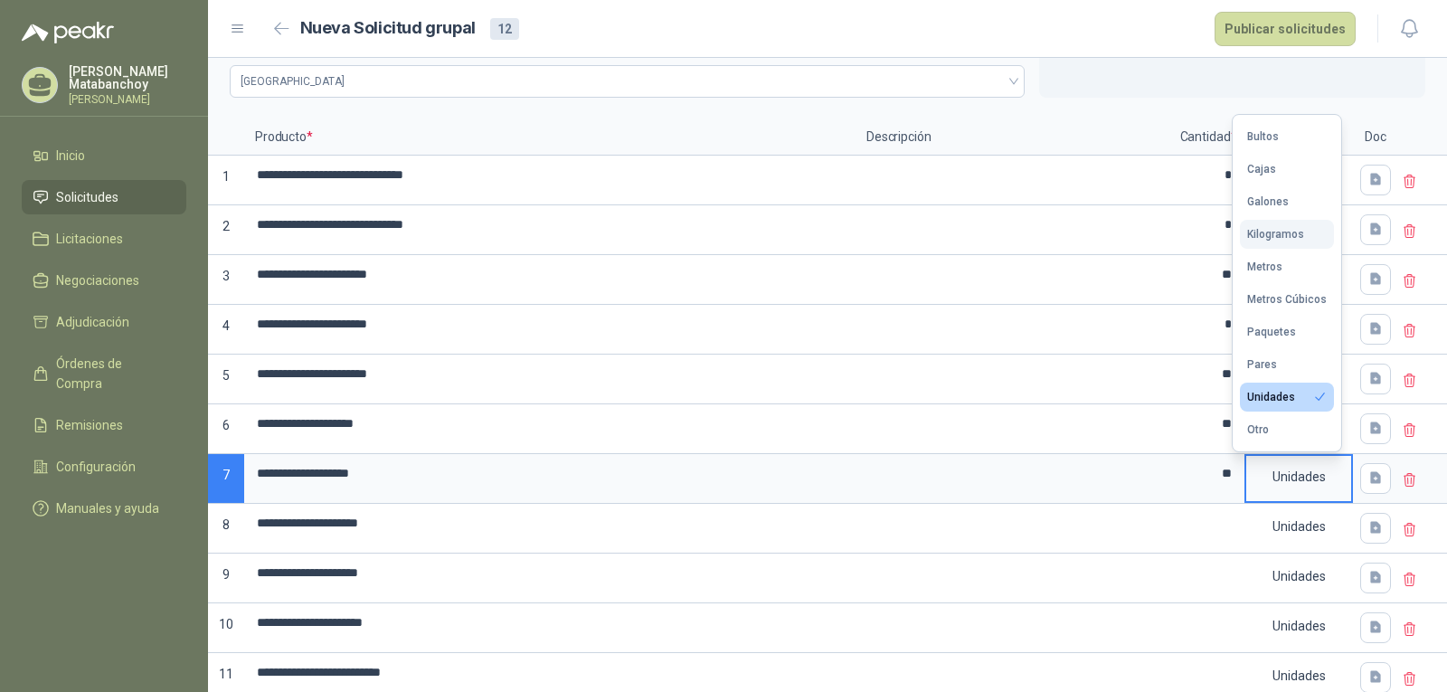
click at [1263, 234] on div "Kilogramos" at bounding box center [1275, 234] width 57 height 13
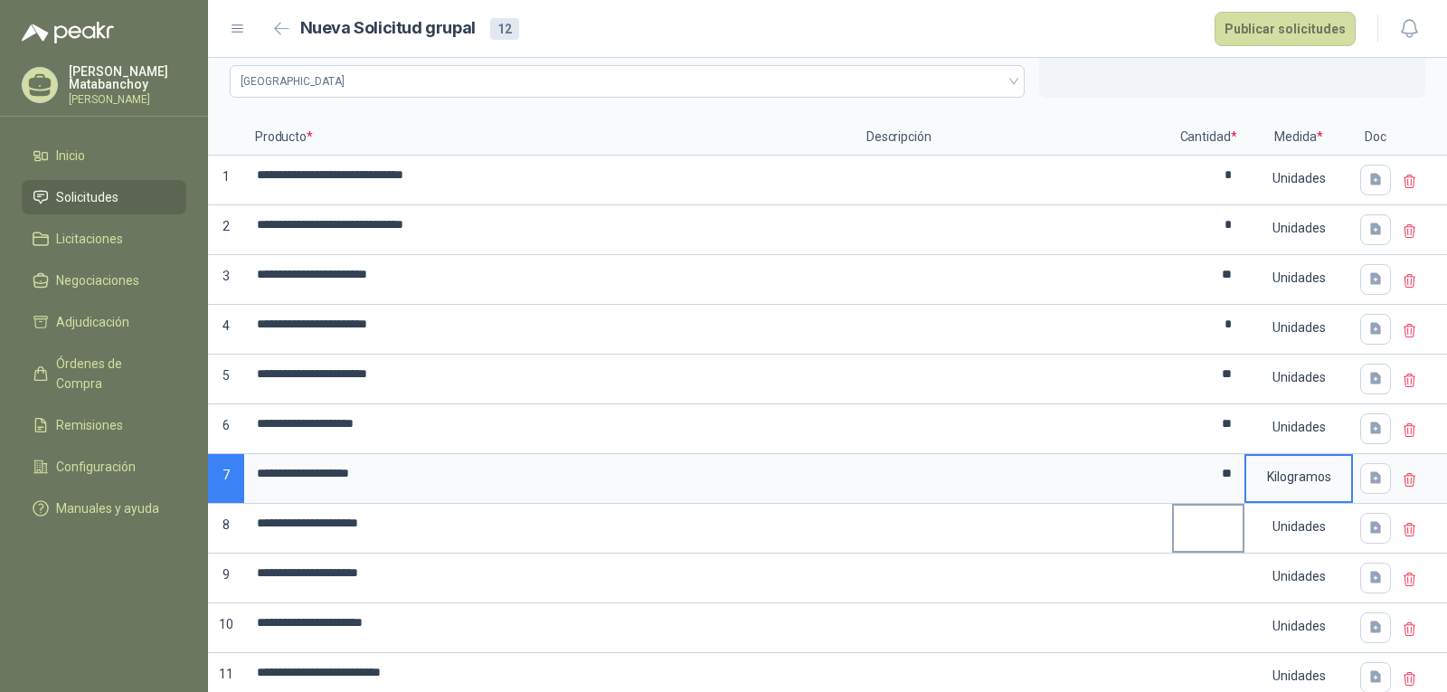
click at [1194, 523] on input at bounding box center [1208, 522] width 69 height 35
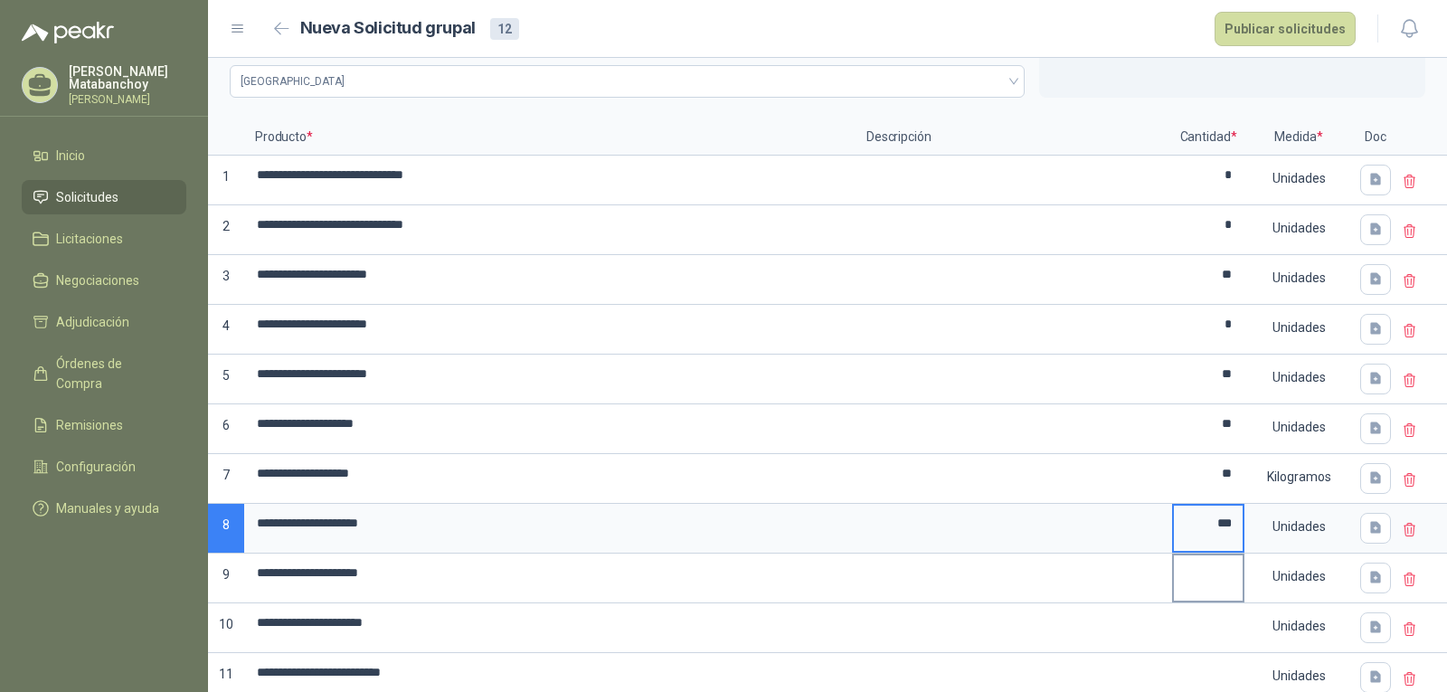
type input "***"
click at [1193, 584] on input at bounding box center [1208, 572] width 69 height 35
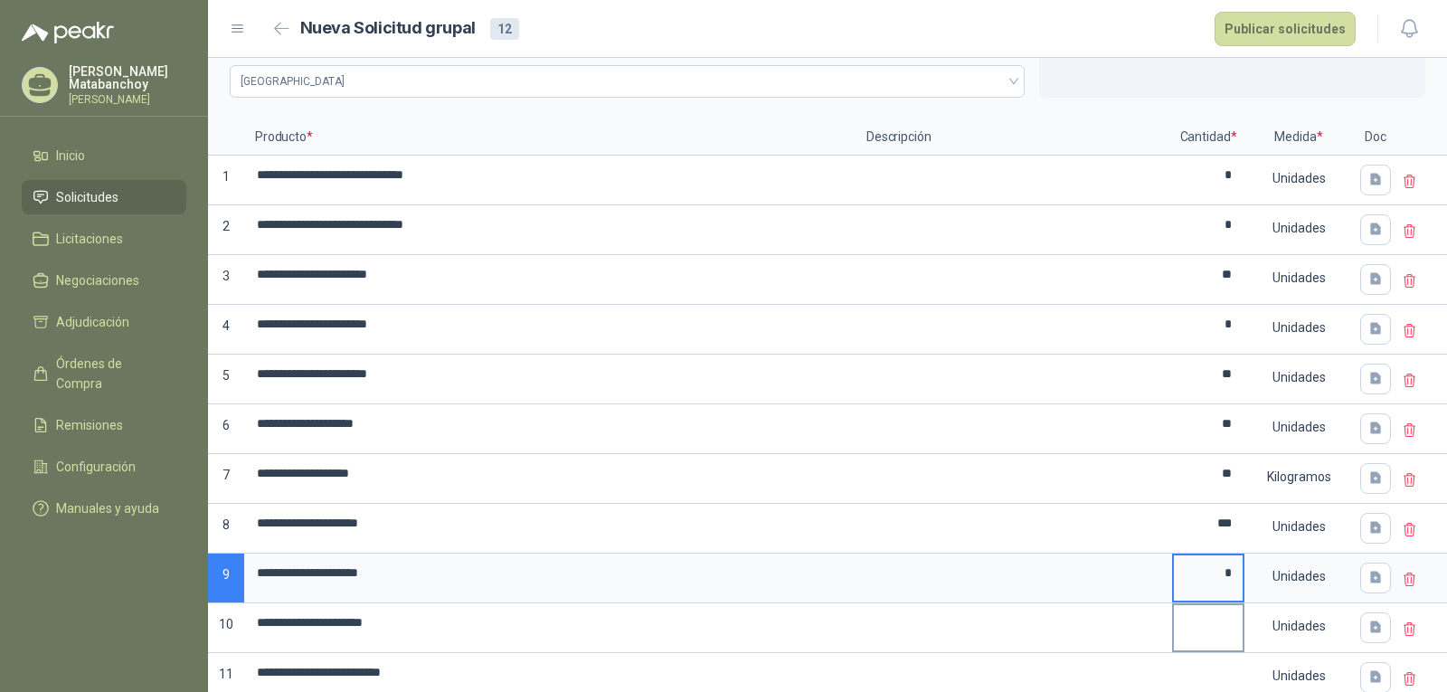
type input "*"
click at [1202, 627] on input at bounding box center [1208, 622] width 69 height 35
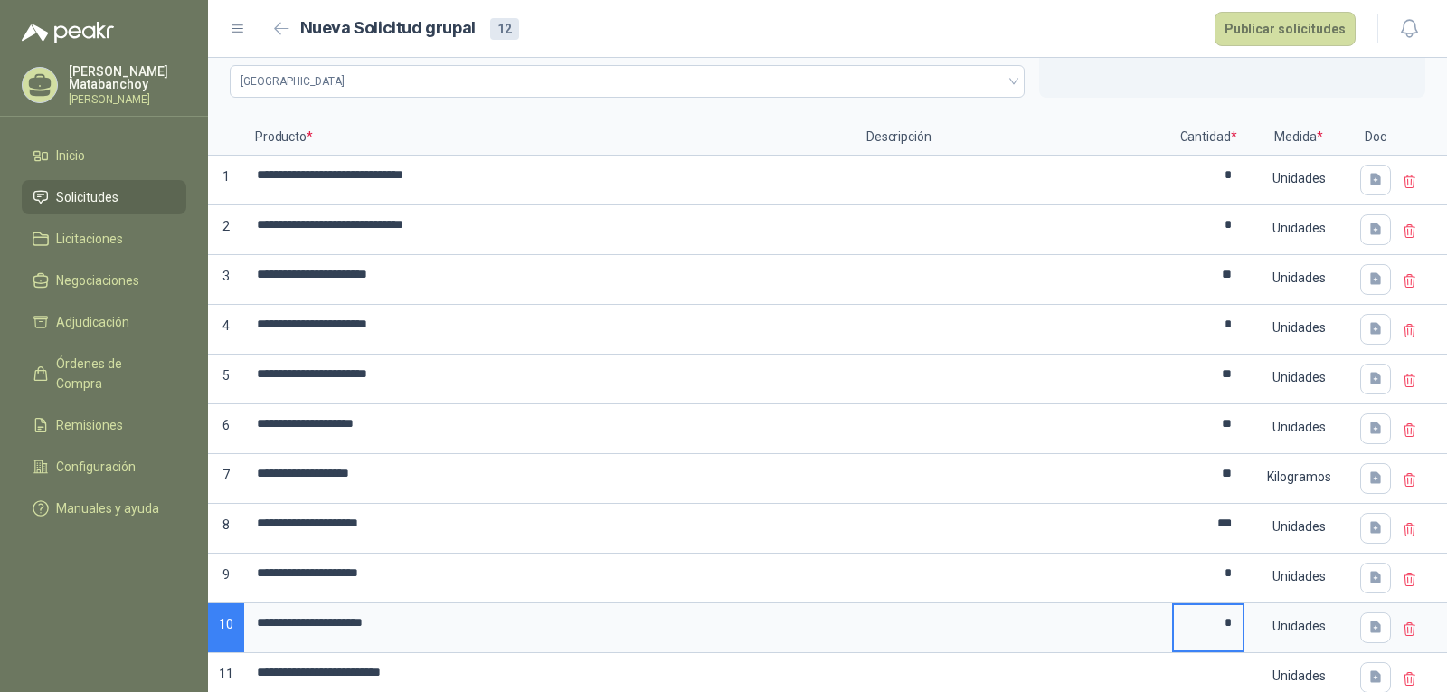
scroll to position [201, 0]
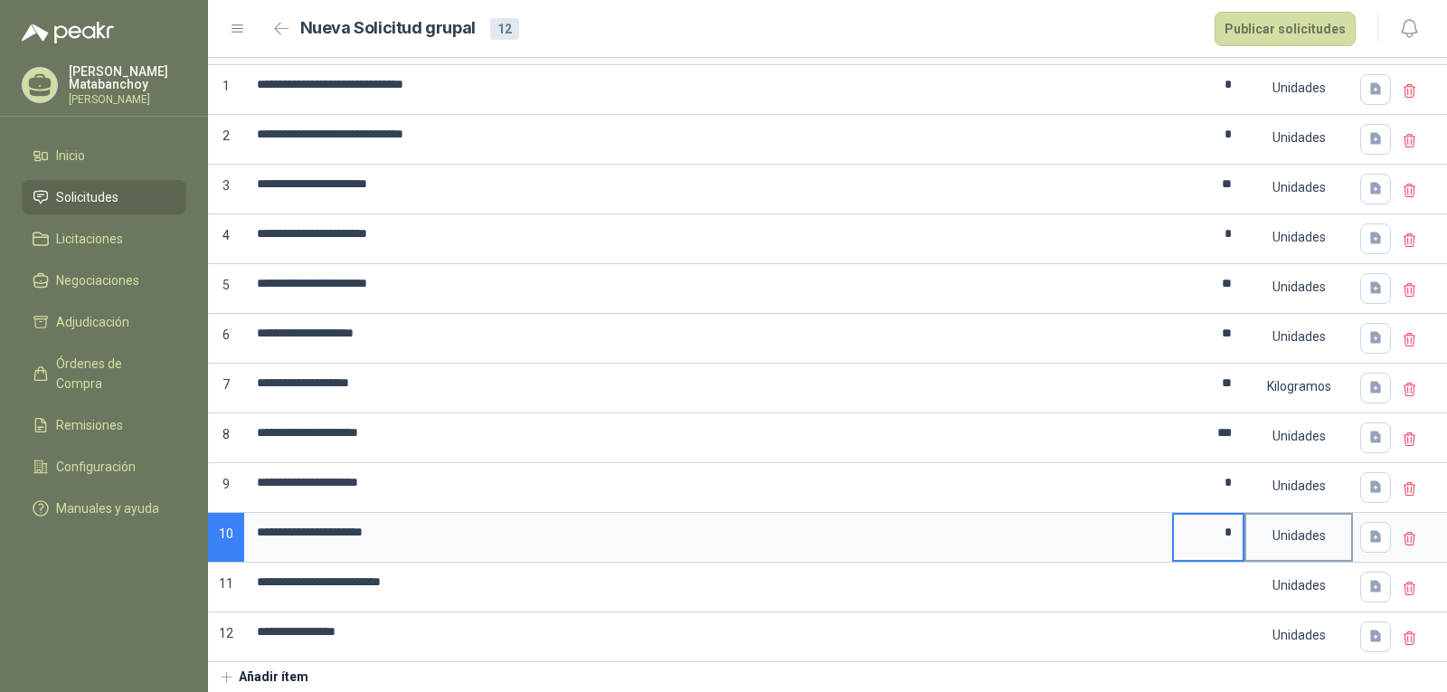
type input "*"
click at [1273, 549] on div "Unidades" at bounding box center [1298, 535] width 105 height 42
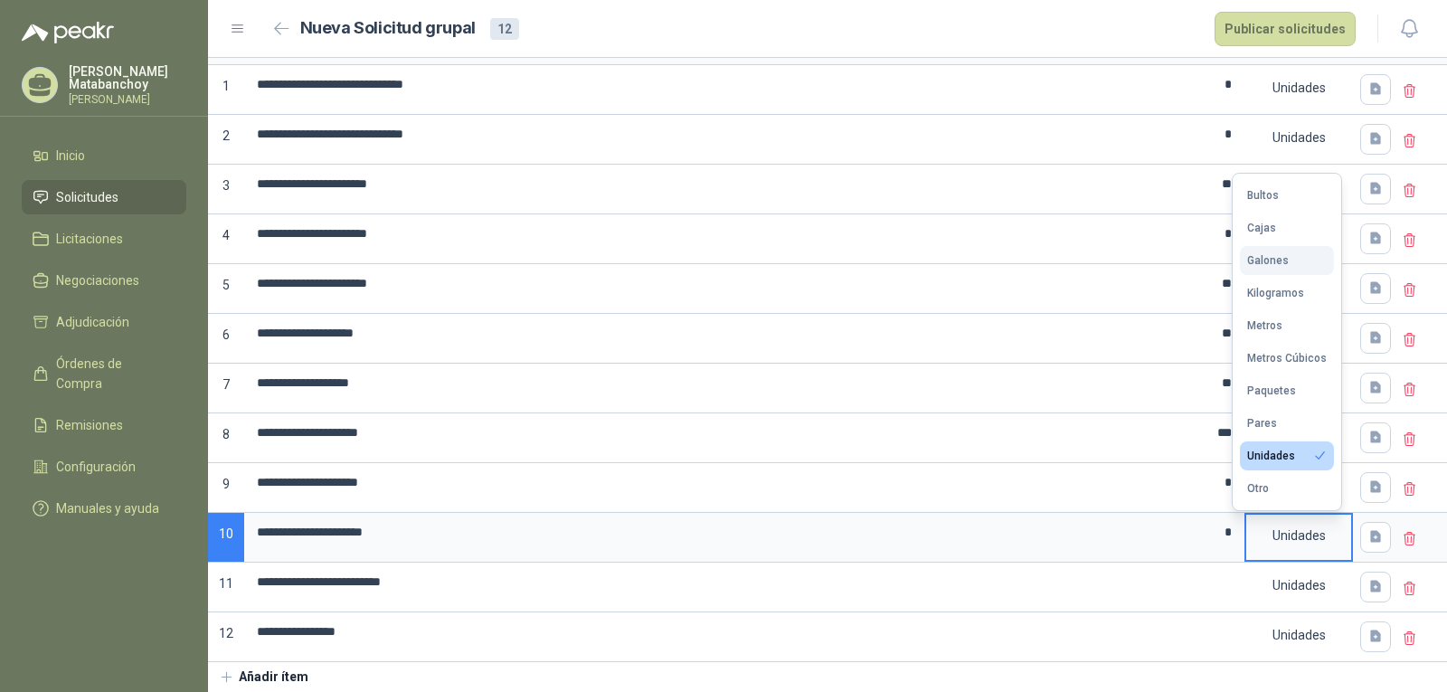
click at [1275, 259] on div "Galones" at bounding box center [1268, 260] width 42 height 13
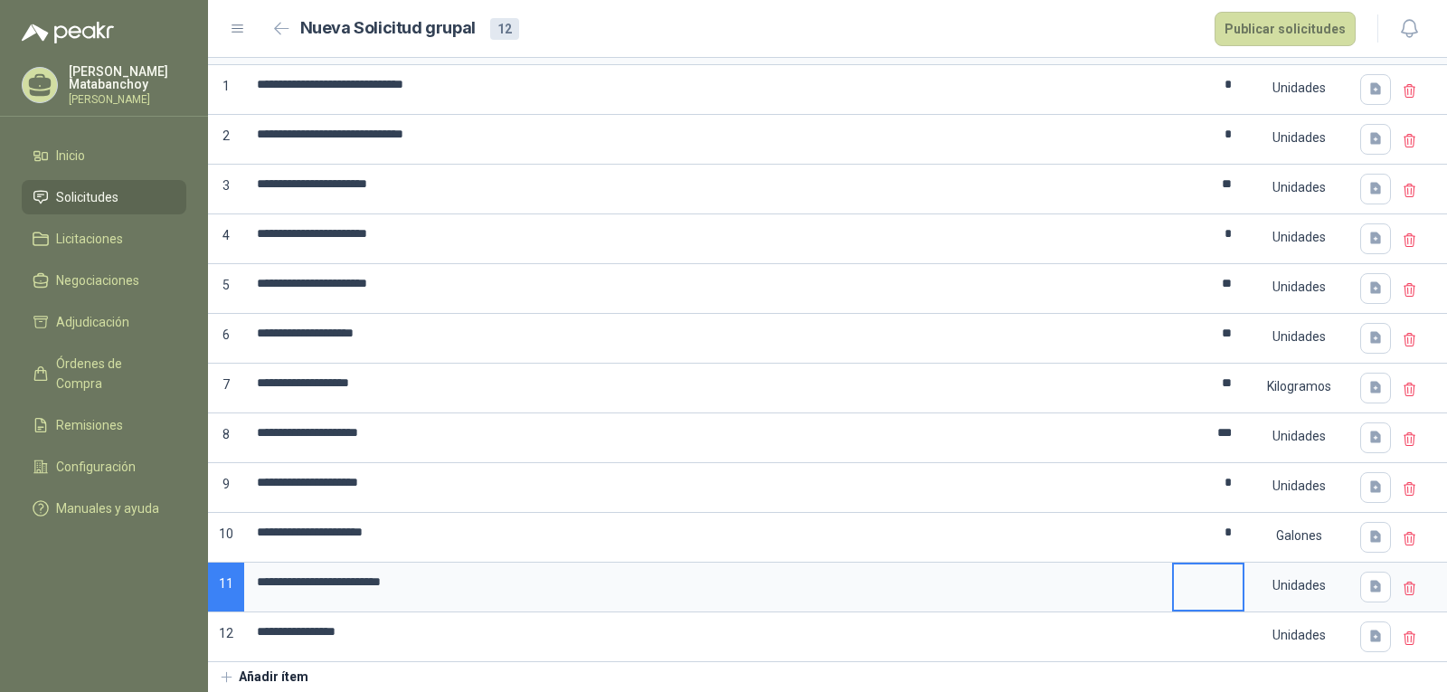
click at [1203, 594] on input at bounding box center [1208, 581] width 69 height 35
type input "*"
click at [1261, 589] on div "Unidades" at bounding box center [1298, 585] width 105 height 42
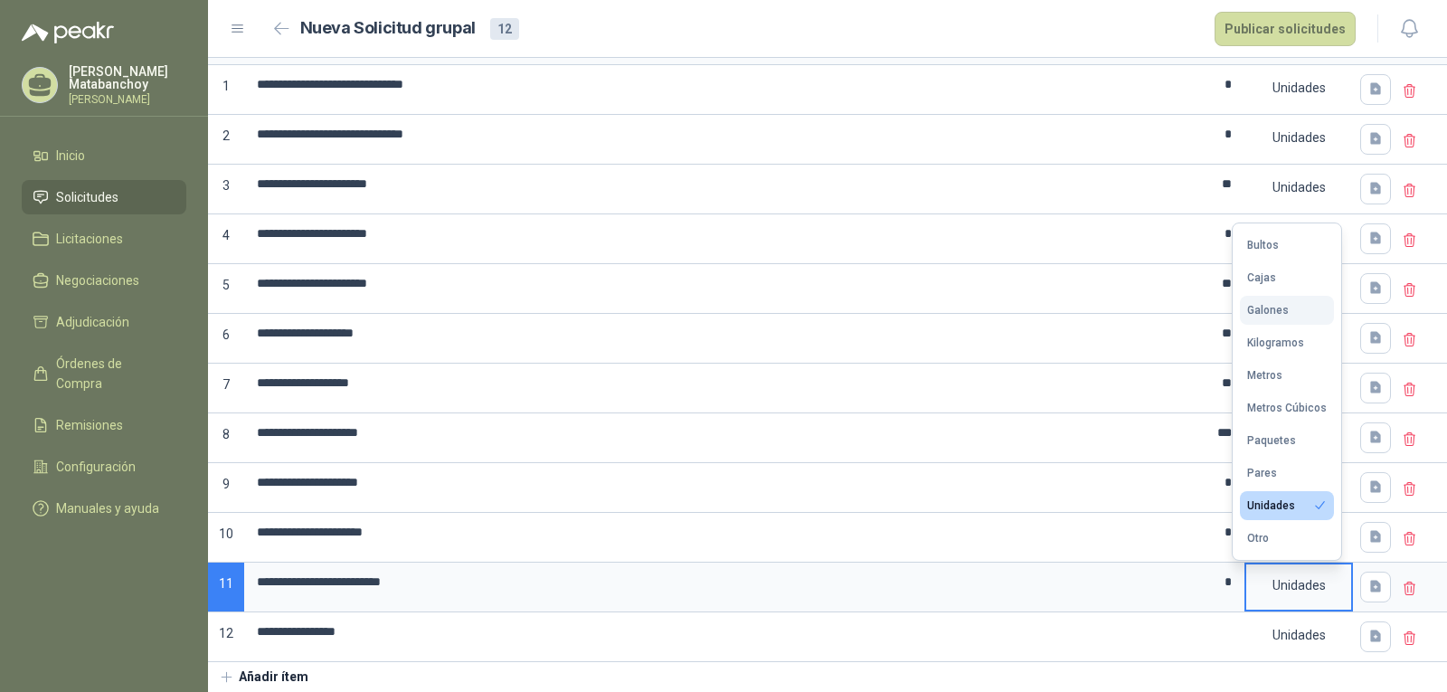
click at [1272, 317] on button "Galones" at bounding box center [1287, 310] width 94 height 29
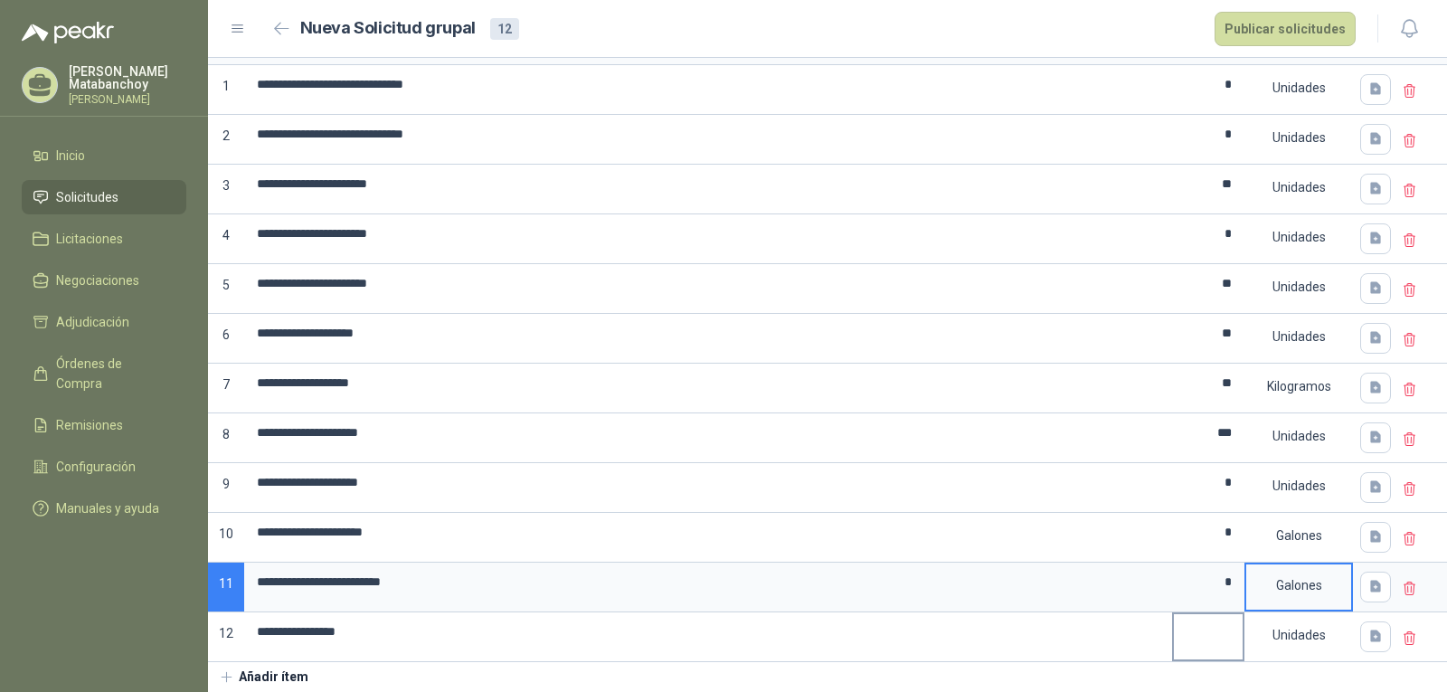
click at [1200, 641] on input at bounding box center [1208, 631] width 69 height 35
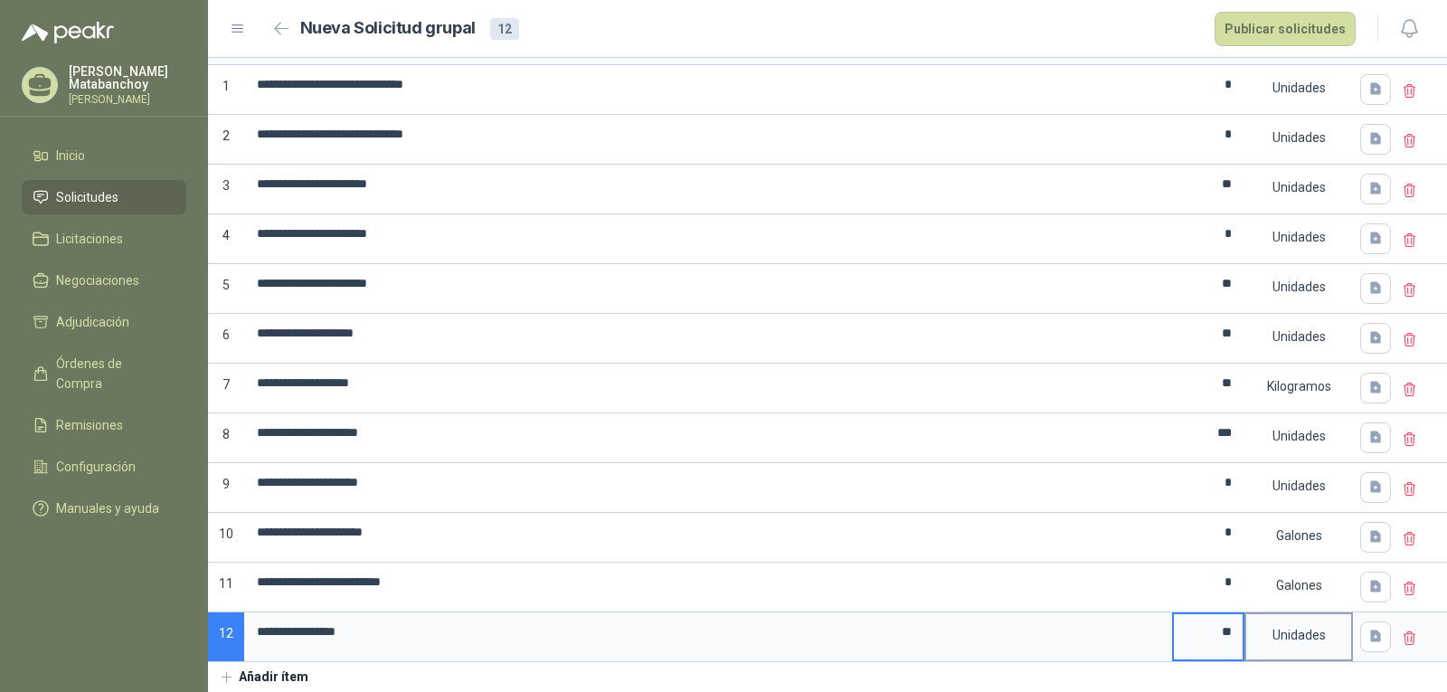
type input "**"
click at [1291, 635] on div "Unidades" at bounding box center [1298, 635] width 105 height 42
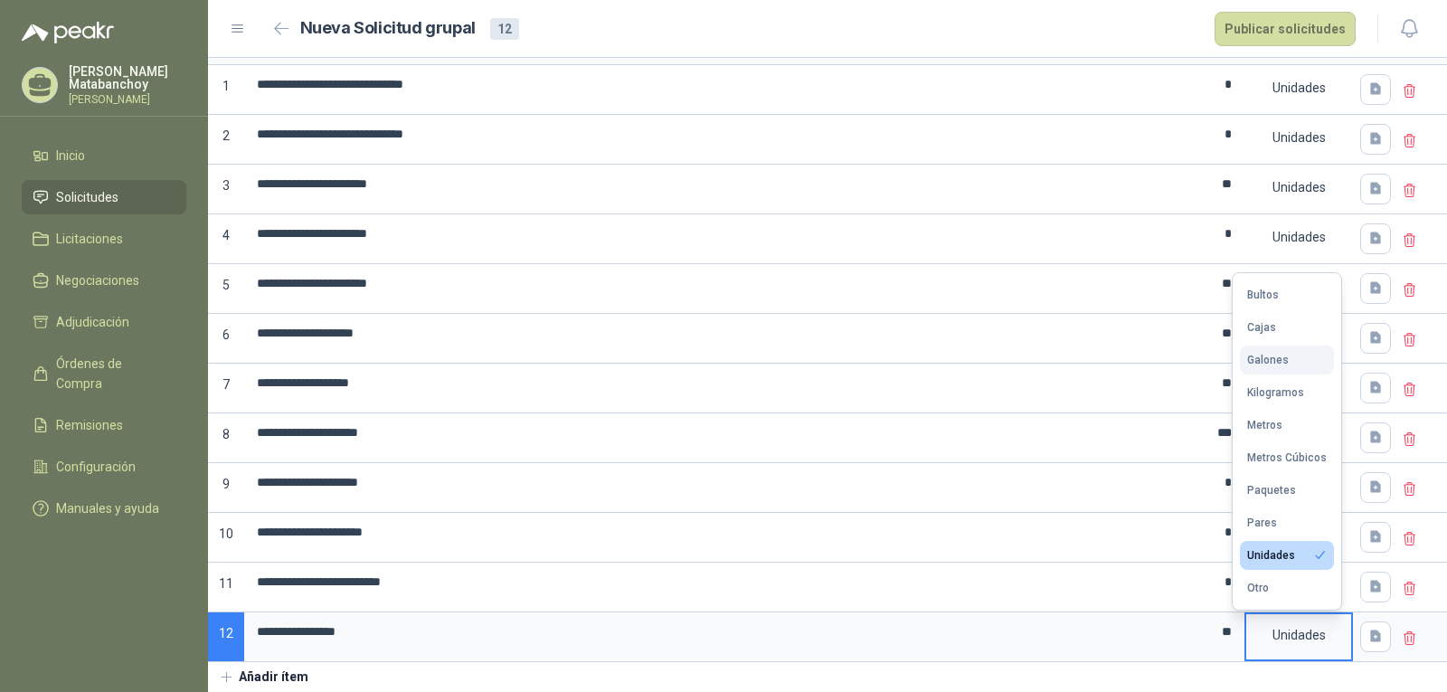
click at [1279, 357] on div "Galones" at bounding box center [1268, 360] width 42 height 13
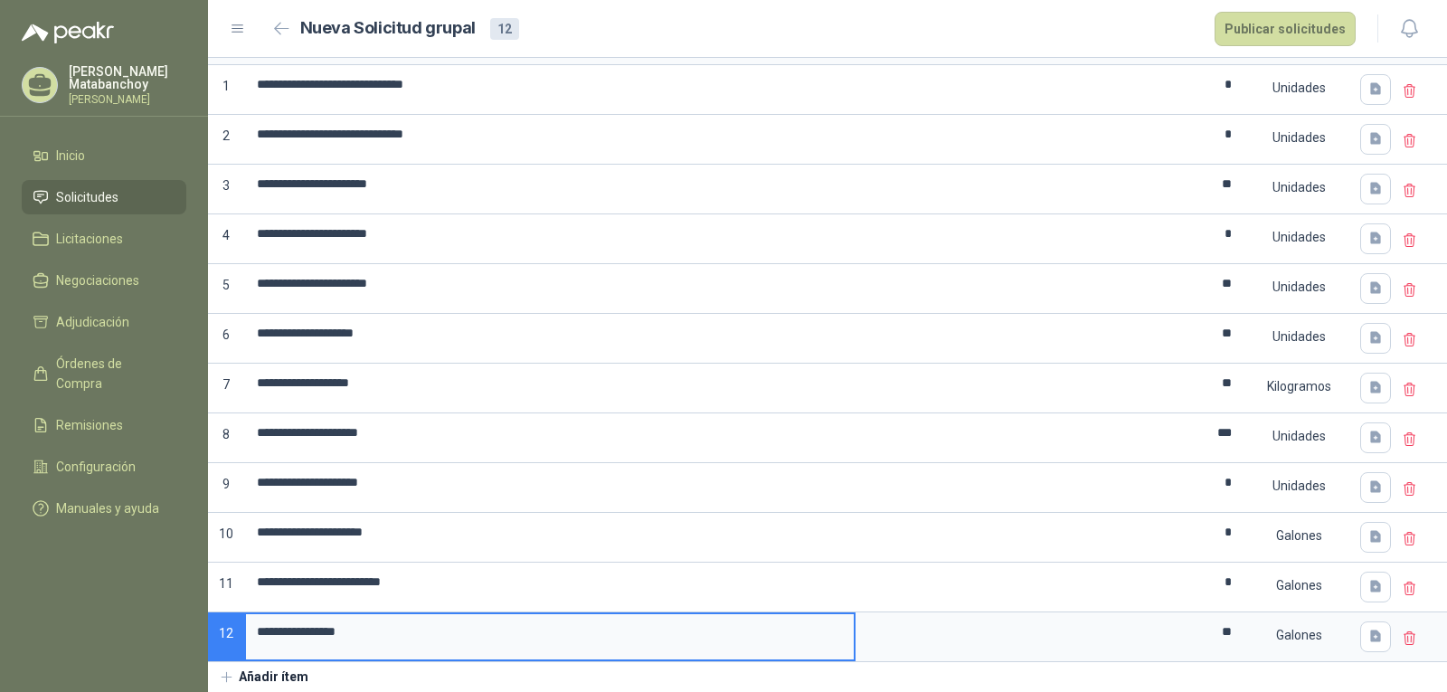
click at [754, 632] on input "**********" at bounding box center [550, 631] width 608 height 35
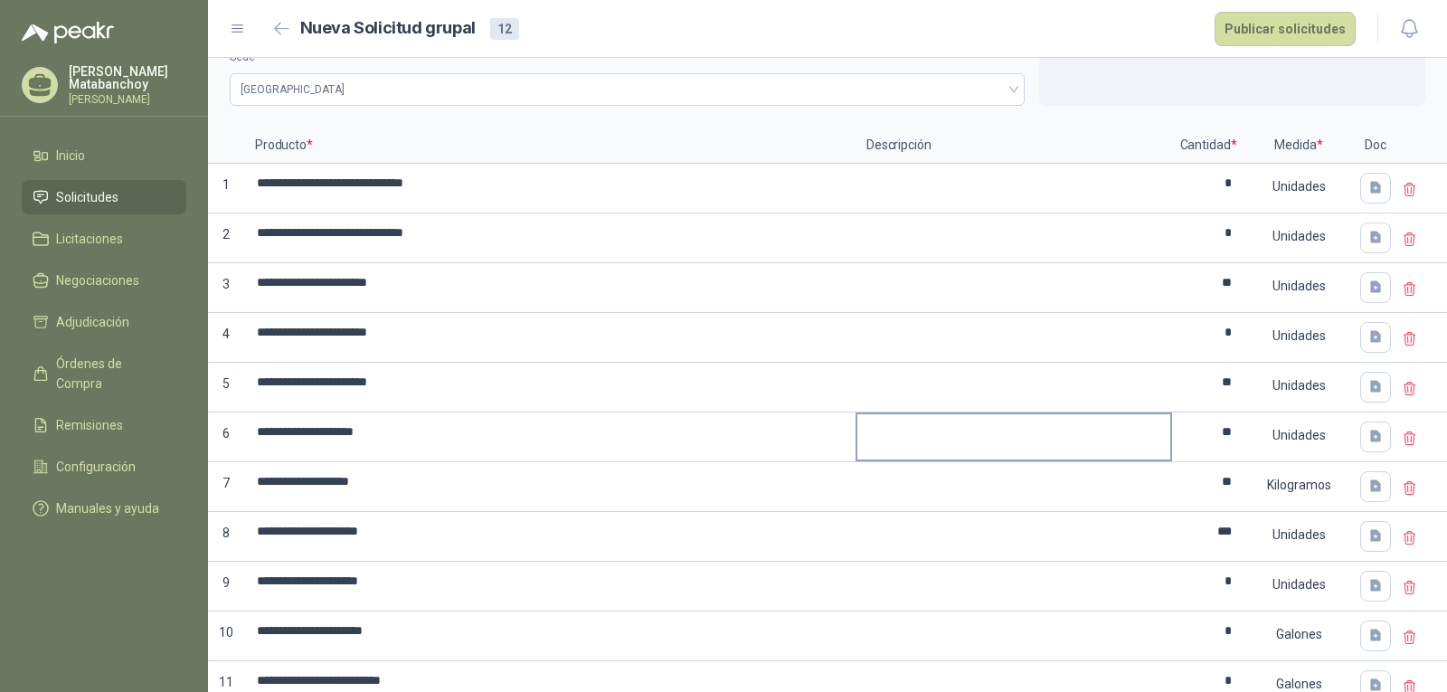
scroll to position [0, 0]
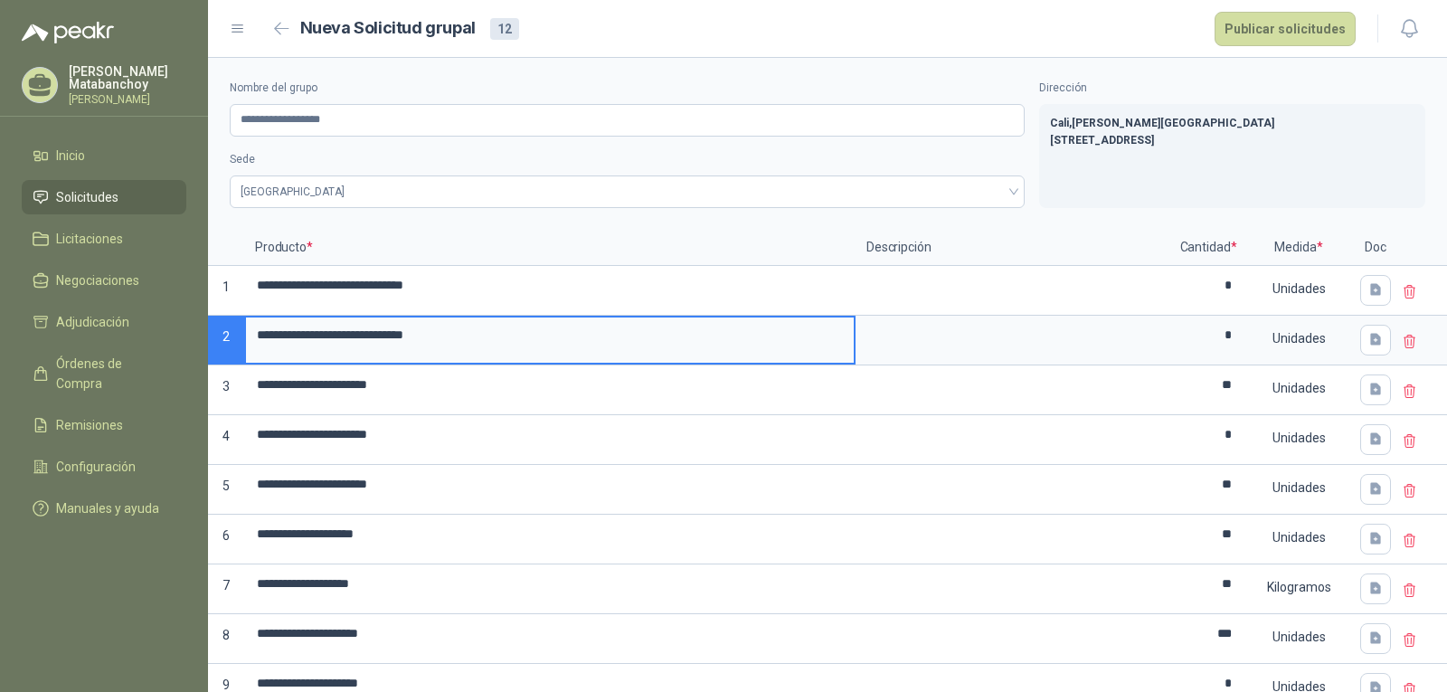
click at [549, 340] on input "**********" at bounding box center [550, 334] width 608 height 35
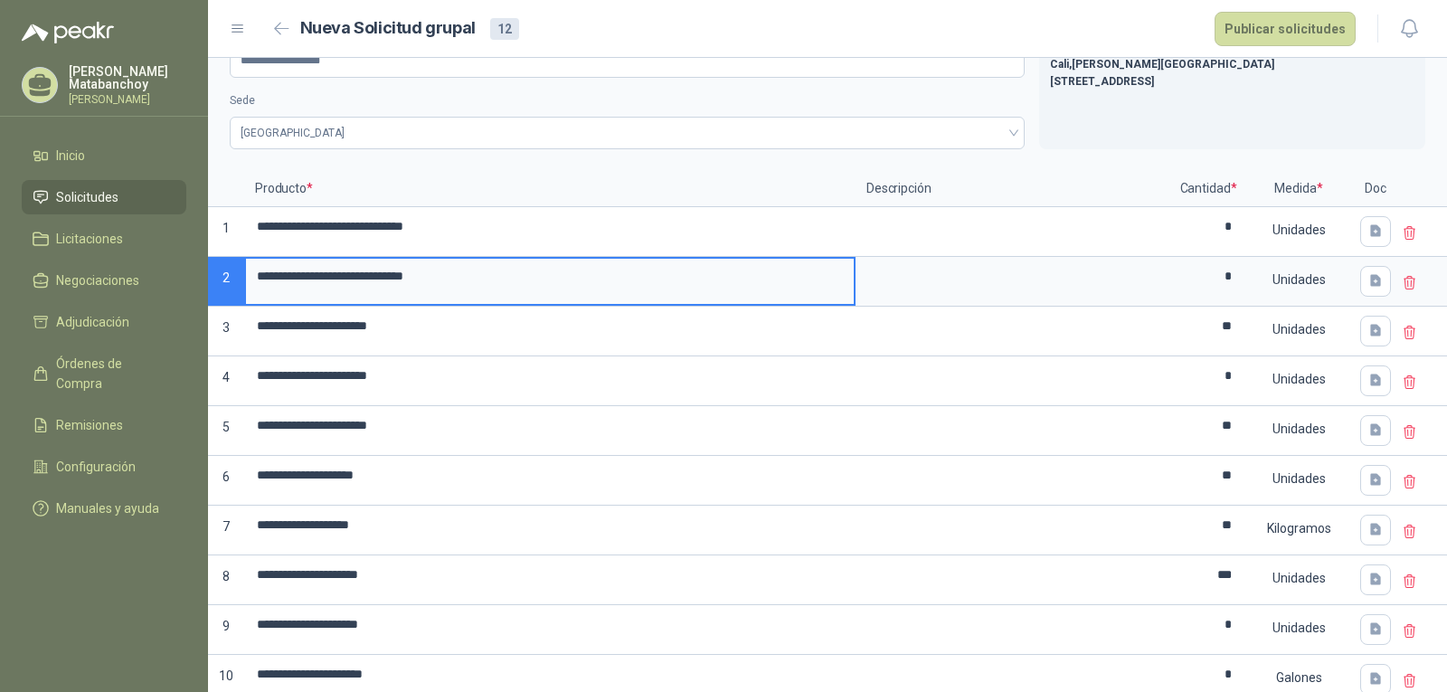
scroll to position [90, 0]
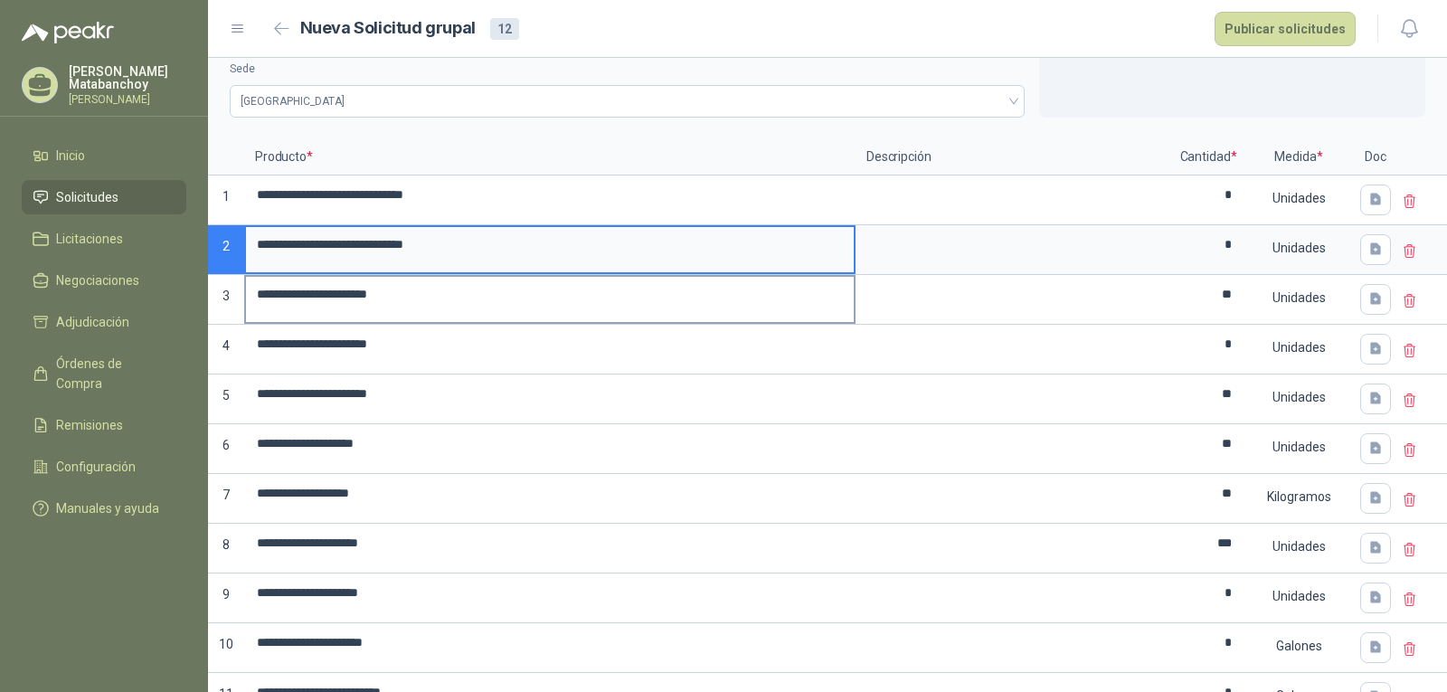
click at [579, 299] on input "**********" at bounding box center [550, 294] width 608 height 35
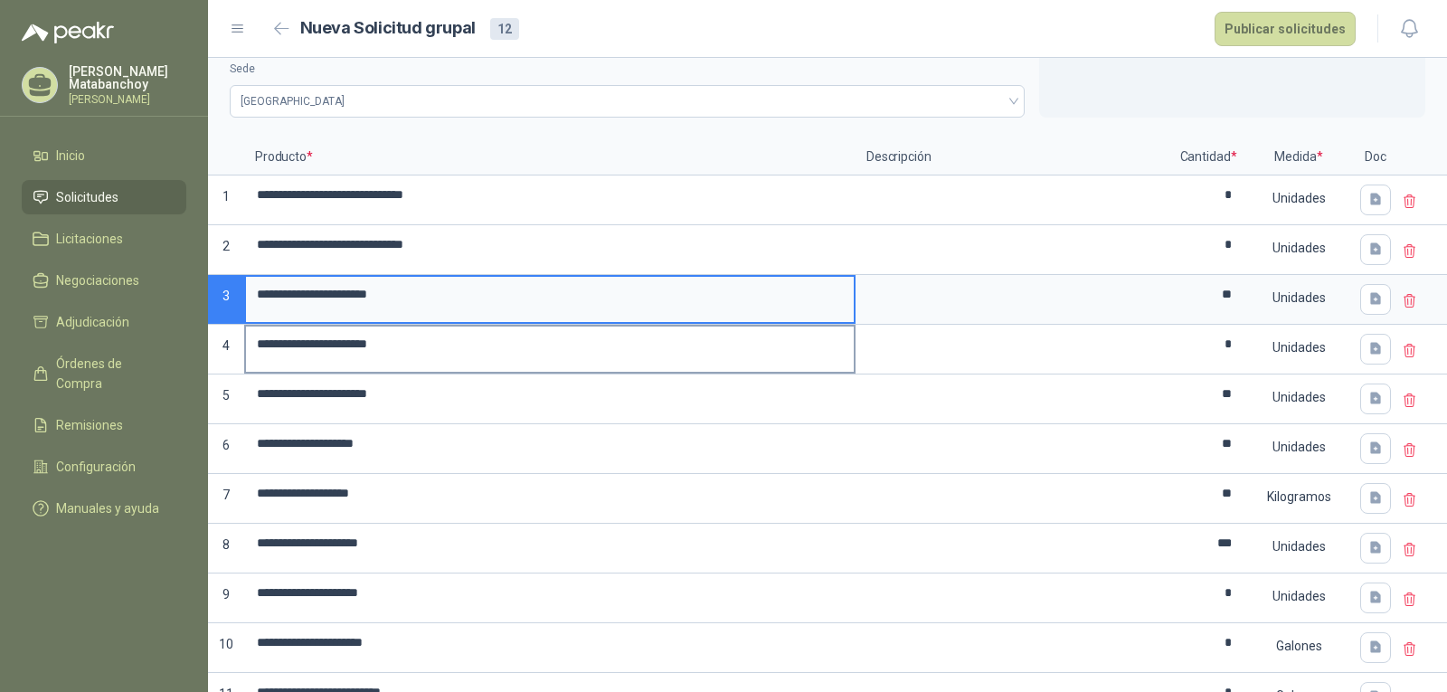
click at [606, 355] on input "**********" at bounding box center [550, 343] width 608 height 35
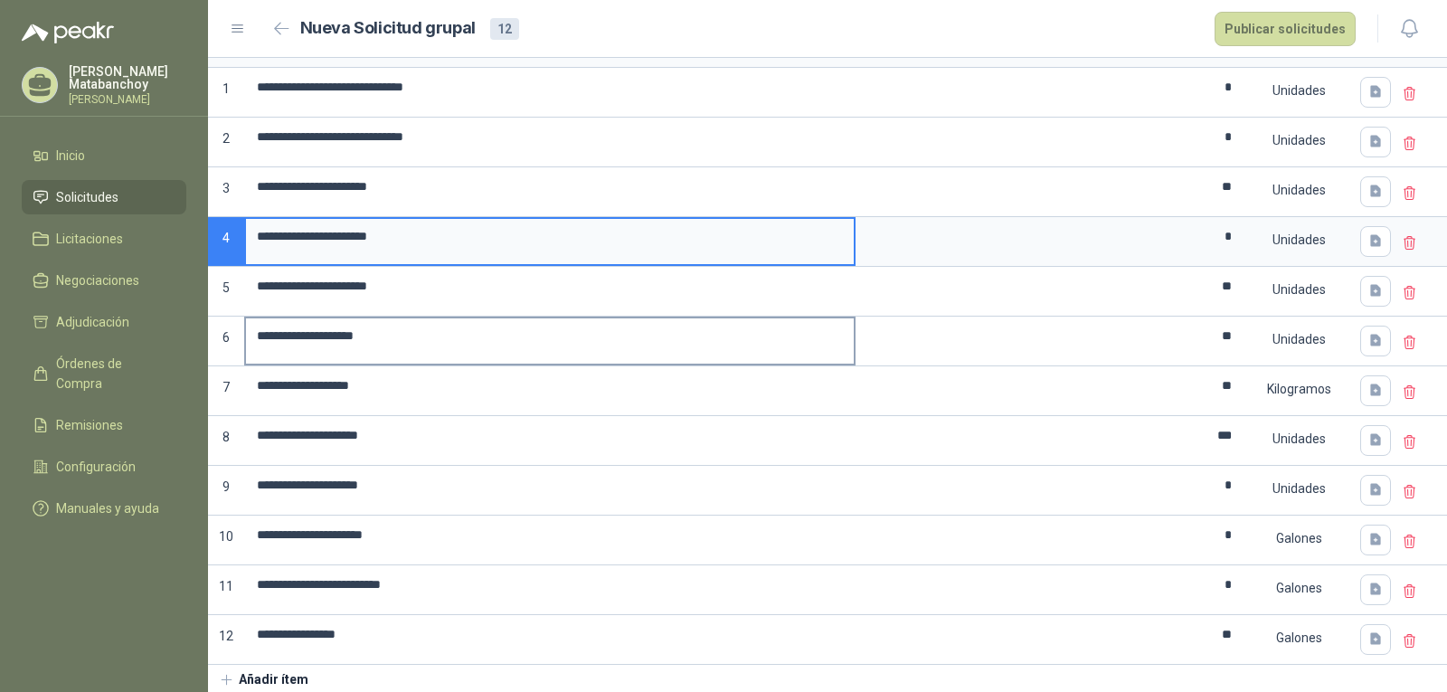
scroll to position [201, 0]
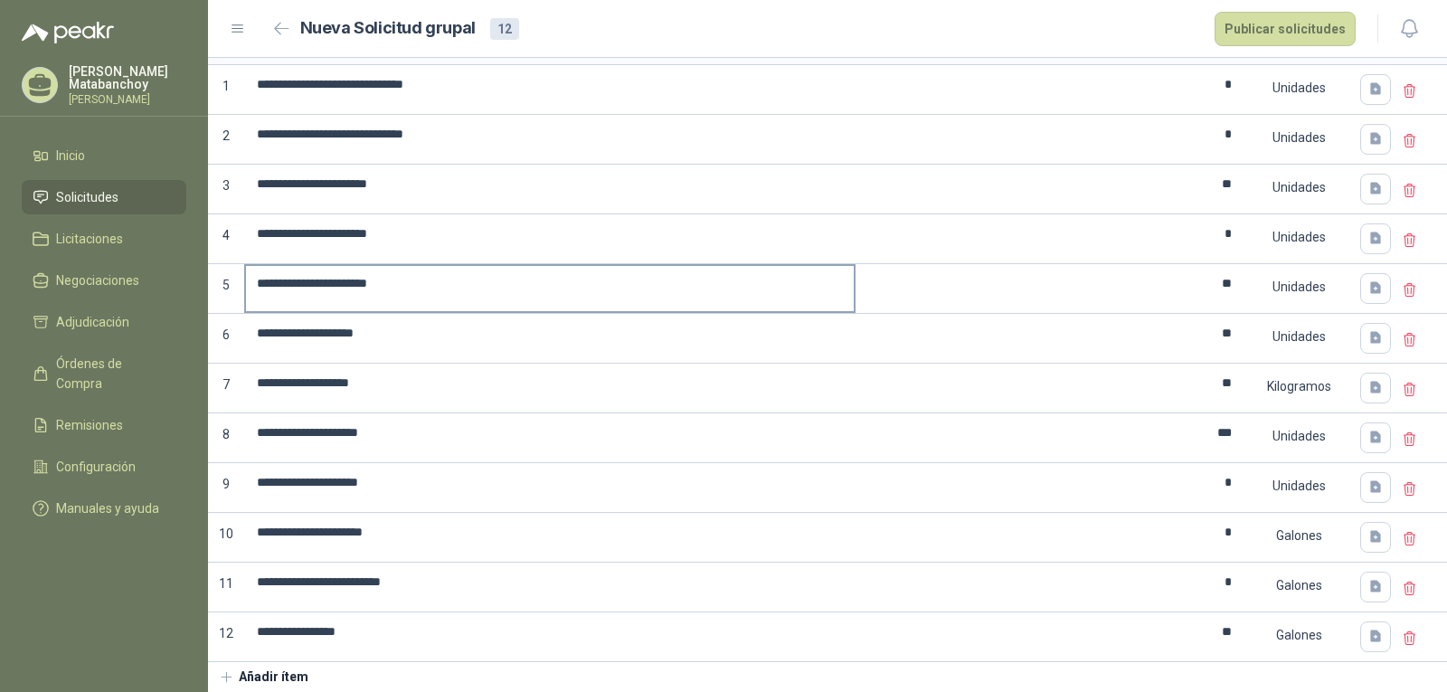
click at [594, 308] on label "**********" at bounding box center [550, 288] width 608 height 45
click at [594, 301] on input "**********" at bounding box center [550, 283] width 608 height 35
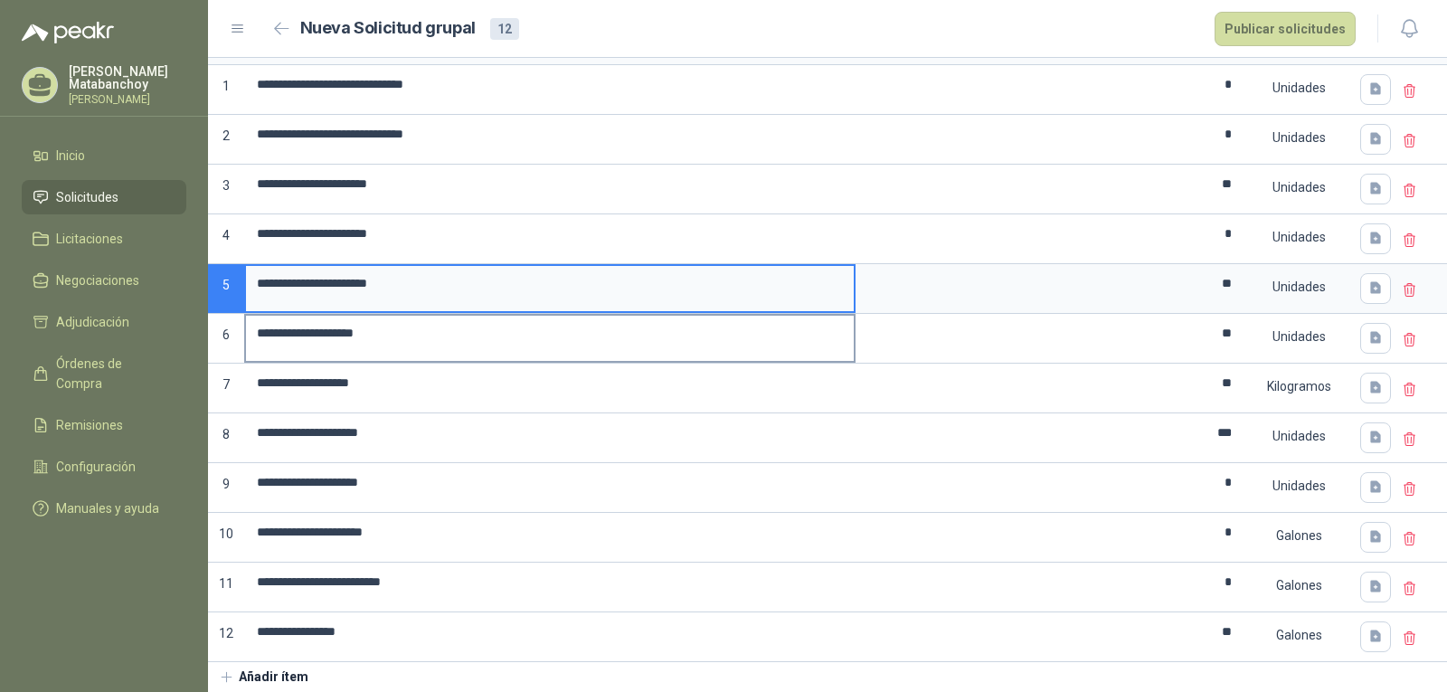
click at [597, 331] on input "**********" at bounding box center [550, 333] width 608 height 35
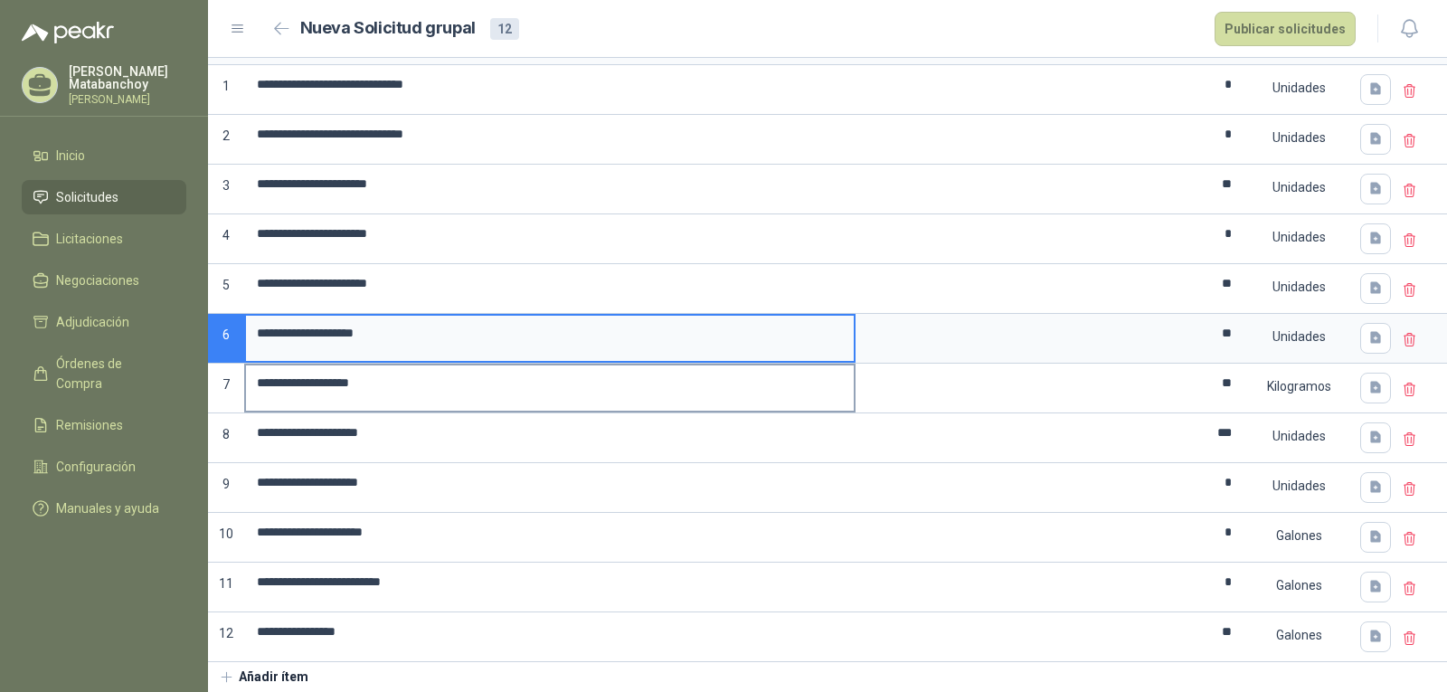
click at [589, 395] on input "**********" at bounding box center [550, 382] width 608 height 35
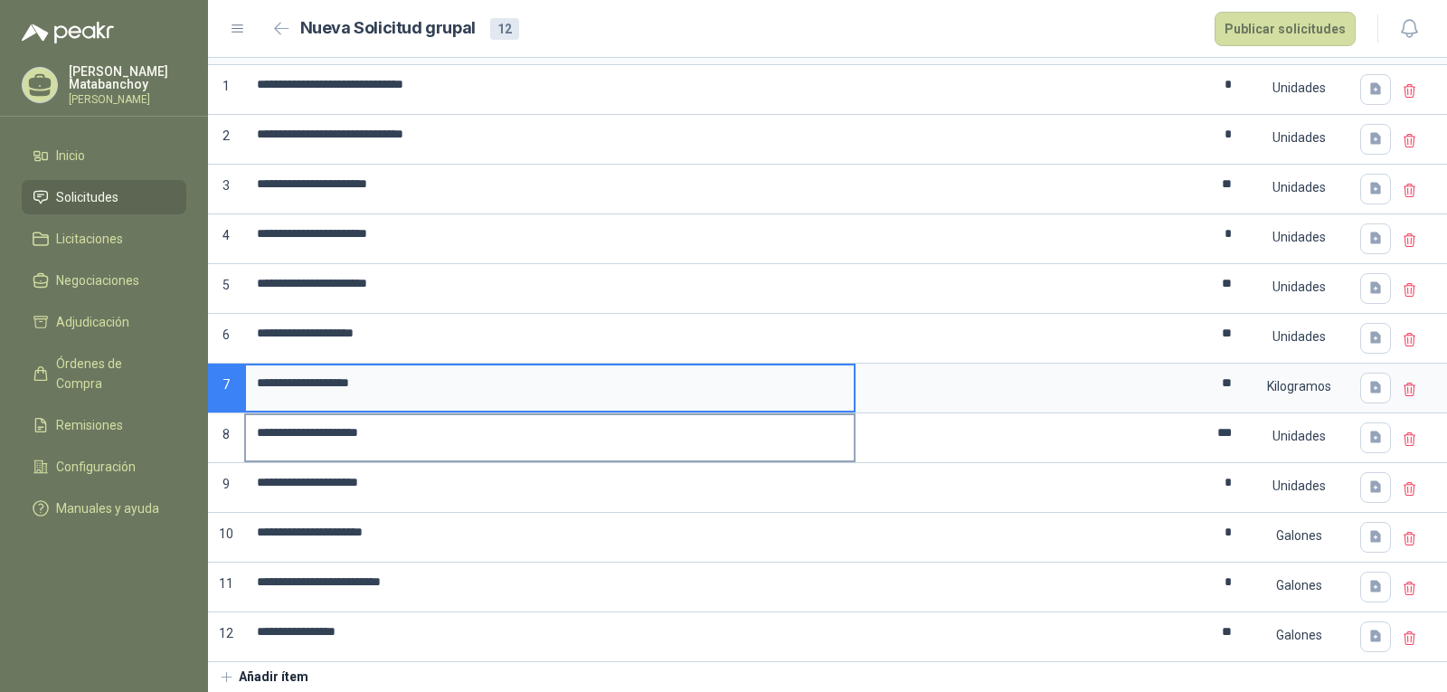
click at [593, 455] on label "**********" at bounding box center [550, 437] width 608 height 45
click at [593, 450] on input "**********" at bounding box center [550, 432] width 608 height 35
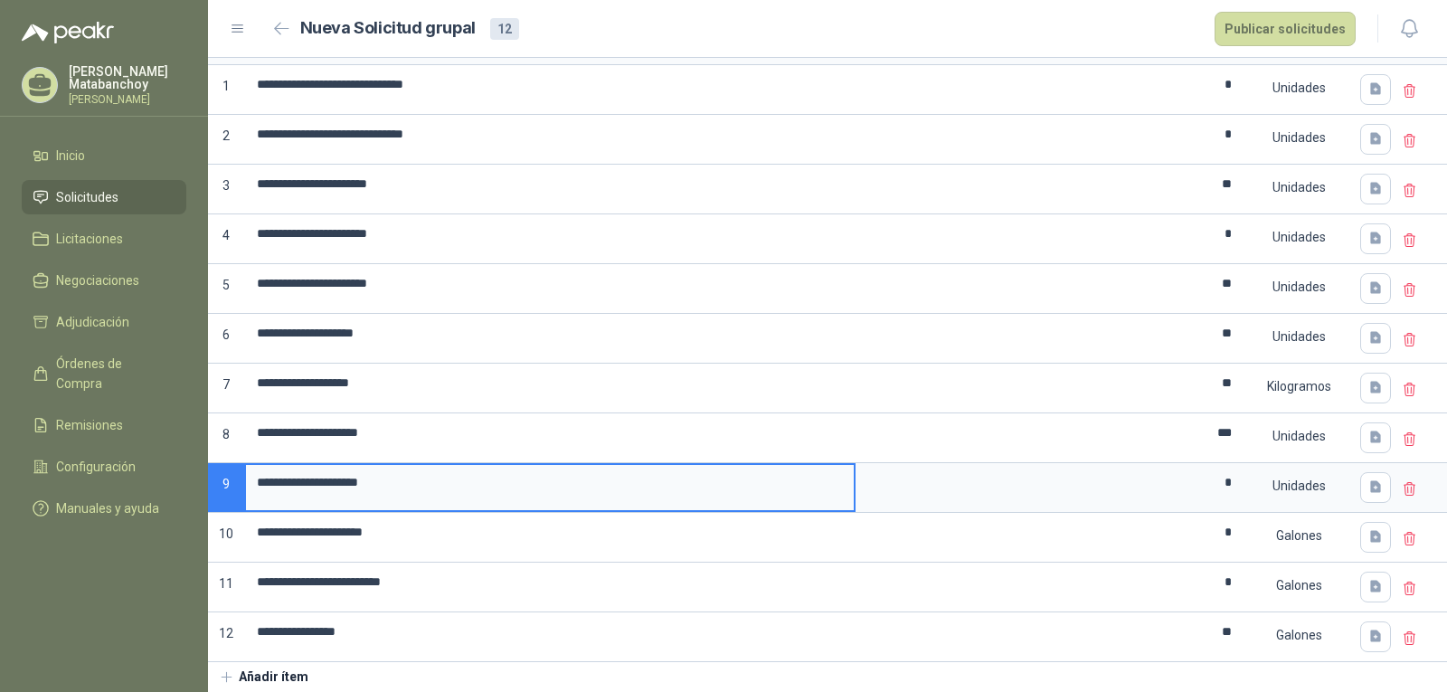
click at [599, 491] on input "**********" at bounding box center [550, 482] width 608 height 35
click at [608, 526] on input "**********" at bounding box center [550, 531] width 608 height 35
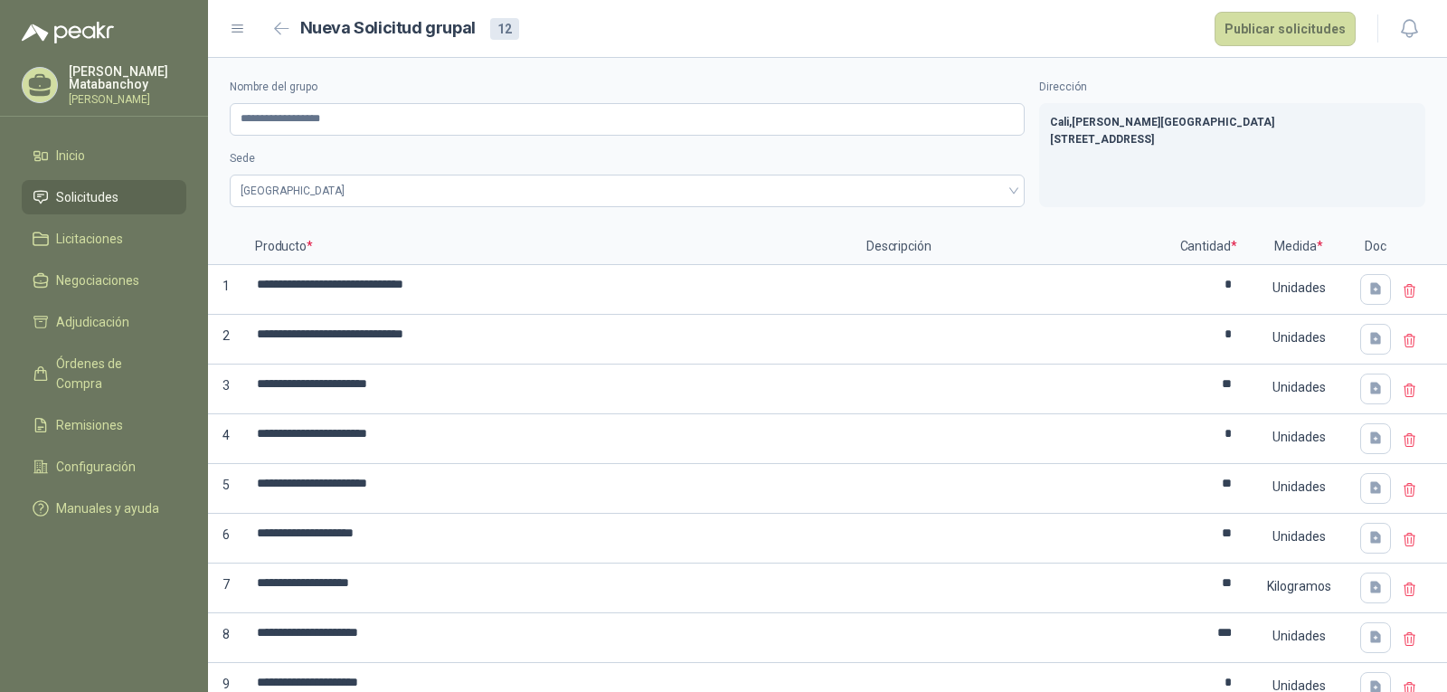
scroll to position [0, 0]
click at [1263, 29] on button "Publicar solicitudes" at bounding box center [1284, 29] width 141 height 34
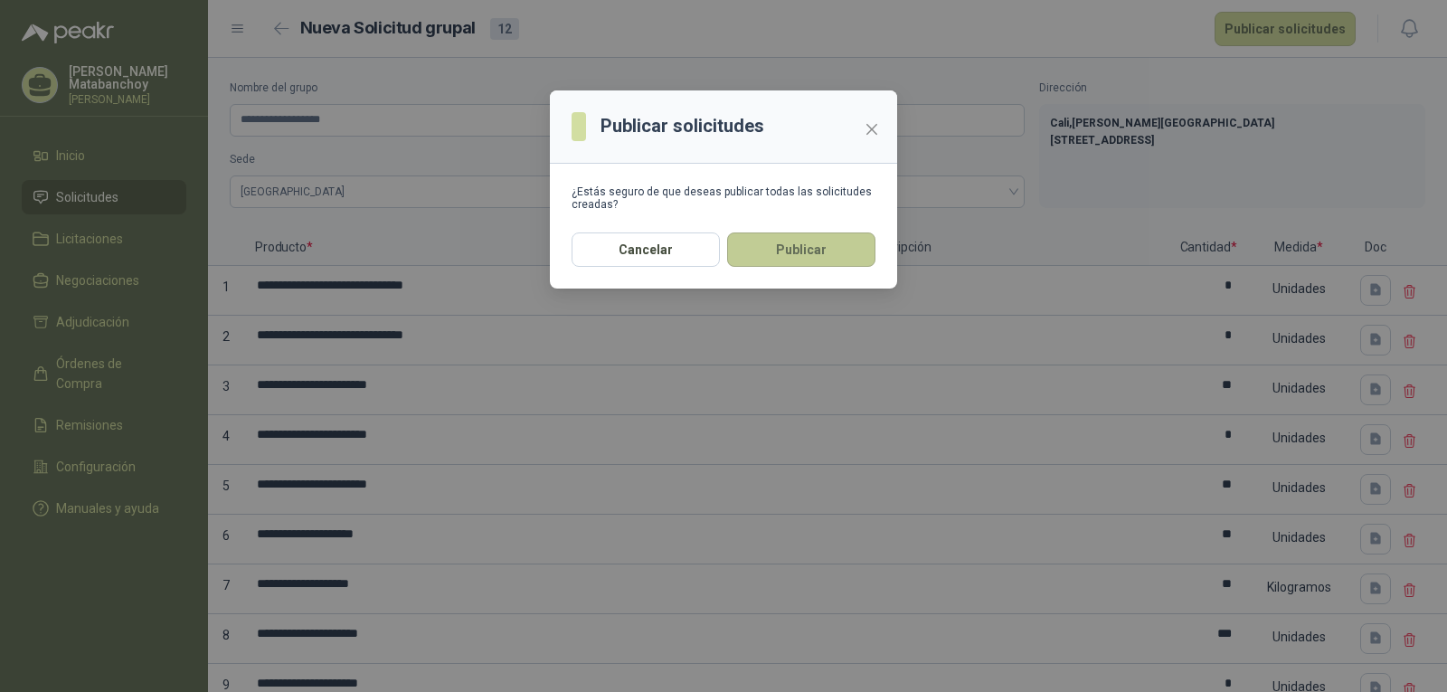
click at [808, 250] on button "Publicar" at bounding box center [801, 249] width 148 height 34
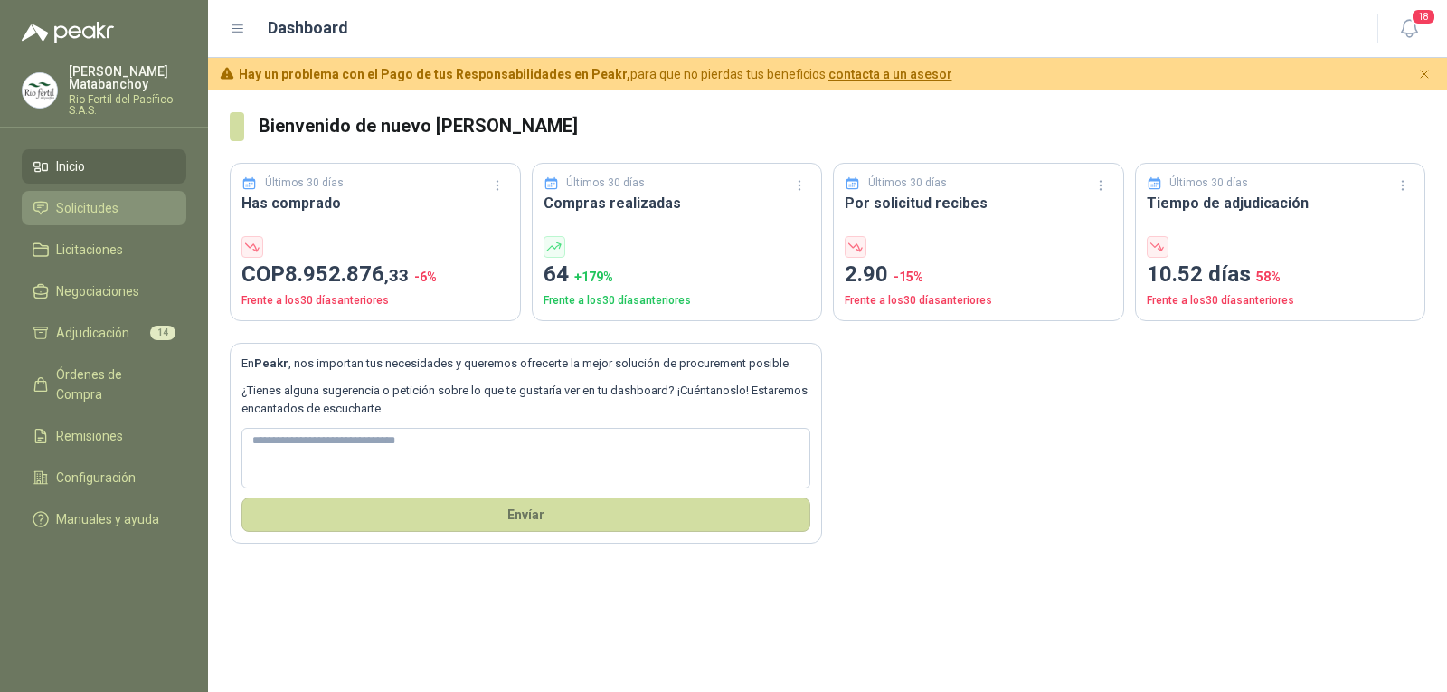
click at [118, 206] on span "Solicitudes" at bounding box center [87, 208] width 62 height 20
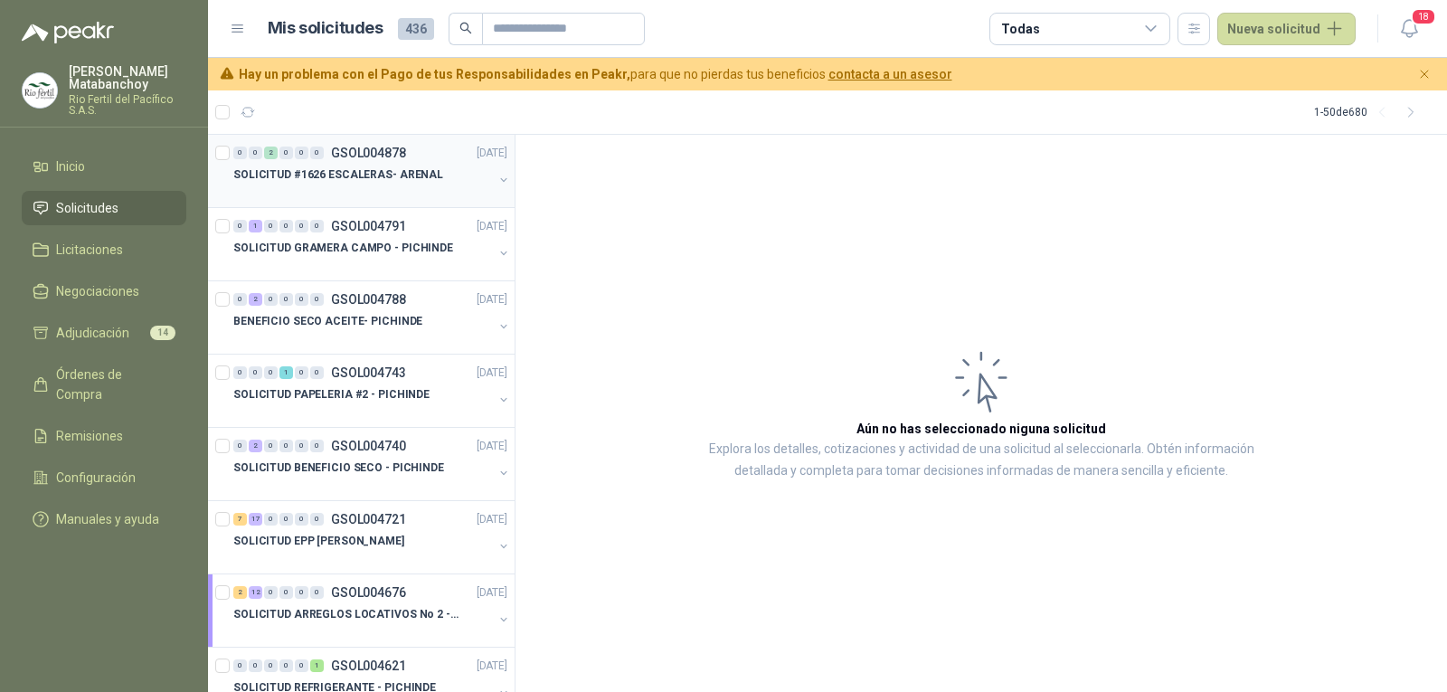
click at [405, 167] on p "SOLICITUD #1626 ESCALERAS- ARENAL" at bounding box center [338, 174] width 210 height 17
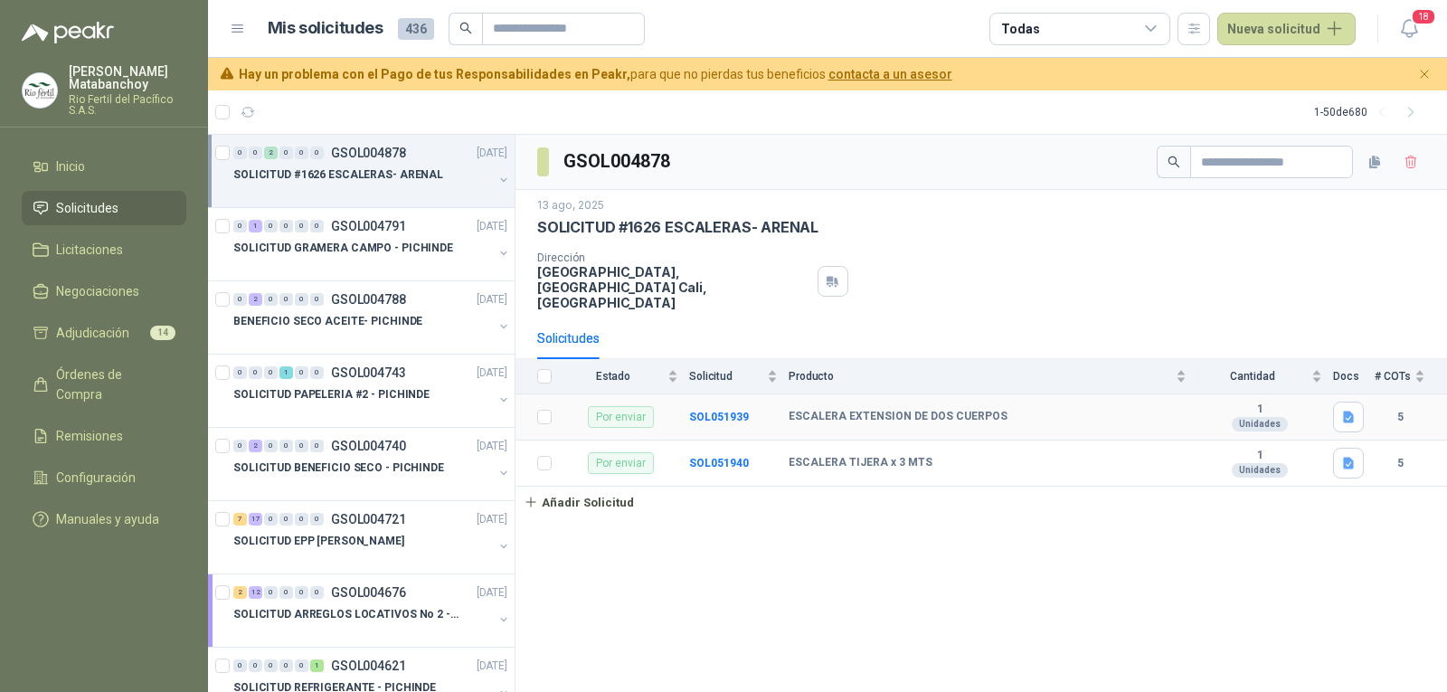
click at [737, 394] on td "SOL051939" at bounding box center [738, 417] width 99 height 46
click at [735, 410] on b "SOL051939" at bounding box center [719, 416] width 60 height 13
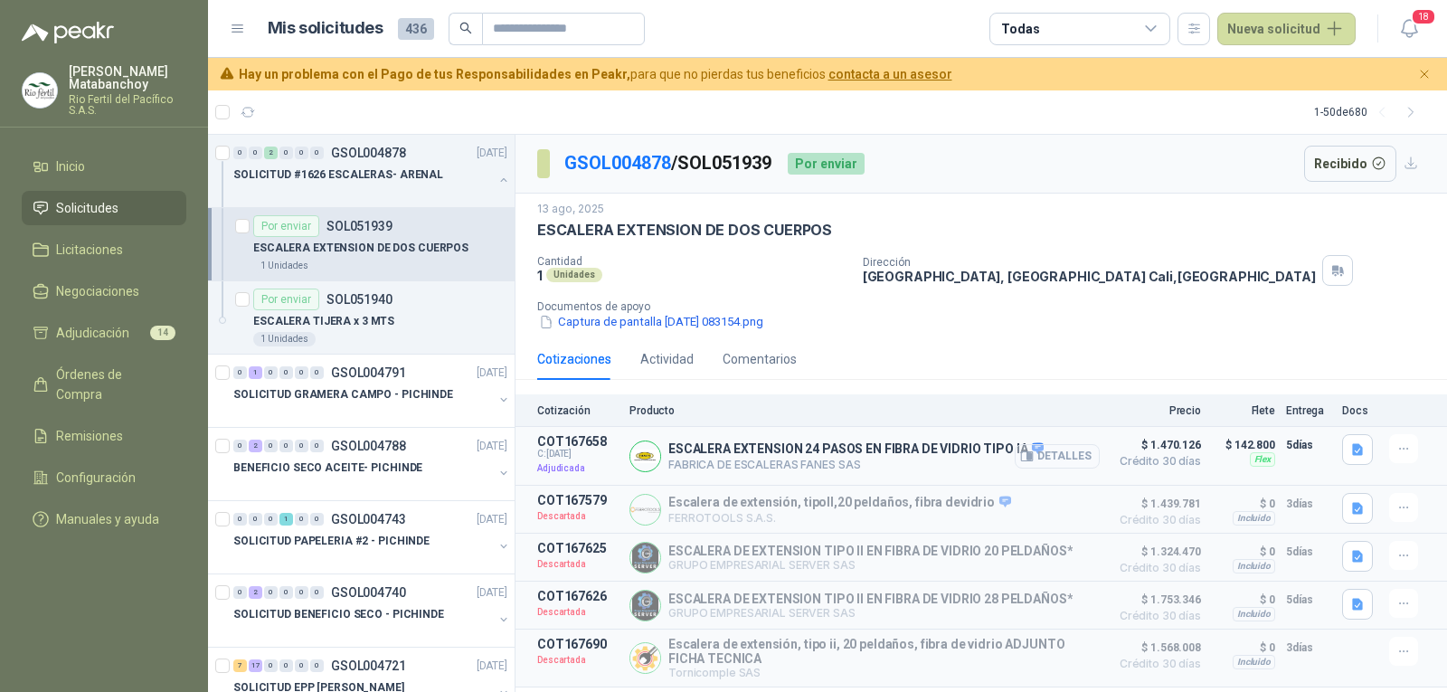
click at [1075, 453] on button "Detalles" at bounding box center [1056, 456] width 85 height 24
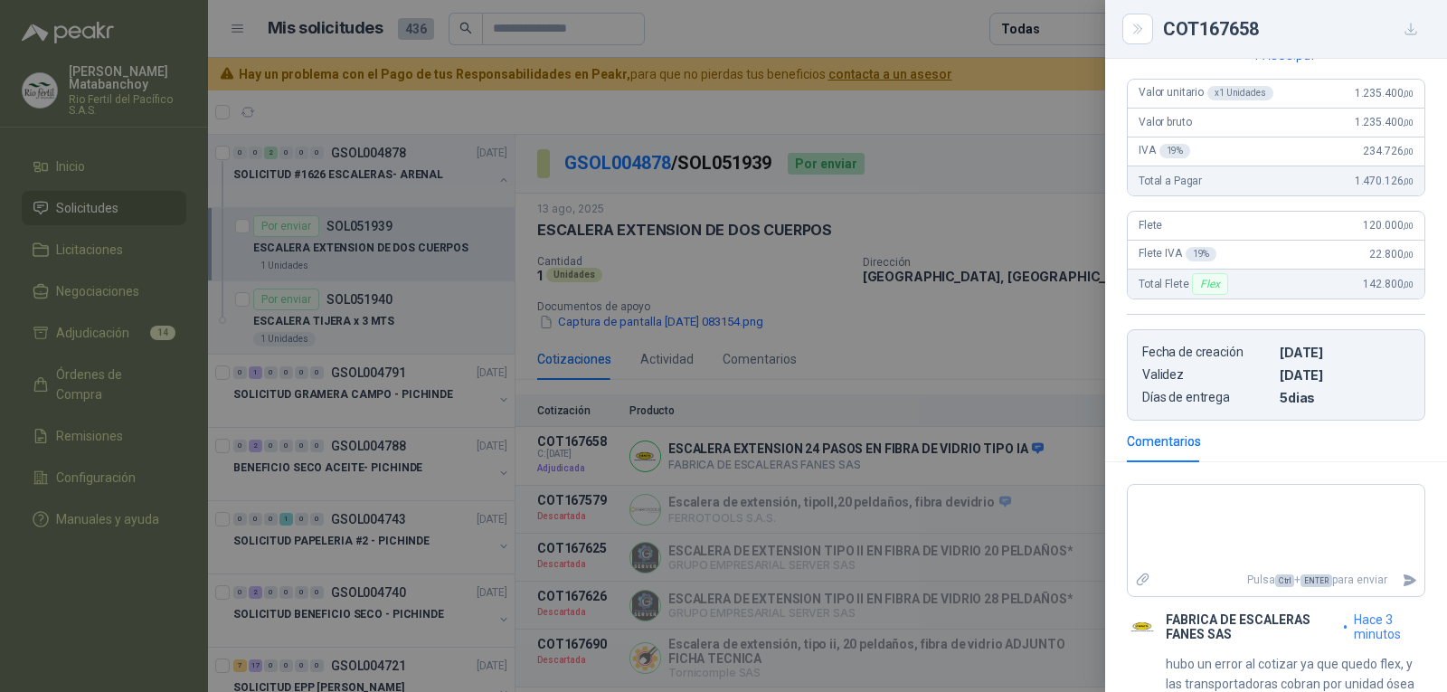
scroll to position [378, 0]
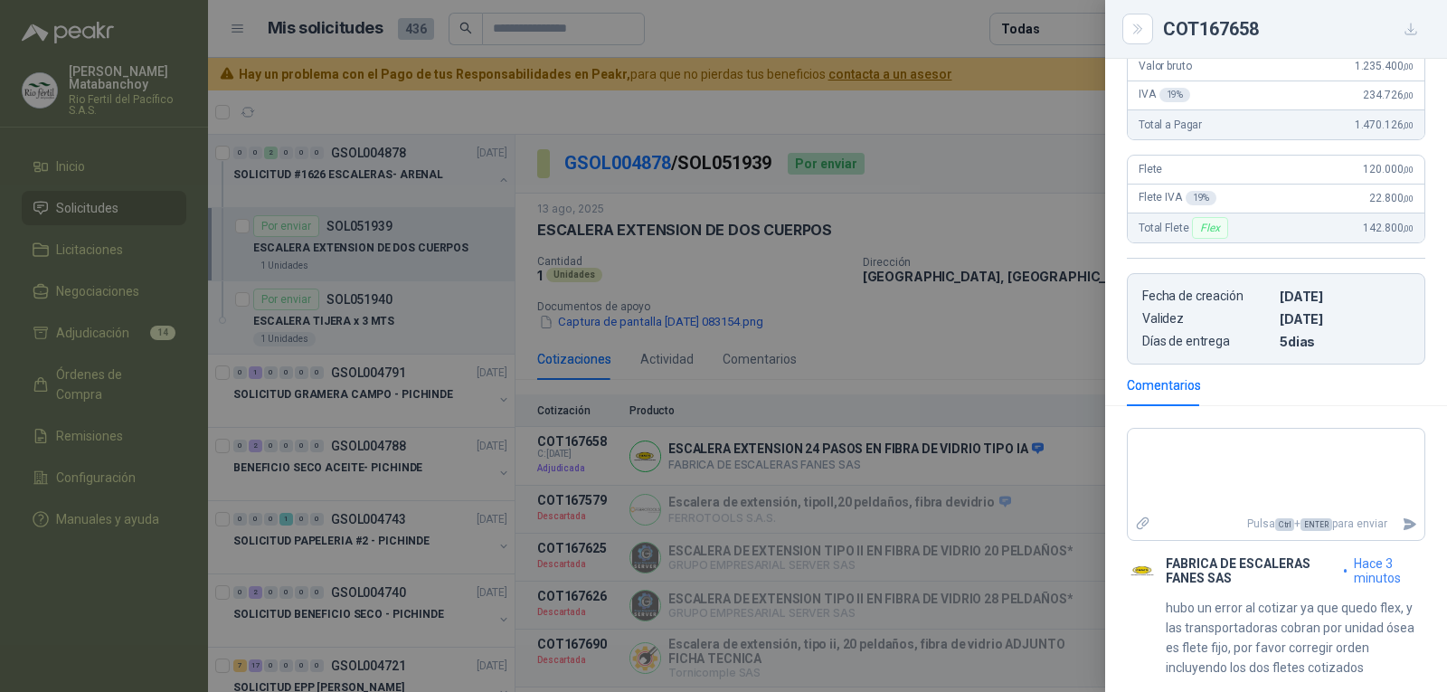
click at [885, 477] on div at bounding box center [723, 346] width 1447 height 692
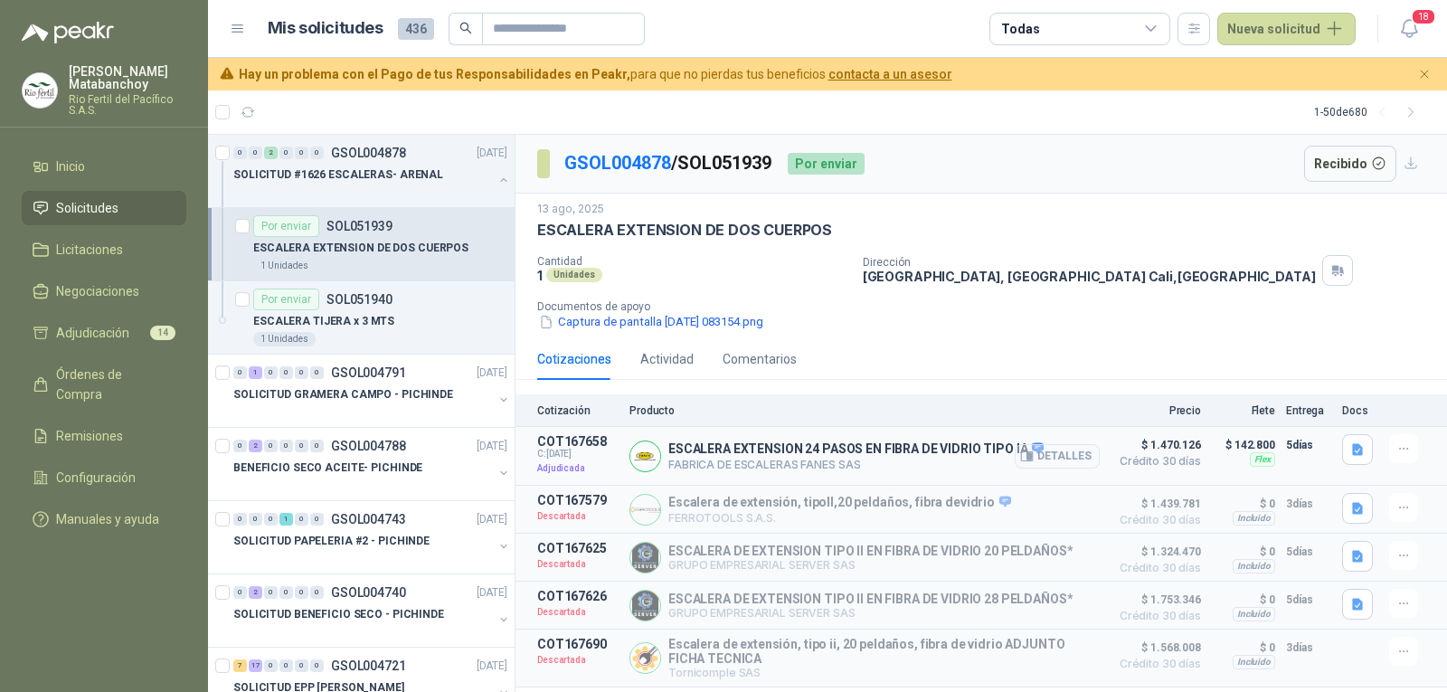
click at [1071, 450] on button "Detalles" at bounding box center [1056, 456] width 85 height 24
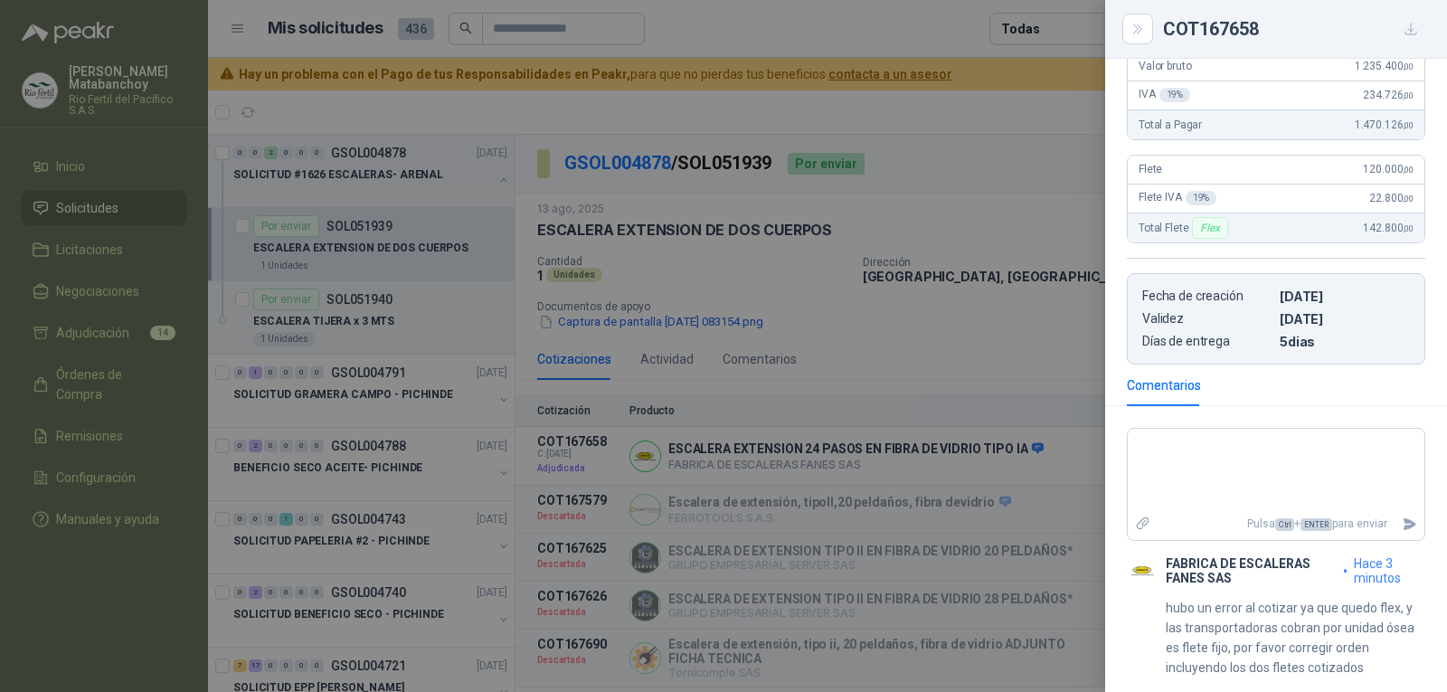
click at [1206, 230] on div "Flex" at bounding box center [1209, 228] width 35 height 22
click at [579, 328] on div at bounding box center [723, 346] width 1447 height 692
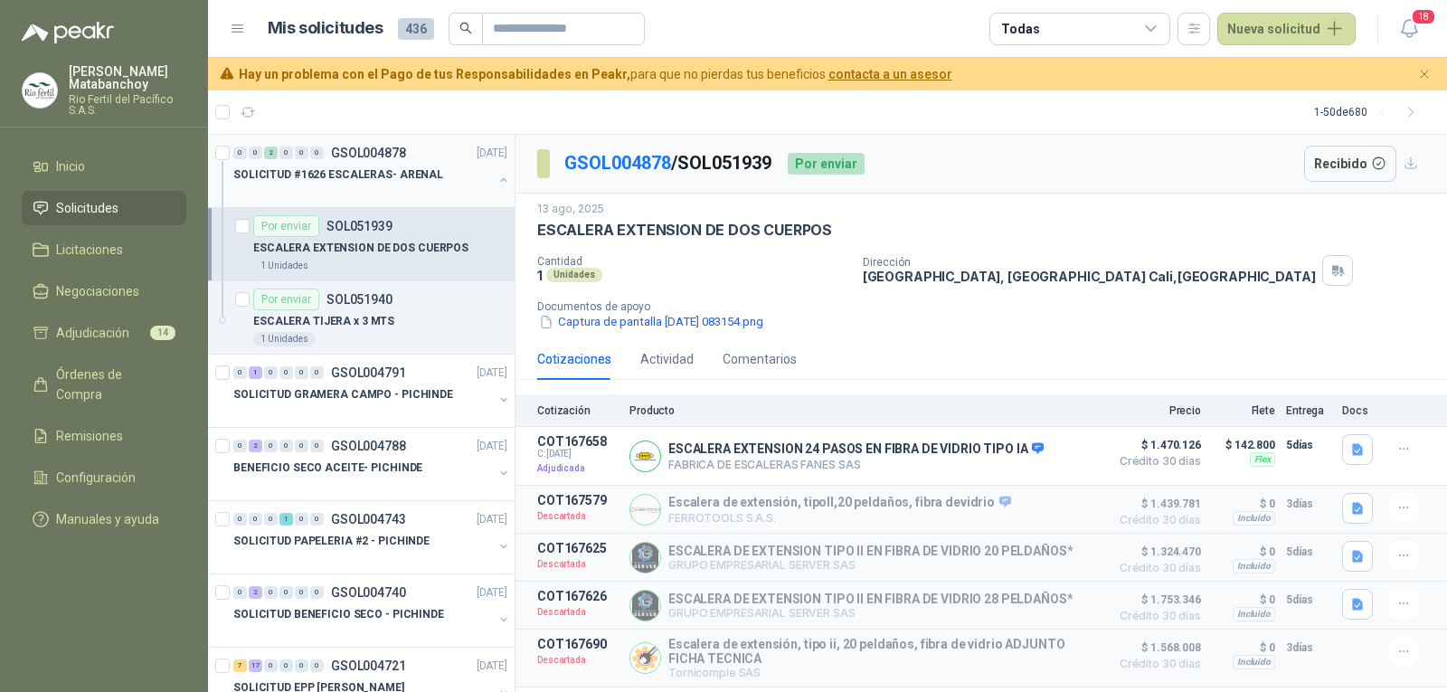
click at [396, 194] on div at bounding box center [362, 192] width 259 height 14
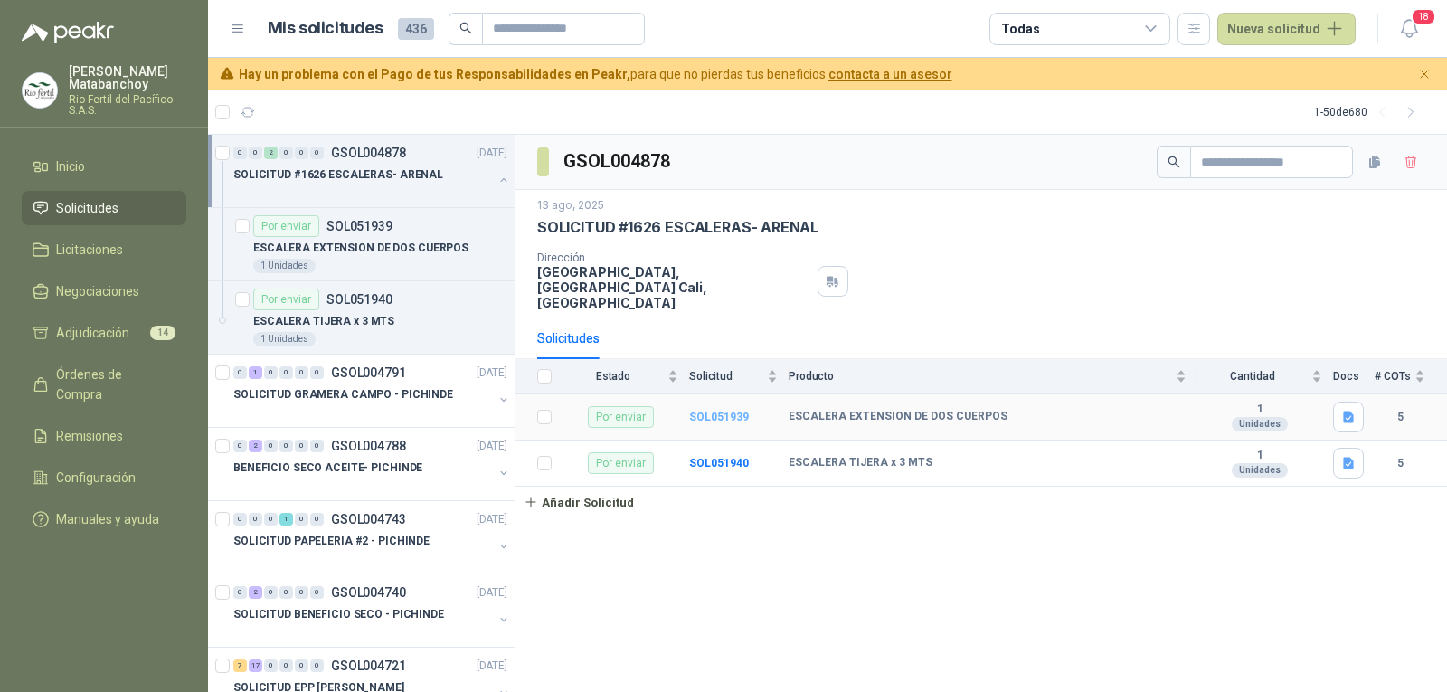
click at [716, 410] on b "SOL051939" at bounding box center [719, 416] width 60 height 13
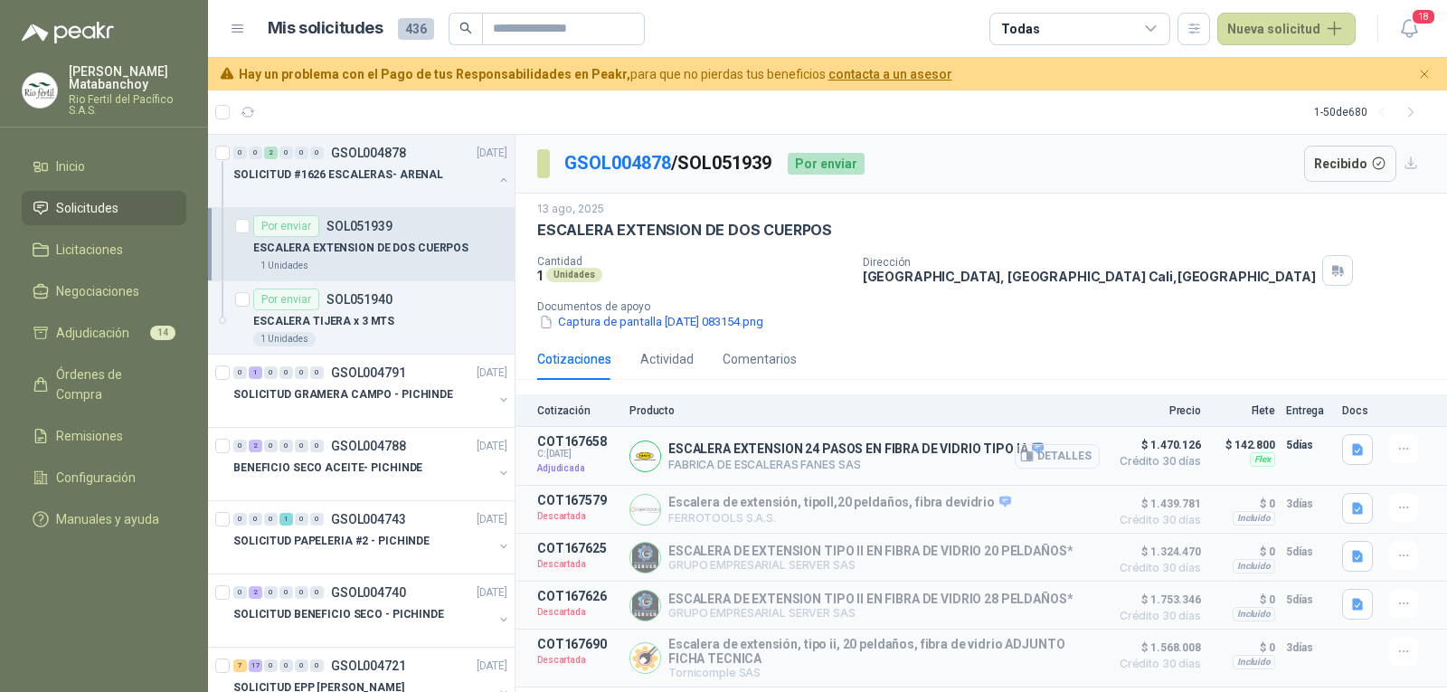
click at [1071, 451] on button "Detalles" at bounding box center [1056, 456] width 85 height 24
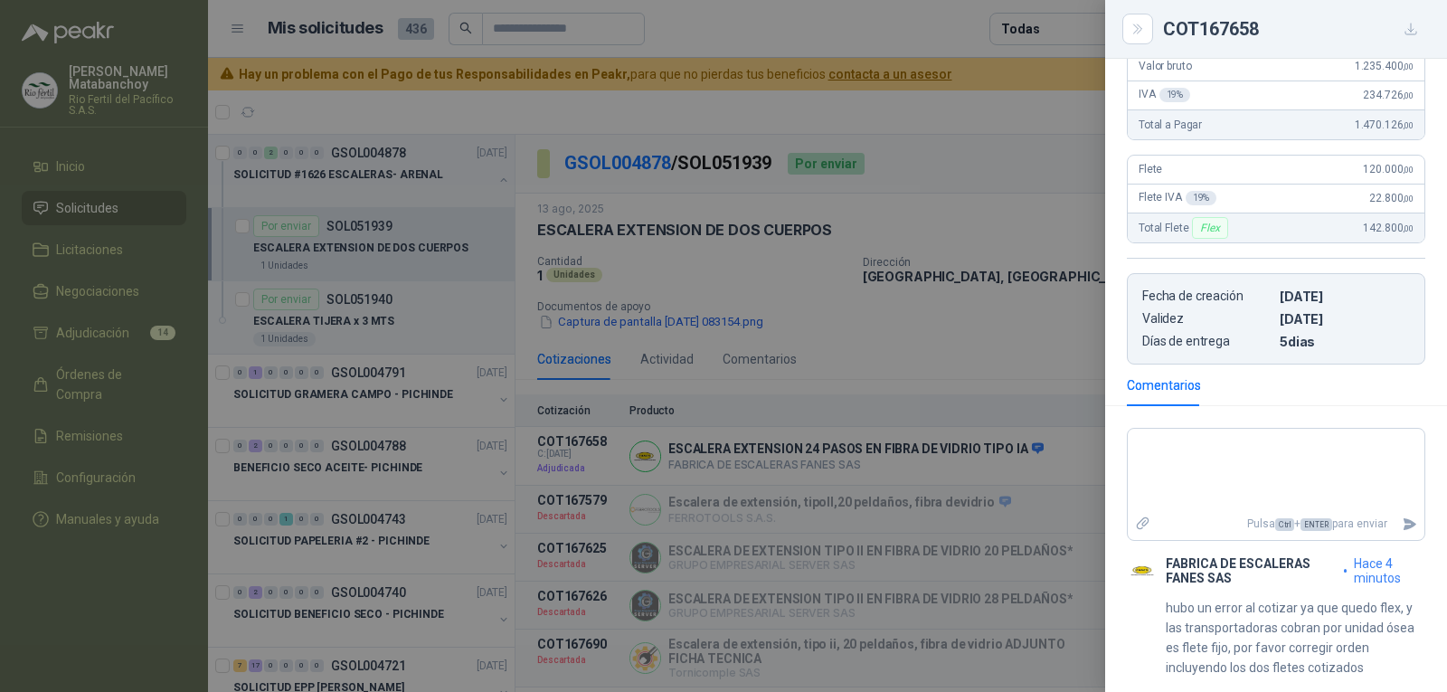
scroll to position [378, 0]
click at [990, 354] on div at bounding box center [723, 346] width 1447 height 692
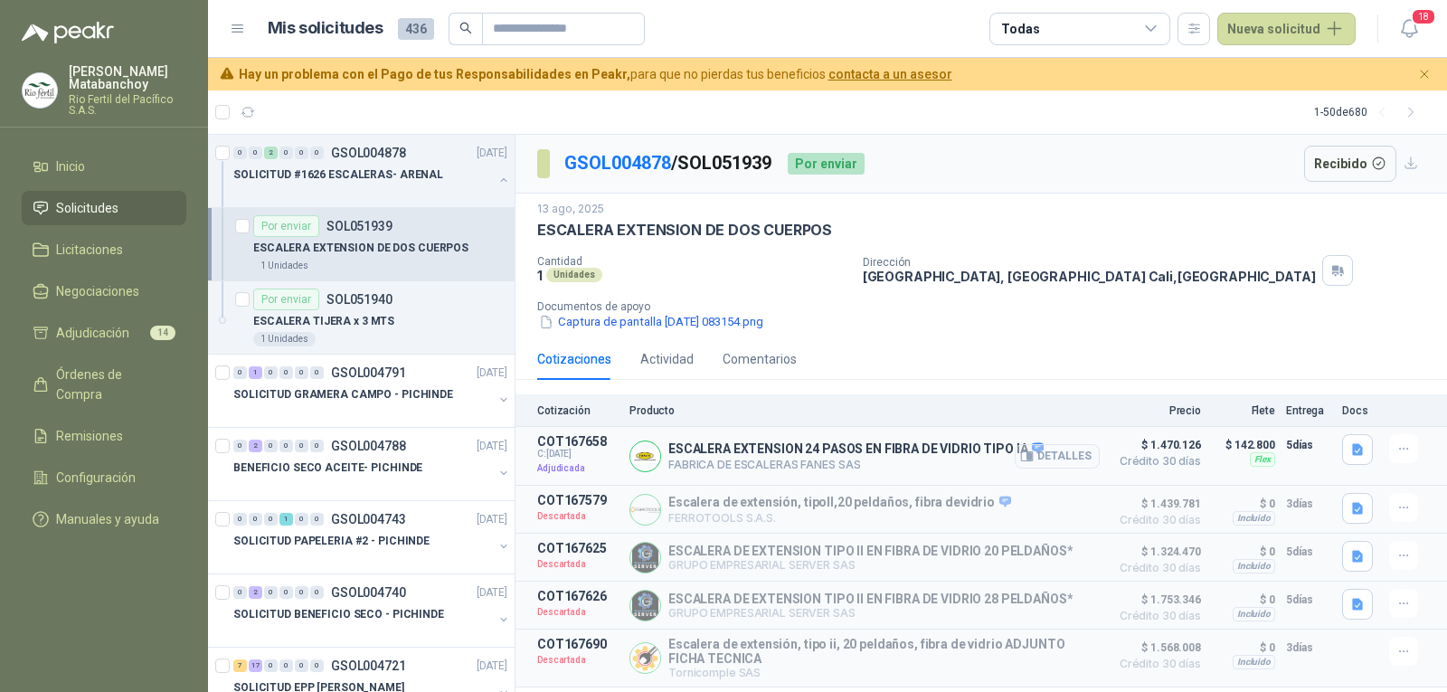
click at [1067, 454] on button "Detalles" at bounding box center [1056, 456] width 85 height 24
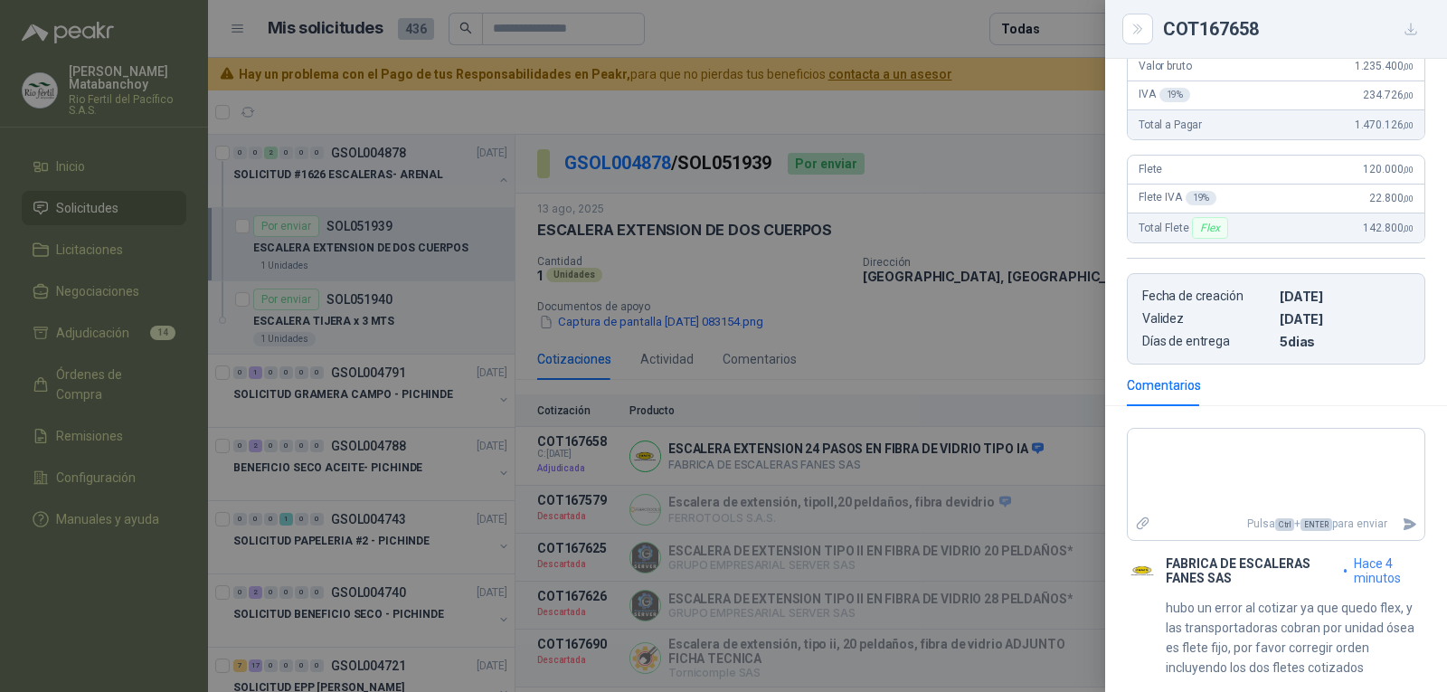
click at [721, 457] on div at bounding box center [723, 346] width 1447 height 692
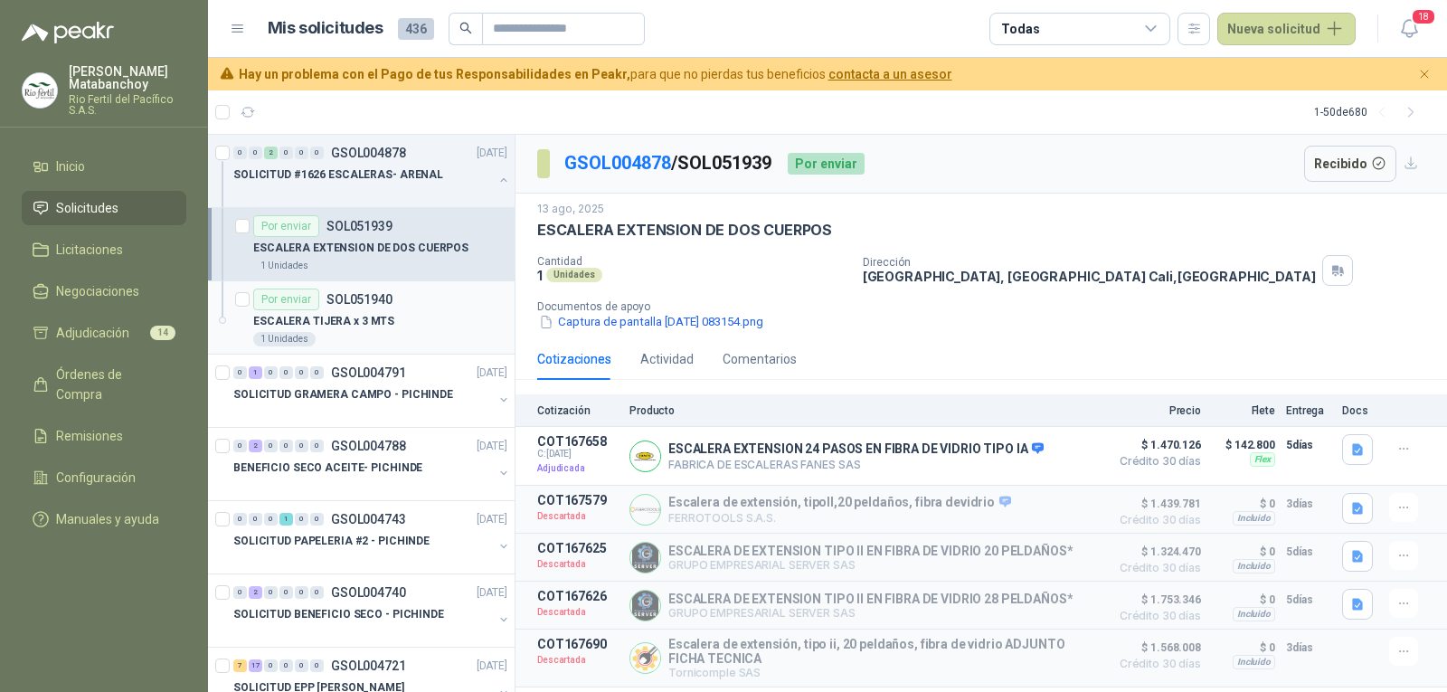
click at [341, 313] on p "ESCALERA TIJERA x 3 MTS" at bounding box center [323, 321] width 141 height 17
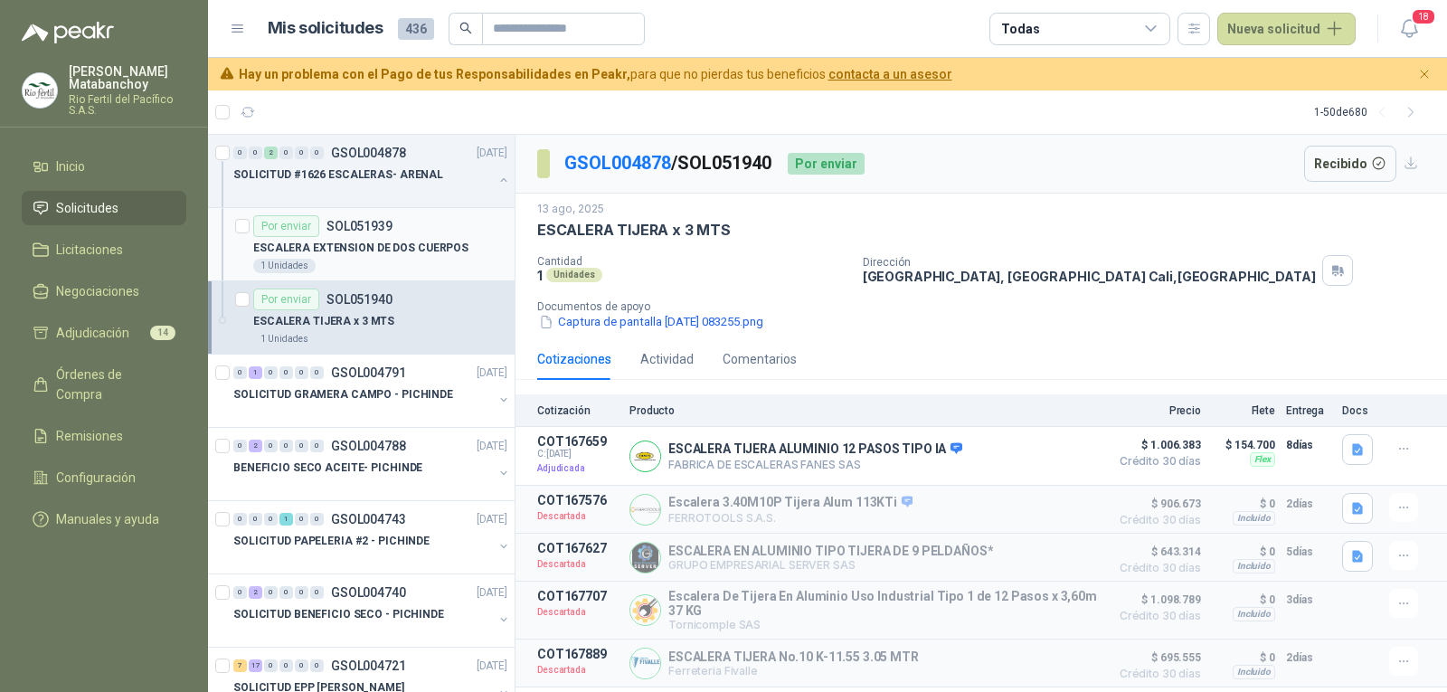
click at [378, 265] on div "1 Unidades" at bounding box center [380, 266] width 254 height 14
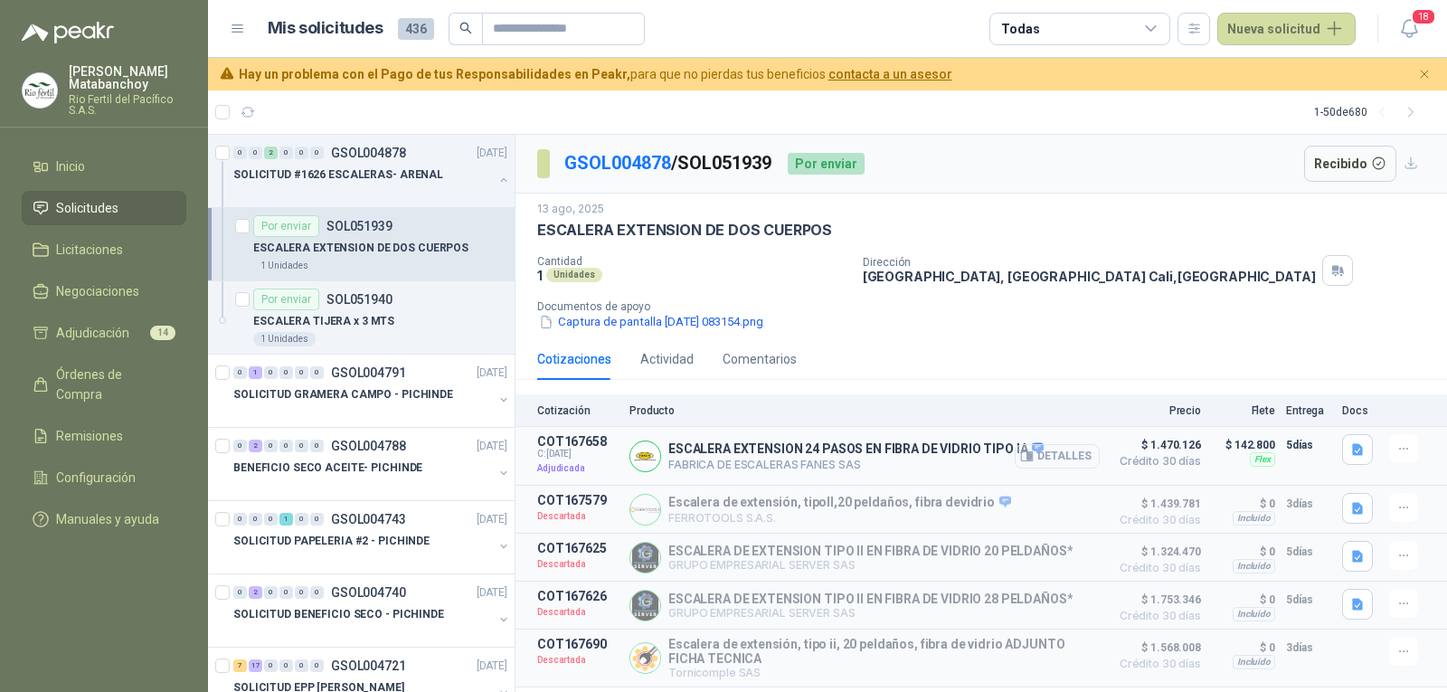
click at [1063, 451] on button "Detalles" at bounding box center [1056, 456] width 85 height 24
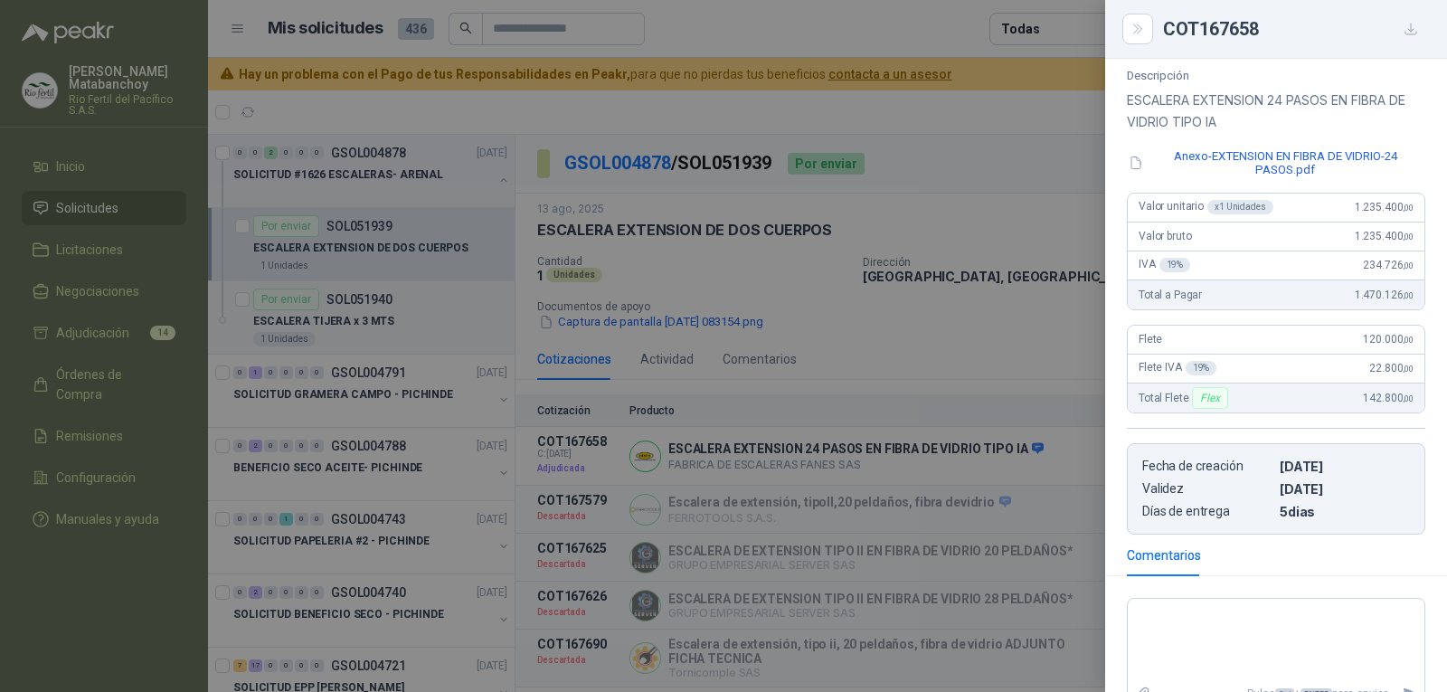
scroll to position [378, 0]
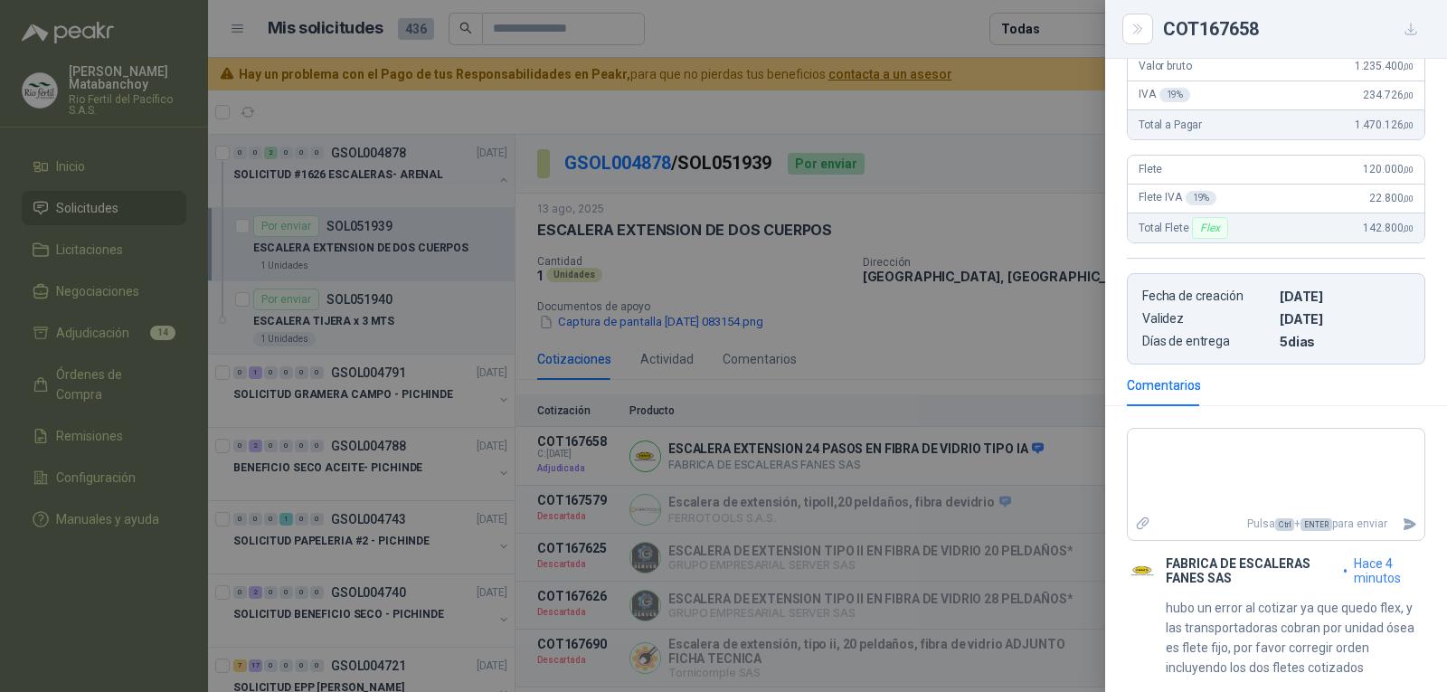
click at [1023, 459] on div at bounding box center [723, 346] width 1447 height 692
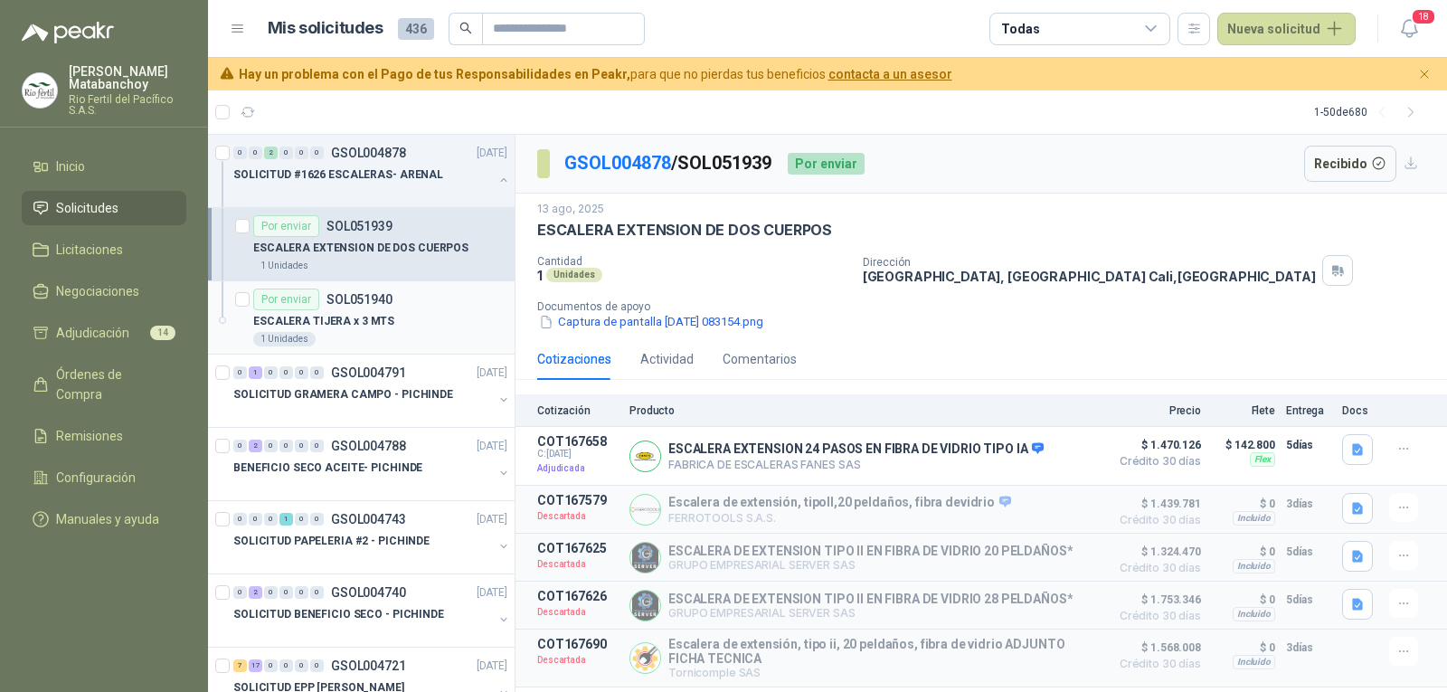
click at [392, 335] on div "1 Unidades" at bounding box center [380, 339] width 254 height 14
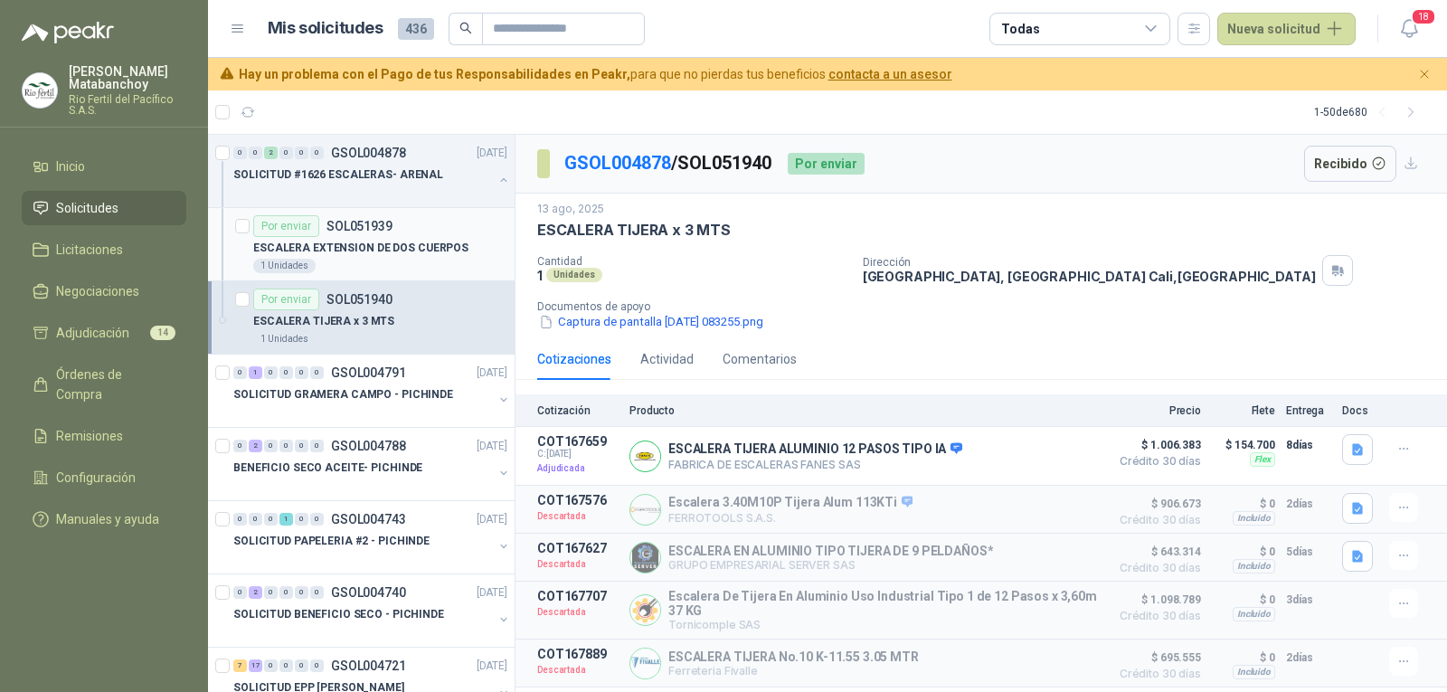
click at [391, 250] on p "ESCALERA EXTENSION DE DOS CUERPOS" at bounding box center [360, 248] width 215 height 17
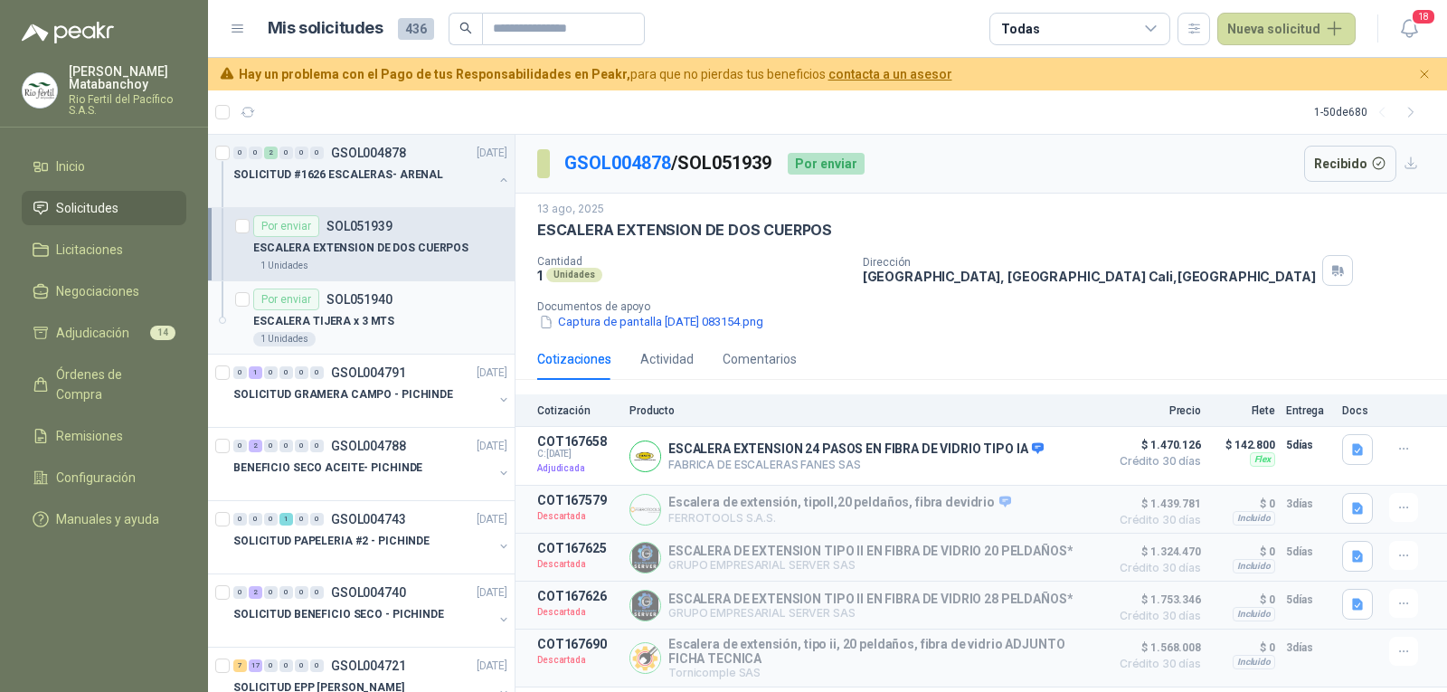
click at [405, 316] on div "ESCALERA TIJERA x 3 MTS" at bounding box center [380, 321] width 254 height 22
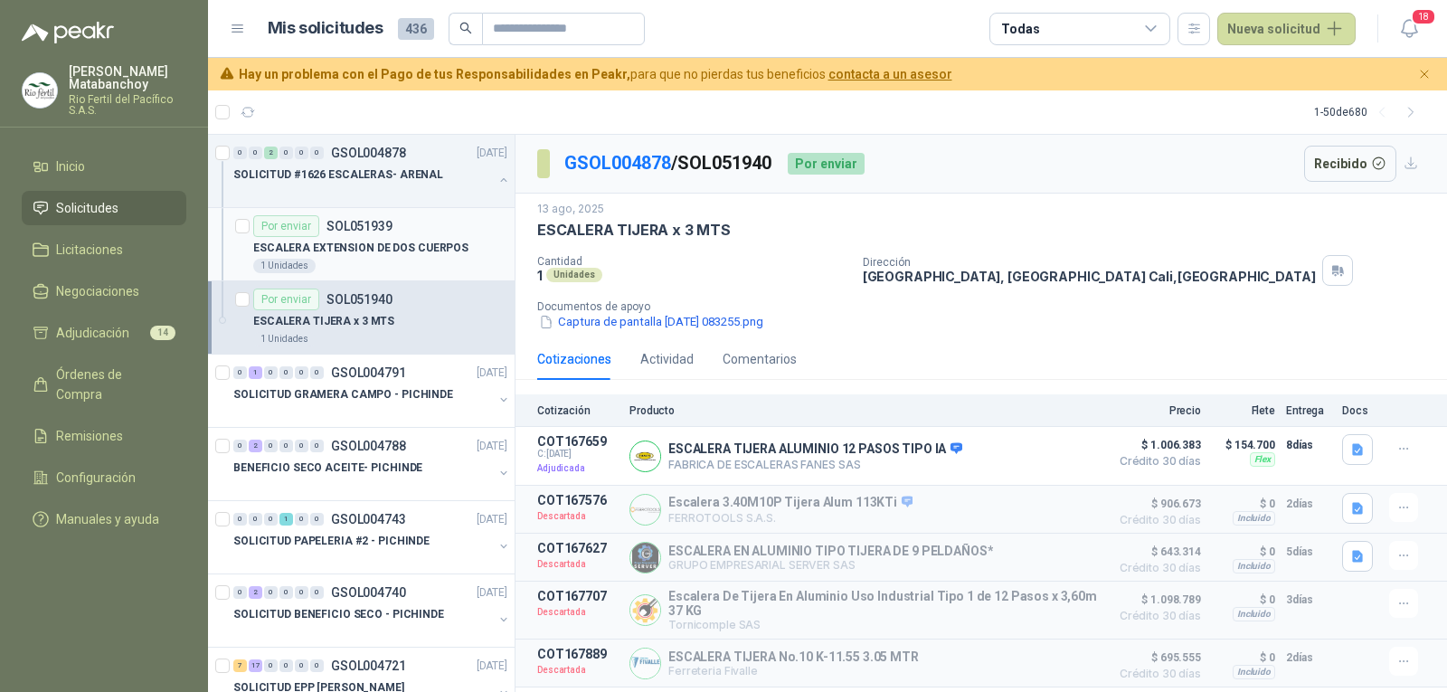
click at [365, 264] on div "1 Unidades" at bounding box center [380, 266] width 254 height 14
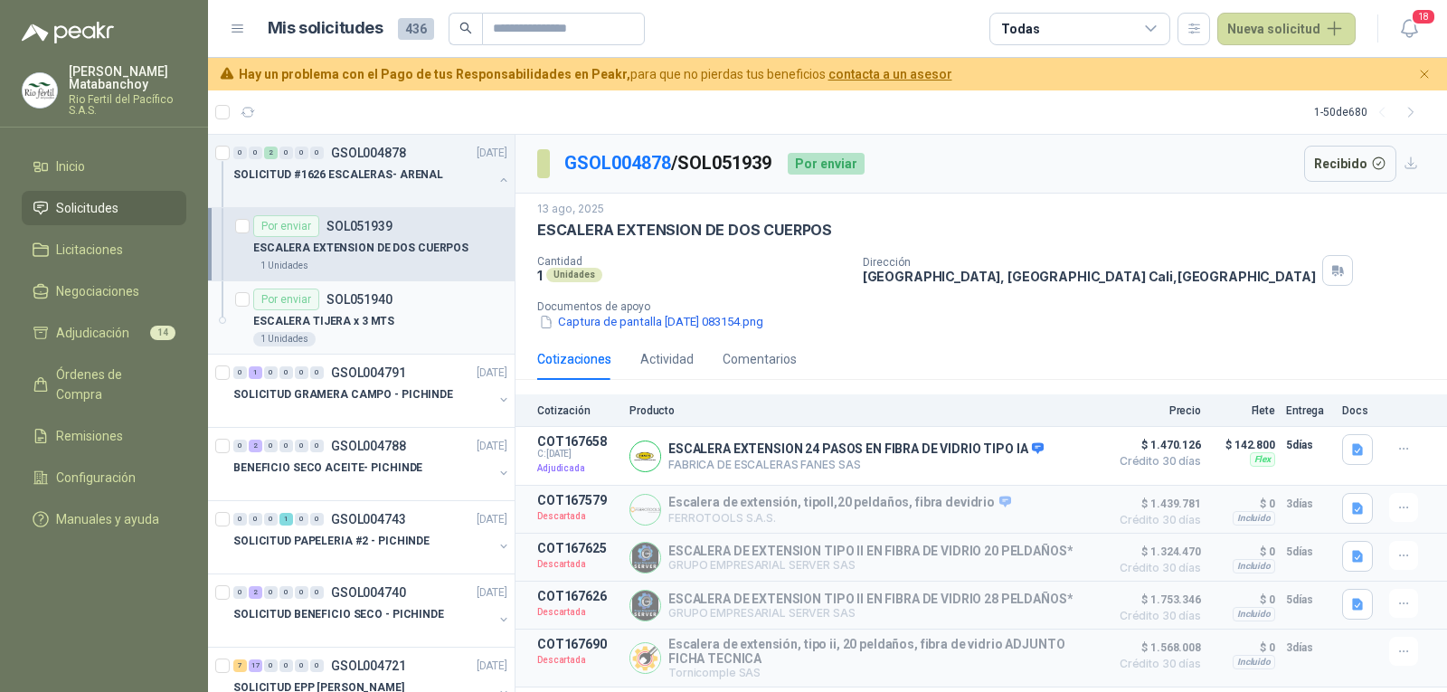
click at [400, 327] on div "ESCALERA TIJERA x 3 MTS" at bounding box center [380, 321] width 254 height 22
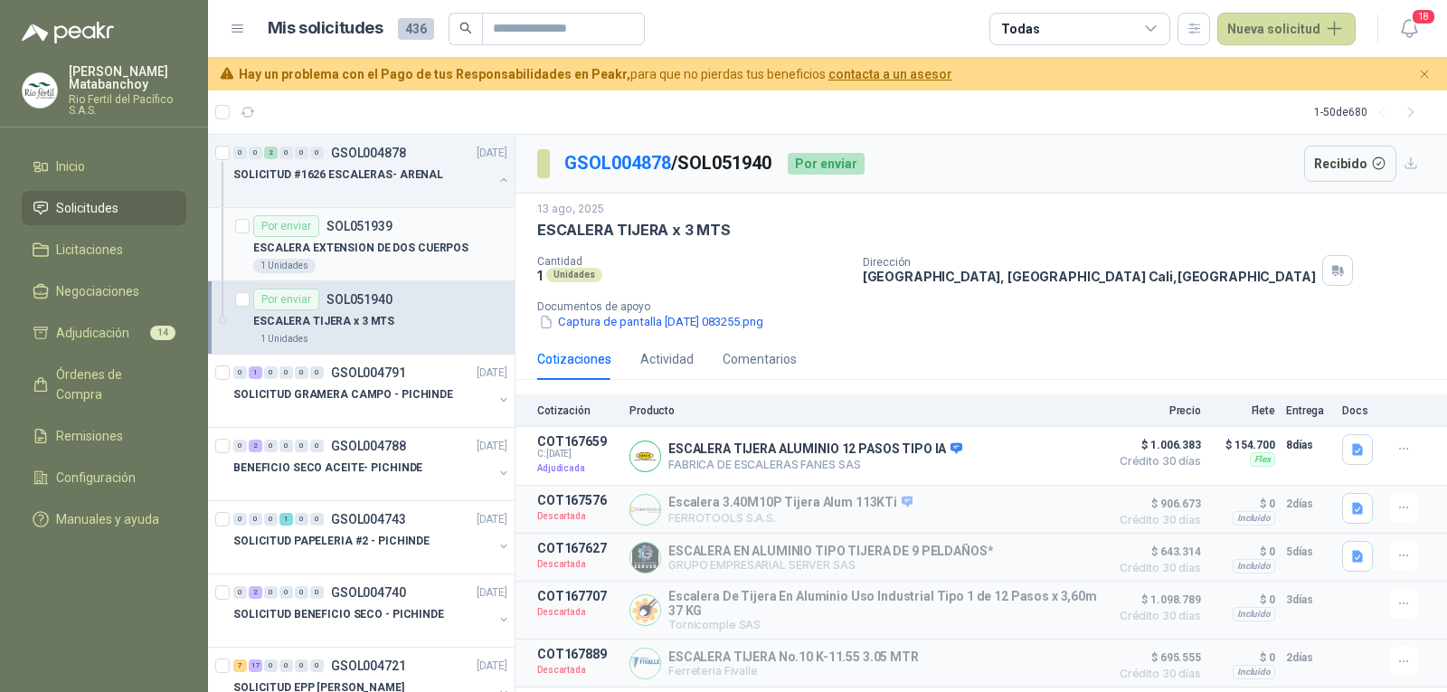
click at [372, 240] on p "ESCALERA EXTENSION DE DOS CUERPOS" at bounding box center [360, 248] width 215 height 17
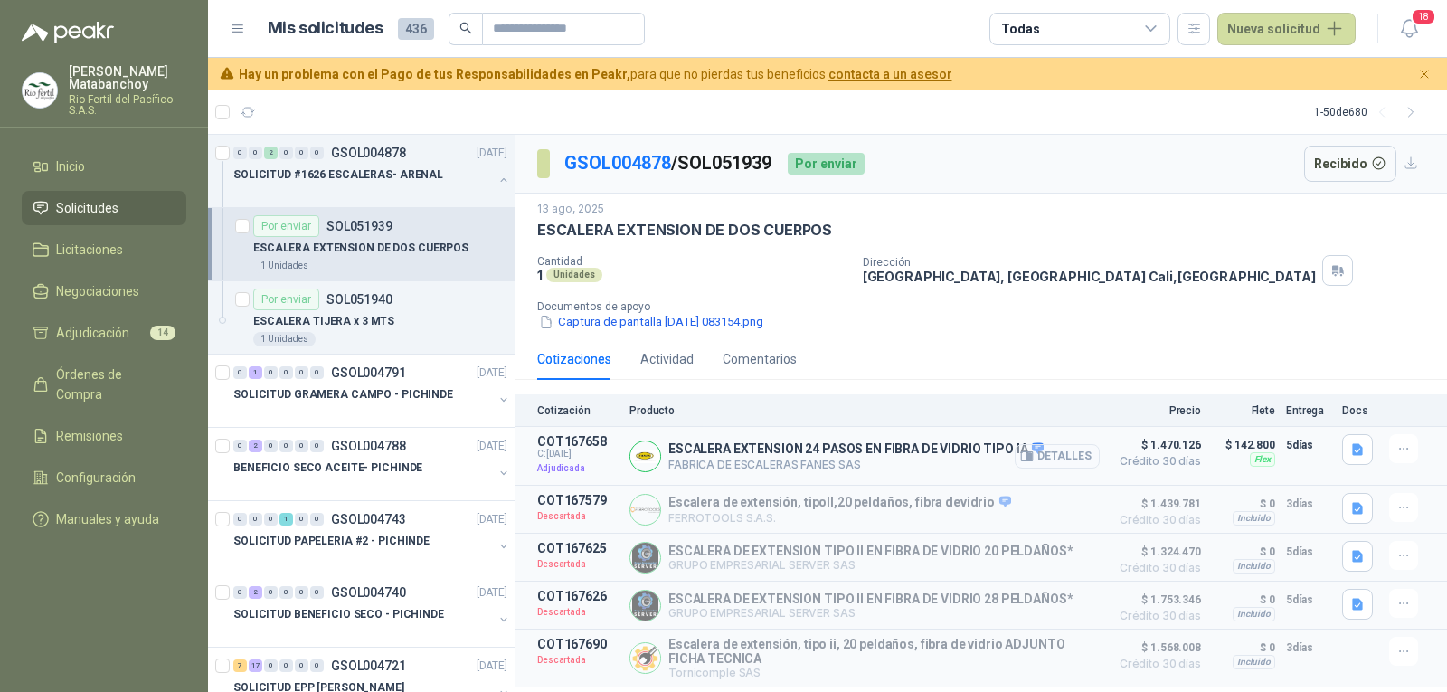
click at [1051, 460] on button "Detalles" at bounding box center [1056, 456] width 85 height 24
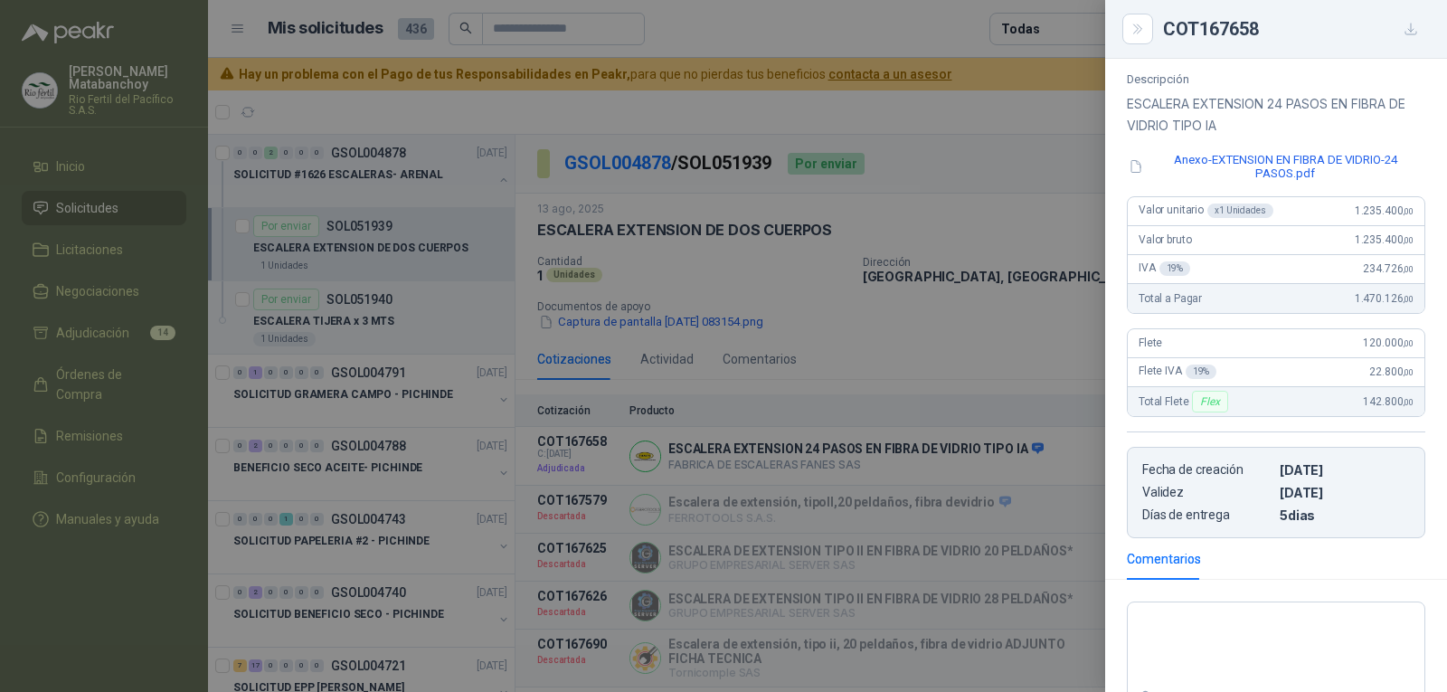
scroll to position [378, 0]
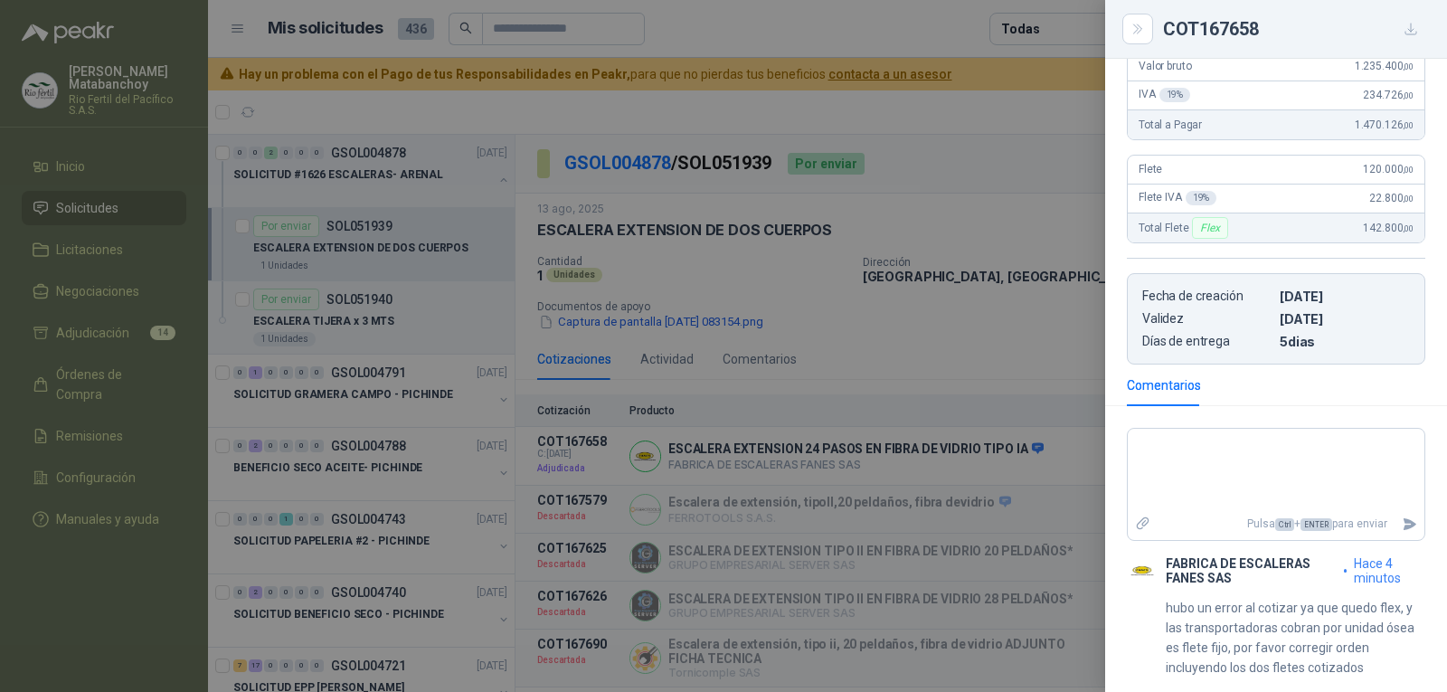
click at [968, 412] on div at bounding box center [723, 346] width 1447 height 692
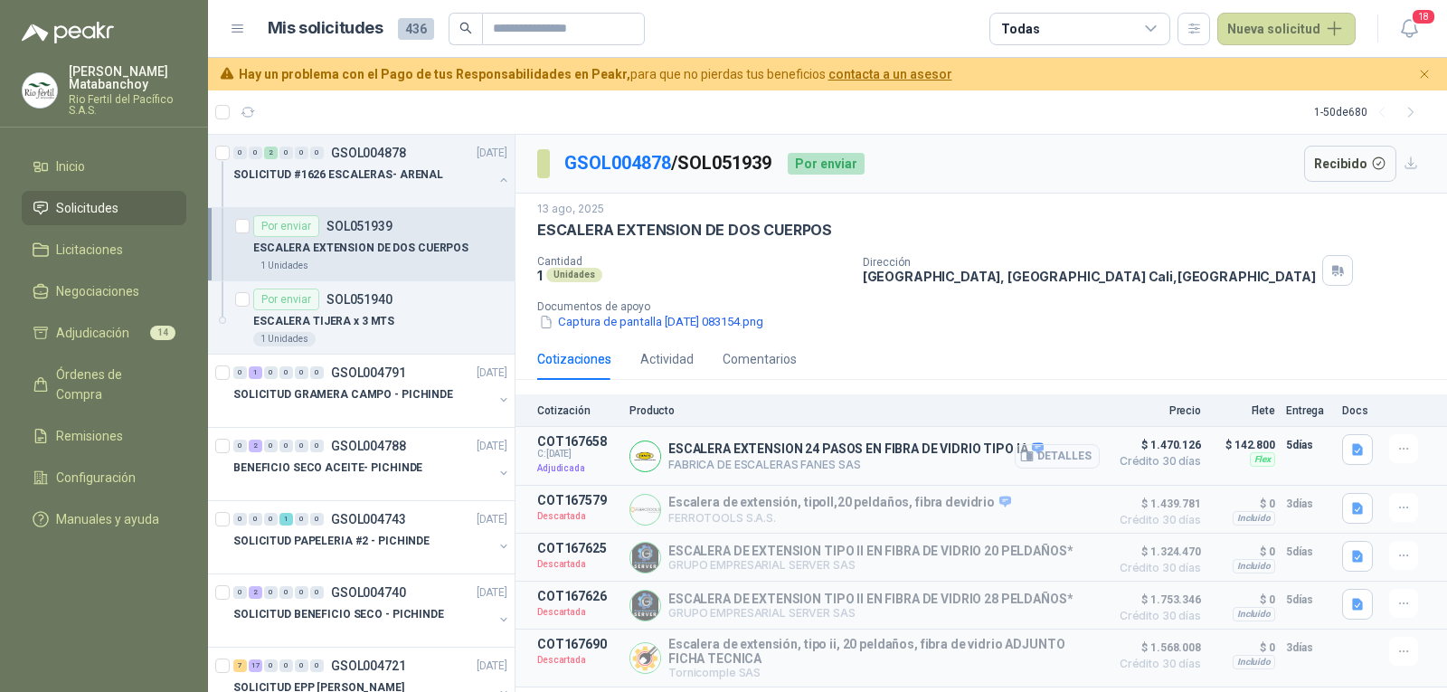
click at [1069, 453] on button "Detalles" at bounding box center [1056, 456] width 85 height 24
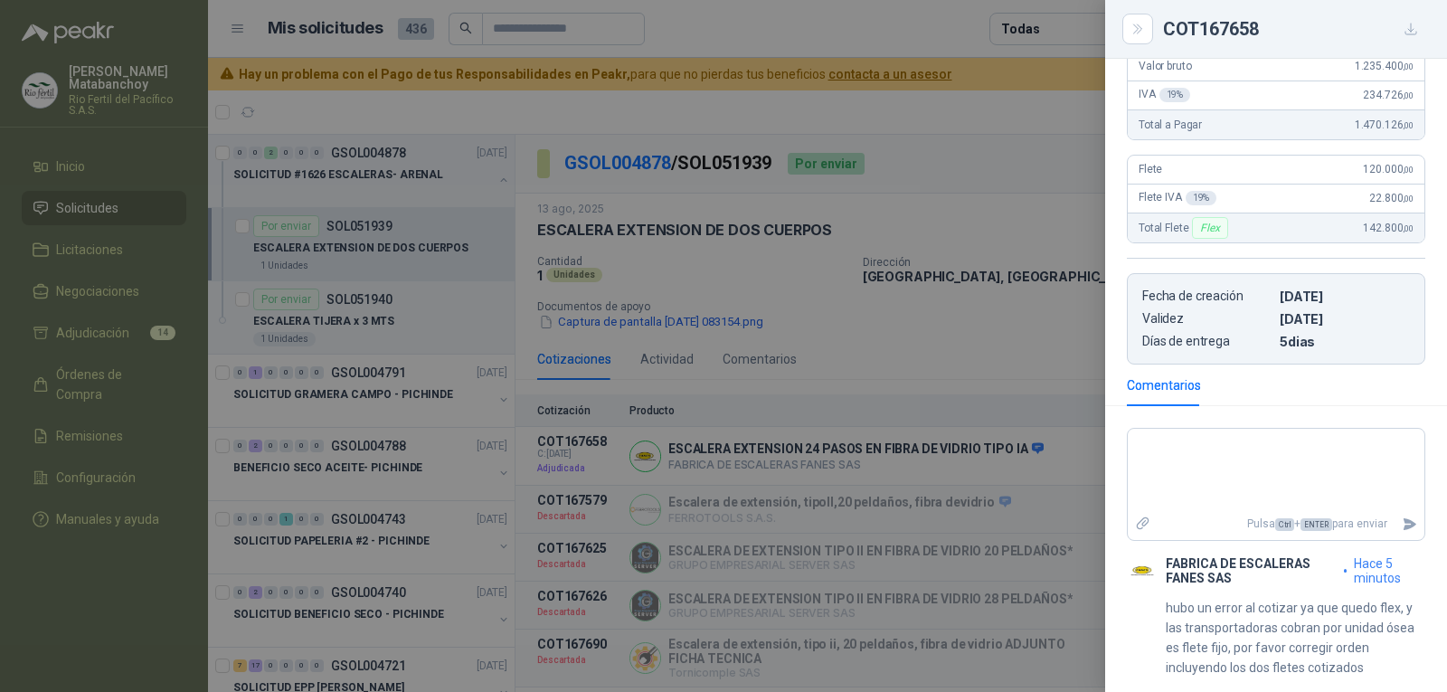
scroll to position [0, 0]
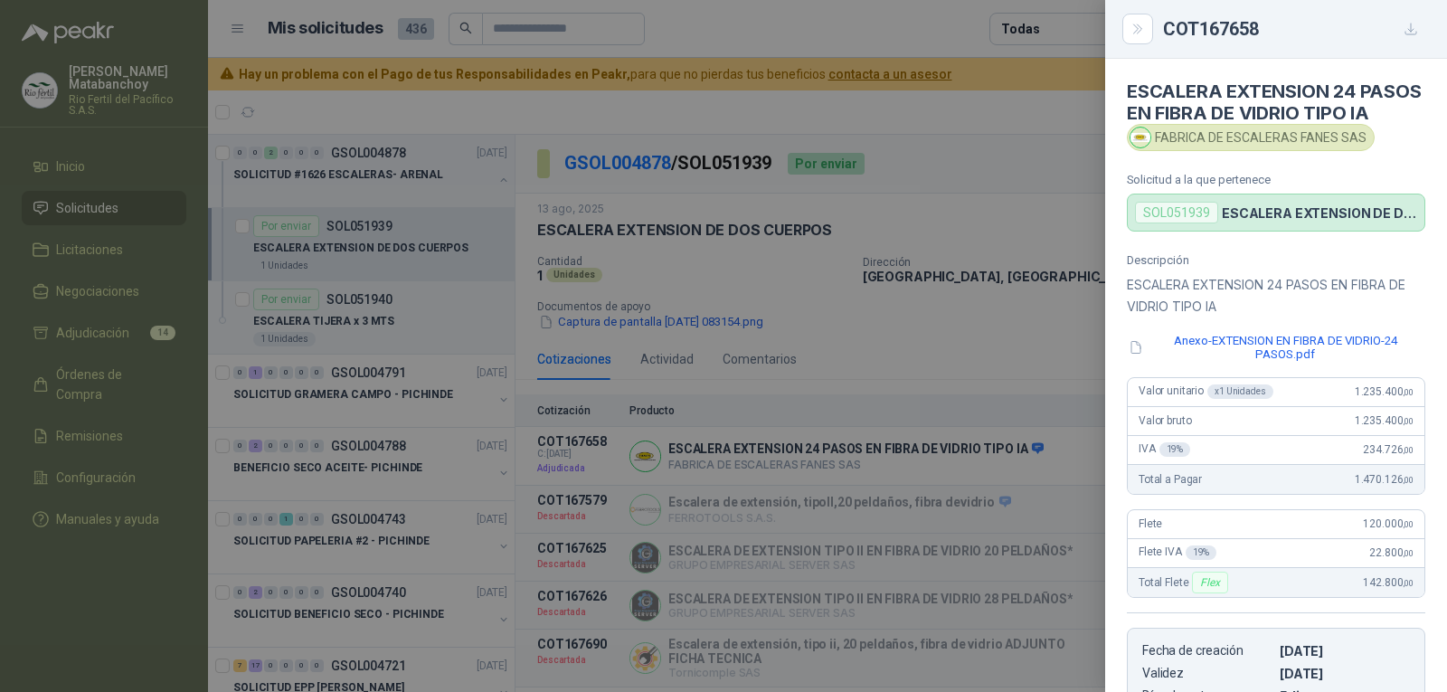
click at [911, 368] on div at bounding box center [723, 346] width 1447 height 692
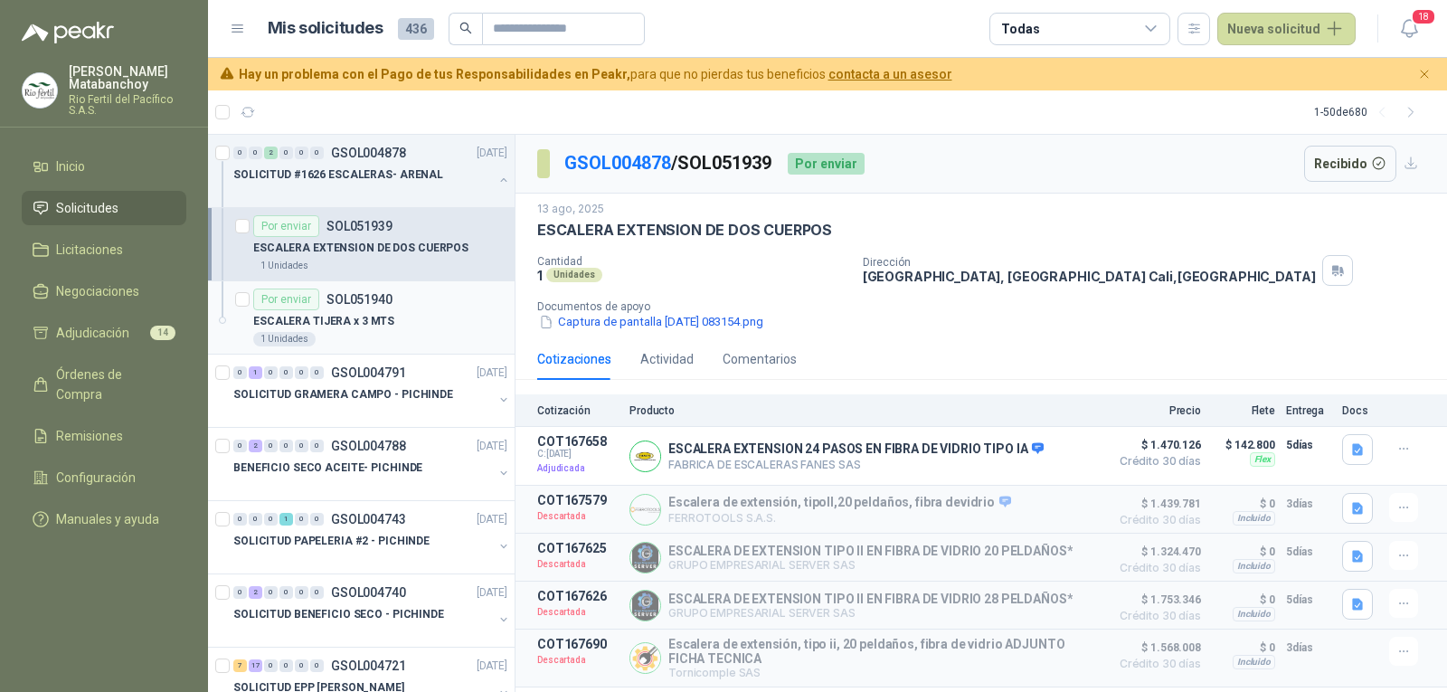
click at [431, 309] on div "Por enviar SOL051940" at bounding box center [380, 299] width 254 height 22
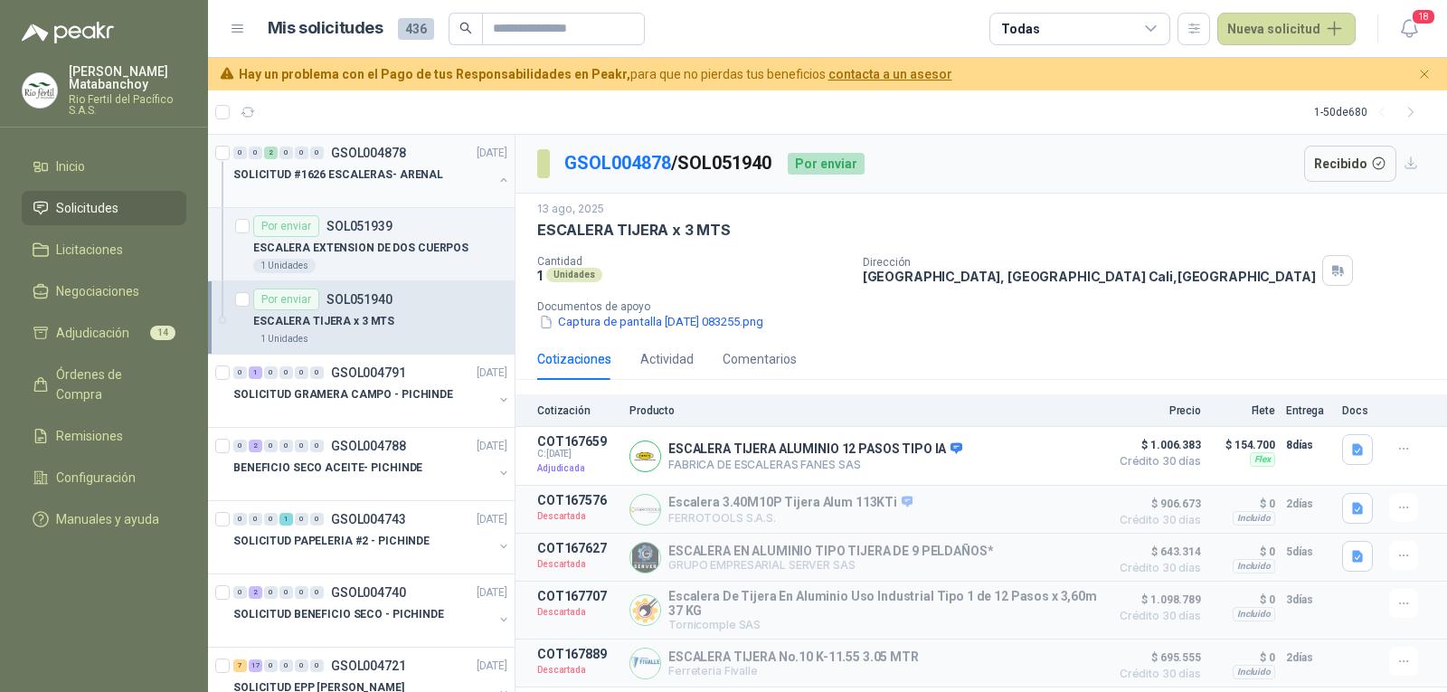
click at [427, 185] on div at bounding box center [362, 192] width 259 height 14
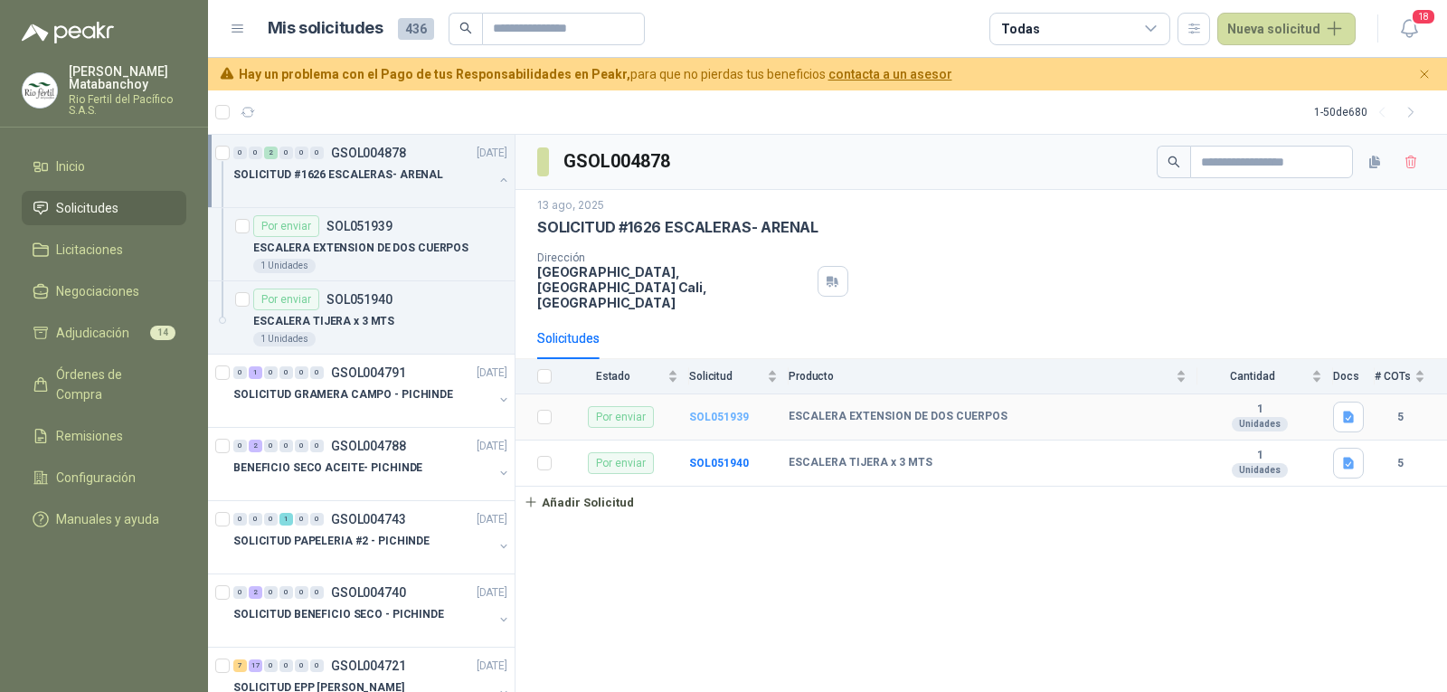
click at [734, 410] on b "SOL051939" at bounding box center [719, 416] width 60 height 13
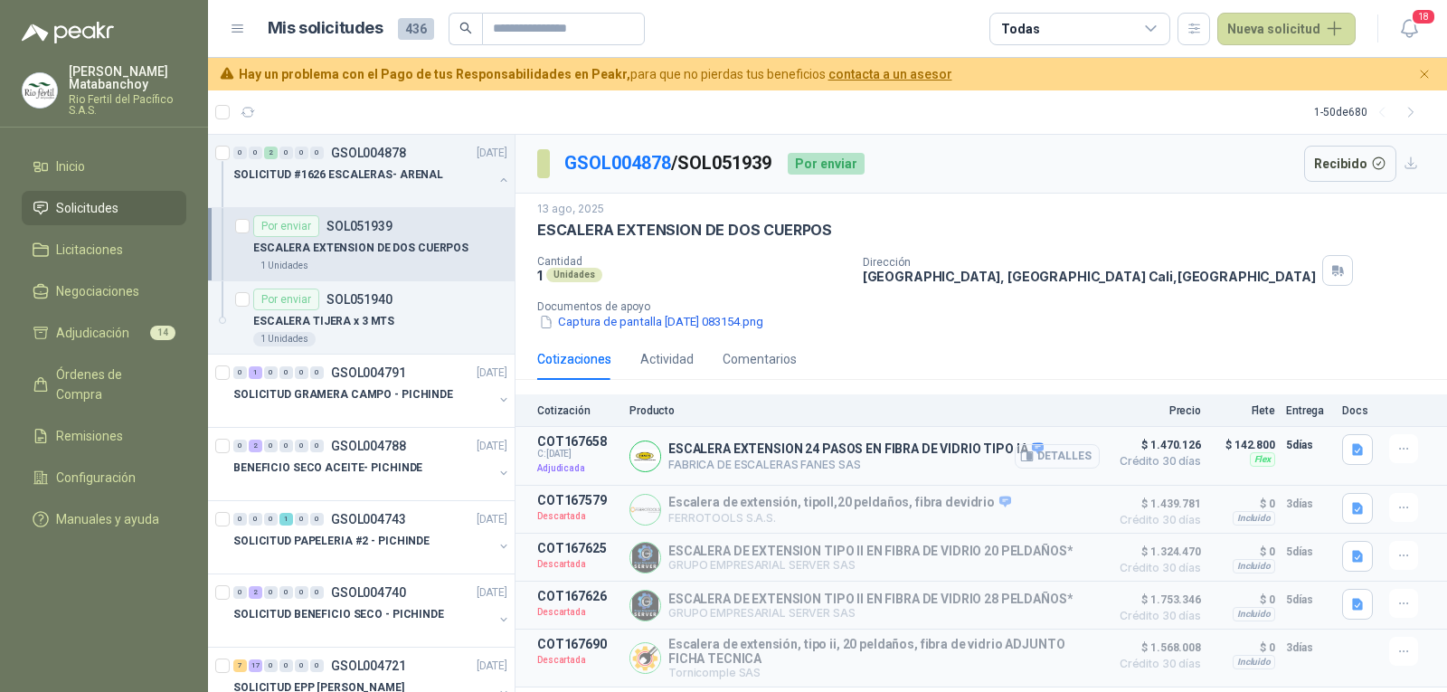
click at [1054, 448] on button "Detalles" at bounding box center [1056, 456] width 85 height 24
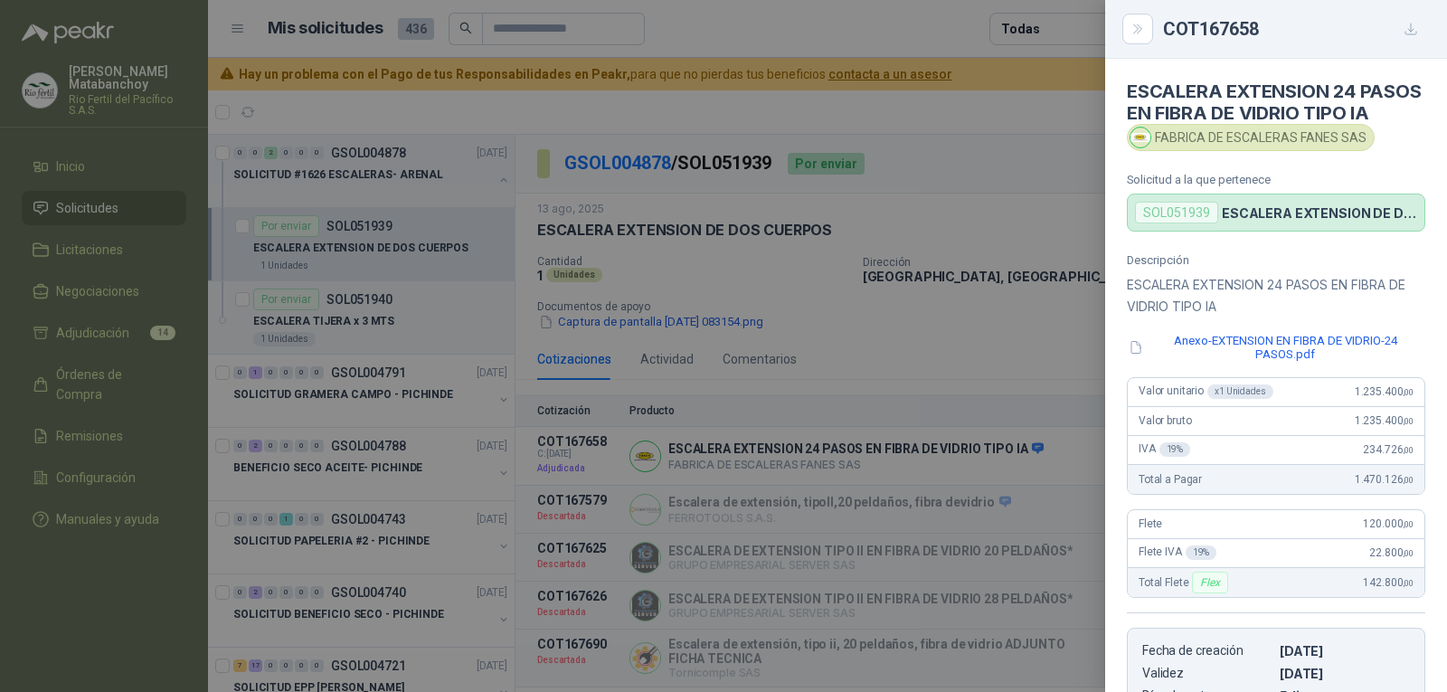
scroll to position [378, 0]
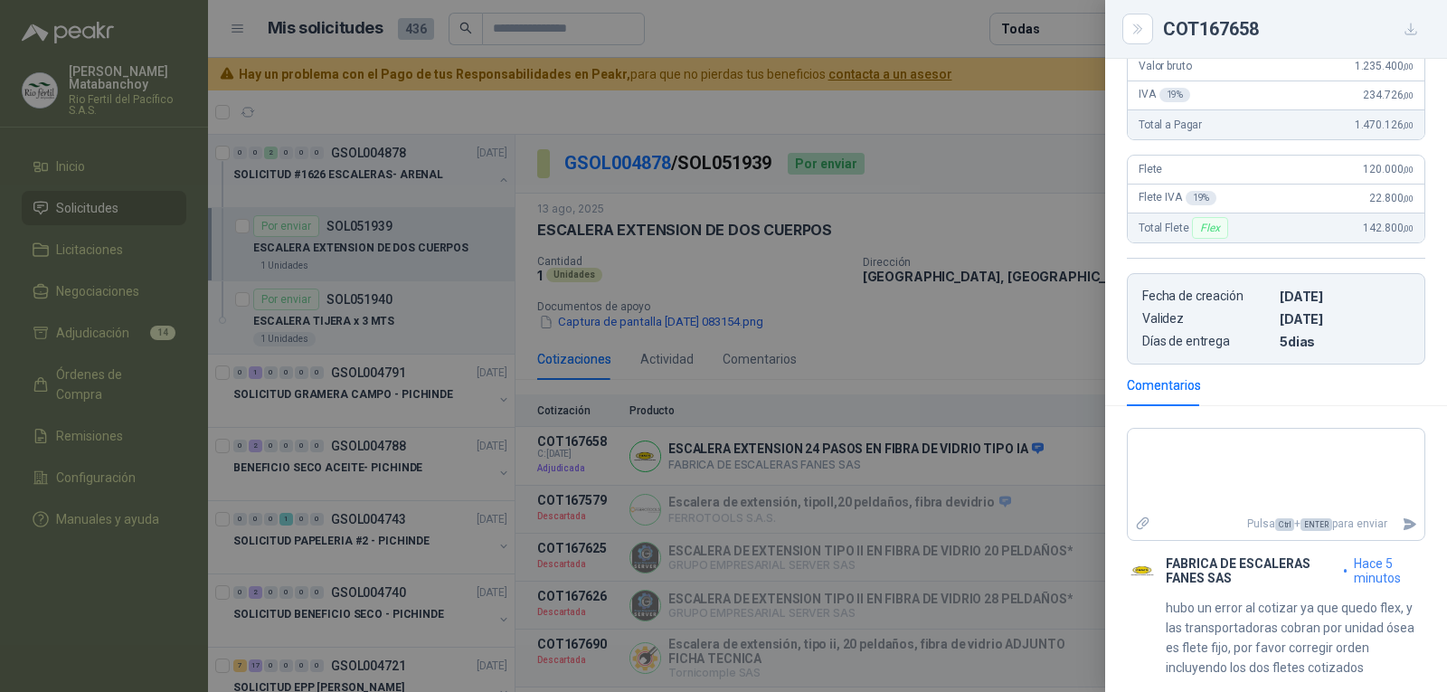
click at [852, 410] on div at bounding box center [723, 346] width 1447 height 692
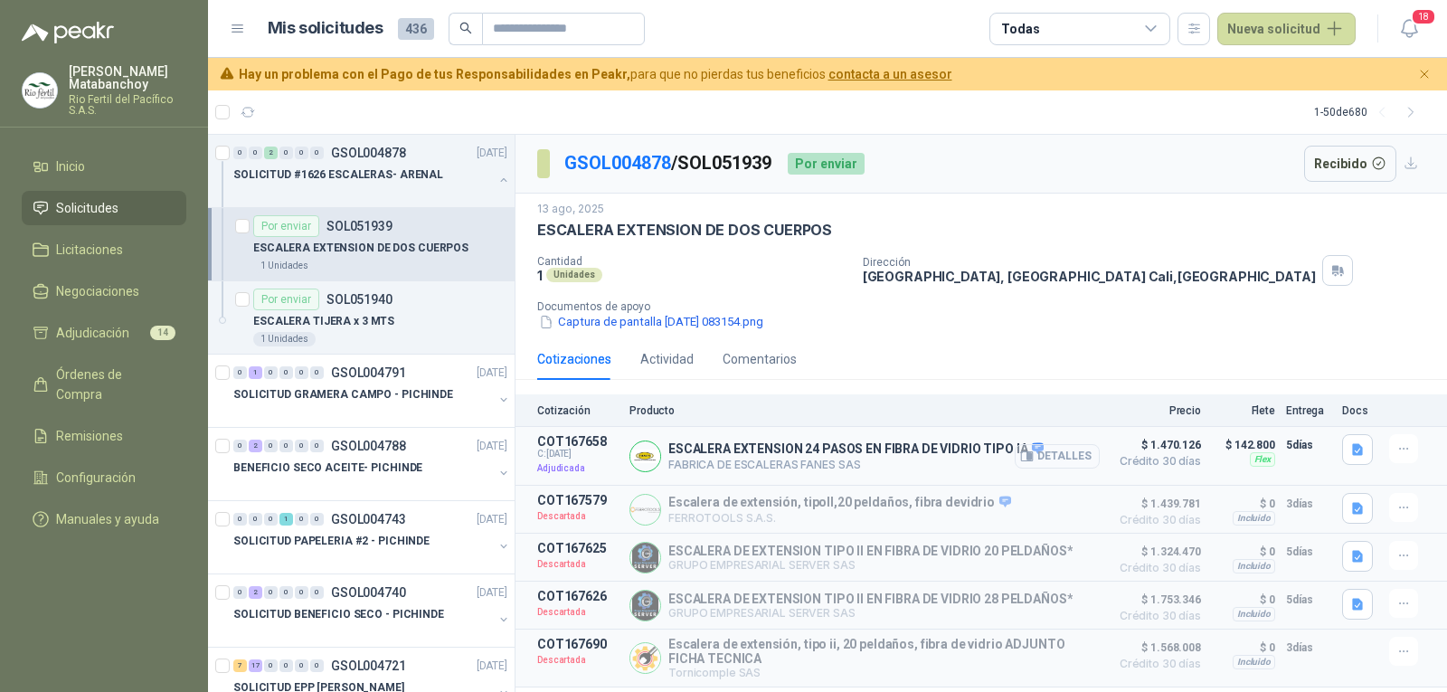
click at [1055, 460] on button "Detalles" at bounding box center [1056, 456] width 85 height 24
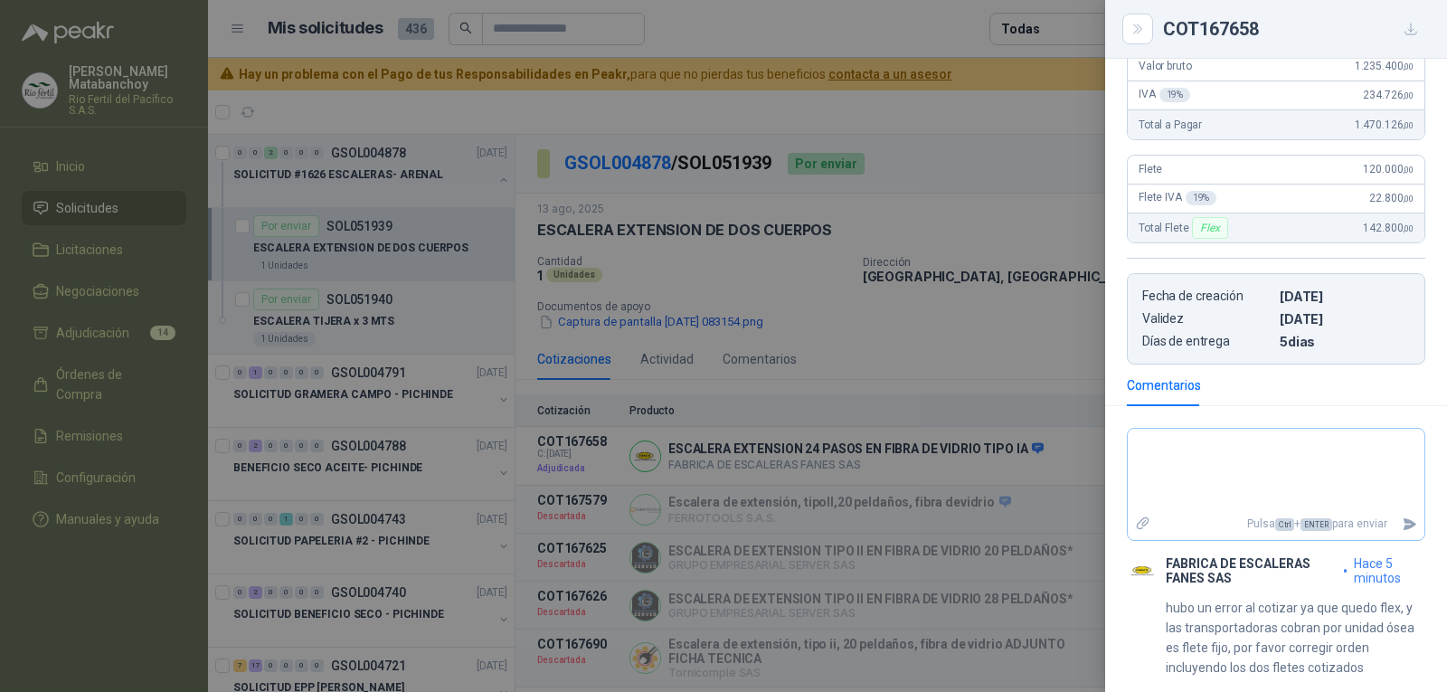
scroll to position [0, 0]
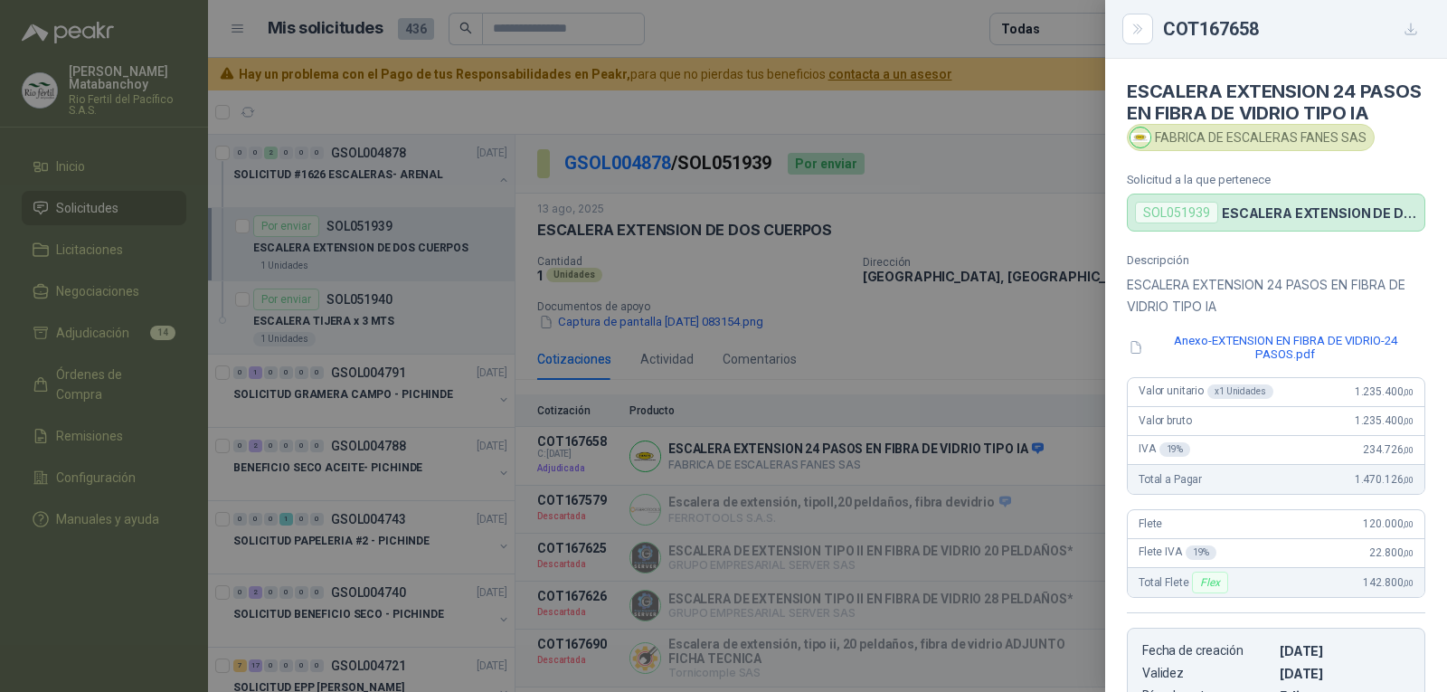
click at [882, 372] on div at bounding box center [723, 346] width 1447 height 692
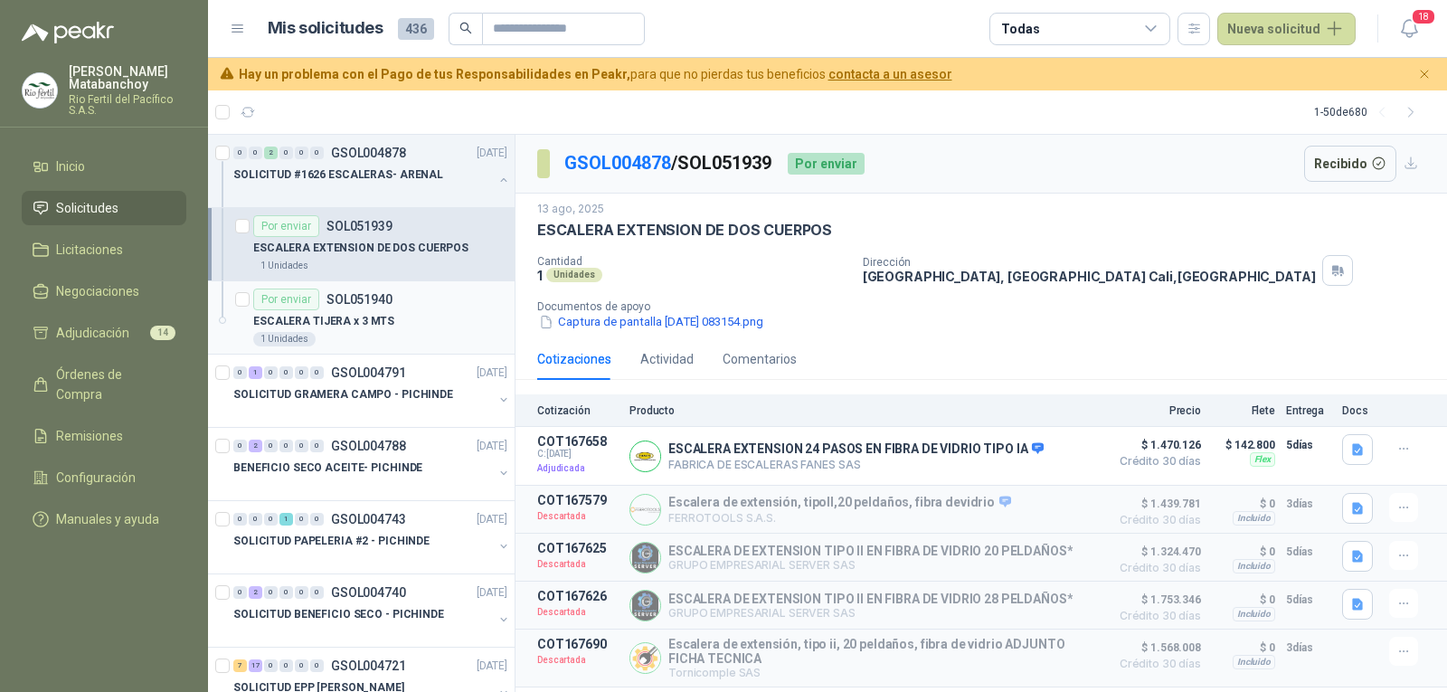
click at [367, 314] on p "ESCALERA TIJERA x 3 MTS" at bounding box center [323, 321] width 141 height 17
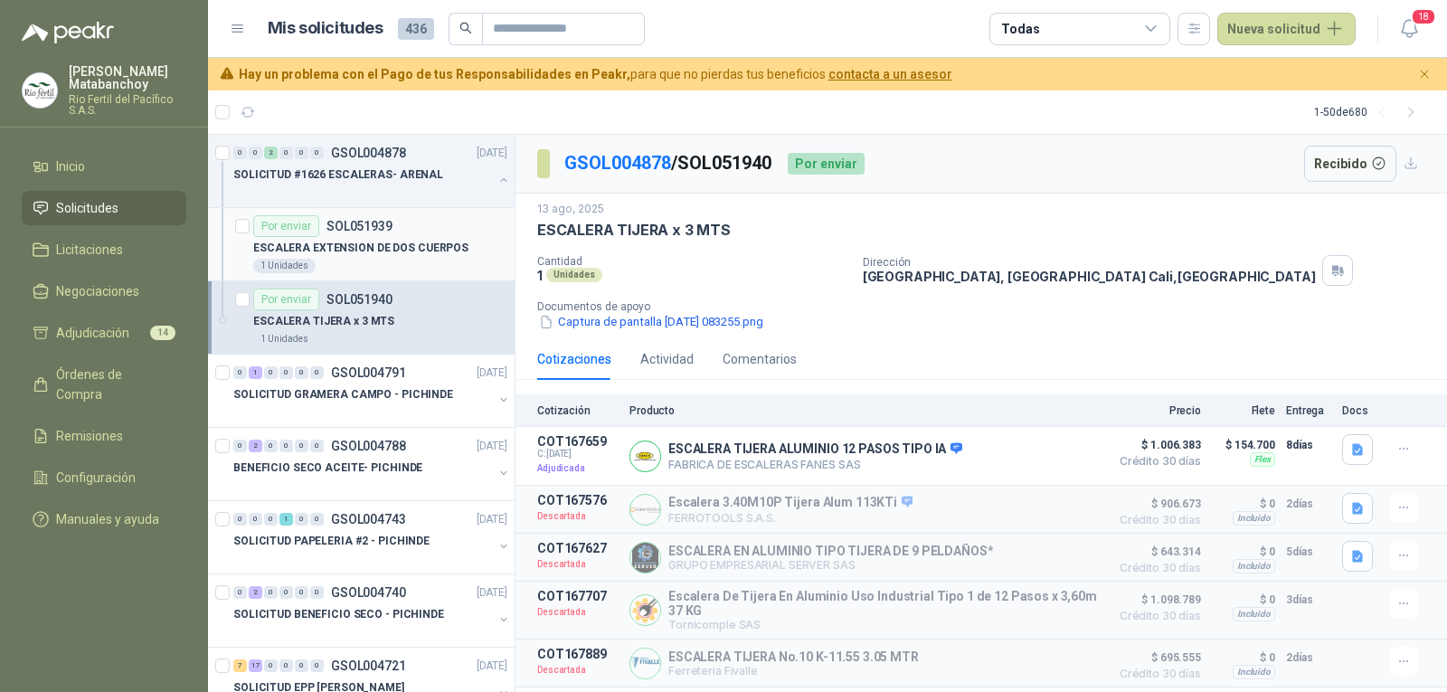
click at [364, 255] on p "ESCALERA EXTENSION DE DOS CUERPOS" at bounding box center [360, 248] width 215 height 17
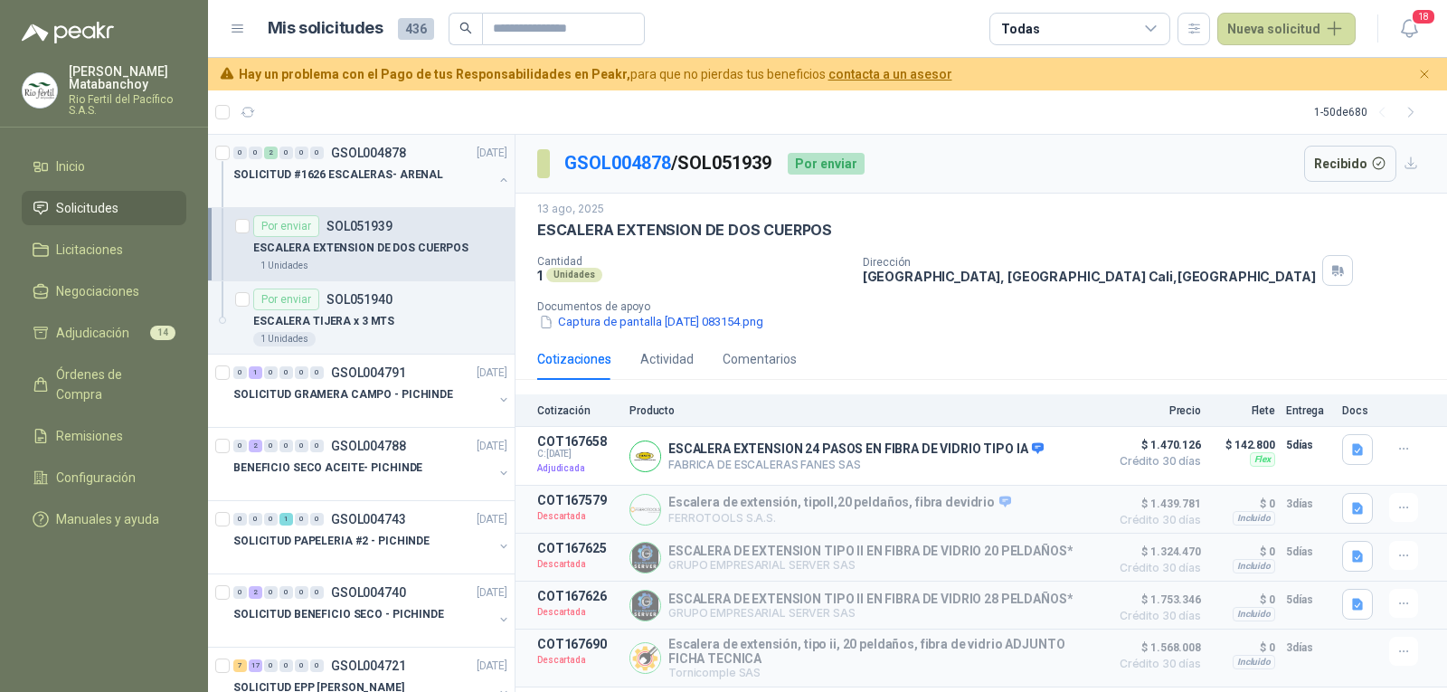
click at [496, 187] on div at bounding box center [503, 182] width 14 height 18
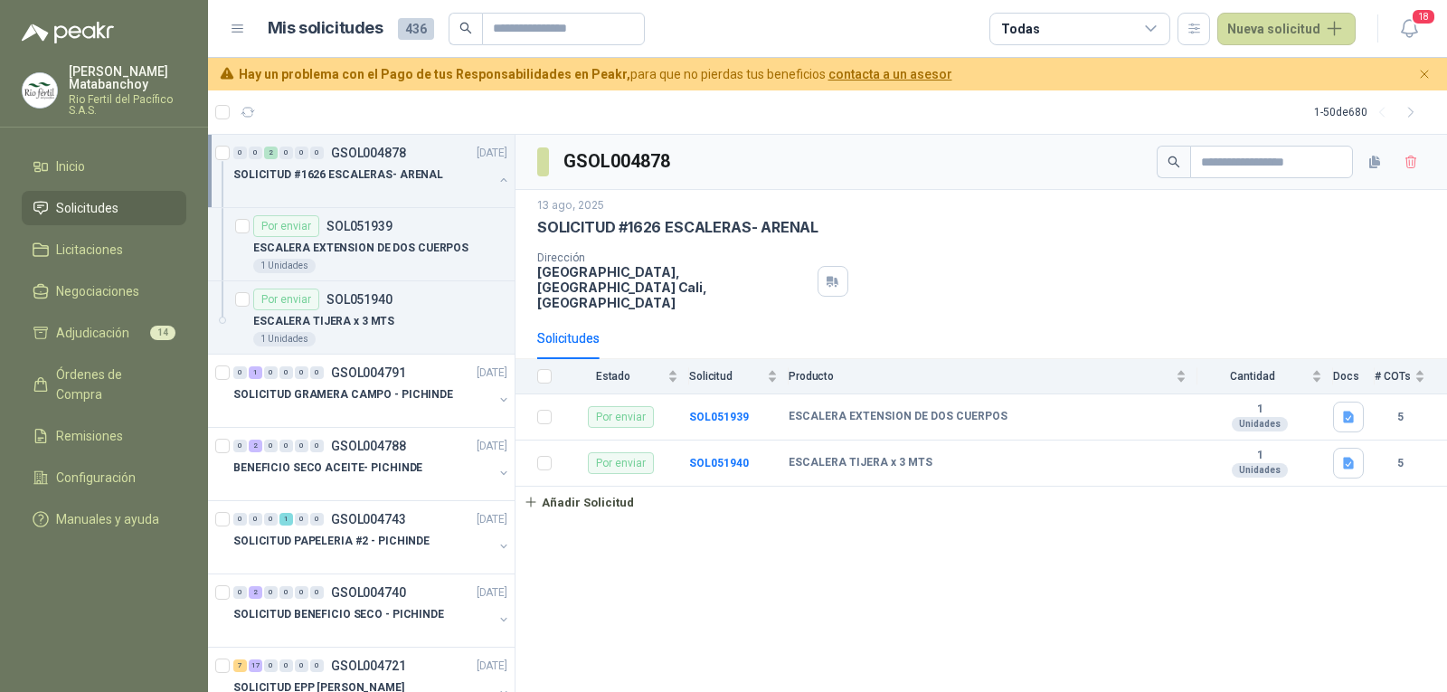
click at [496, 186] on button "button" at bounding box center [503, 180] width 14 height 14
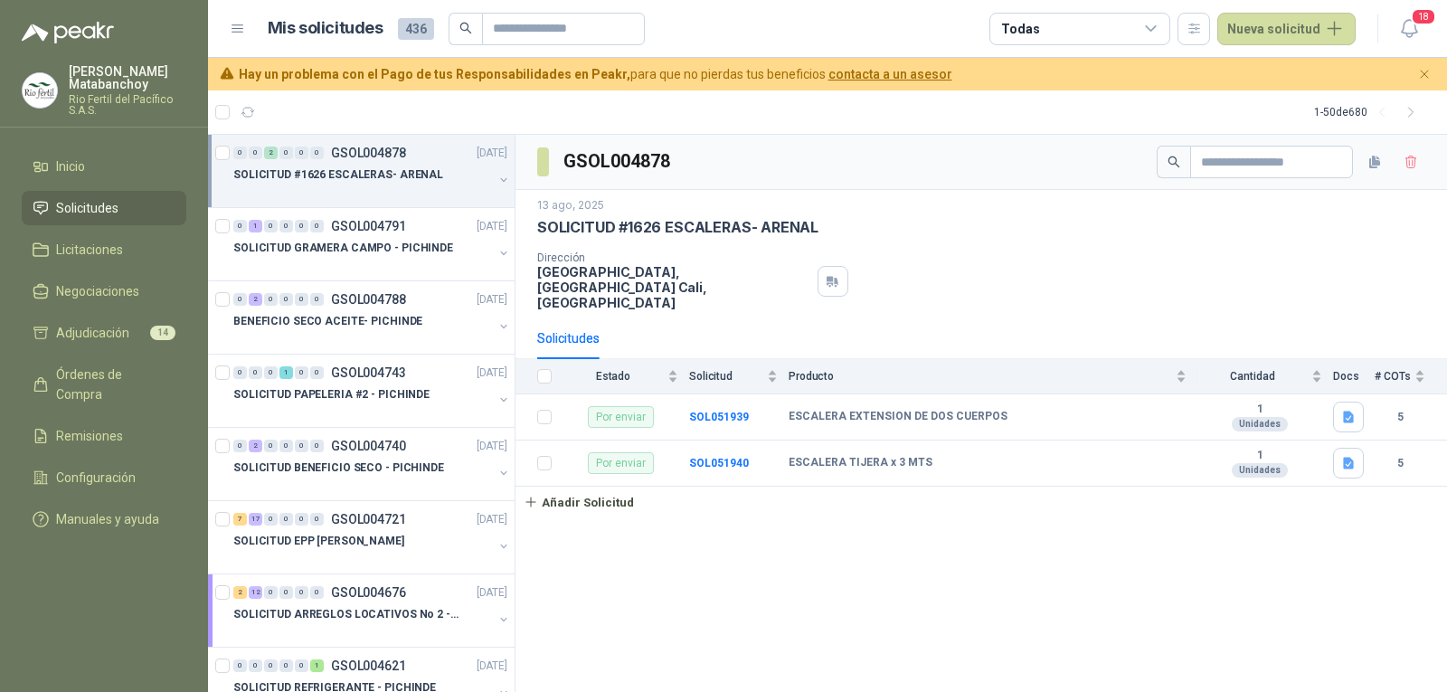
click at [135, 99] on p "Rio Fertil del Pacífico S.A.S." at bounding box center [128, 105] width 118 height 22
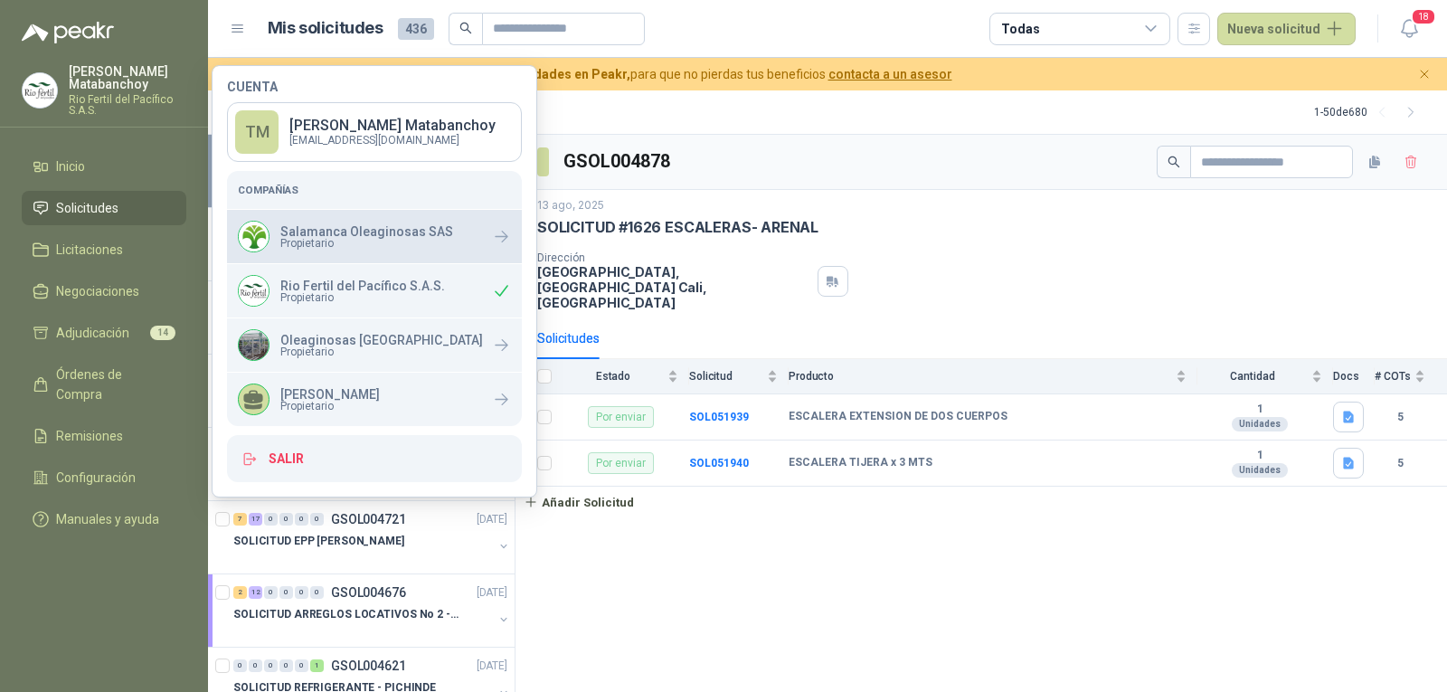
click at [395, 231] on p "Salamanca Oleaginosas SAS" at bounding box center [366, 231] width 173 height 13
click at [867, 226] on div "SOLICITUD #1626 ESCALERAS- ARENAL" at bounding box center [981, 227] width 888 height 19
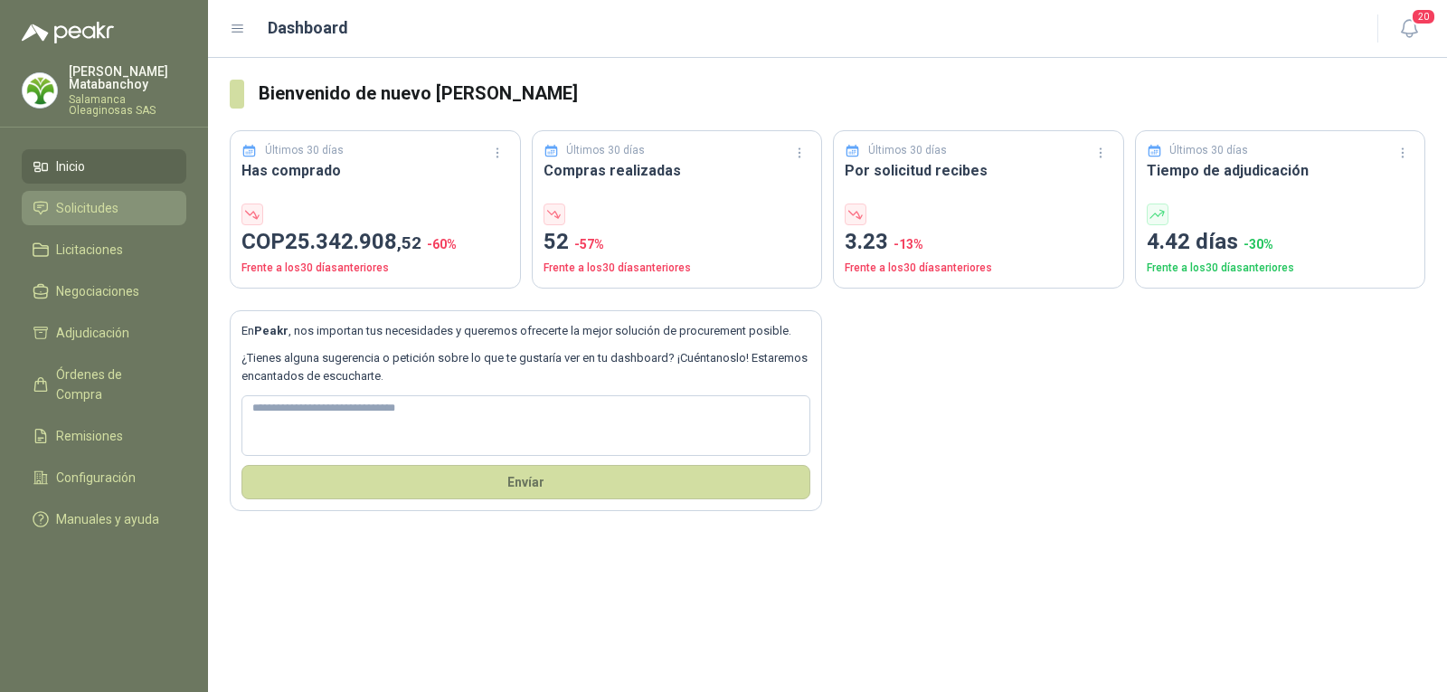
click at [109, 205] on span "Solicitudes" at bounding box center [87, 208] width 62 height 20
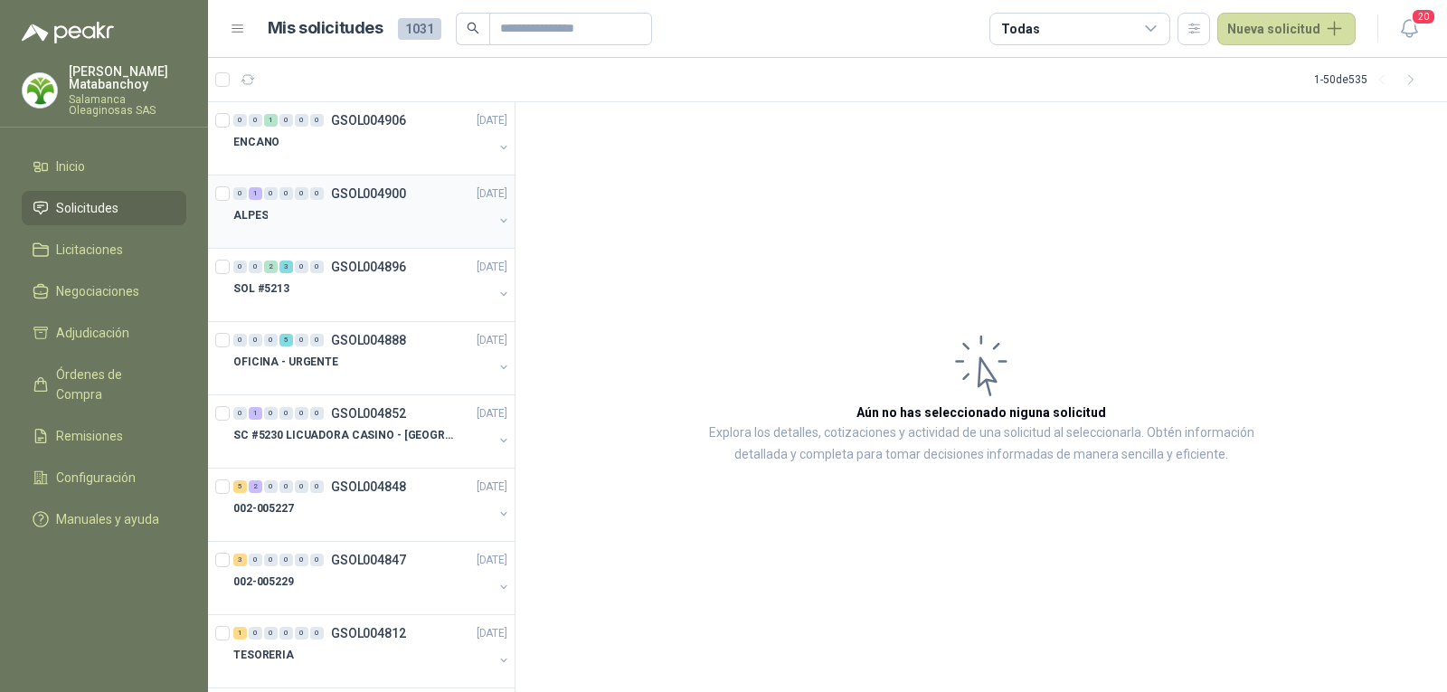
click at [355, 190] on p "GSOL004900" at bounding box center [368, 193] width 75 height 13
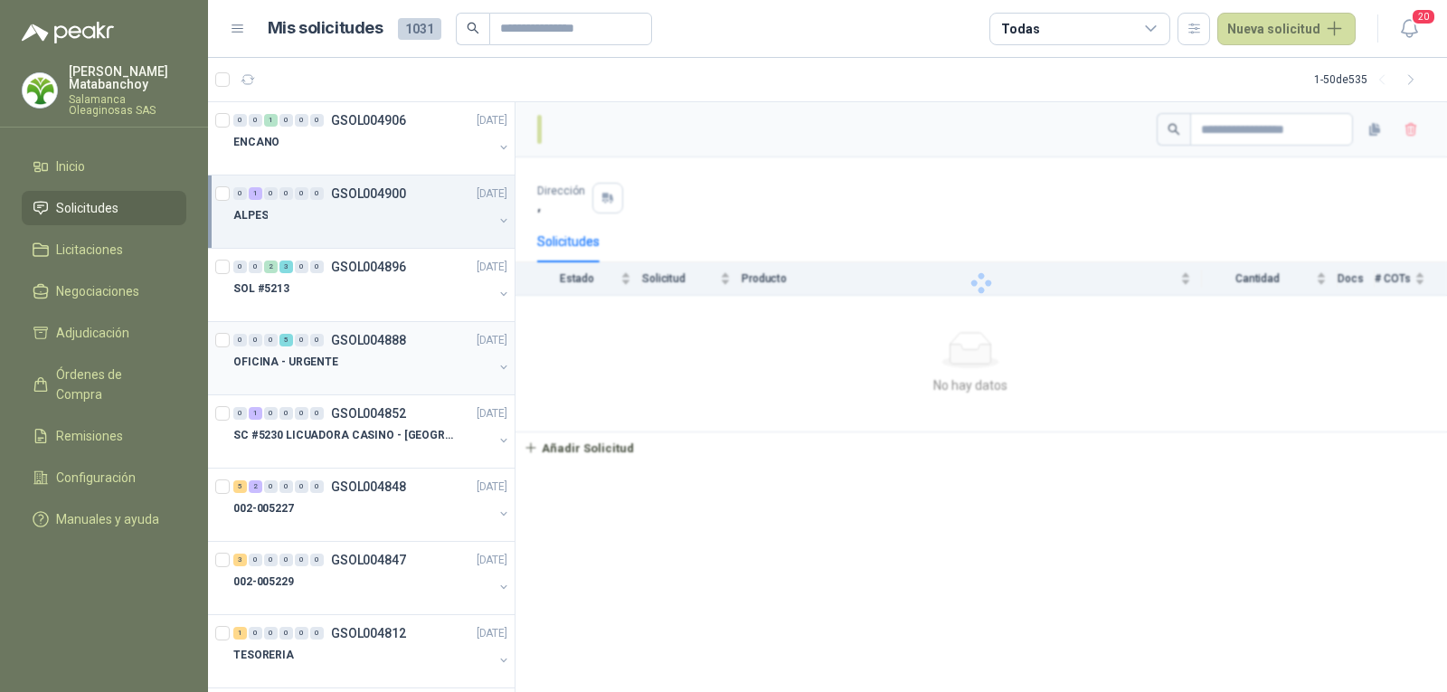
click at [368, 331] on div "0 0 0 5 0 0 GSOL004888 [DATE]" at bounding box center [372, 340] width 278 height 22
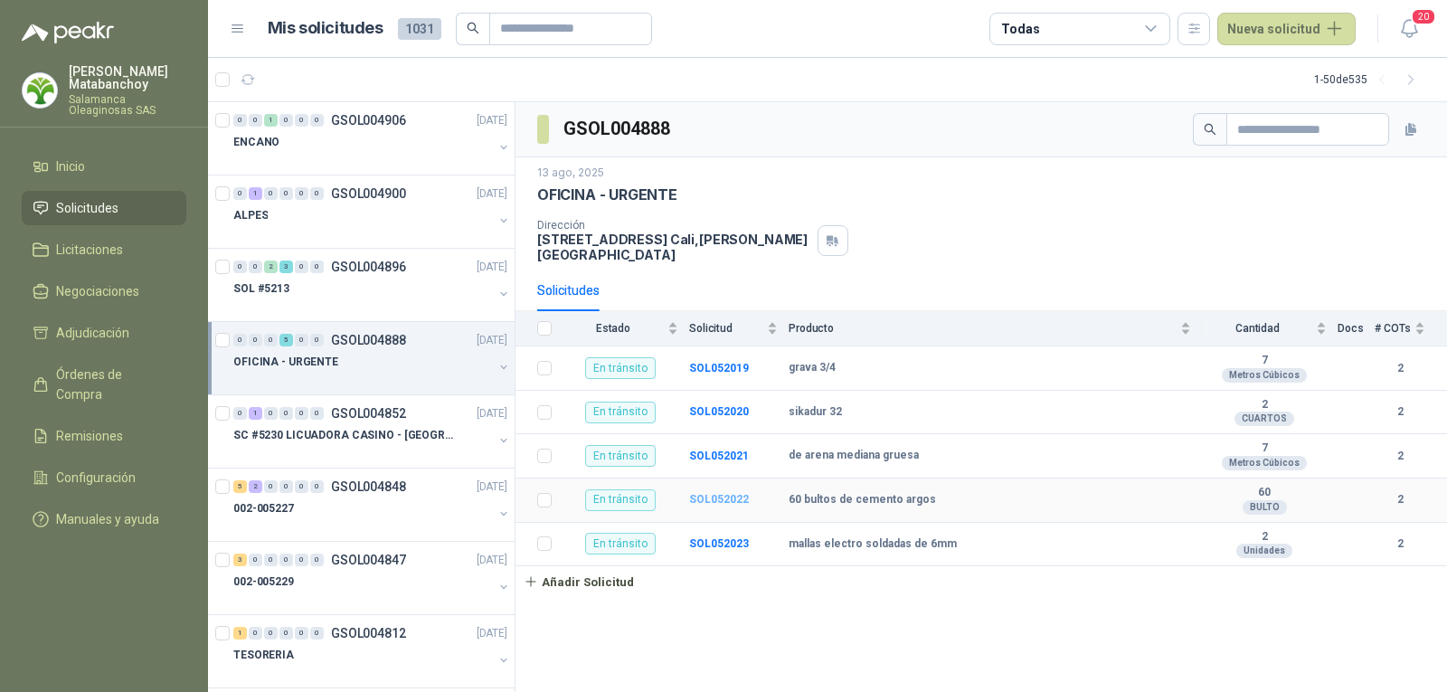
click at [729, 493] on b "SOL052022" at bounding box center [719, 499] width 60 height 13
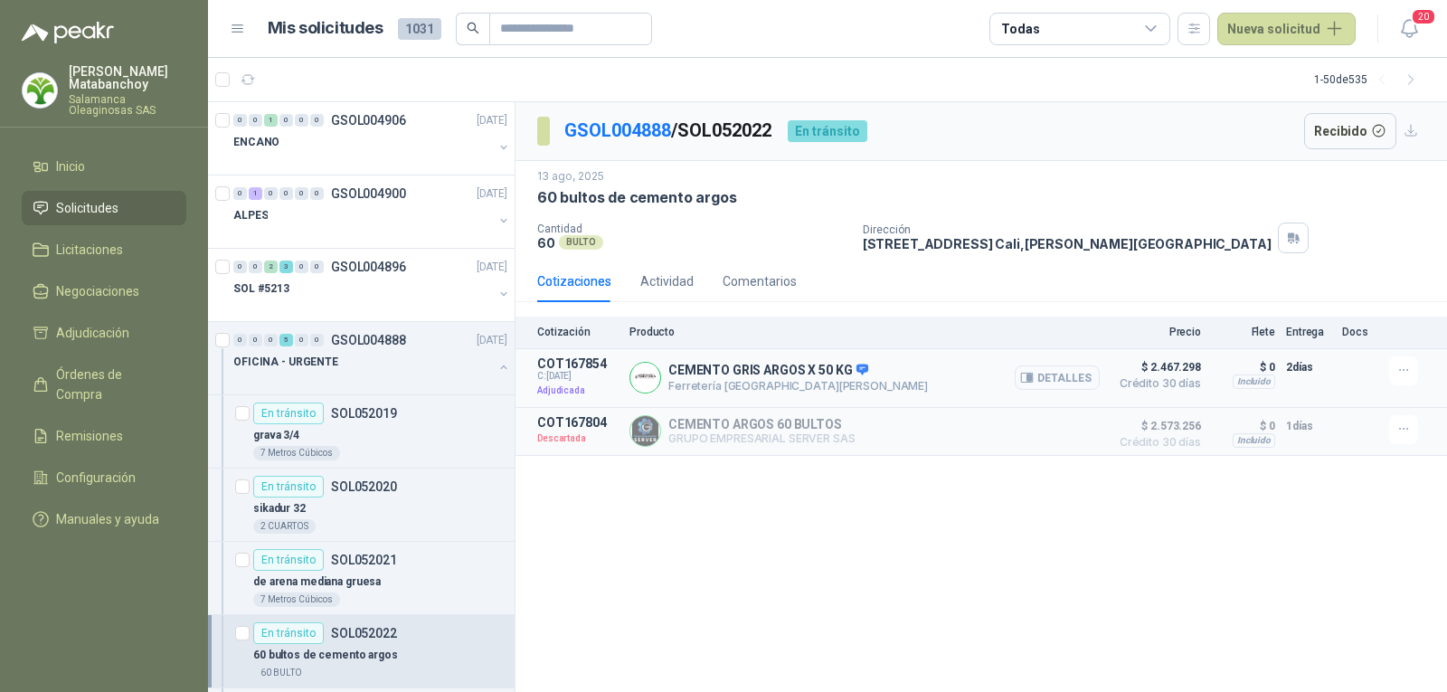
click at [1086, 366] on button "Detalles" at bounding box center [1056, 377] width 85 height 24
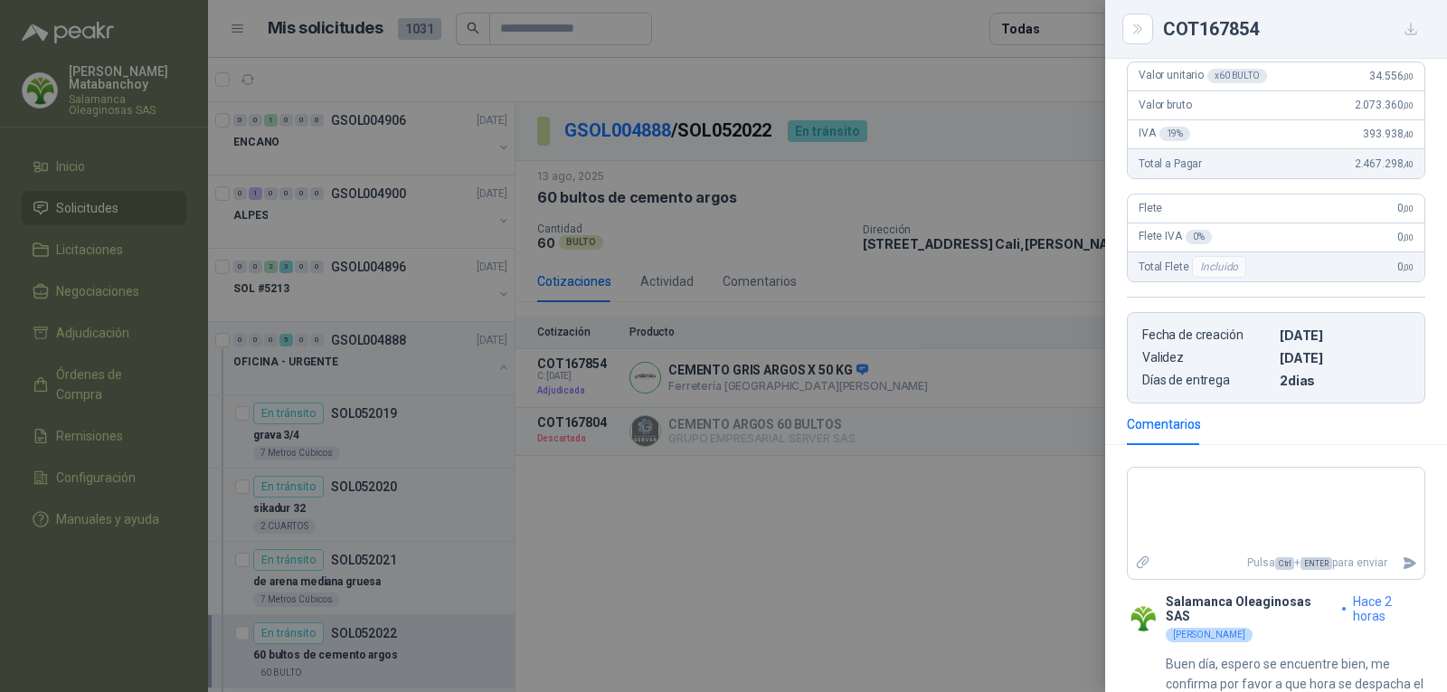
scroll to position [279, 0]
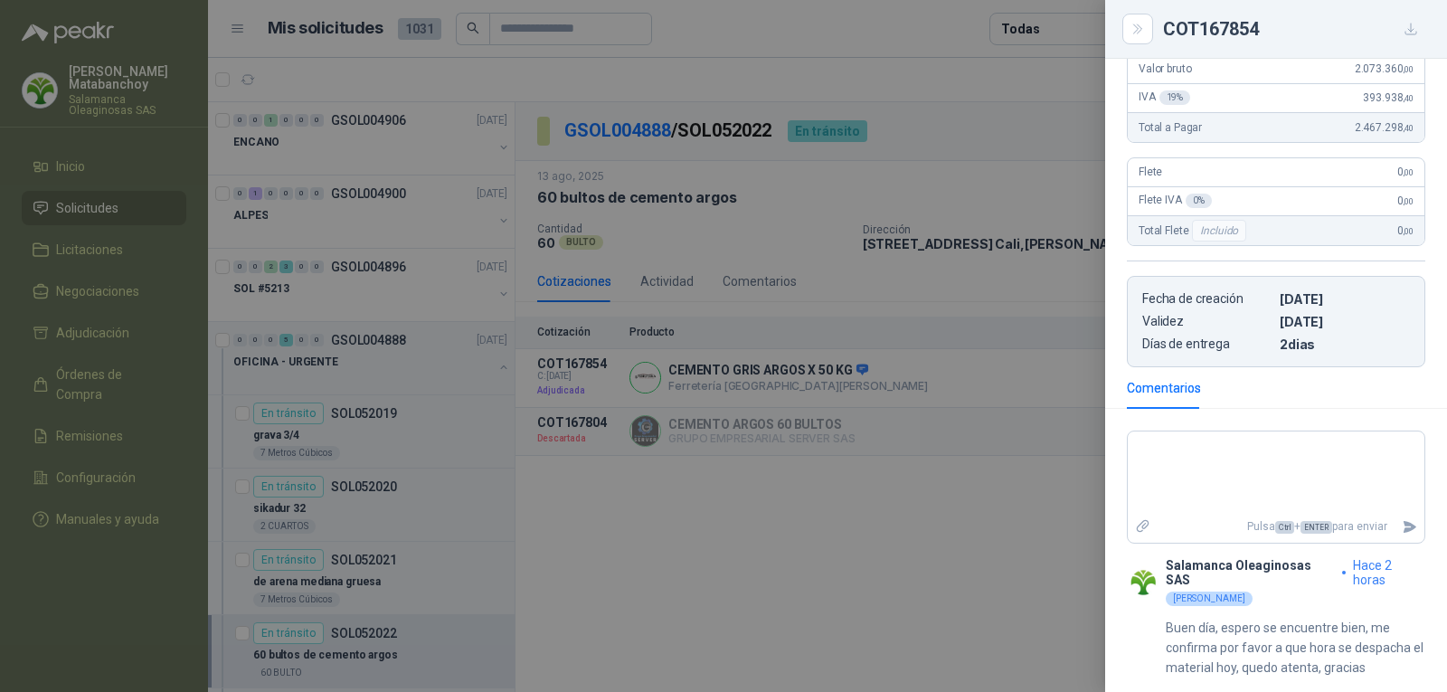
click at [876, 473] on div at bounding box center [723, 346] width 1447 height 692
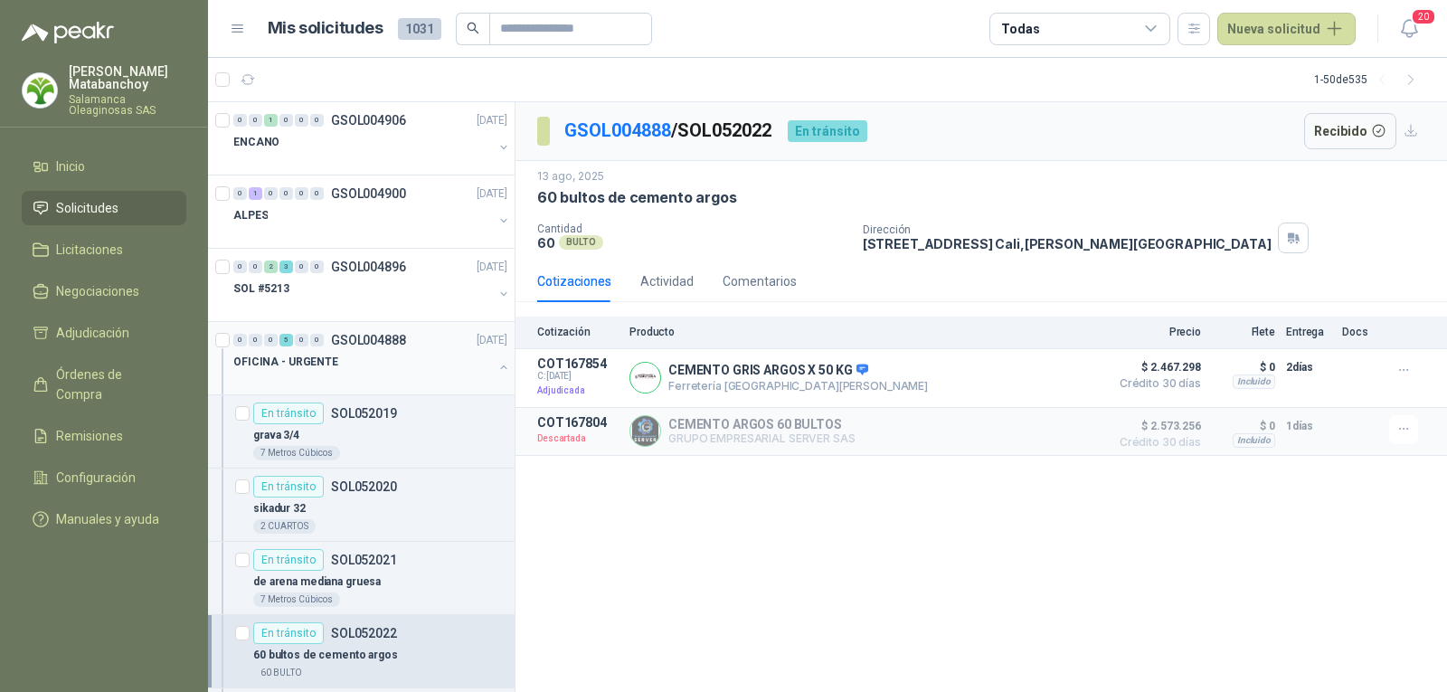
click at [496, 363] on button "button" at bounding box center [503, 367] width 14 height 14
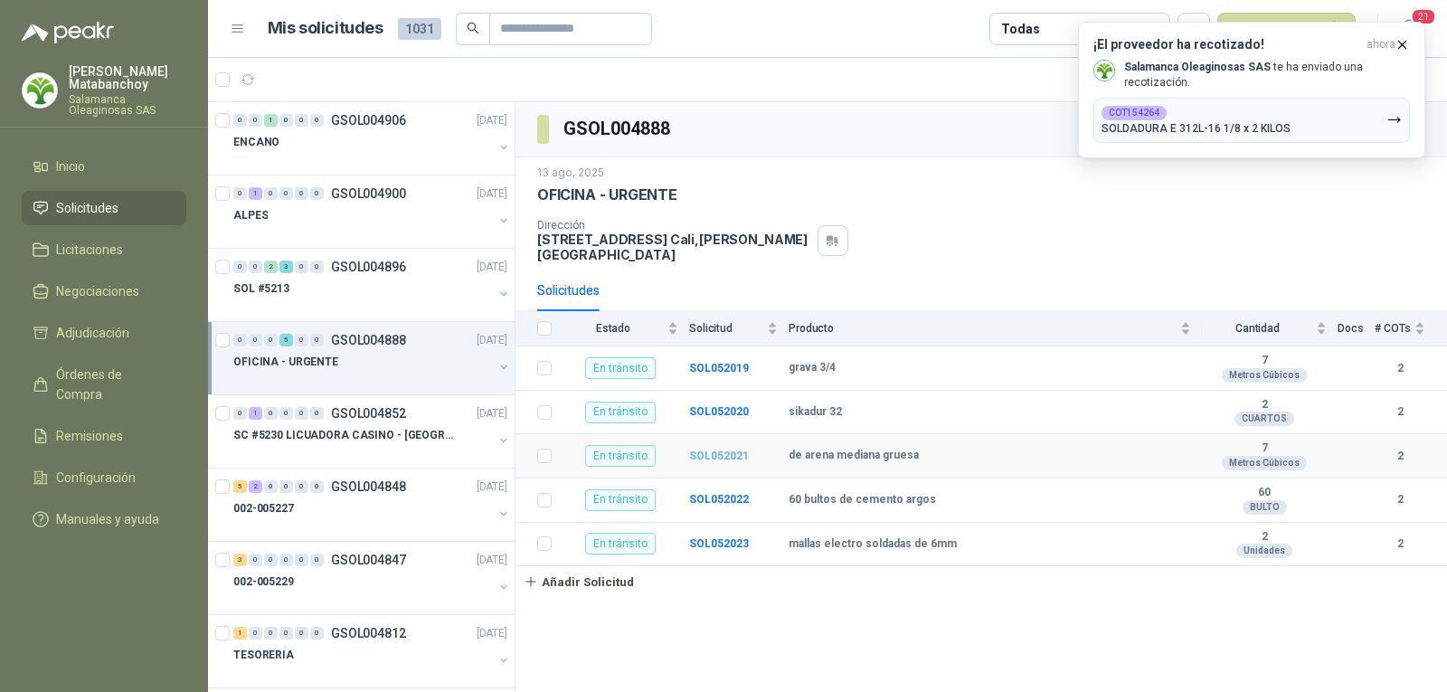
click at [721, 449] on b "SOL052021" at bounding box center [719, 455] width 60 height 13
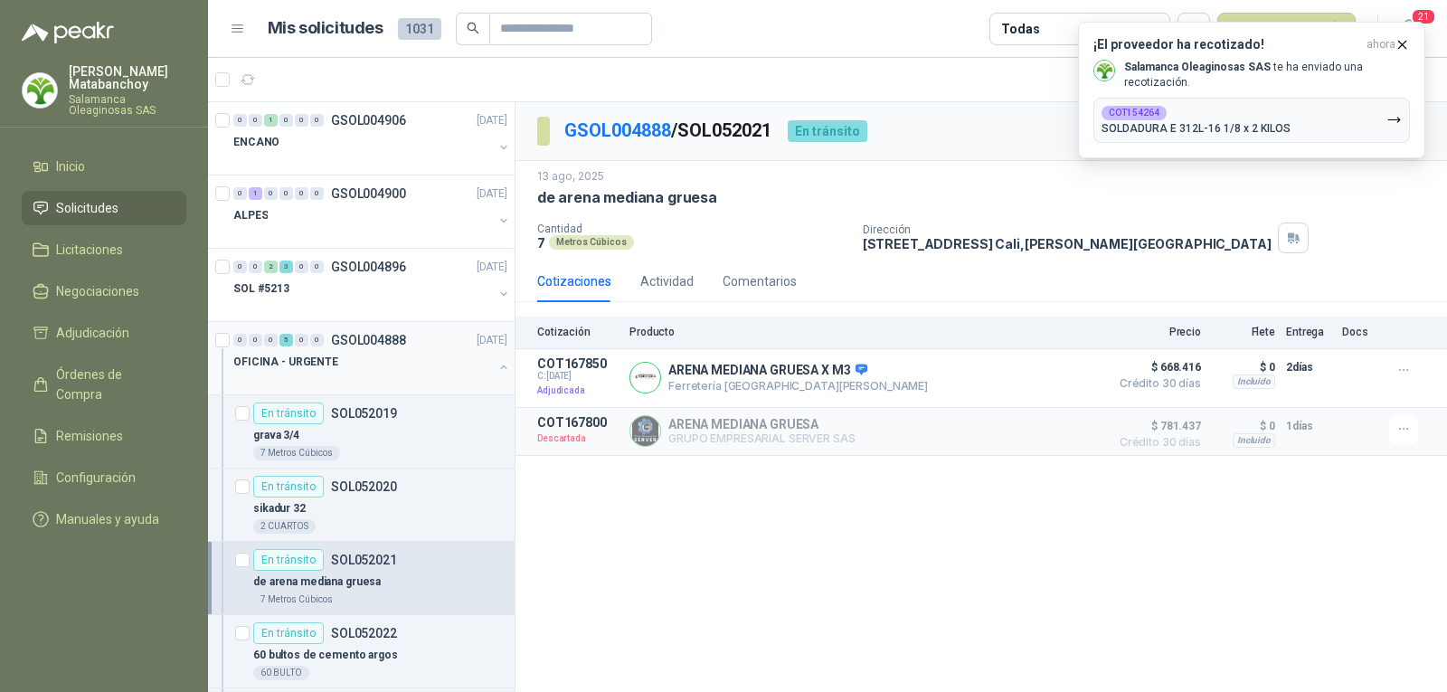
click at [357, 371] on div "OFICINA - URGENTE" at bounding box center [362, 362] width 259 height 22
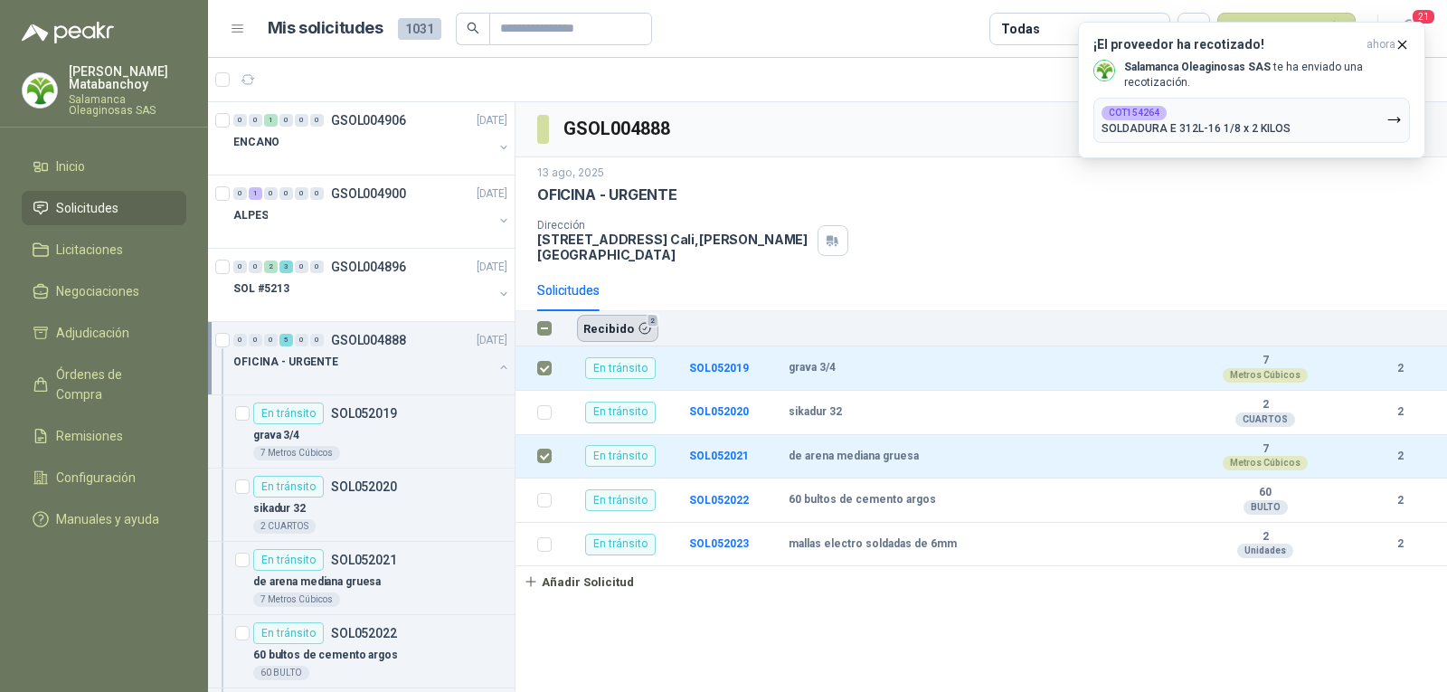
click at [614, 315] on button "Recibido 2" at bounding box center [617, 328] width 81 height 27
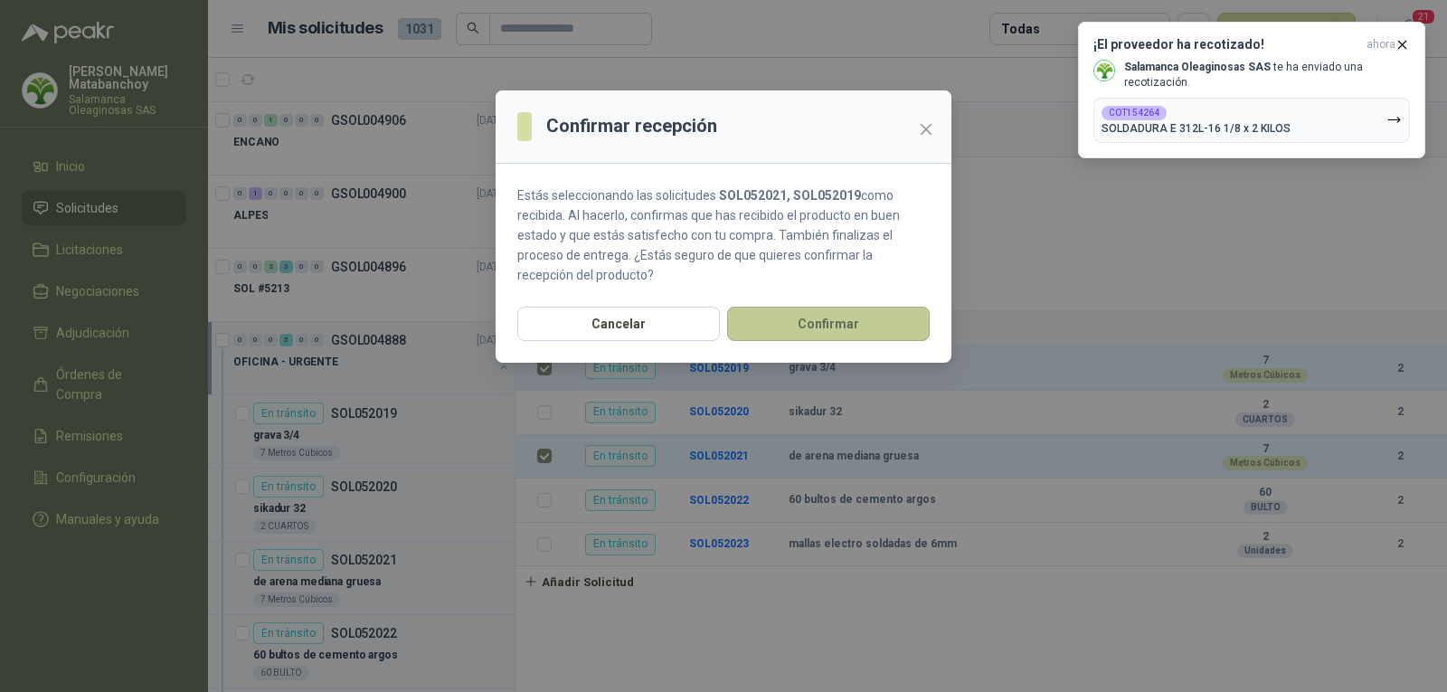
click at [781, 323] on button "Confirmar" at bounding box center [828, 323] width 203 height 34
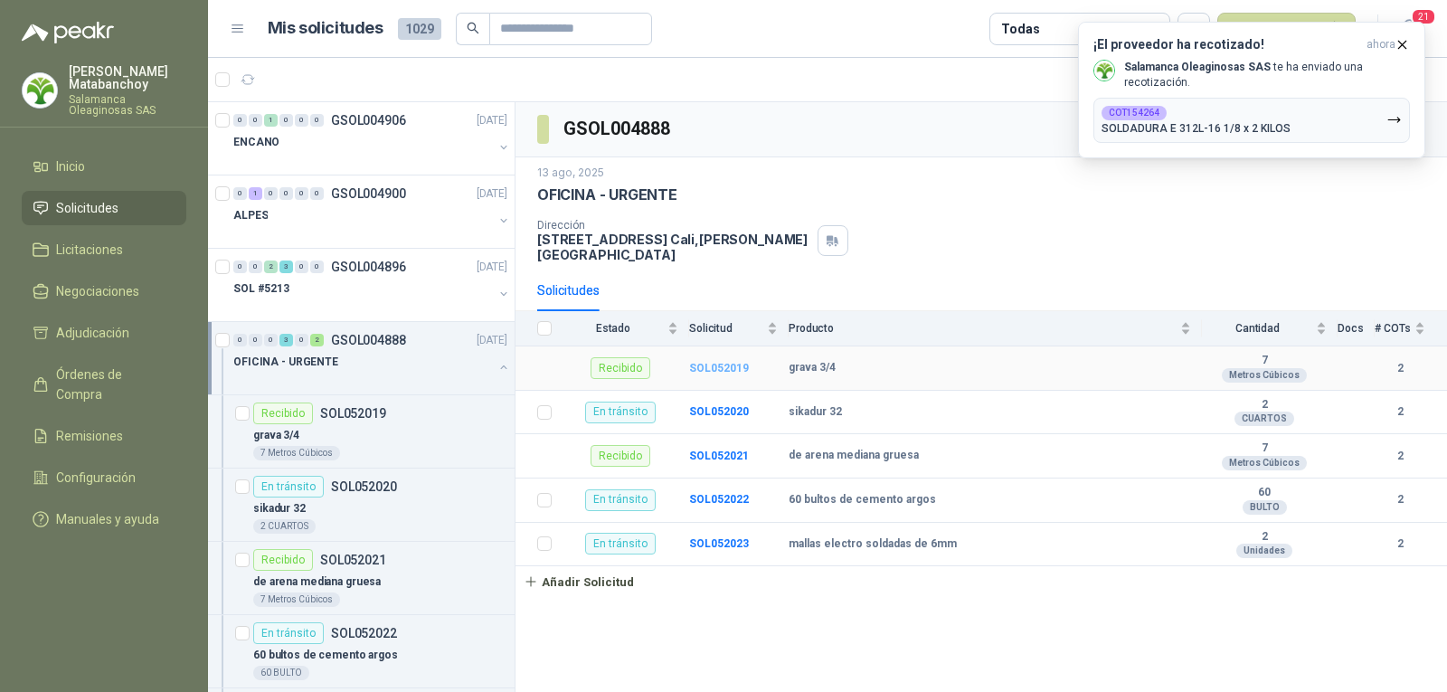
click at [717, 362] on b "SOL052019" at bounding box center [719, 368] width 60 height 13
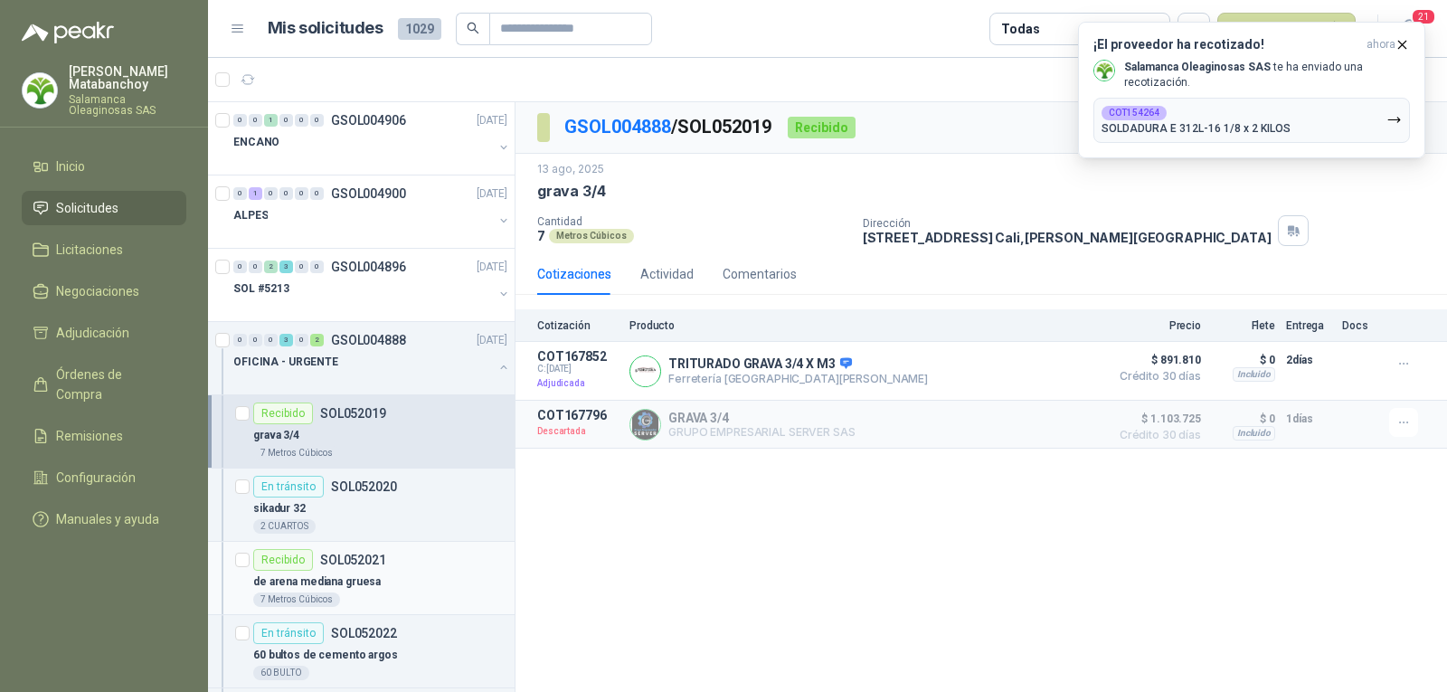
click at [374, 570] on div "Recibido SOL052021" at bounding box center [319, 560] width 133 height 22
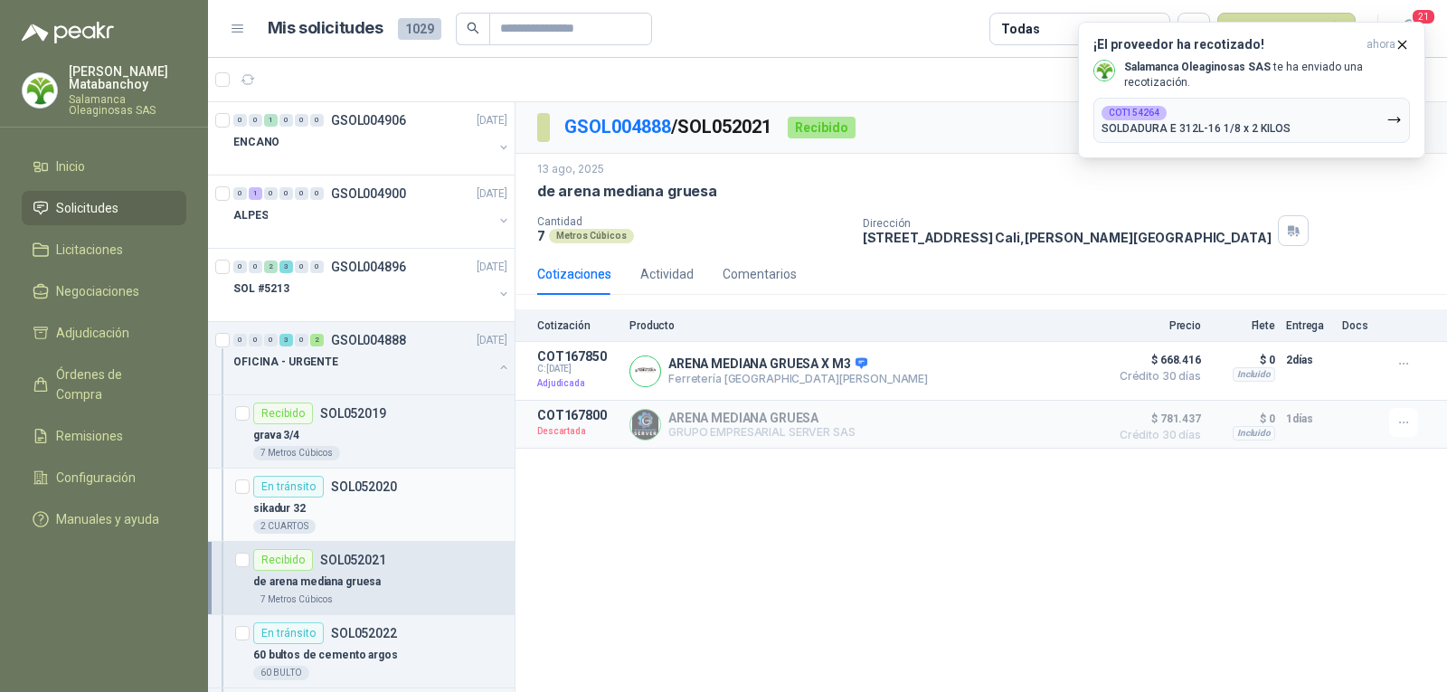
click at [396, 492] on div "En tránsito SOL052020" at bounding box center [380, 487] width 254 height 22
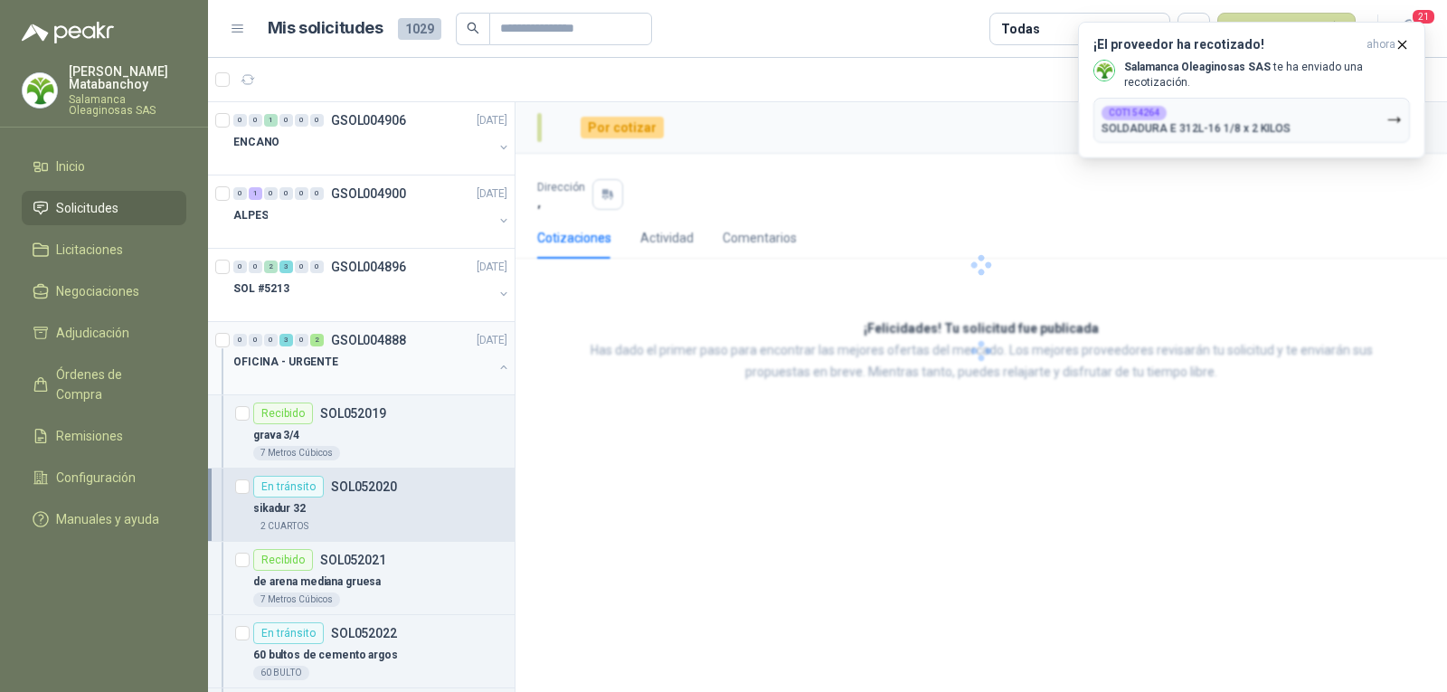
click at [380, 371] on div "OFICINA - URGENTE" at bounding box center [362, 362] width 259 height 22
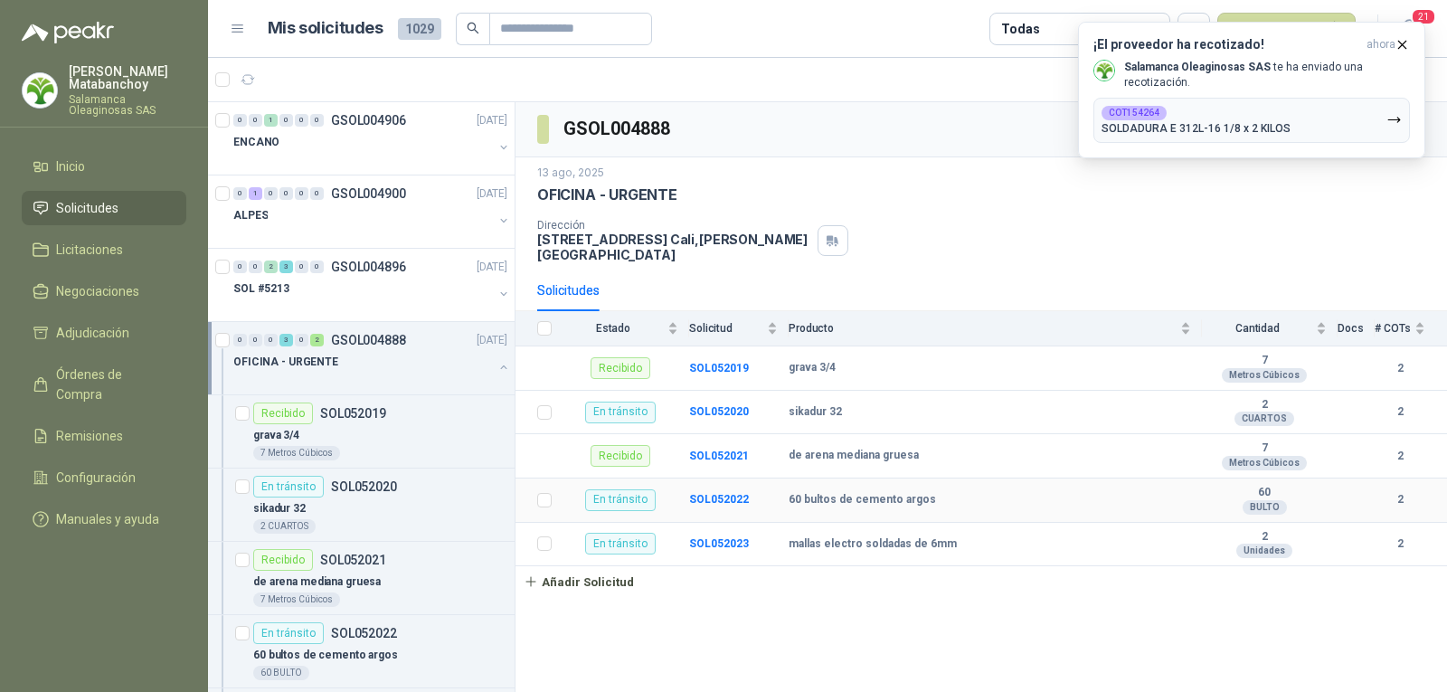
drag, startPoint x: 727, startPoint y: 482, endPoint x: 735, endPoint y: 476, distance: 10.3
click at [727, 493] on b "SOL052022" at bounding box center [719, 499] width 60 height 13
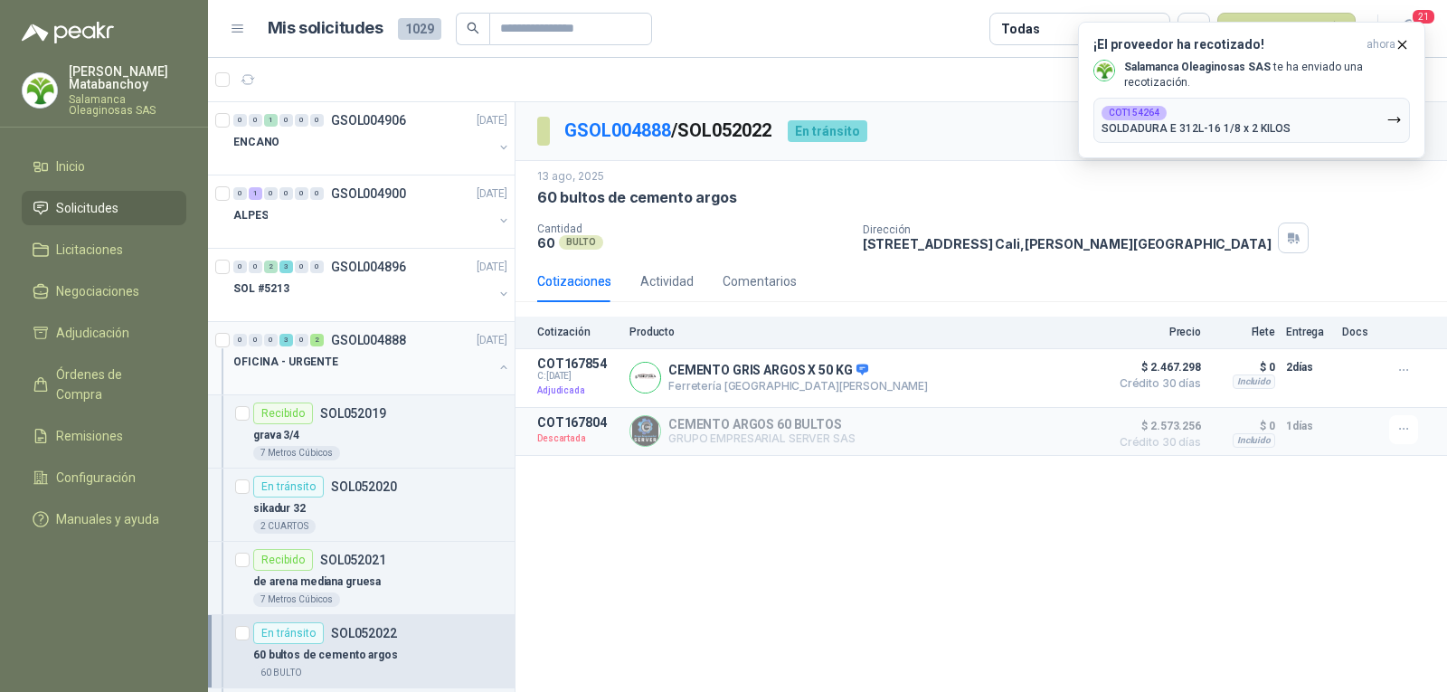
click at [354, 378] on div at bounding box center [362, 379] width 259 height 14
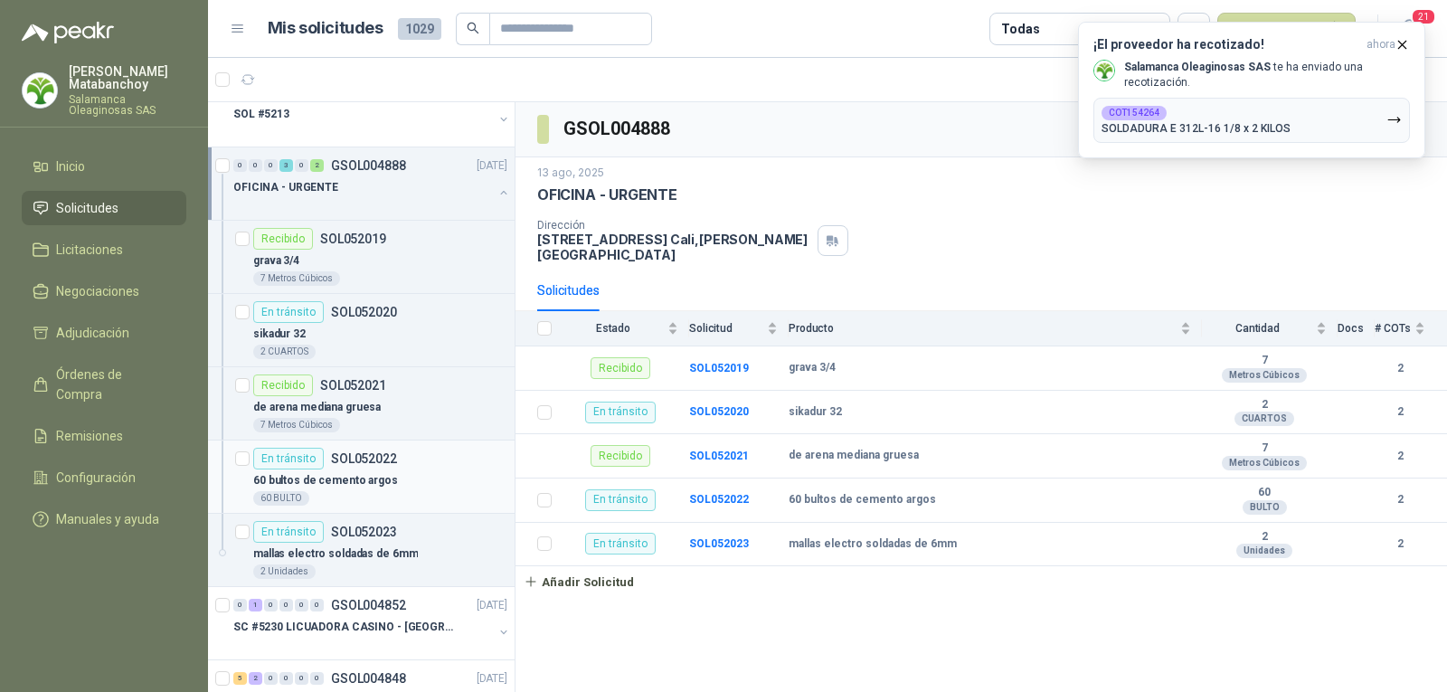
scroll to position [181, 0]
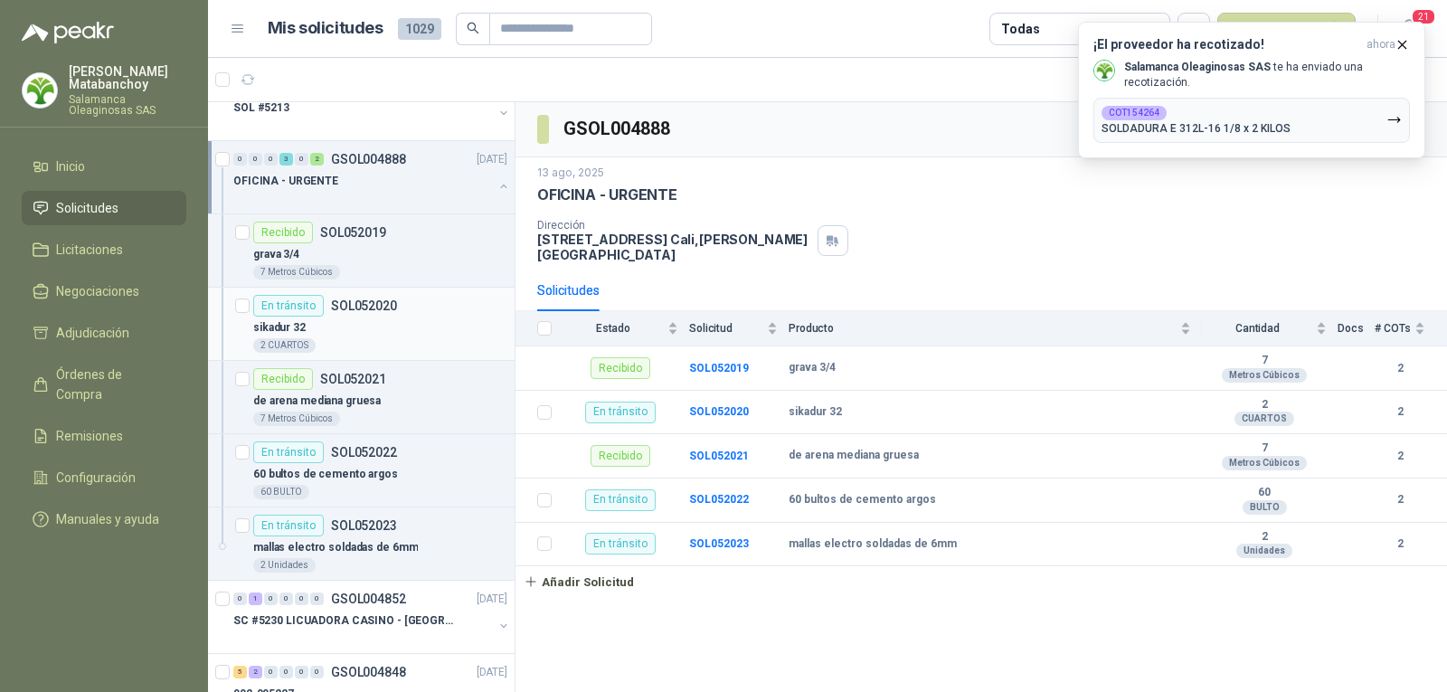
click at [346, 339] on div "2 CUARTOS" at bounding box center [380, 345] width 254 height 14
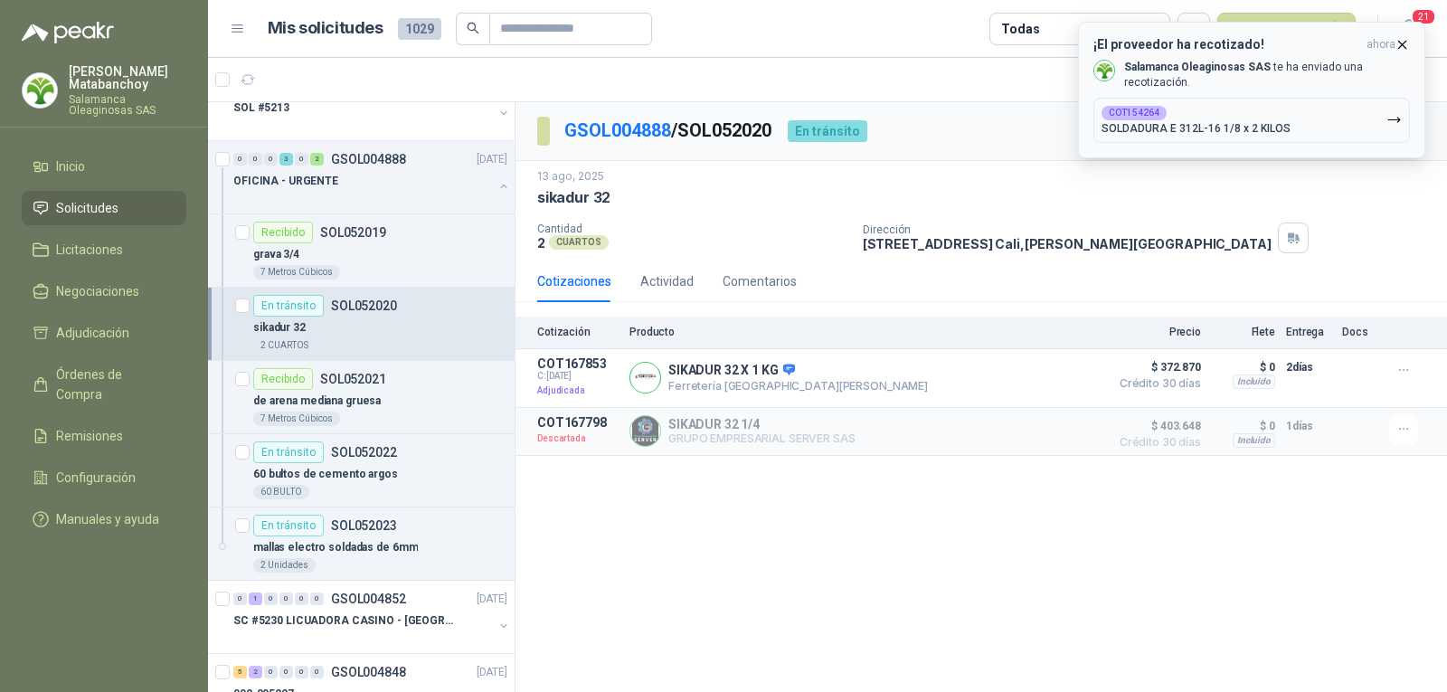
click at [1400, 46] on icon "button" at bounding box center [1401, 44] width 15 height 15
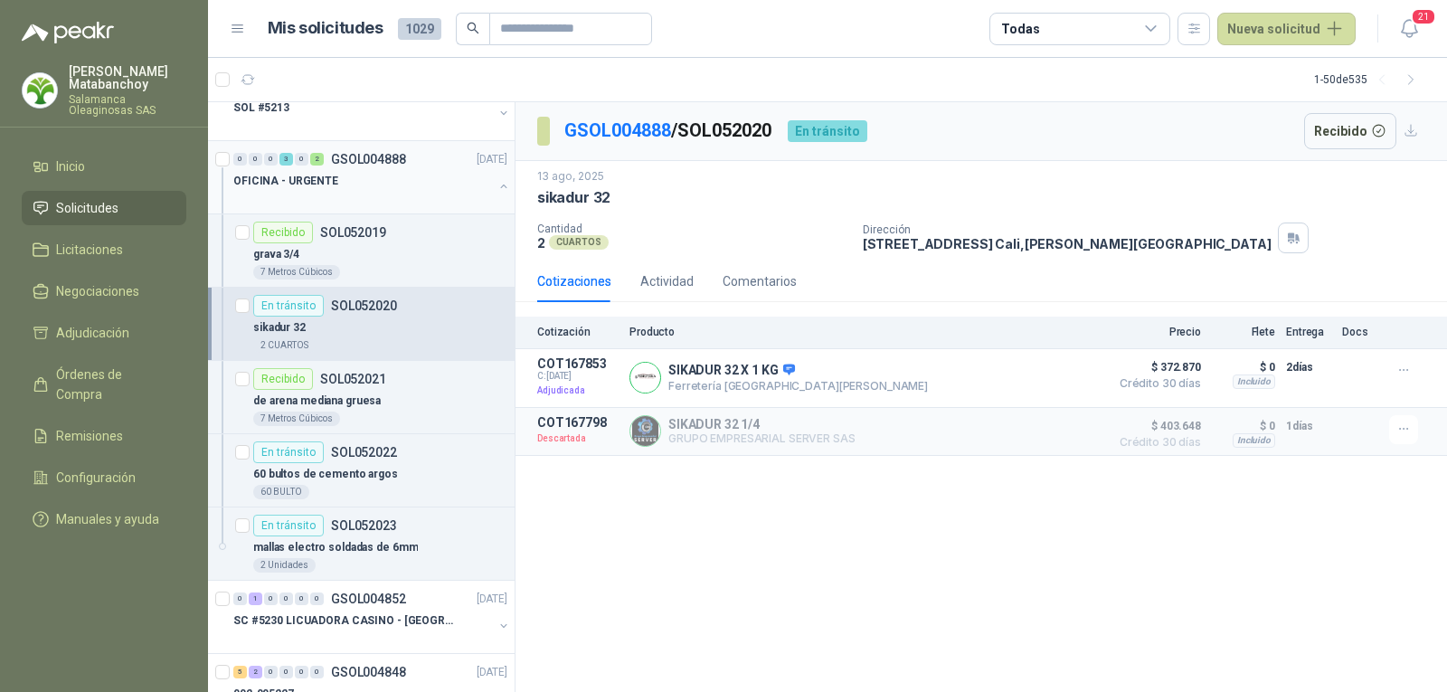
click at [392, 207] on div "0 0 0 3 0 2 GSOL004888 [DATE] OFICINA - URGENTE" at bounding box center [361, 177] width 306 height 73
drag, startPoint x: 313, startPoint y: 457, endPoint x: 317, endPoint y: 448, distance: 9.3
click at [315, 454] on div "En tránsito" at bounding box center [288, 452] width 71 height 22
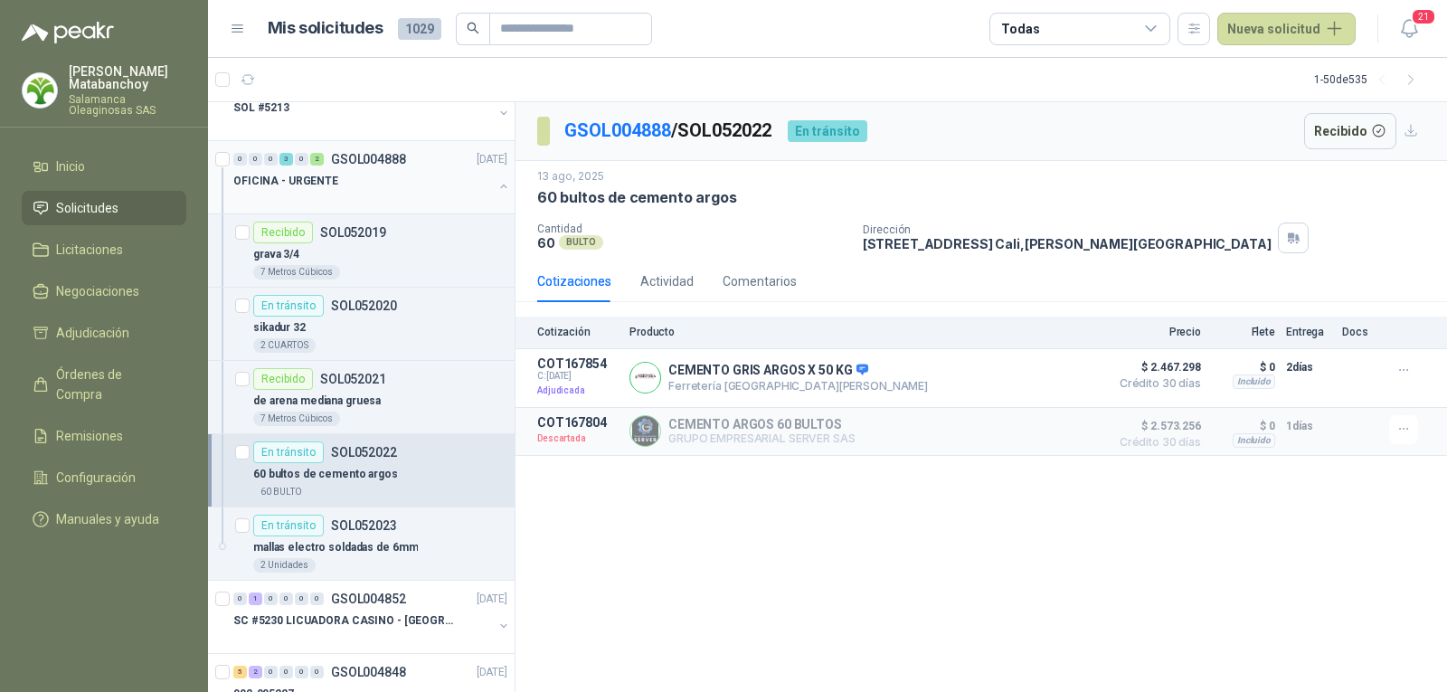
click at [325, 166] on div "0 0 0 3 0 2 GSOL004888 [DATE]" at bounding box center [372, 159] width 278 height 22
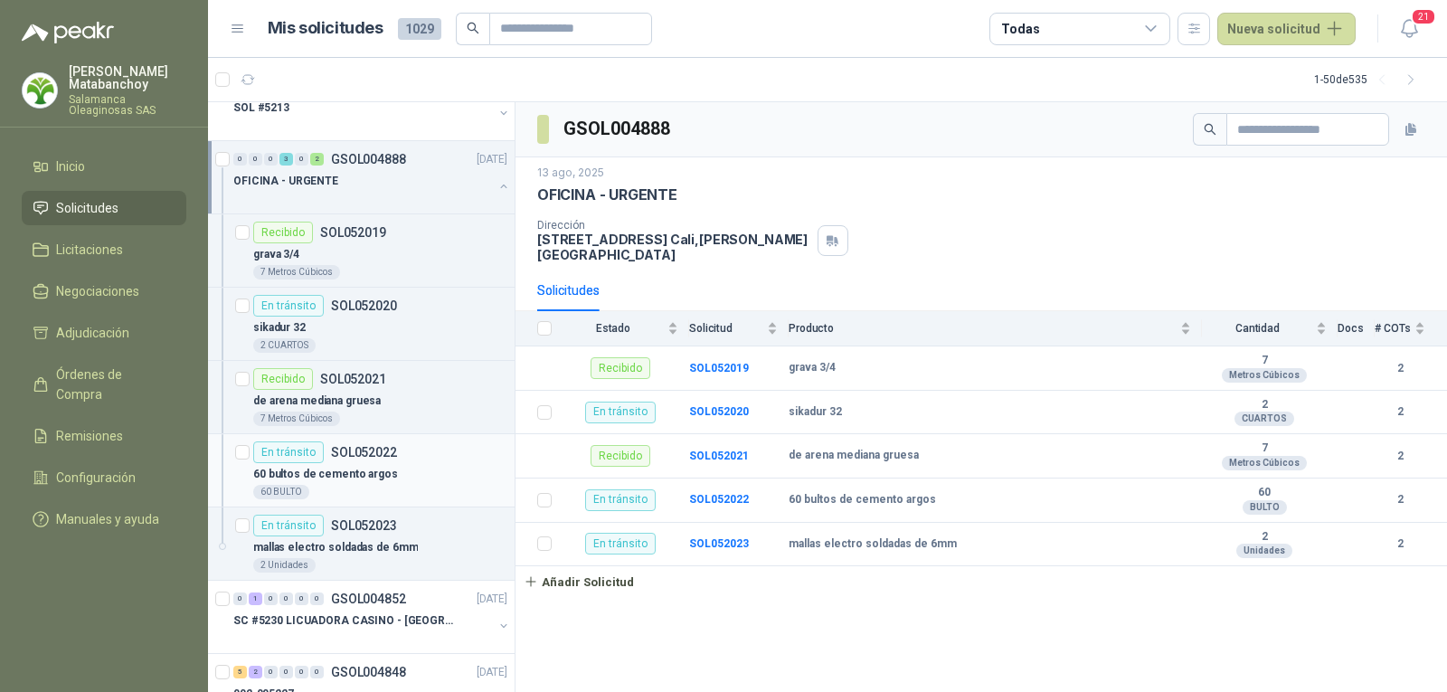
click at [339, 446] on p "SOL052022" at bounding box center [364, 452] width 66 height 13
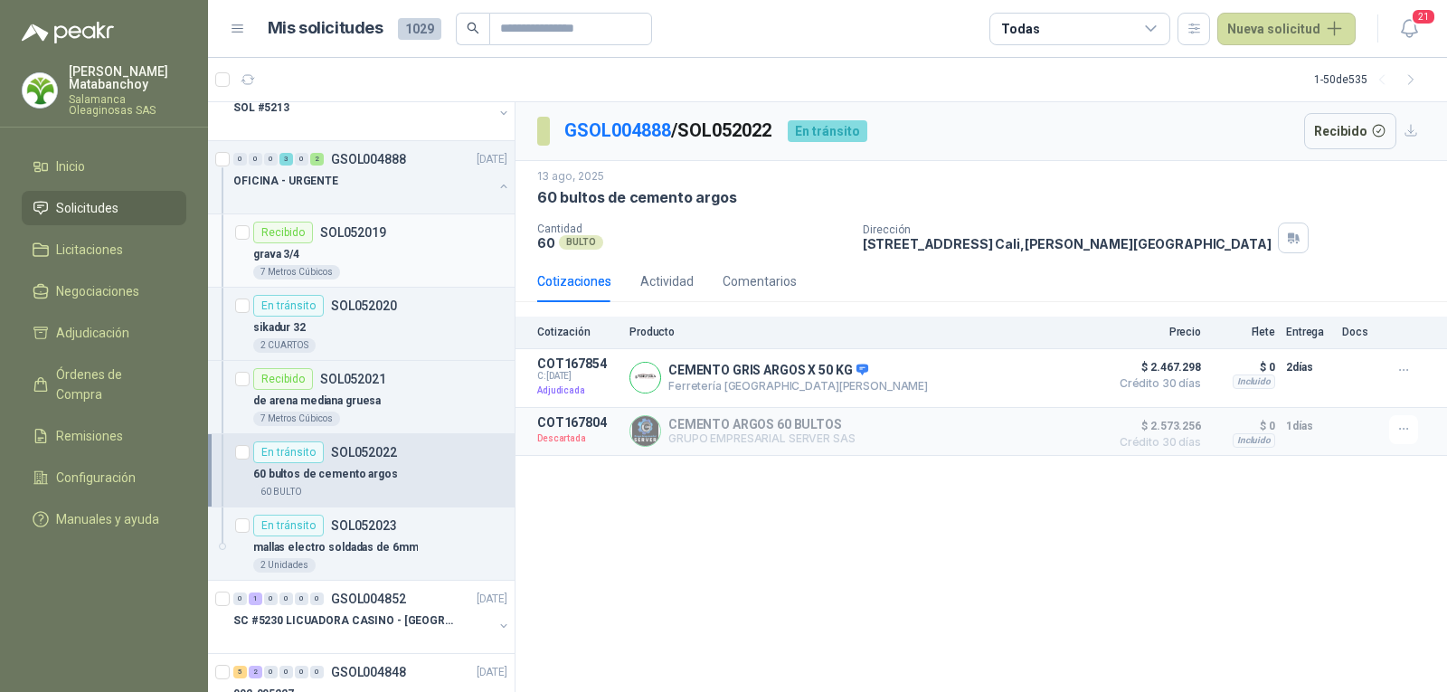
click at [344, 253] on div "grava 3/4" at bounding box center [380, 254] width 254 height 22
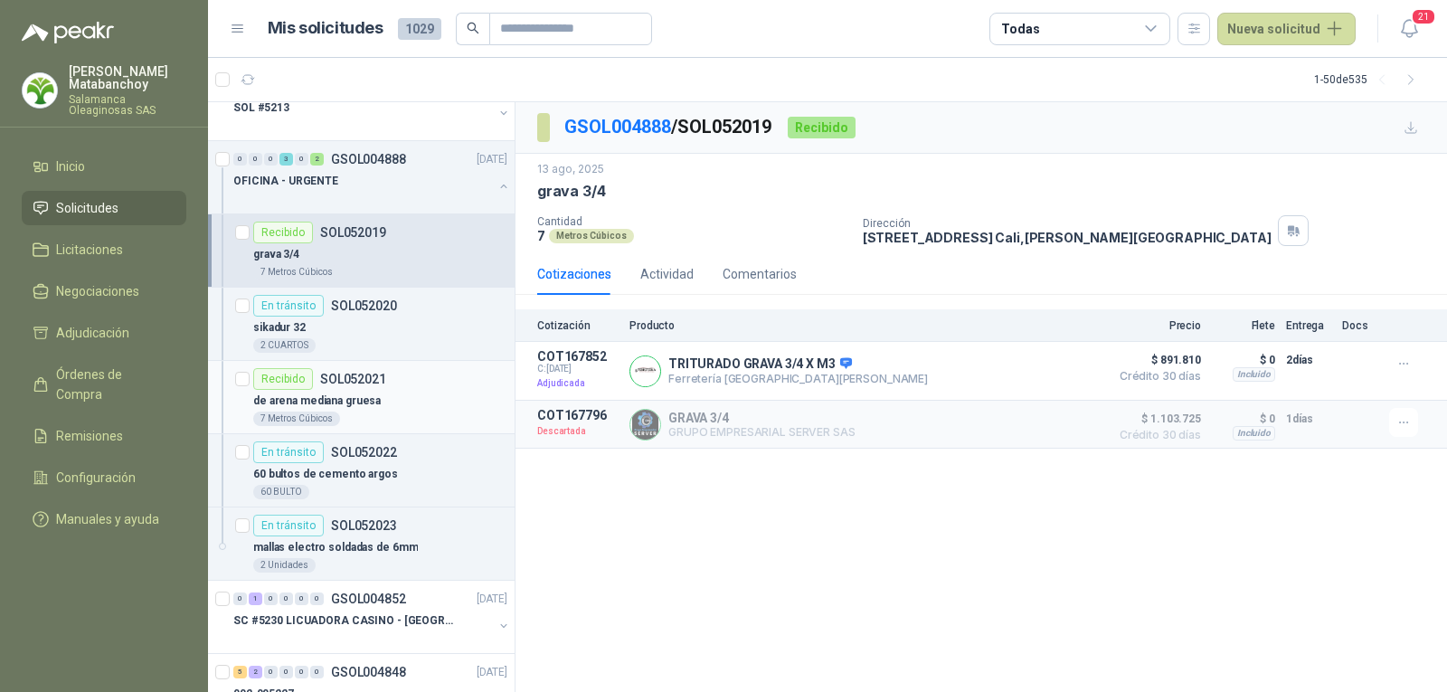
click at [370, 408] on p "de arena mediana gruesa" at bounding box center [316, 400] width 127 height 17
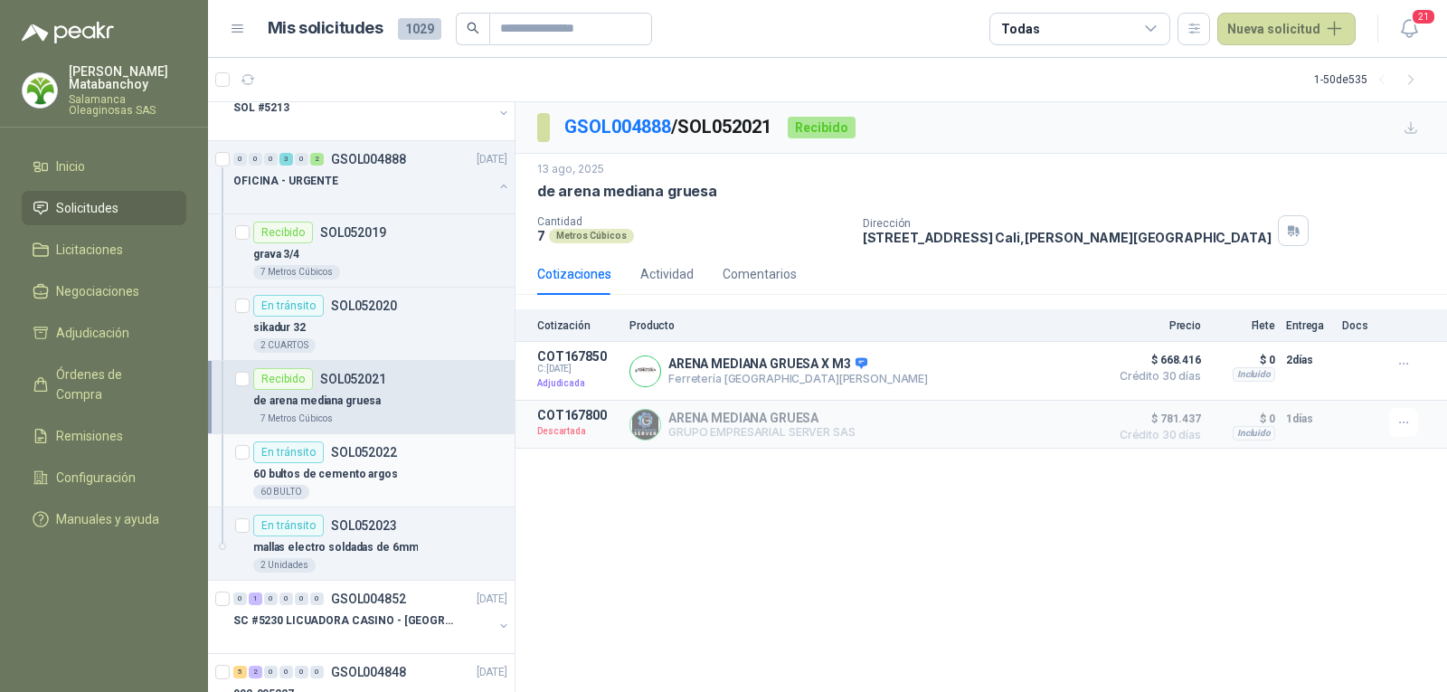
click at [386, 477] on div "60 bultos de cemento argos" at bounding box center [380, 474] width 254 height 22
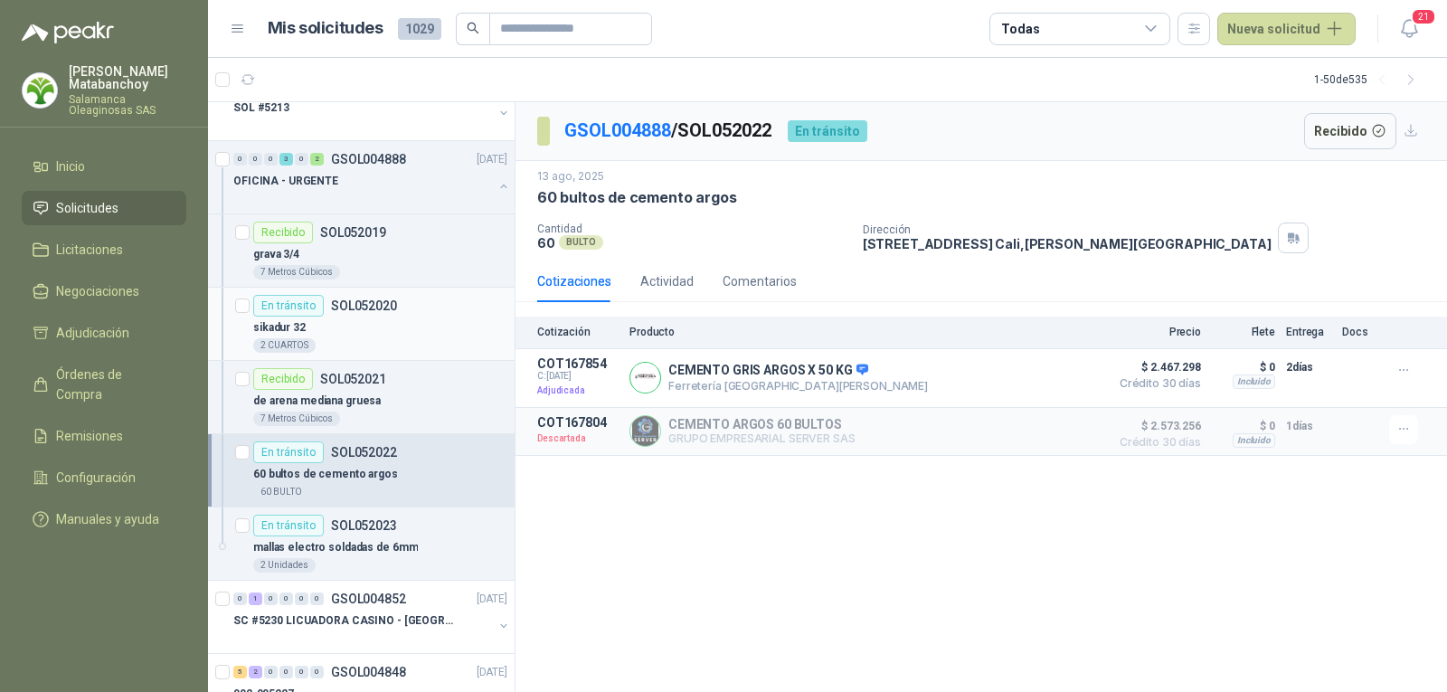
click at [341, 310] on p "SOL052020" at bounding box center [364, 305] width 66 height 13
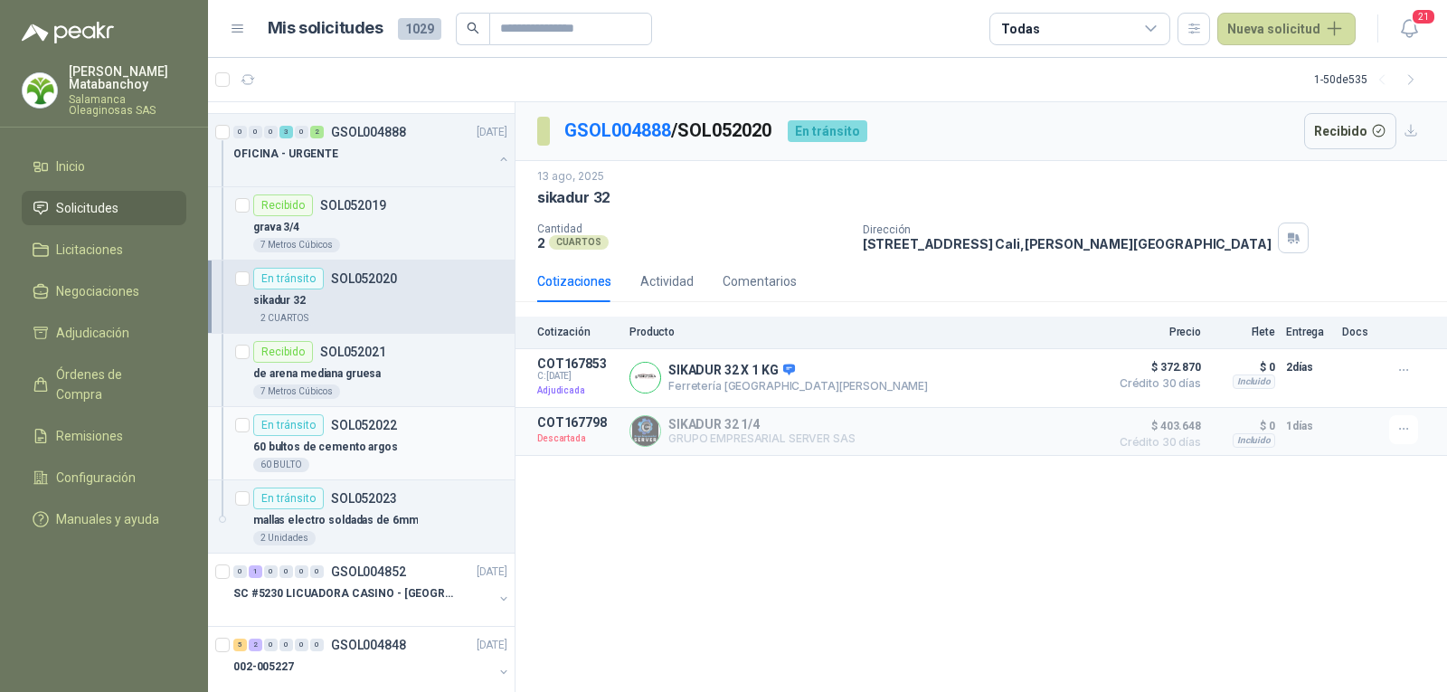
scroll to position [181, 0]
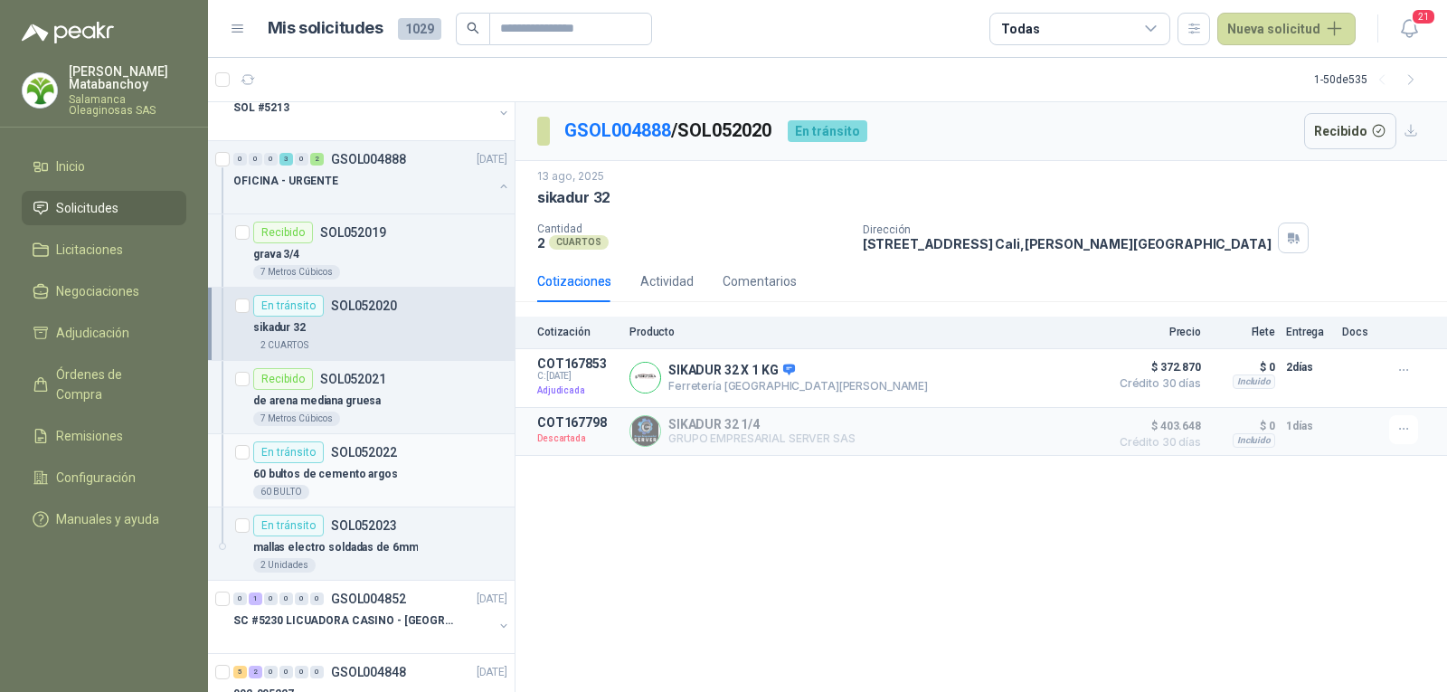
click at [372, 467] on p "60 bultos de cemento argos" at bounding box center [325, 474] width 145 height 17
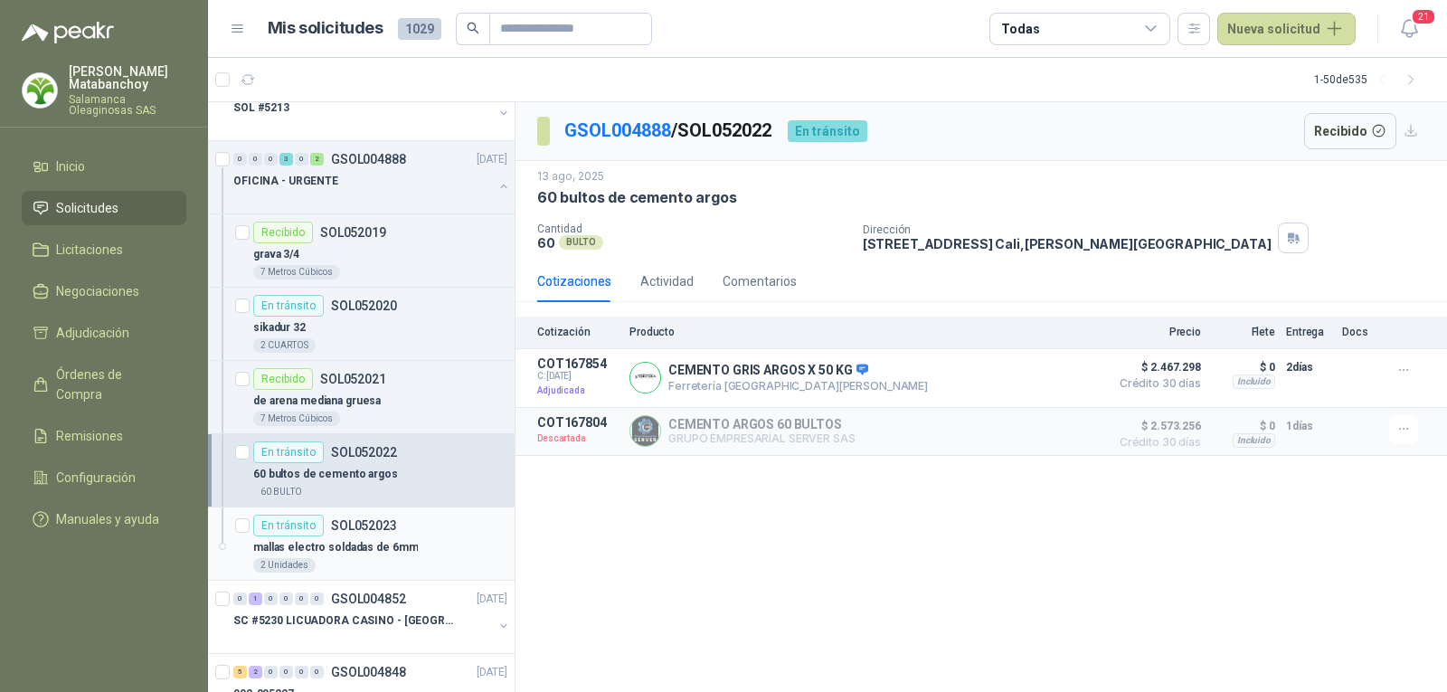
click at [356, 549] on p "mallas electro soldadas de 6mm" at bounding box center [335, 547] width 165 height 17
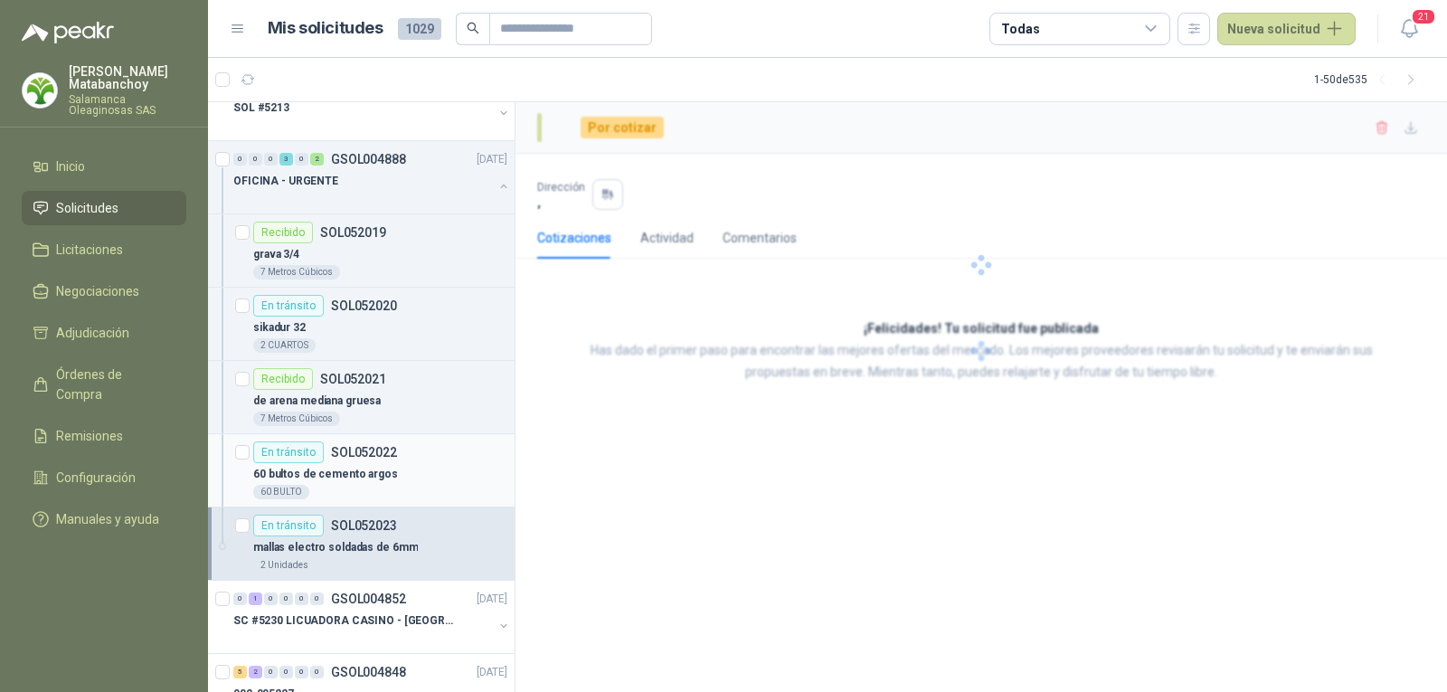
click at [364, 470] on p "60 bultos de cemento argos" at bounding box center [325, 474] width 145 height 17
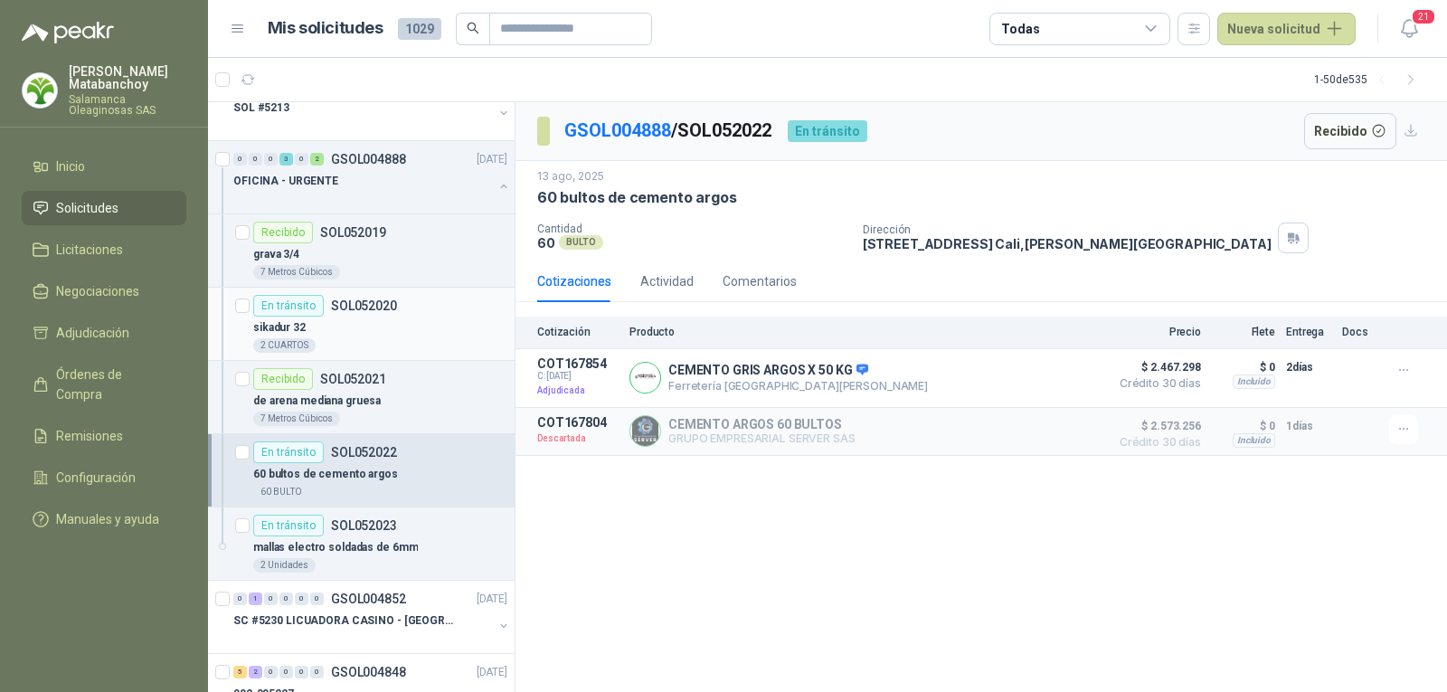
click at [354, 324] on div "sikadur 32" at bounding box center [380, 327] width 254 height 22
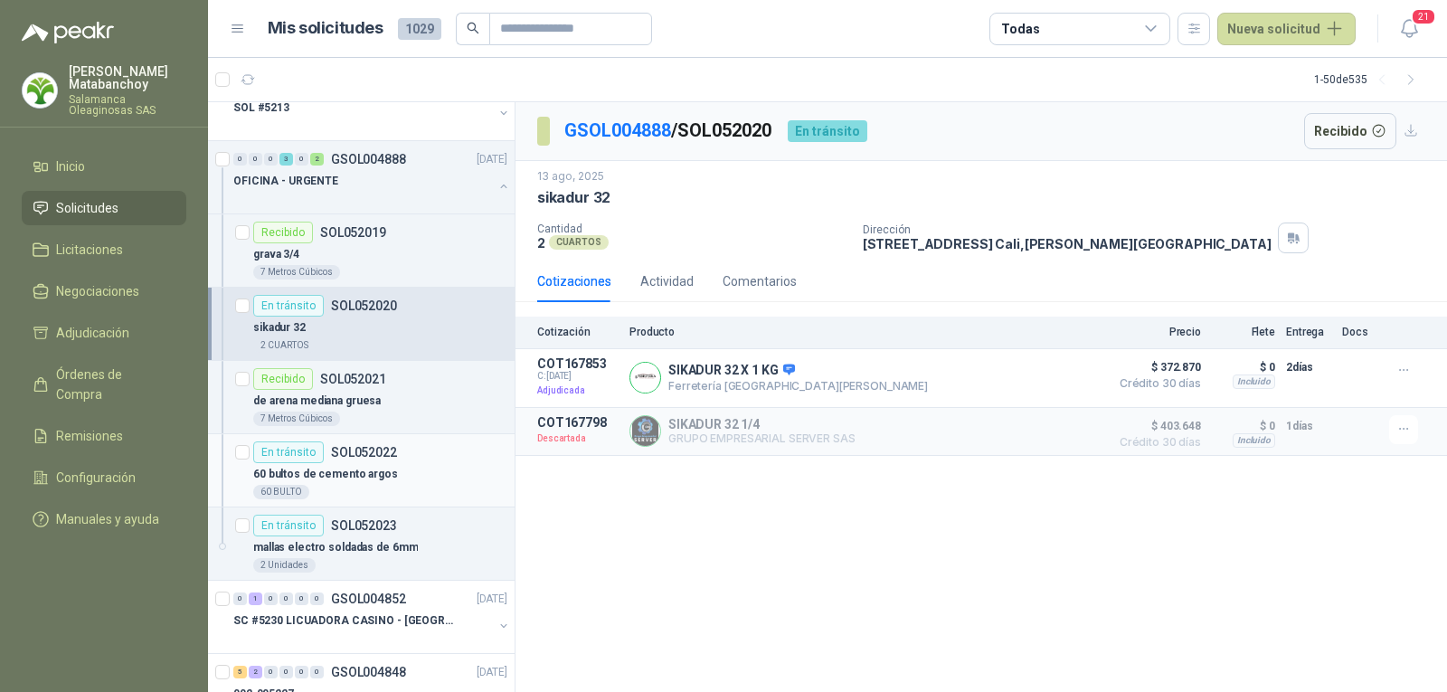
click at [399, 471] on div "60 bultos de cemento argos" at bounding box center [380, 474] width 254 height 22
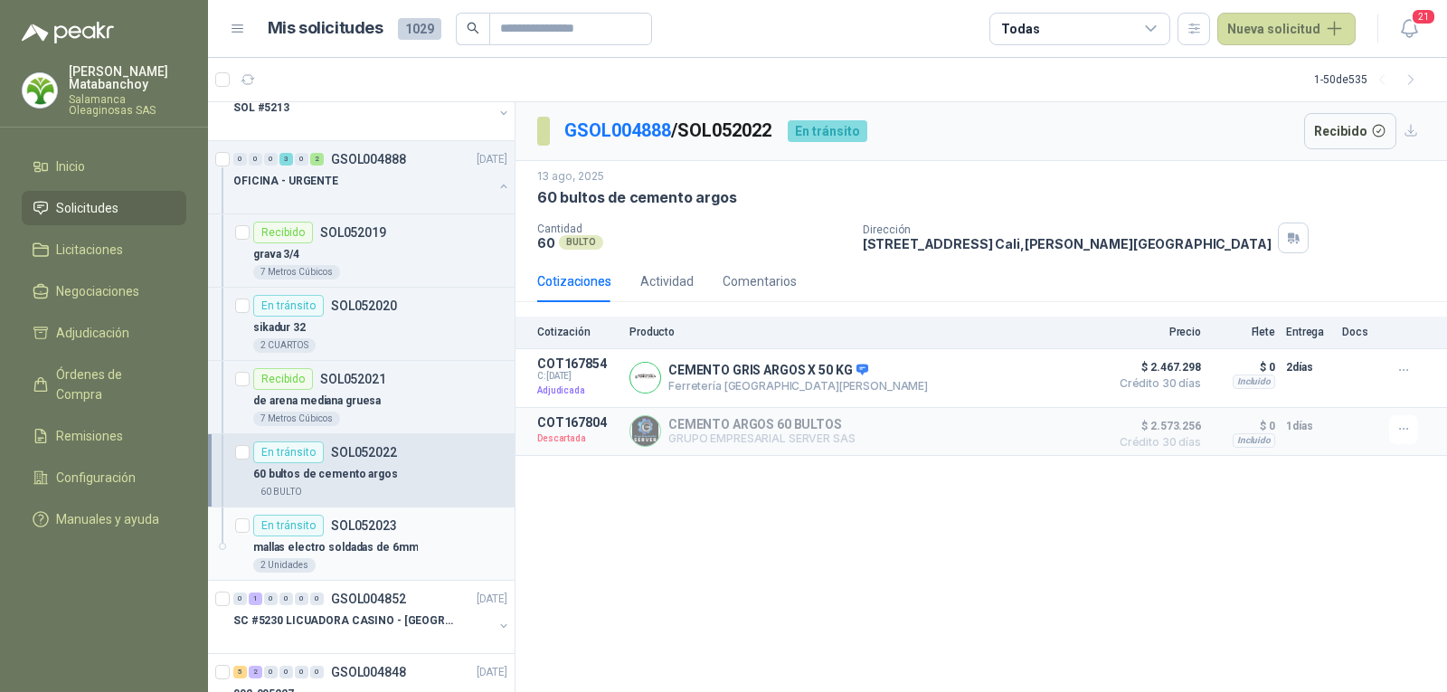
click at [395, 555] on p "mallas electro soldadas de 6mm" at bounding box center [335, 547] width 165 height 17
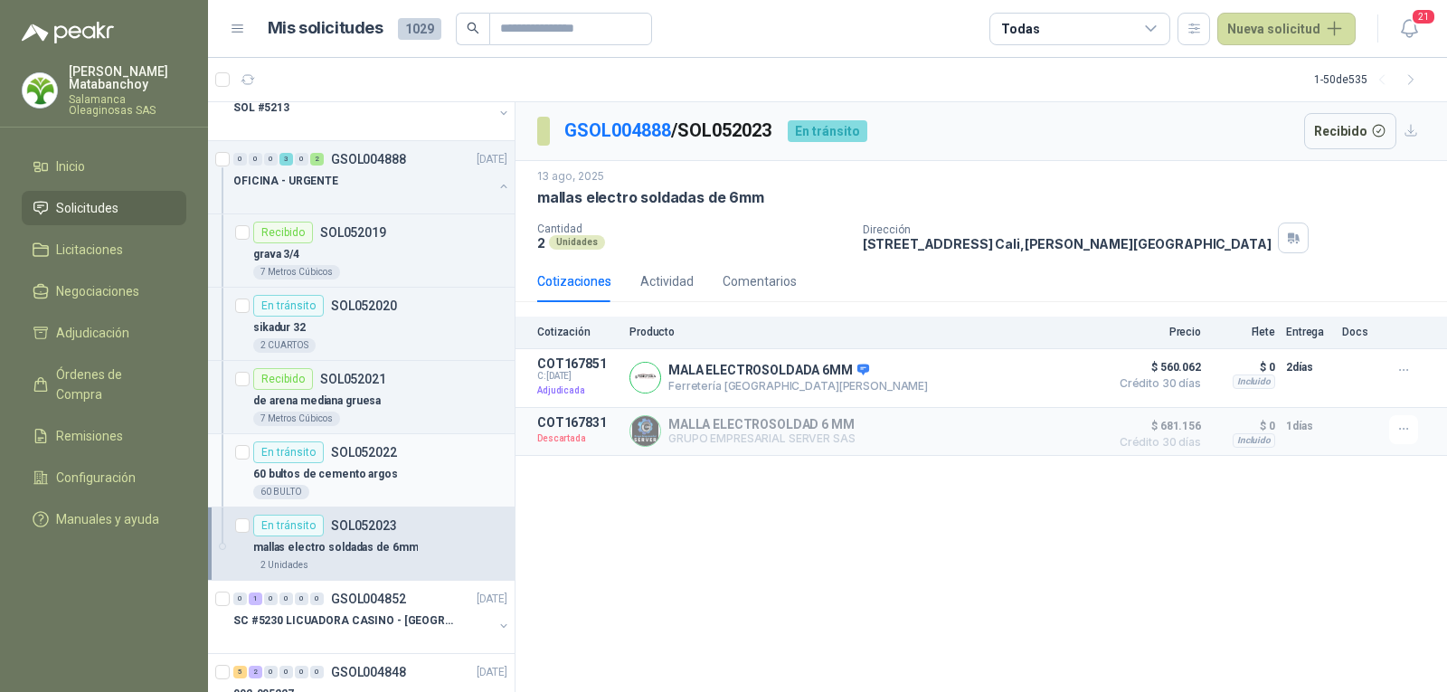
click at [389, 480] on div "60 bultos de cemento argos" at bounding box center [380, 474] width 254 height 22
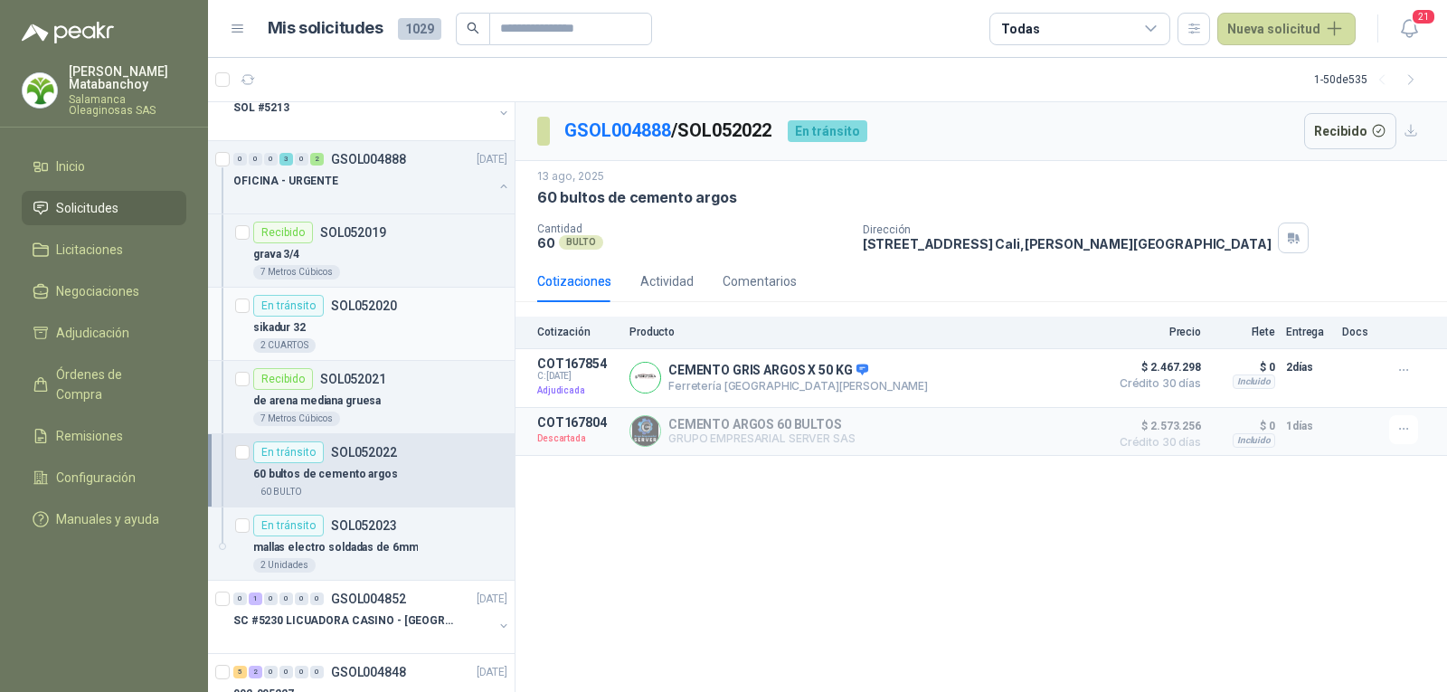
click at [361, 320] on div "sikadur 32" at bounding box center [380, 327] width 254 height 22
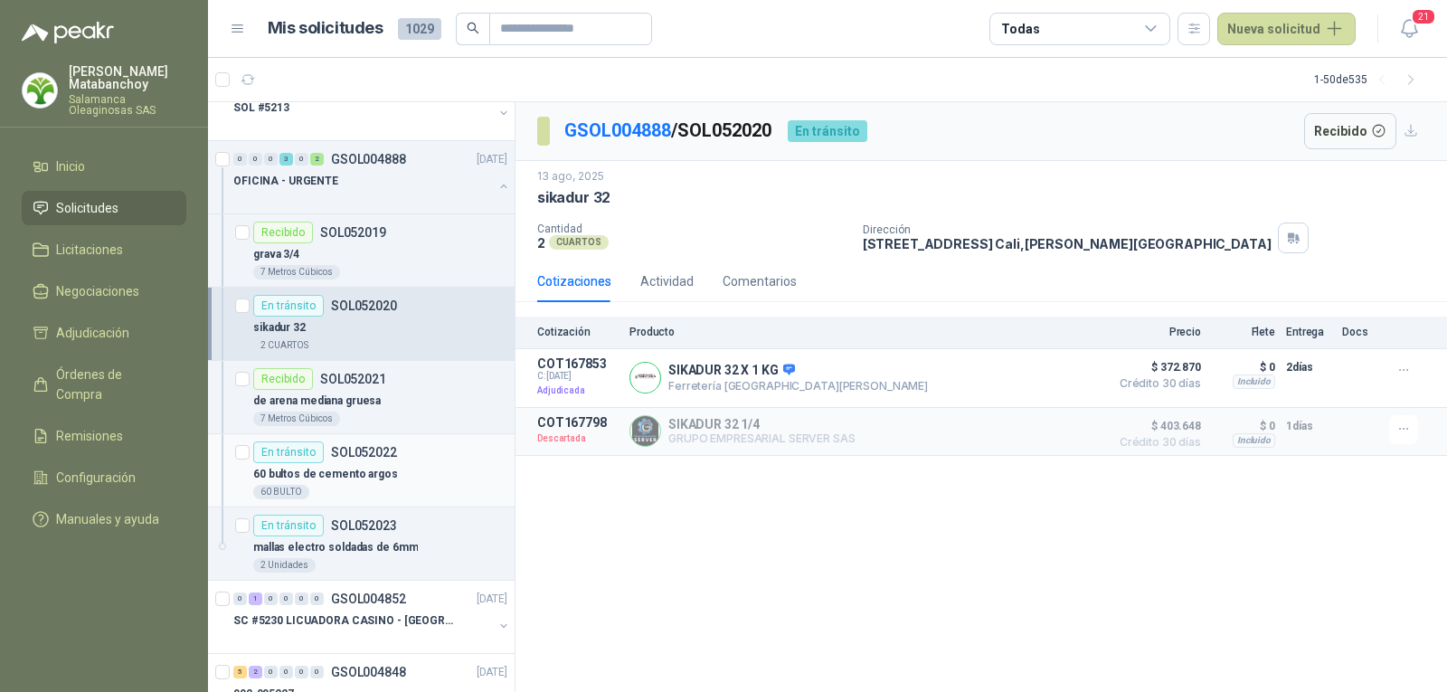
click at [349, 489] on div "60 BULTO" at bounding box center [380, 492] width 254 height 14
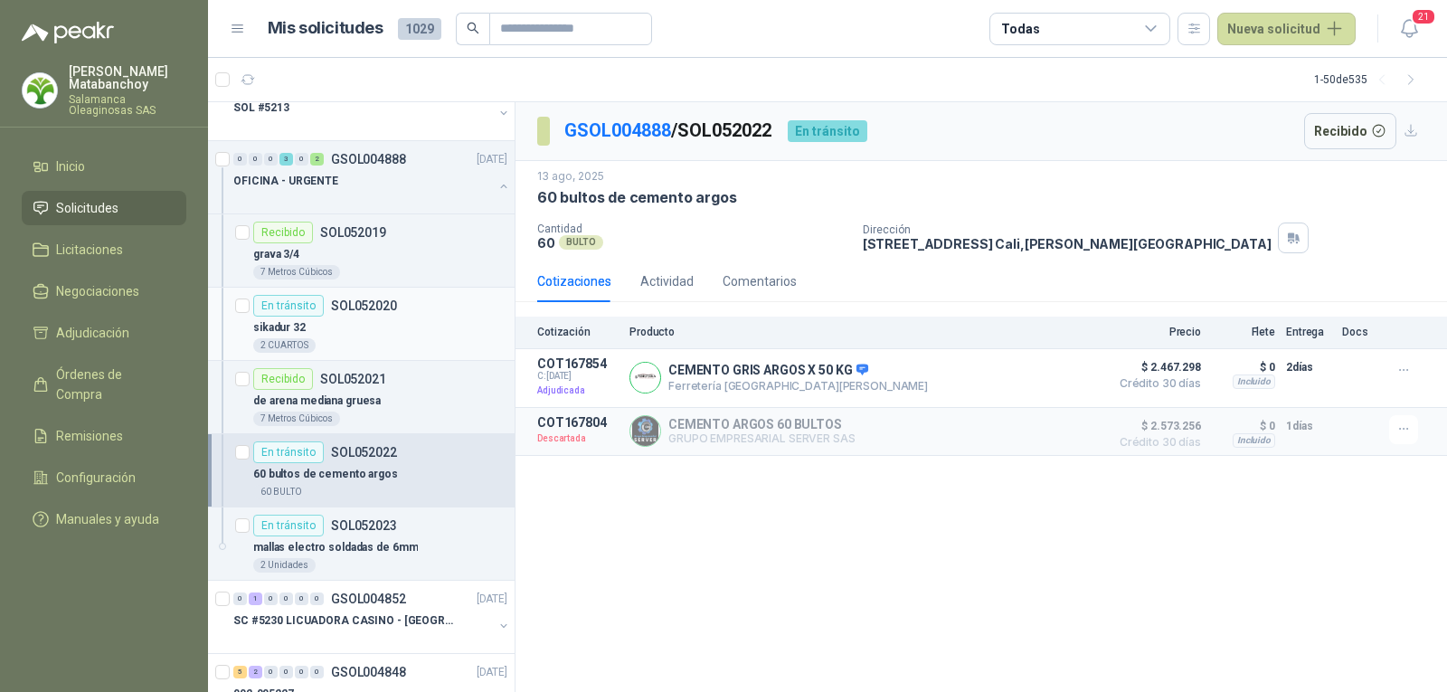
click at [371, 343] on div "2 CUARTOS" at bounding box center [380, 345] width 254 height 14
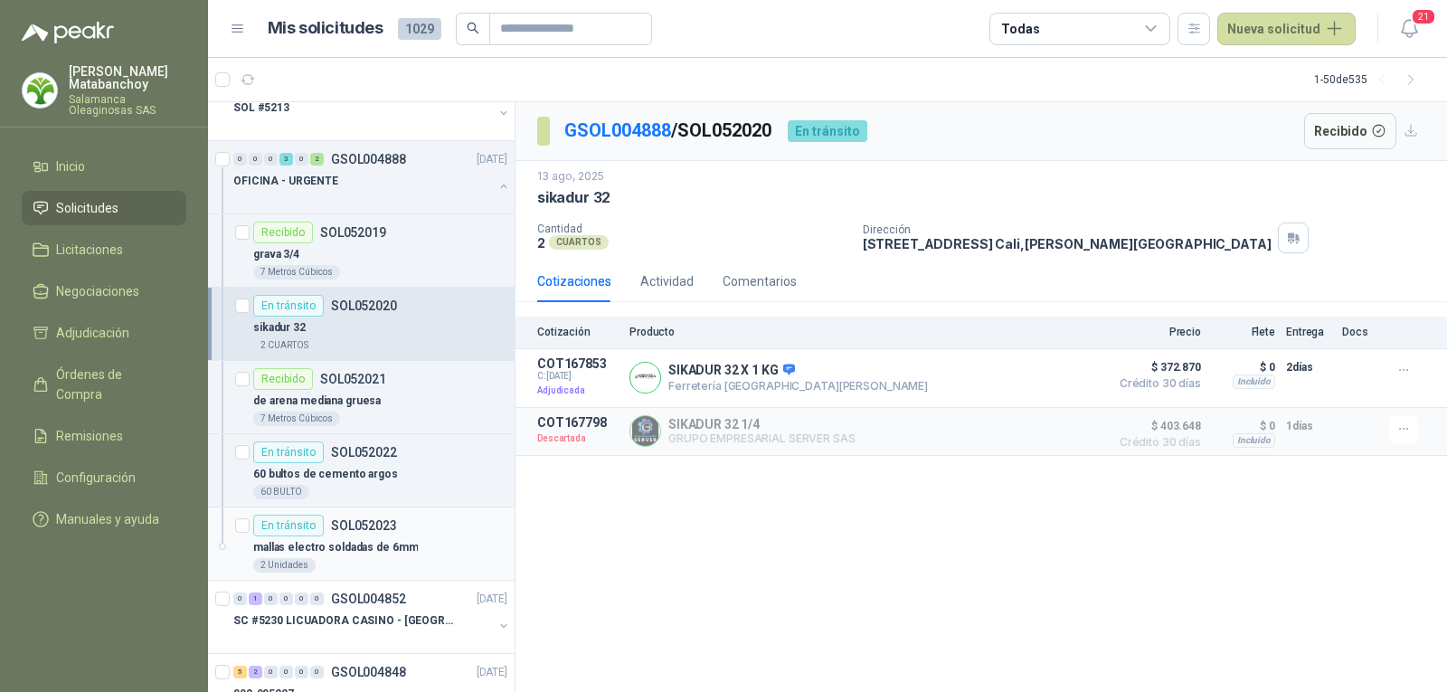
click at [376, 543] on p "mallas electro soldadas de 6mm" at bounding box center [335, 547] width 165 height 17
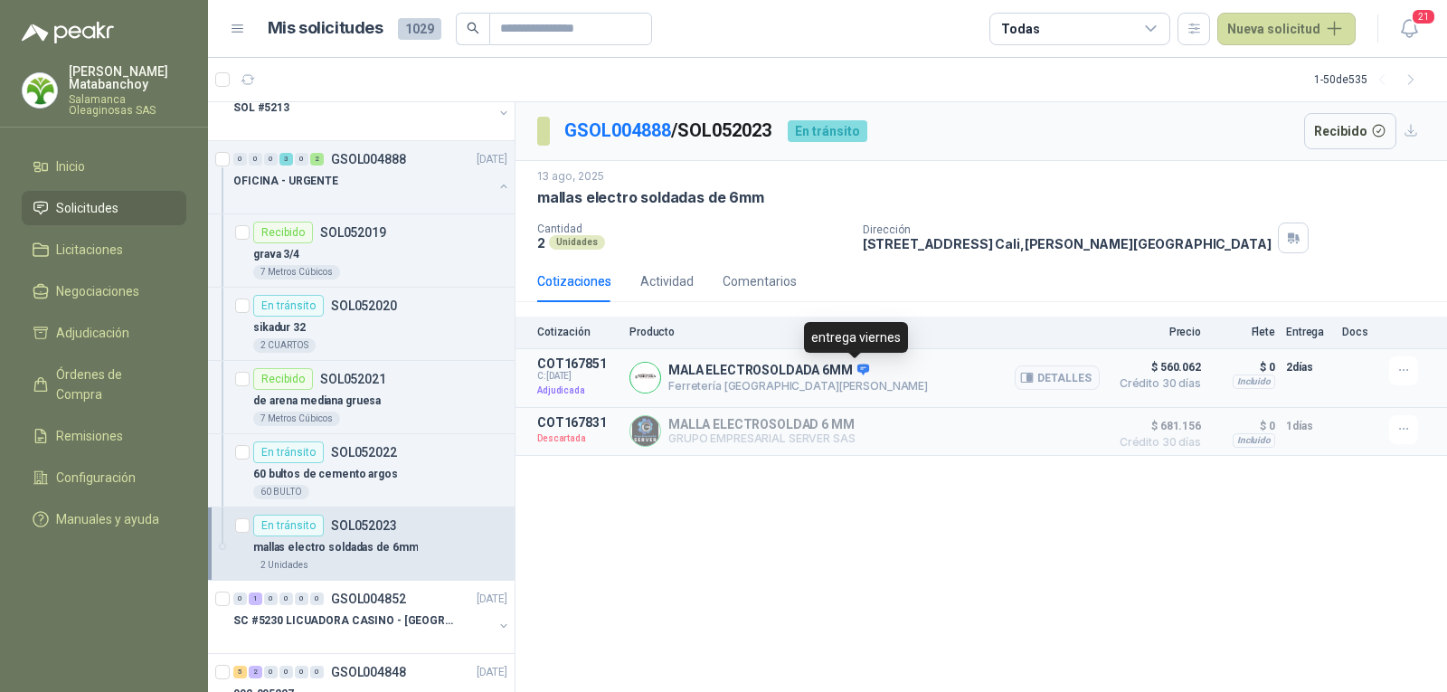
click at [857, 371] on icon at bounding box center [863, 369] width 12 height 11
click at [1060, 378] on button "Detalles" at bounding box center [1056, 377] width 85 height 24
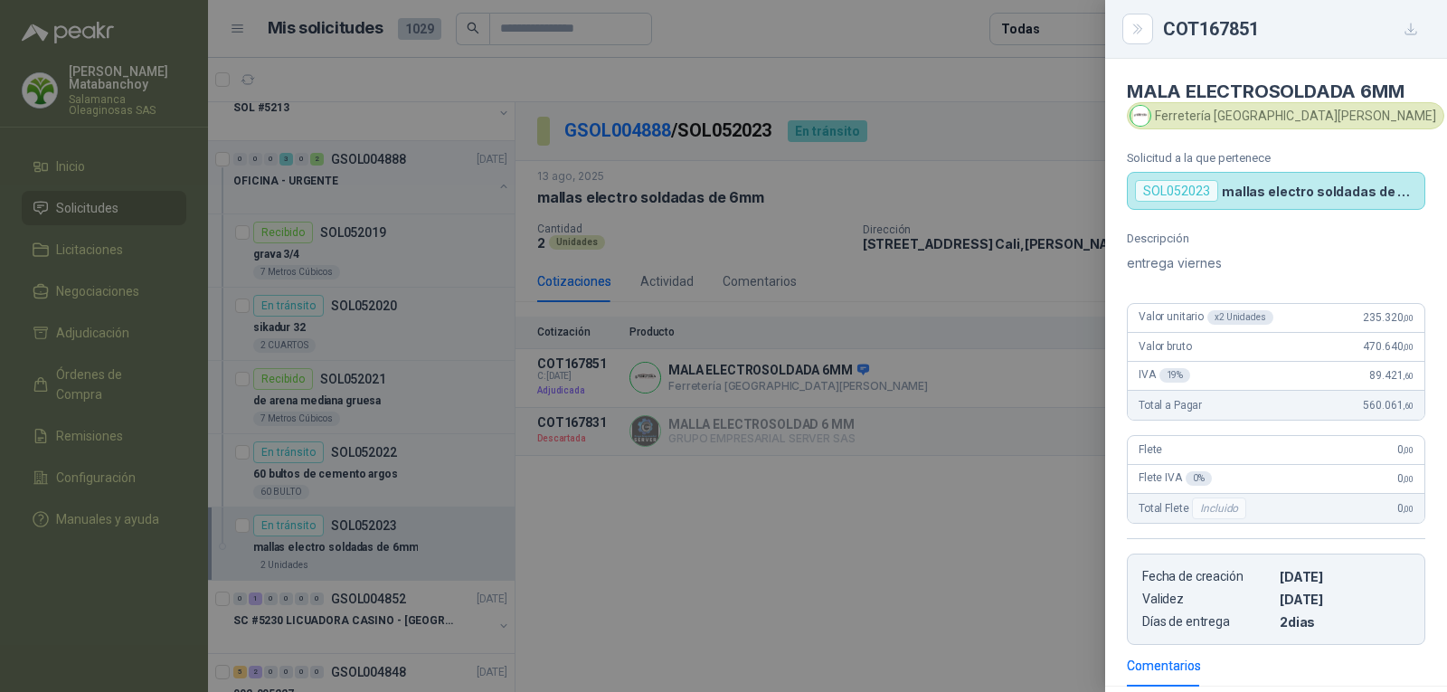
scroll to position [370, 0]
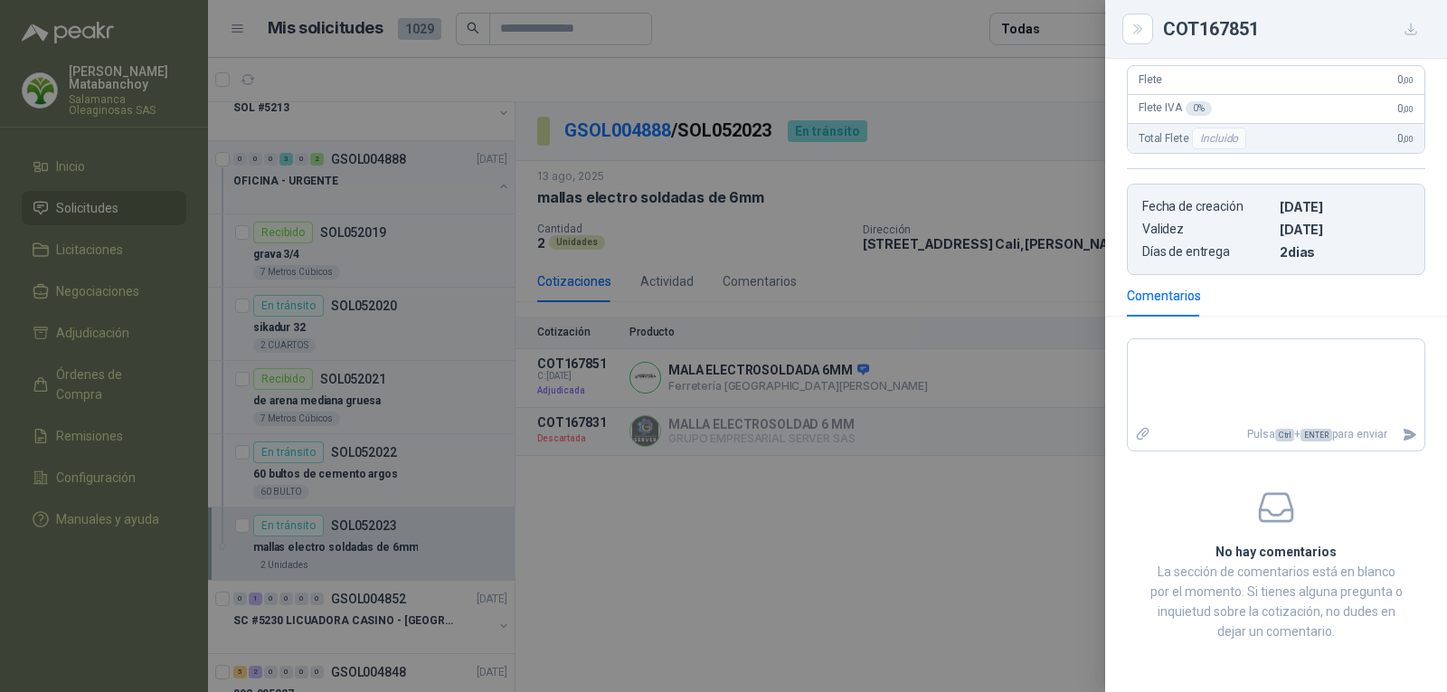
click at [955, 426] on div at bounding box center [723, 346] width 1447 height 692
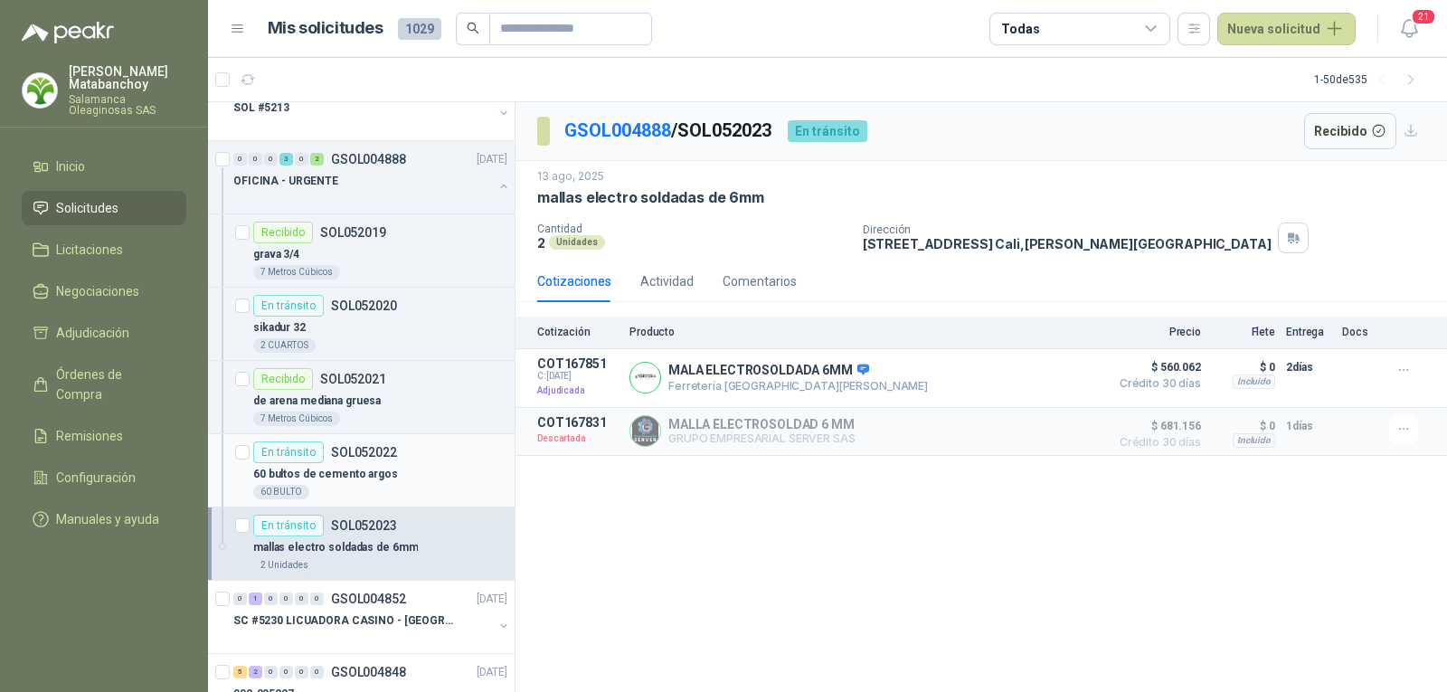
click at [357, 469] on p "60 bultos de cemento argos" at bounding box center [325, 474] width 145 height 17
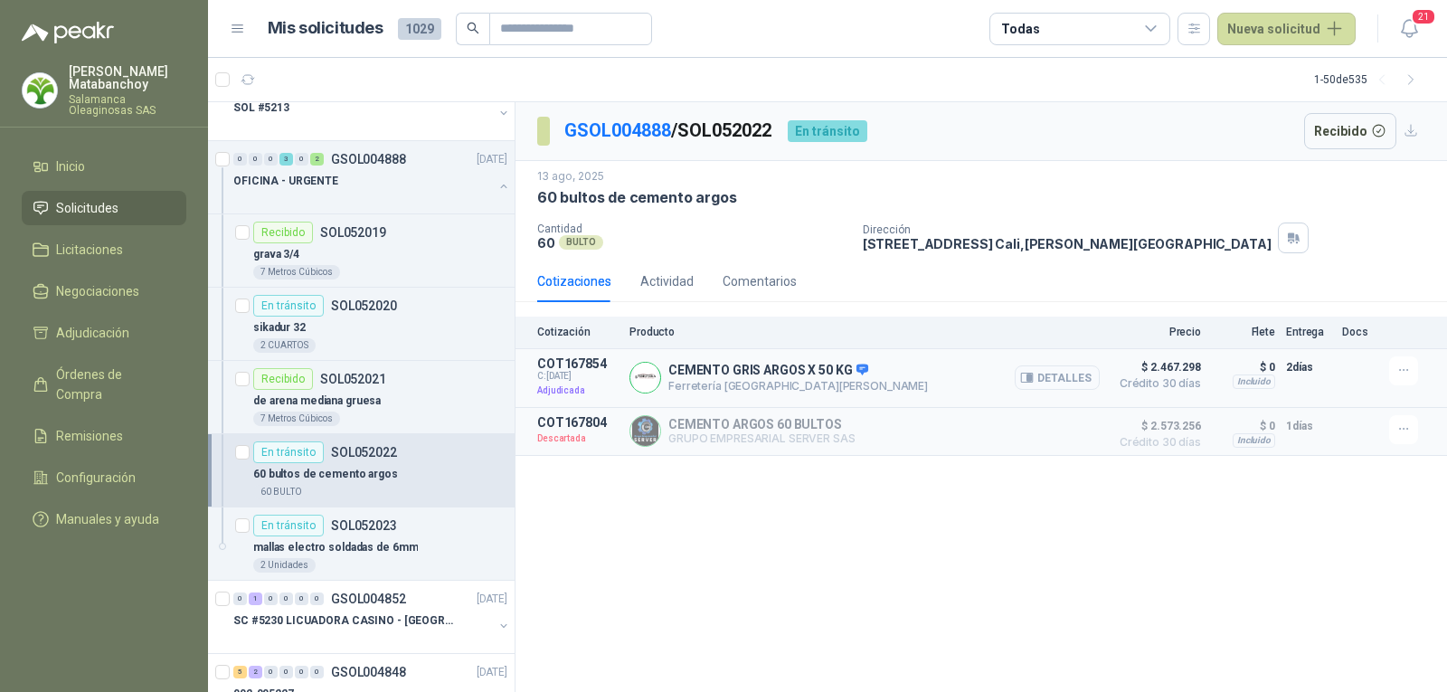
click at [1069, 372] on button "Detalles" at bounding box center [1056, 377] width 85 height 24
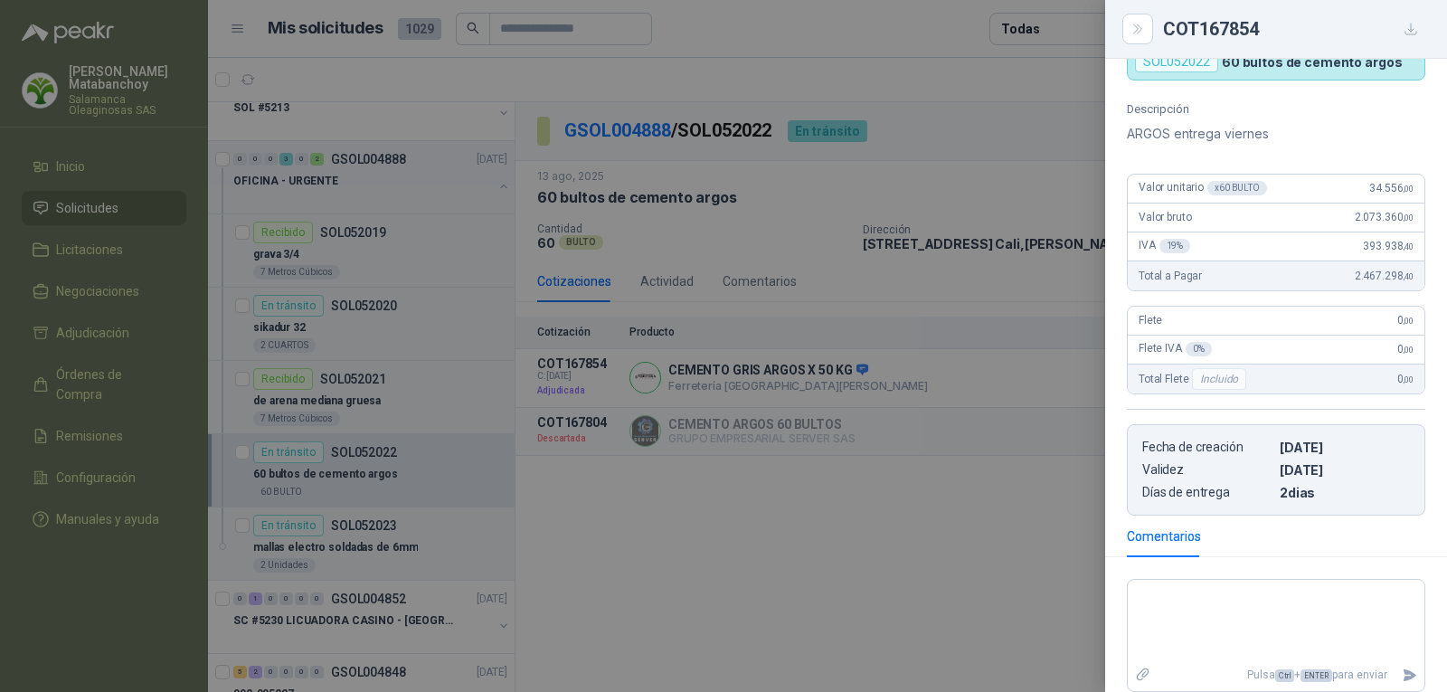
scroll to position [279, 0]
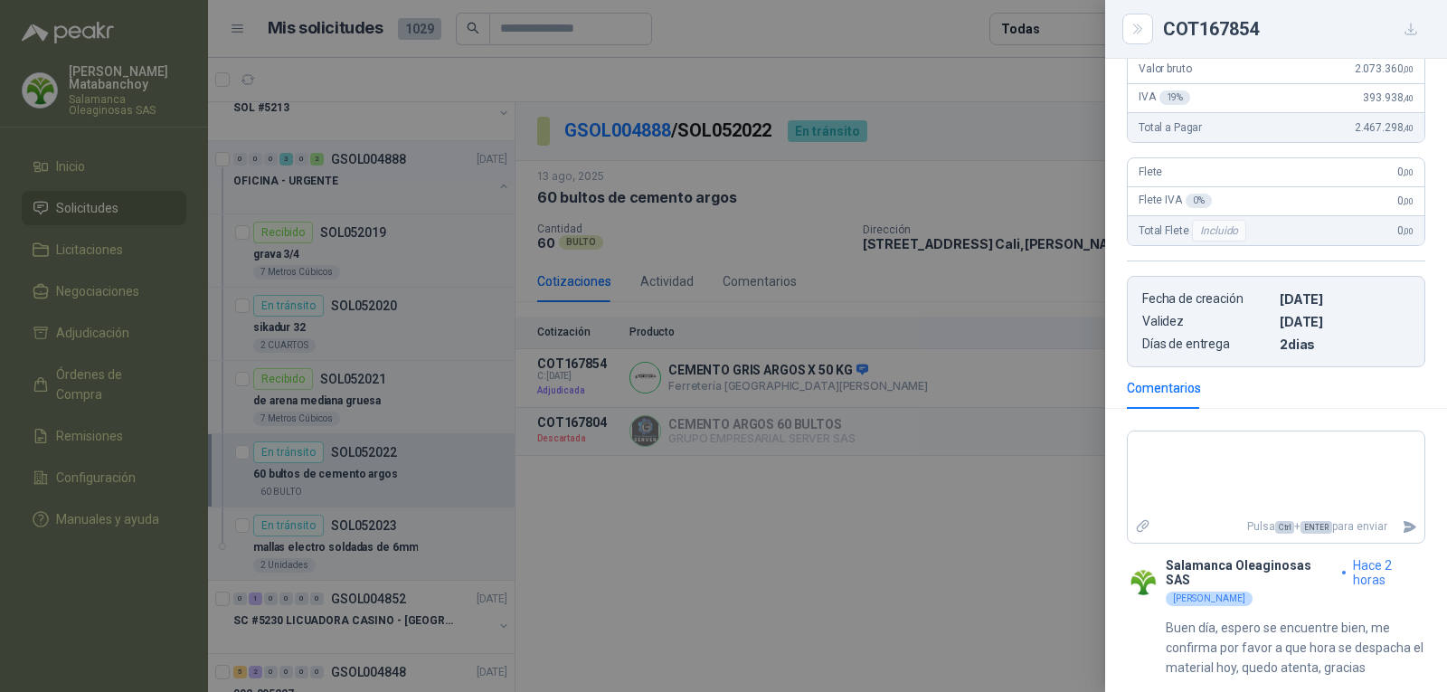
click at [764, 404] on div at bounding box center [723, 346] width 1447 height 692
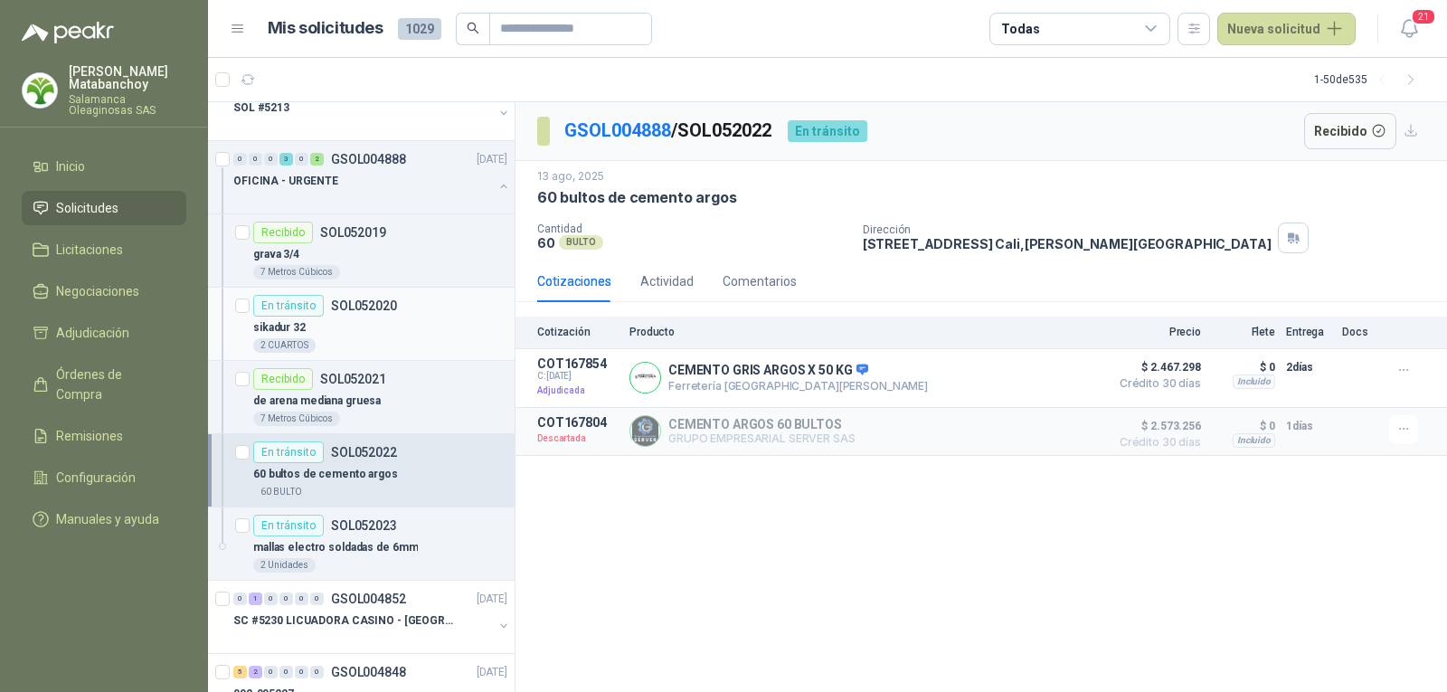
click at [340, 316] on div "En tránsito SOL052020" at bounding box center [325, 306] width 144 height 22
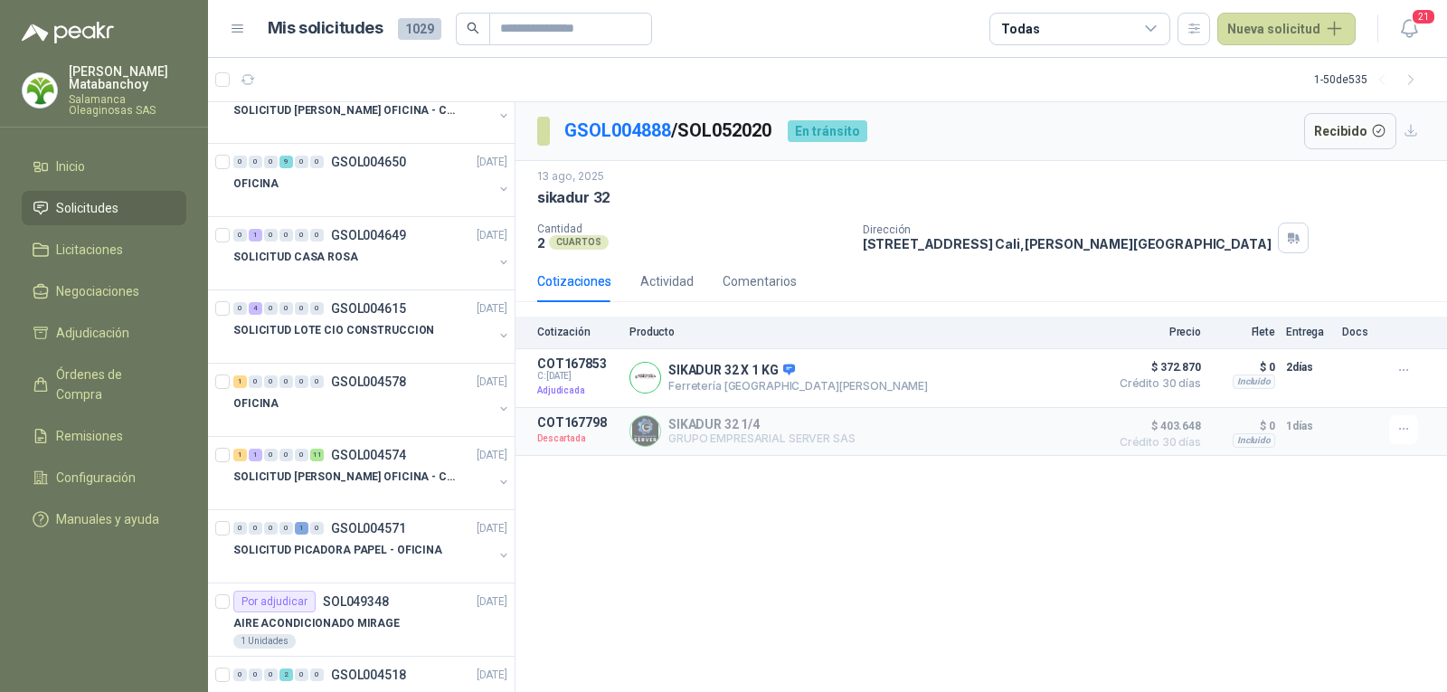
scroll to position [1243, 0]
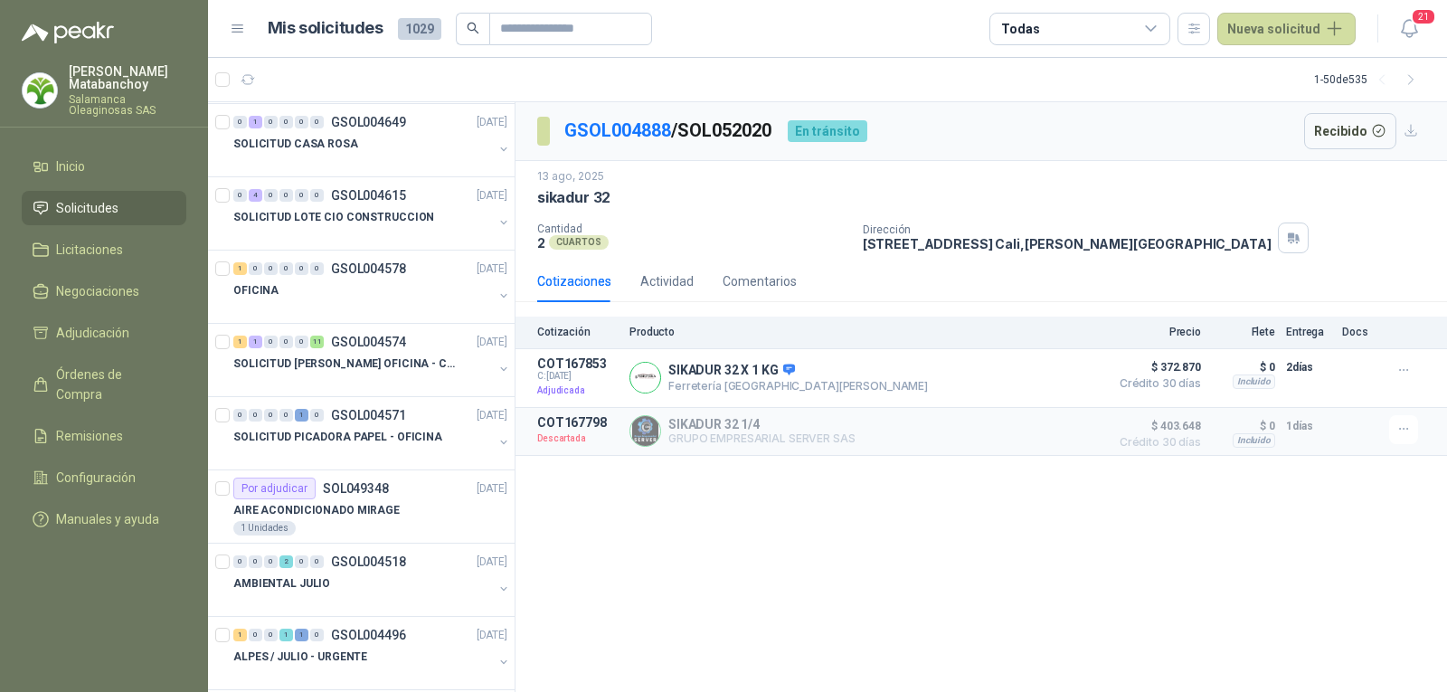
click at [1023, 549] on div "GSOL004888 / SOL052020 En tránsito Recibido [DATE] sikadur 32 Cantidad 2 CUARTO…" at bounding box center [980, 397] width 931 height 590
